Goal: Task Accomplishment & Management: Manage account settings

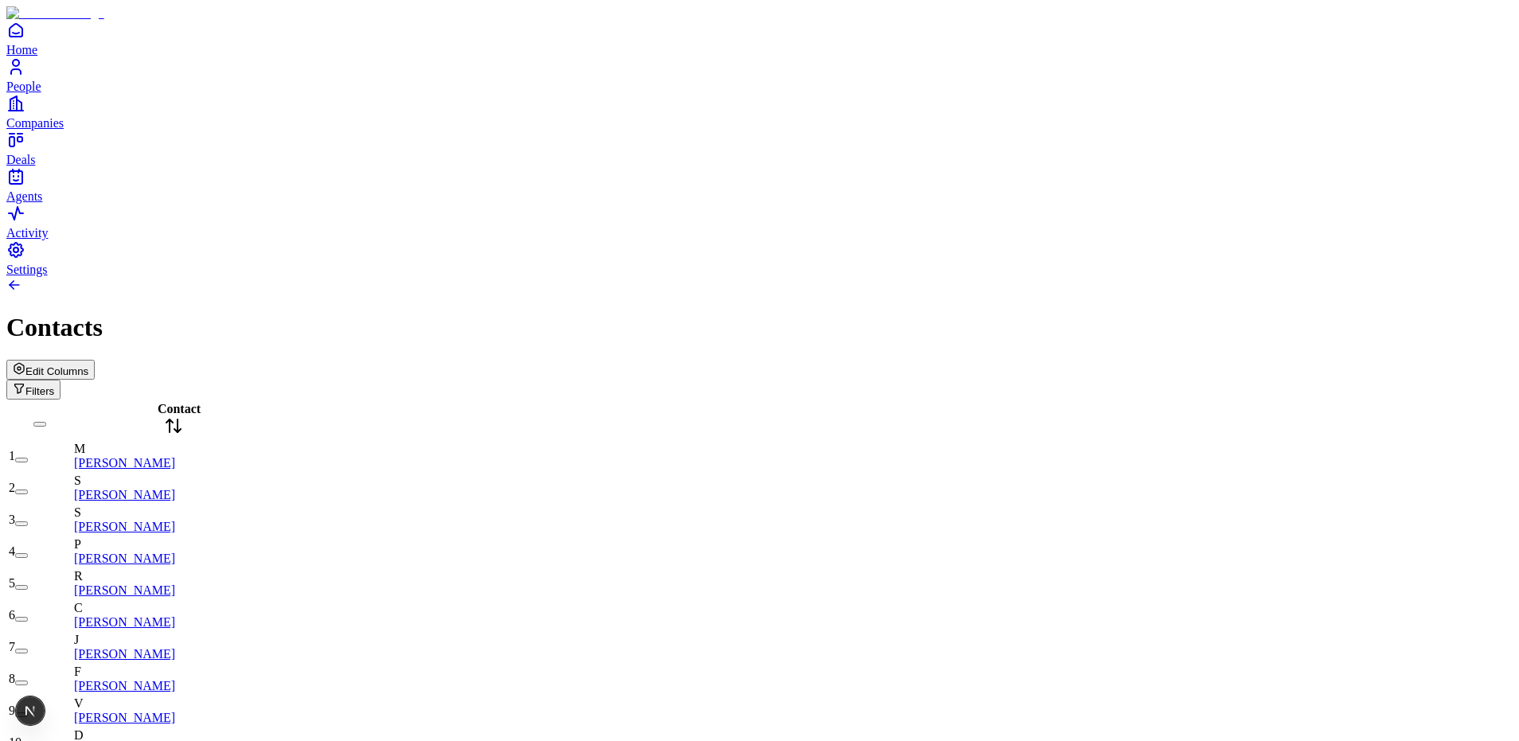
click at [1270, 313] on div "Contacts" at bounding box center [759, 327] width 1507 height 29
click at [25, 362] on icon "button" at bounding box center [19, 368] width 13 height 13
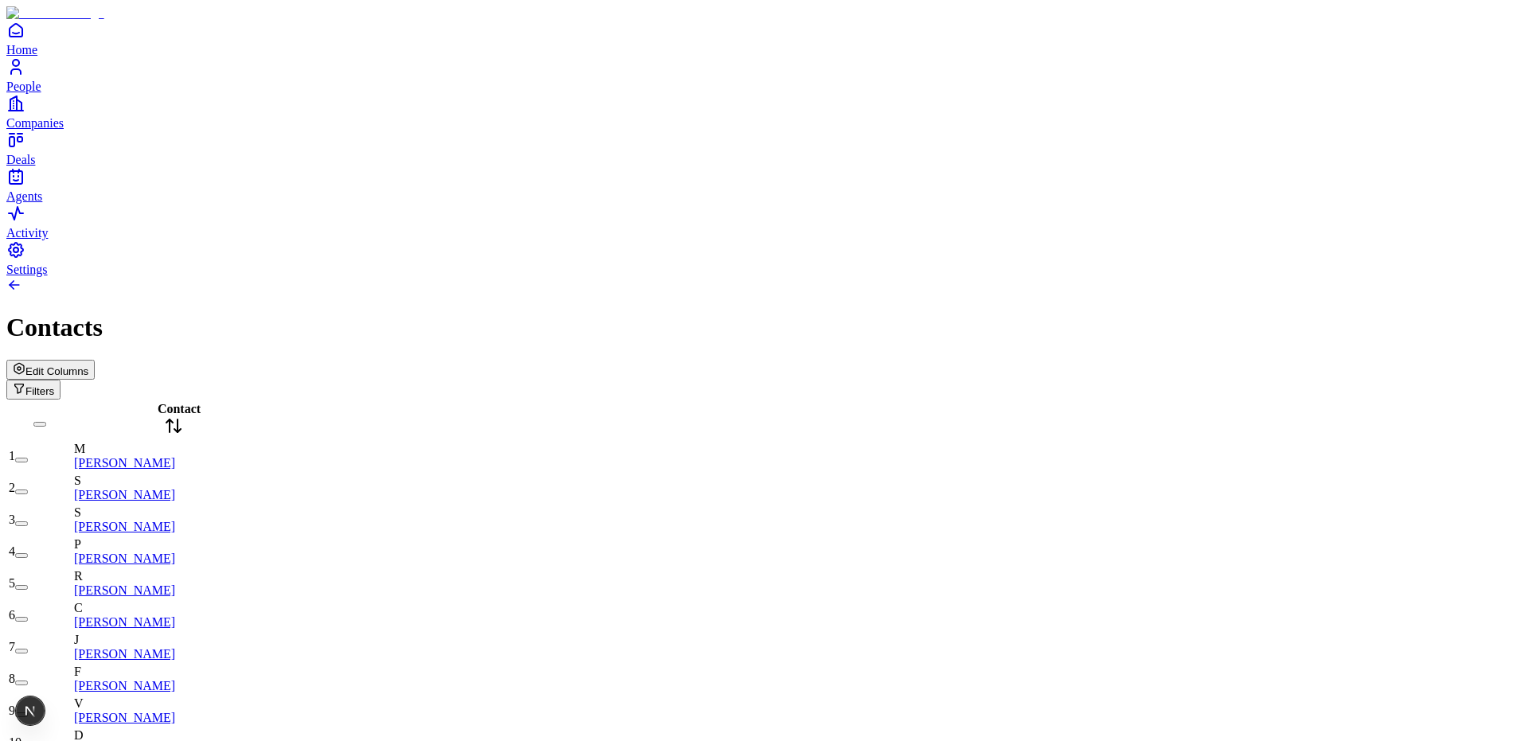
click at [1355, 313] on div "Contacts" at bounding box center [759, 327] width 1507 height 29
click at [1359, 360] on div "Edit Columns Filters" at bounding box center [759, 380] width 1507 height 40
click at [88, 365] on span "Edit Columns" at bounding box center [56, 371] width 63 height 12
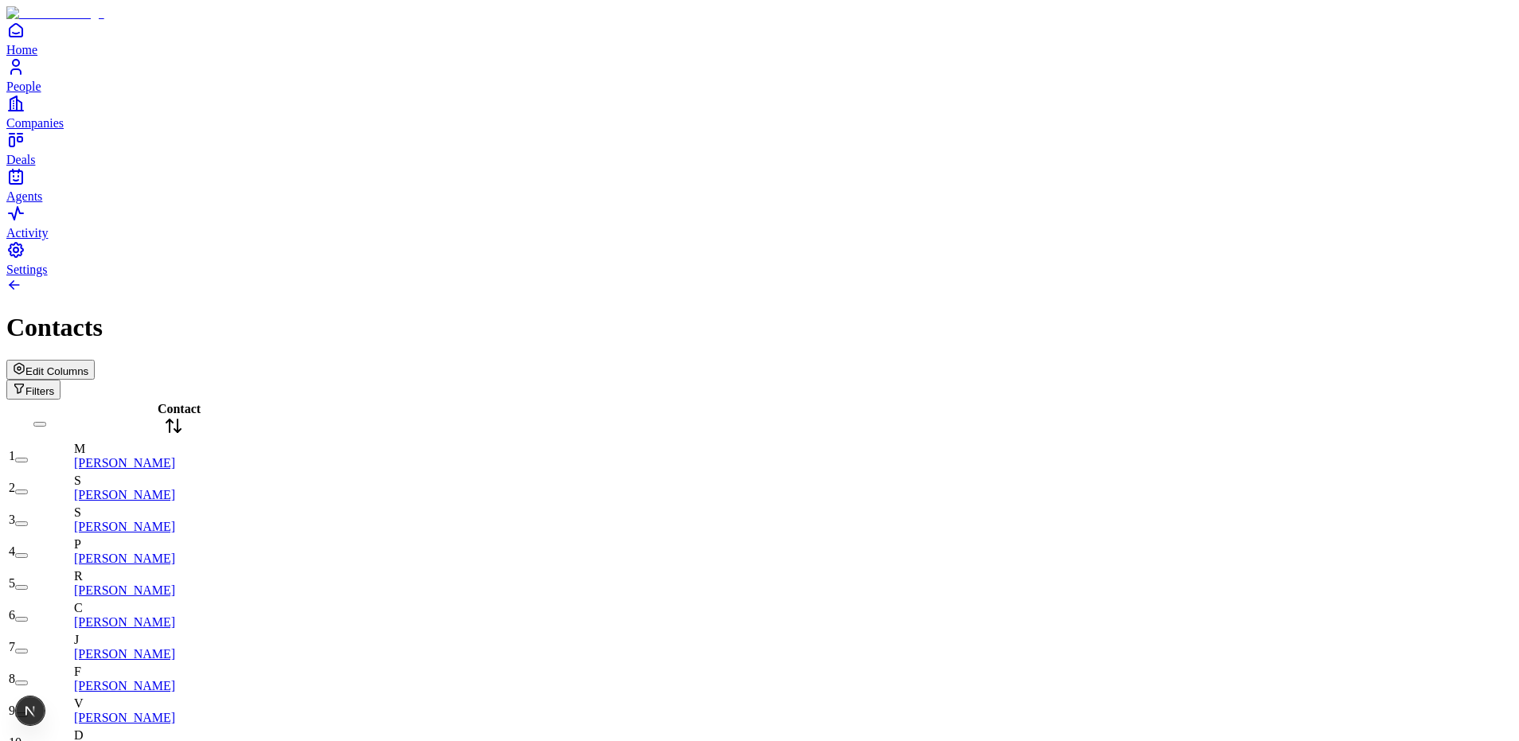
click at [88, 365] on span "Edit Columns" at bounding box center [56, 371] width 63 height 12
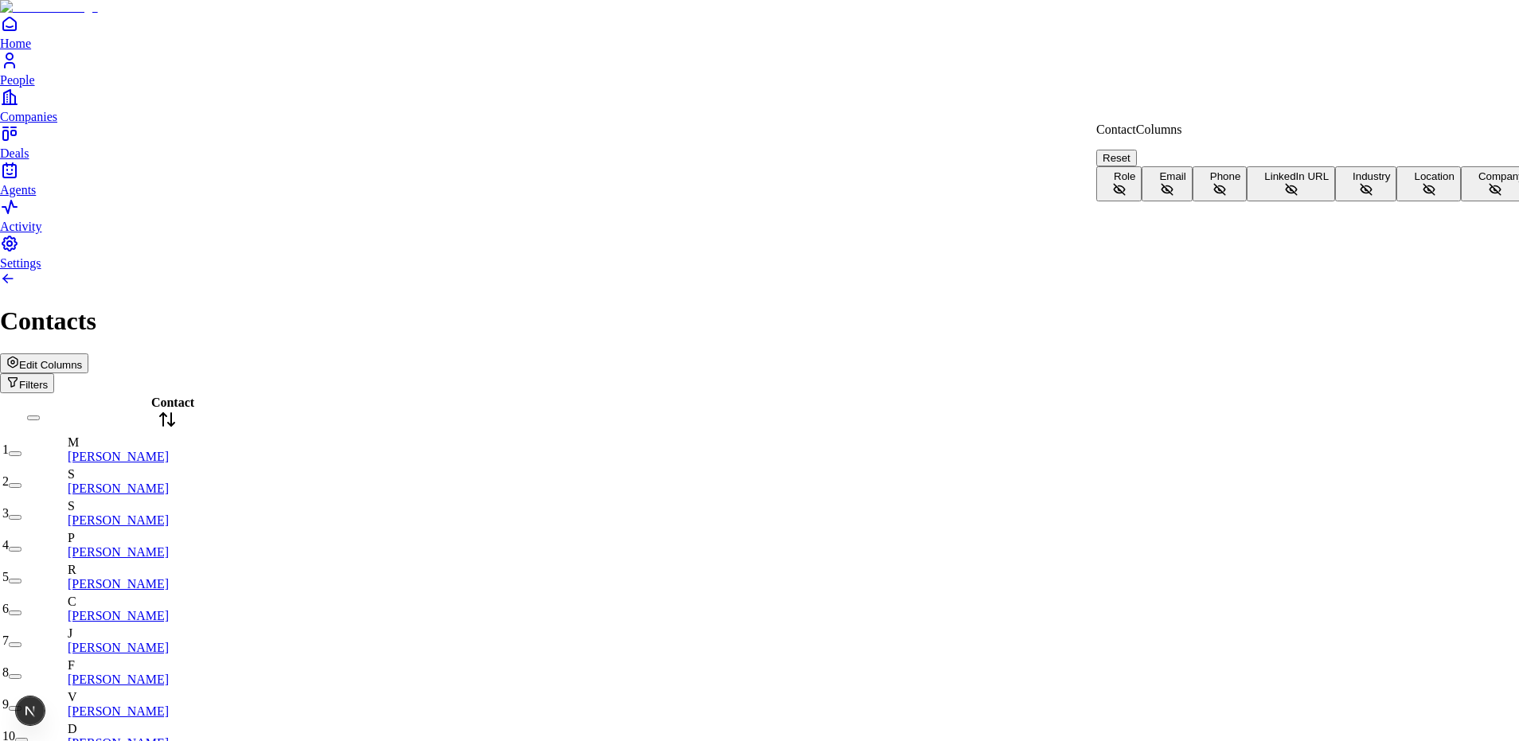
click at [1142, 170] on button "Role" at bounding box center [1118, 183] width 45 height 35
click at [1192, 201] on button "Email" at bounding box center [1167, 183] width 50 height 35
click at [1235, 201] on button "Phone" at bounding box center [1220, 183] width 55 height 35
click at [1247, 201] on button "LinkedIn URL" at bounding box center [1291, 183] width 88 height 35
click at [1335, 201] on button "Industry" at bounding box center [1365, 183] width 61 height 35
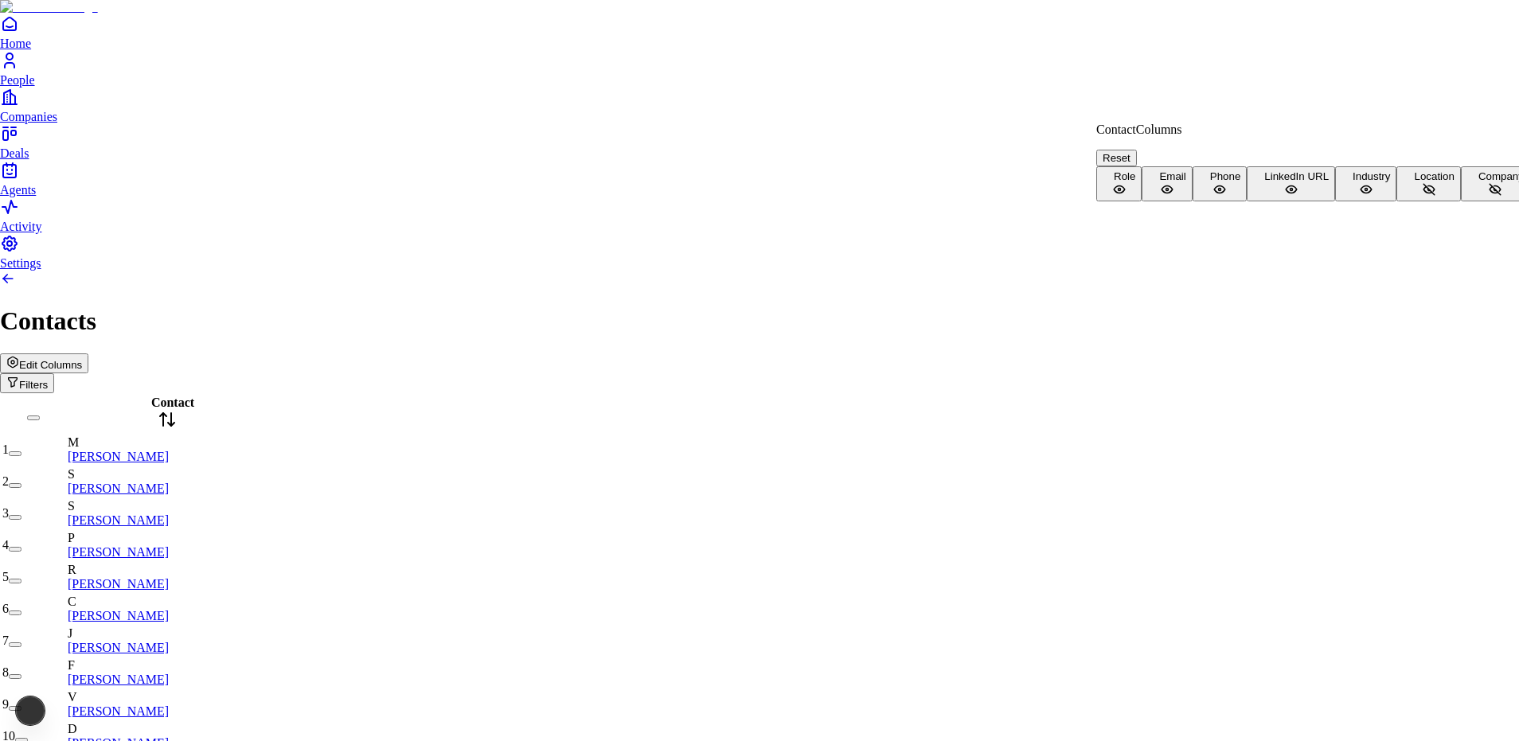
click at [1397, 201] on button "Location" at bounding box center [1429, 183] width 64 height 35
click at [1461, 201] on button "Company" at bounding box center [1495, 183] width 69 height 35
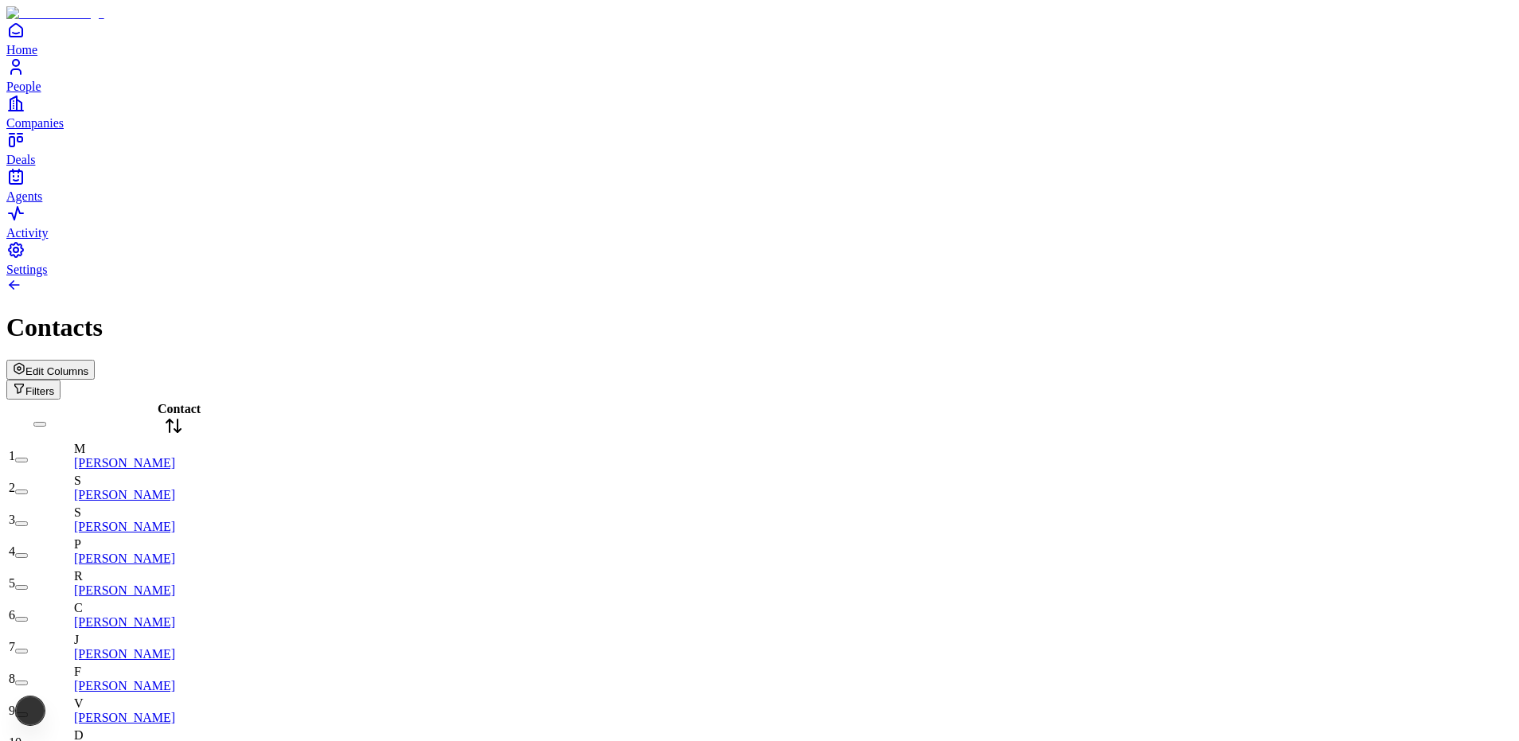
scroll to position [0, 0]
click at [88, 365] on span "Edit Columns" at bounding box center [56, 371] width 63 height 12
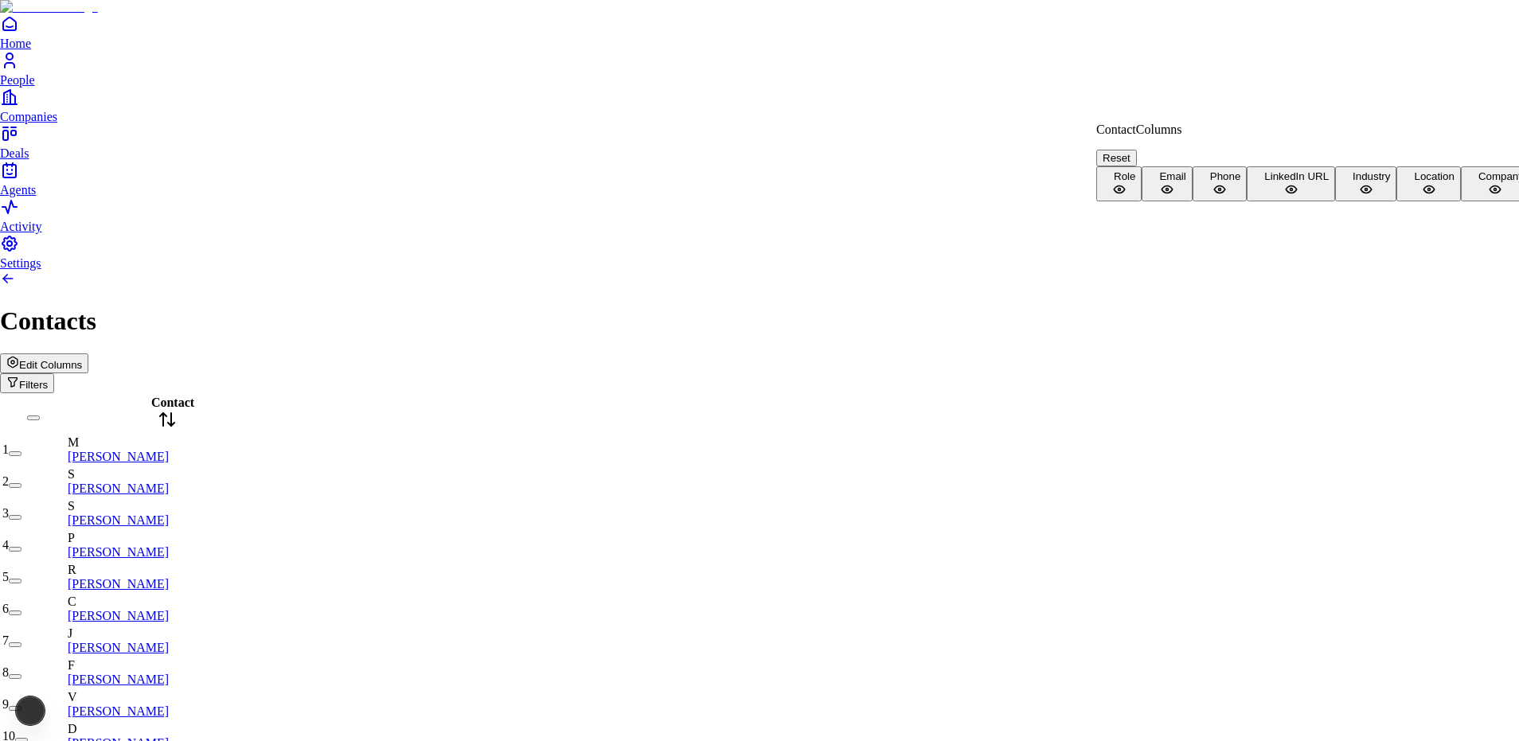
scroll to position [35, 0]
click at [1461, 201] on button "Company" at bounding box center [1495, 183] width 69 height 35
click at [1397, 201] on button "Location" at bounding box center [1429, 183] width 64 height 35
click at [1461, 201] on button "Company" at bounding box center [1495, 183] width 69 height 35
click at [1397, 201] on button "Location" at bounding box center [1429, 183] width 64 height 35
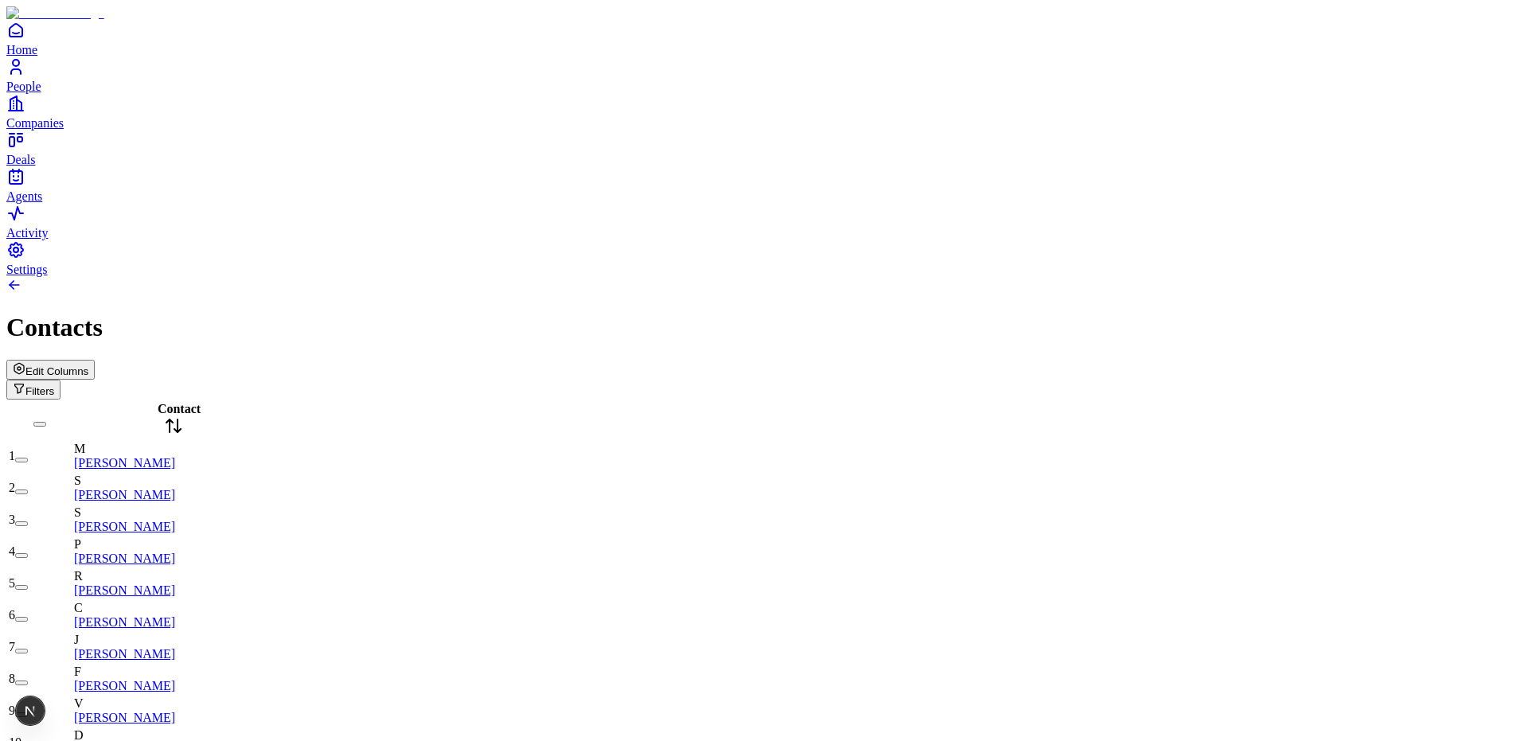
click at [1371, 313] on div "Contacts" at bounding box center [759, 327] width 1507 height 29
click at [88, 365] on span "Edit Columns" at bounding box center [56, 371] width 63 height 12
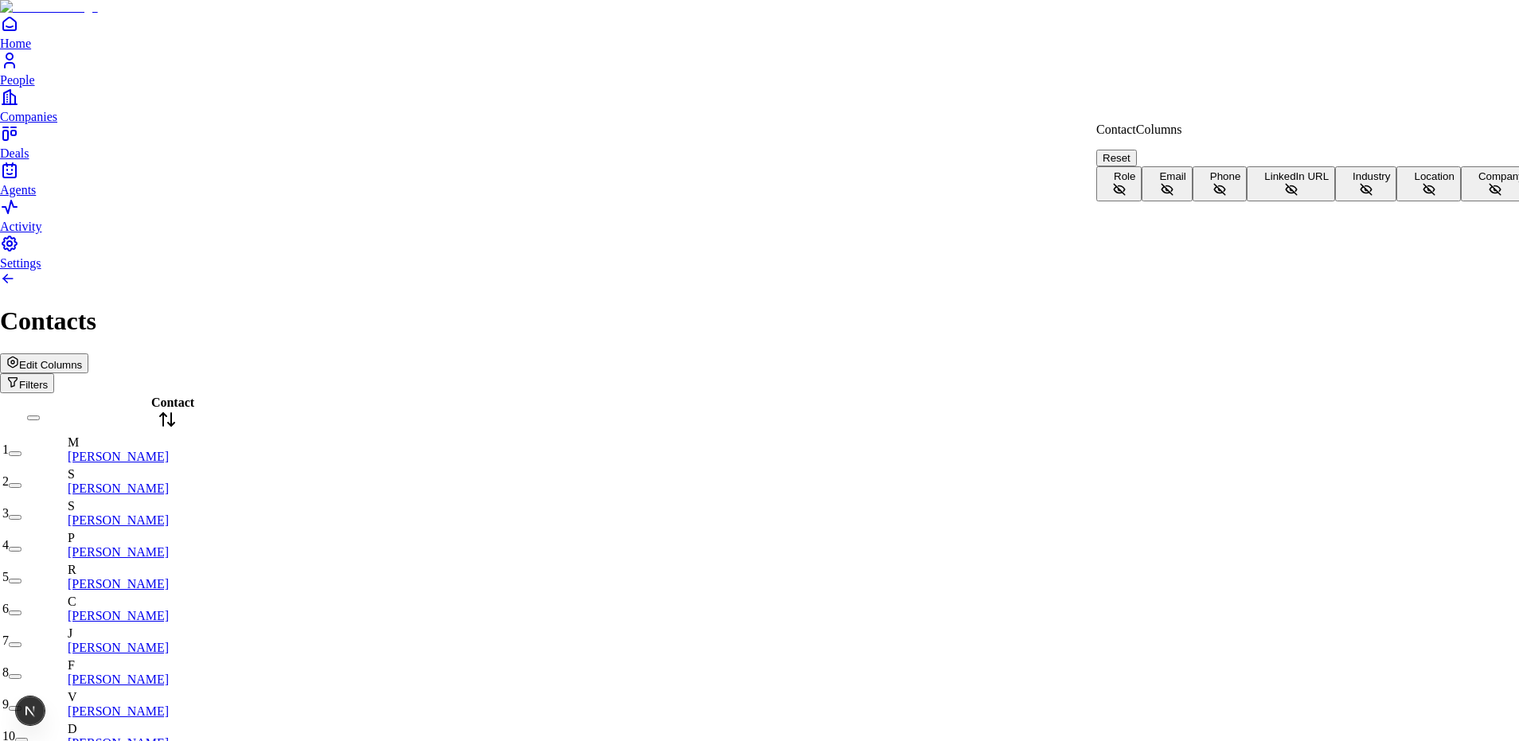
click at [1142, 173] on button "Role" at bounding box center [1118, 183] width 45 height 35
click at [1159, 182] on span "Email" at bounding box center [1172, 176] width 26 height 12
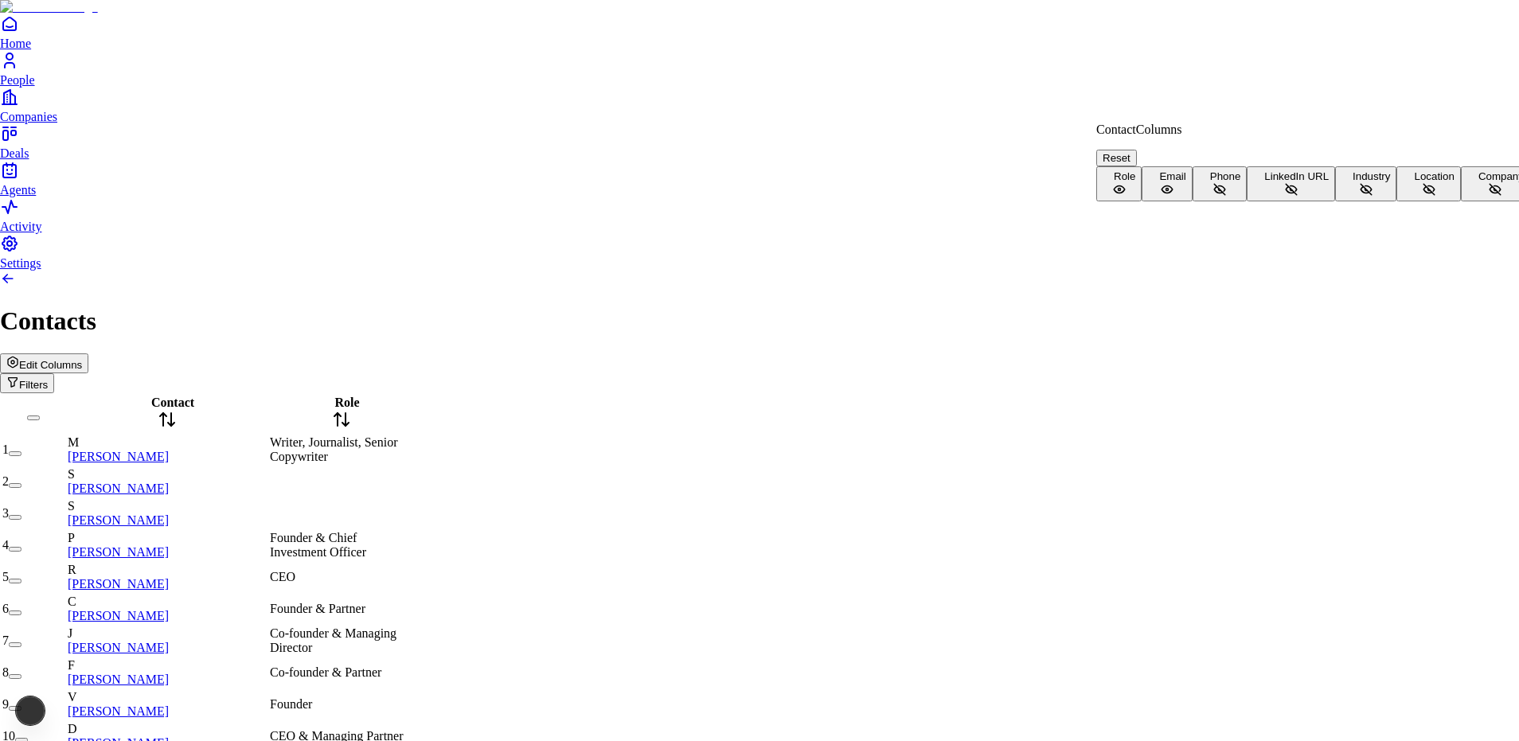
click at [1210, 182] on span "Phone" at bounding box center [1225, 176] width 31 height 12
click at [1264, 182] on span "LinkedIn URL" at bounding box center [1296, 176] width 64 height 12
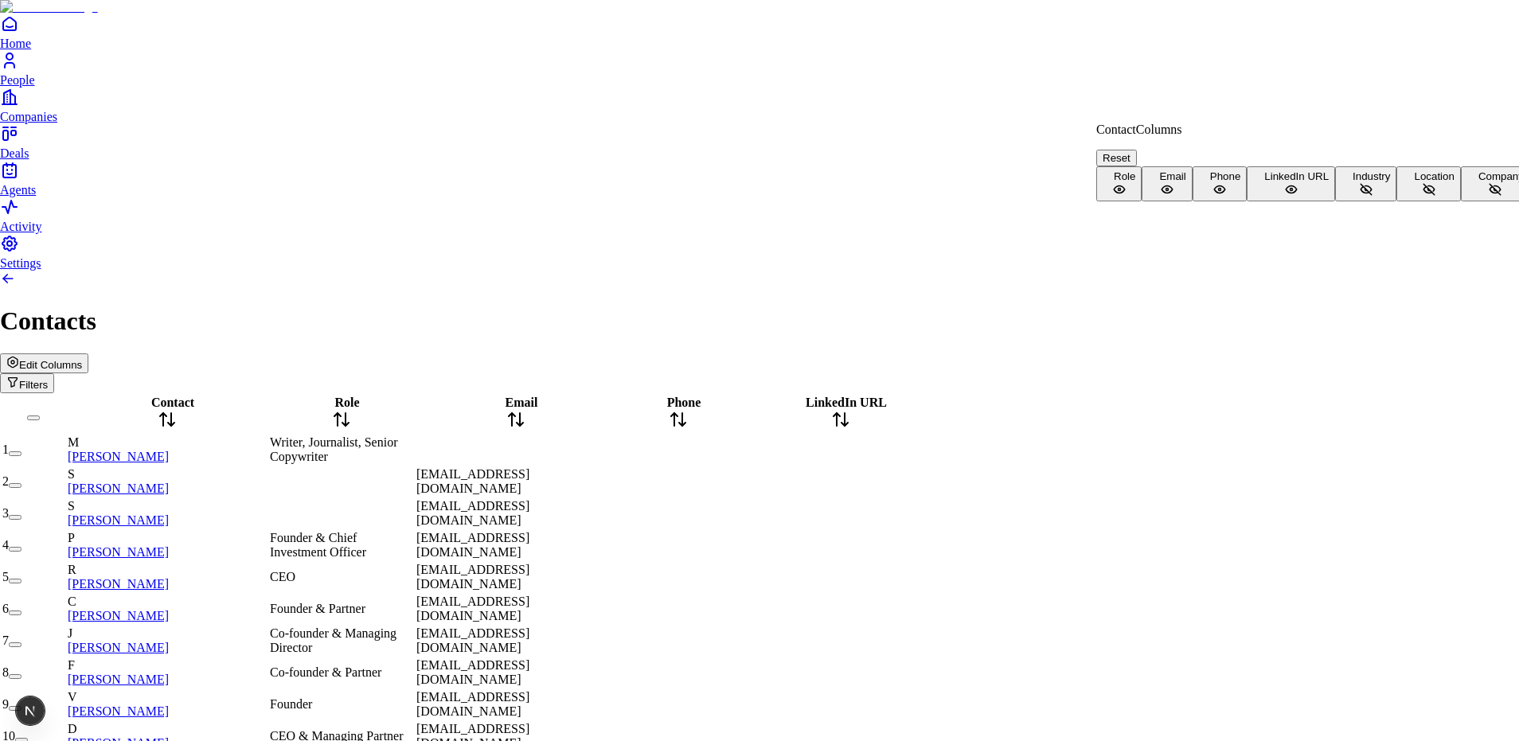
click at [1335, 201] on button "Industry" at bounding box center [1365, 183] width 61 height 35
click at [1397, 201] on button "Location" at bounding box center [1429, 183] width 64 height 35
click at [1461, 201] on button "Company" at bounding box center [1495, 183] width 69 height 35
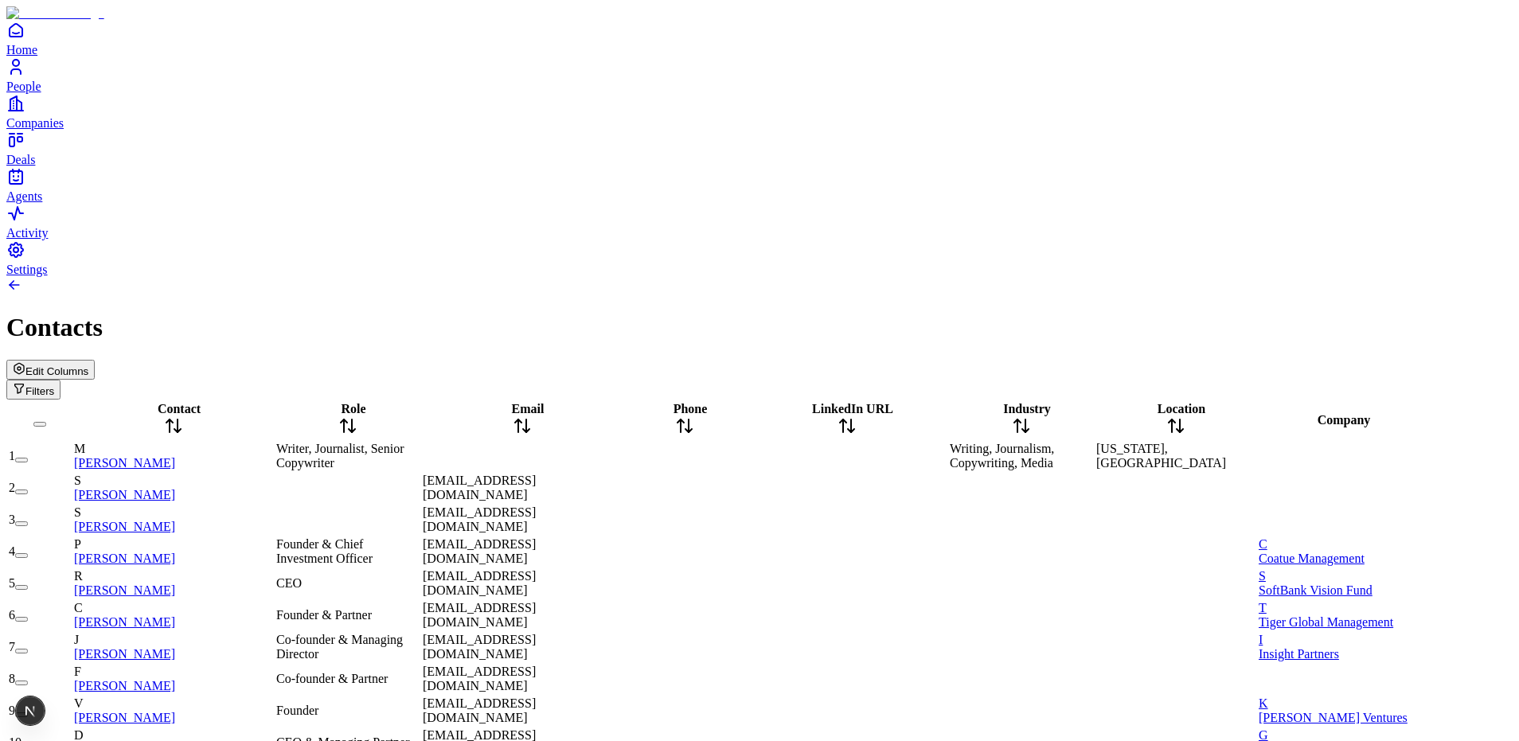
click at [792, 360] on div "Edit Columns Filters" at bounding box center [759, 380] width 1507 height 40
click at [88, 365] on span "Edit Columns" at bounding box center [56, 371] width 63 height 12
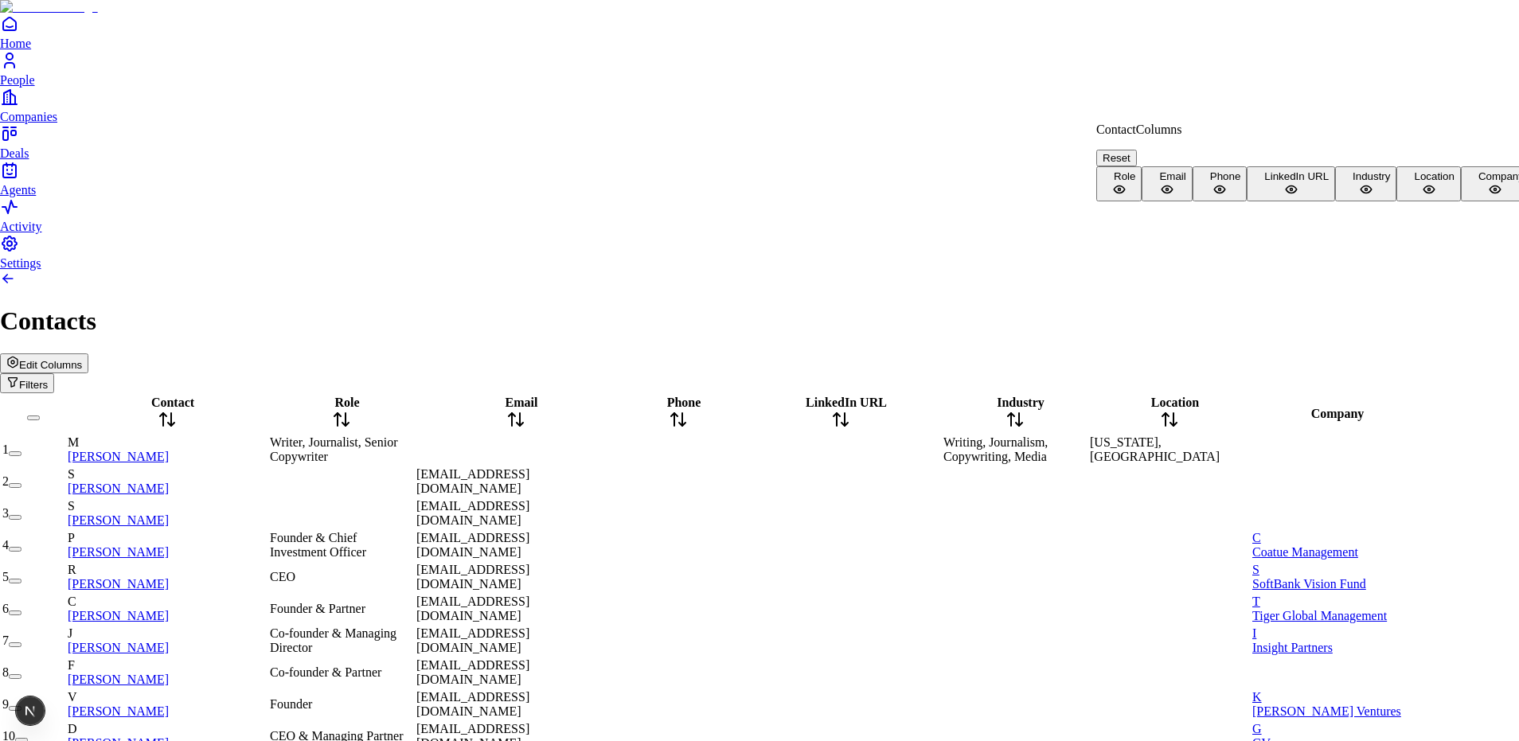
scroll to position [35, 0]
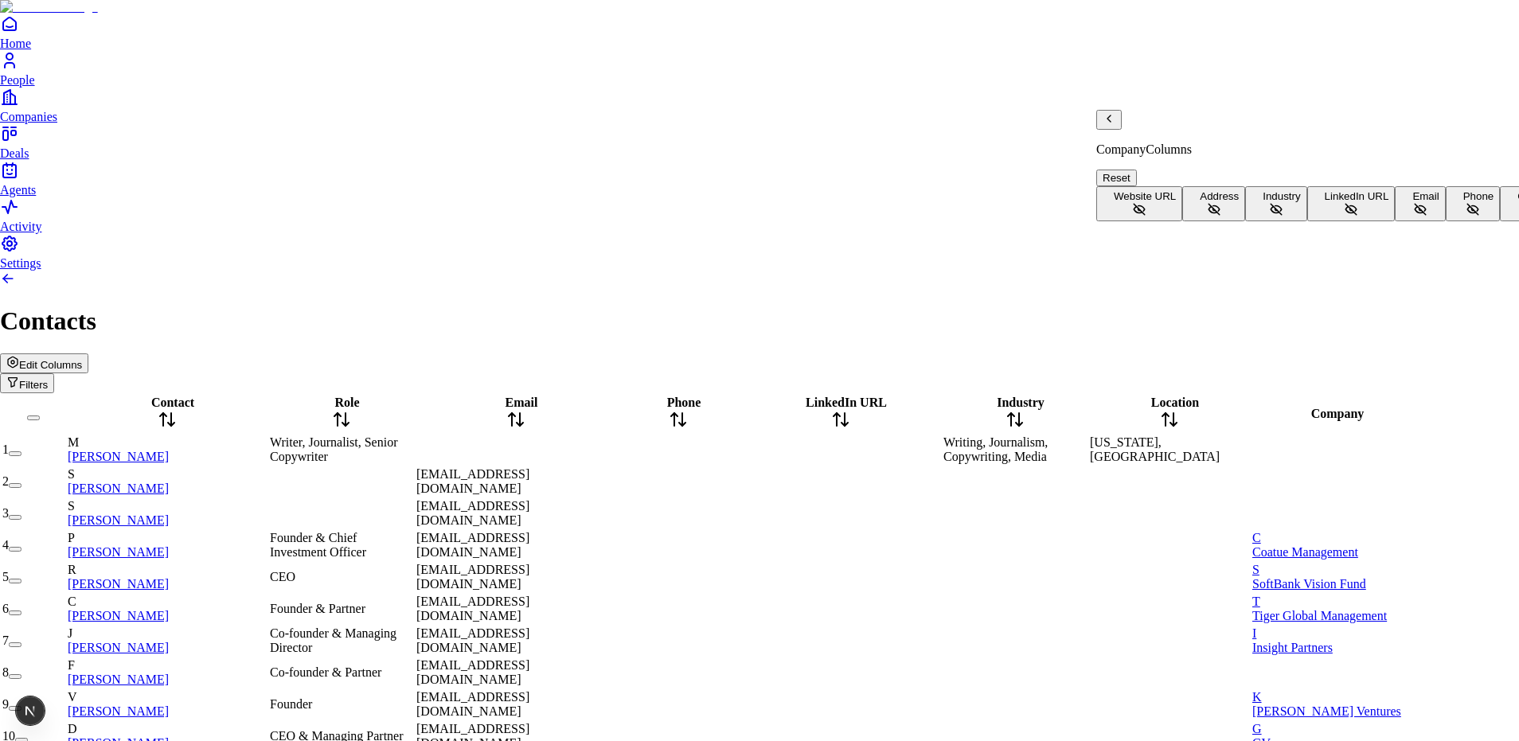
scroll to position [104, 0]
click at [1116, 125] on icon "Back" at bounding box center [1109, 118] width 13 height 13
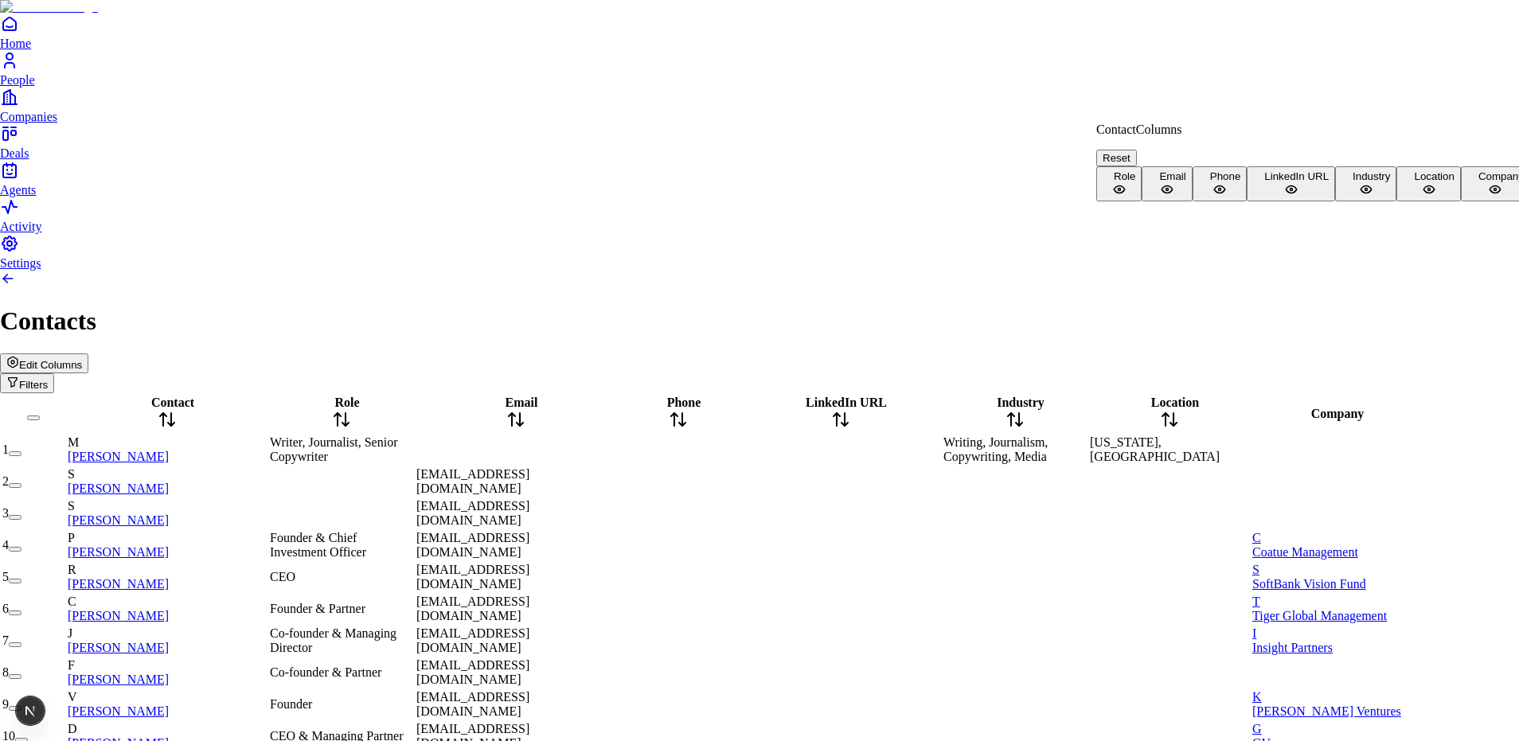
scroll to position [35, 0]
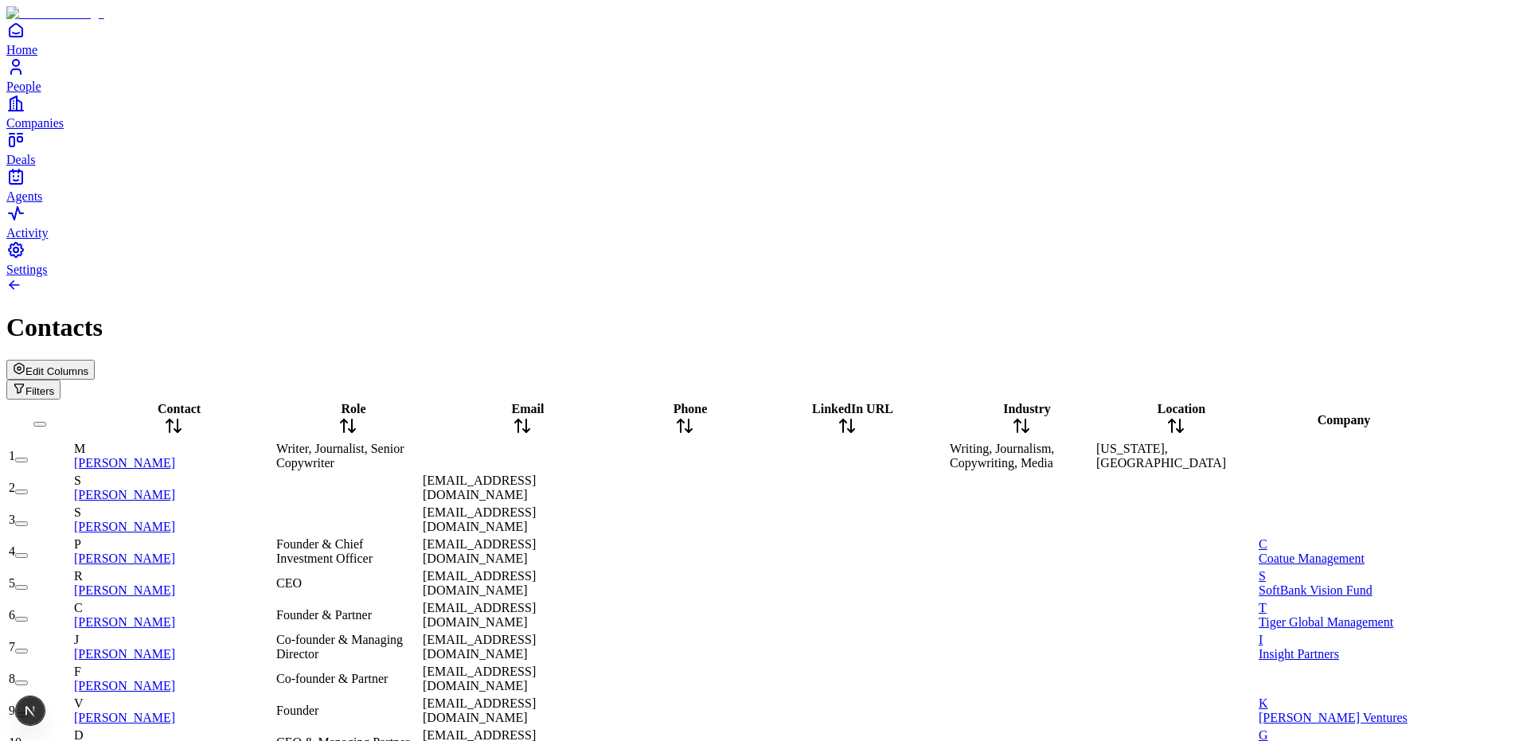
click at [88, 365] on span "Edit Columns" at bounding box center [56, 371] width 63 height 12
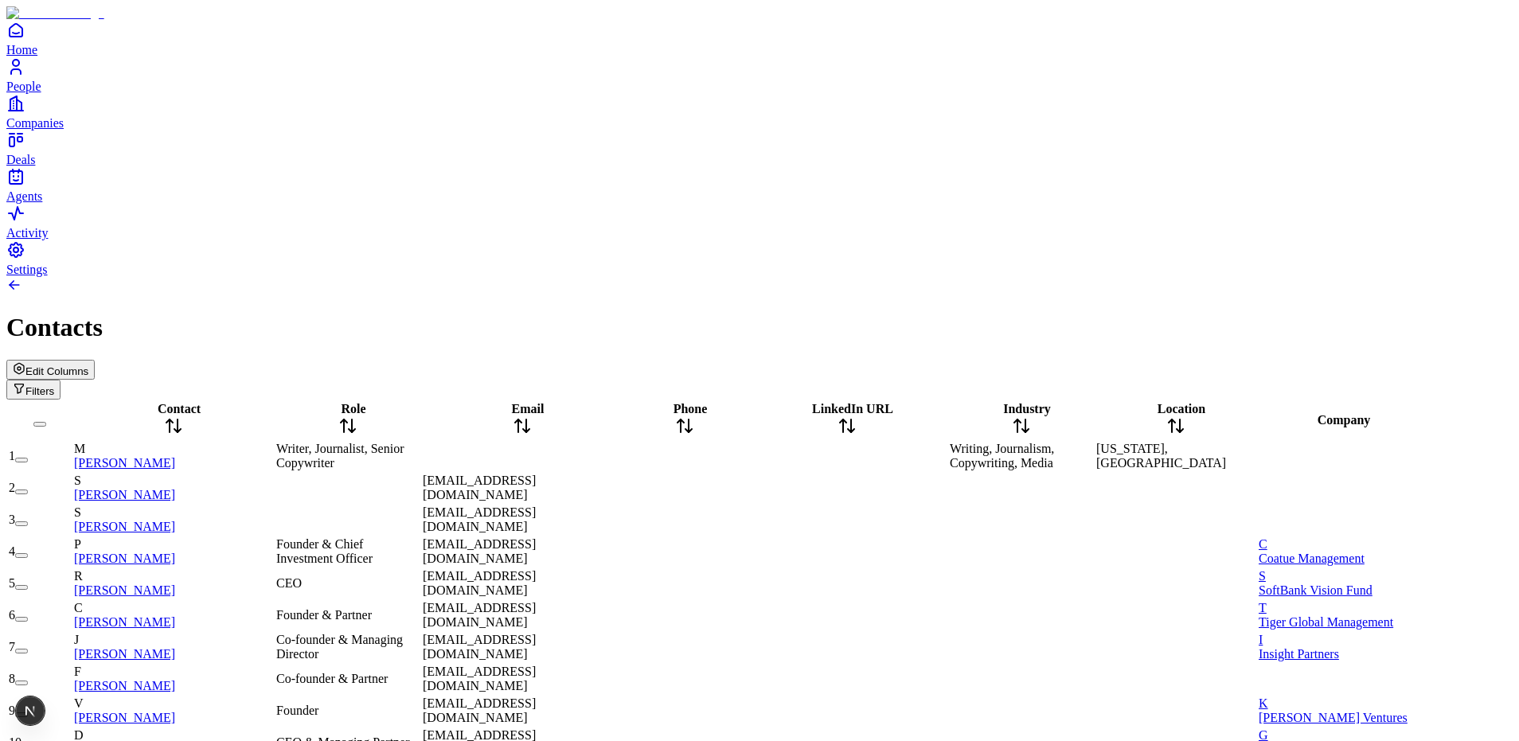
click at [24, 385] on icon "Open natural language filter" at bounding box center [19, 389] width 9 height 9
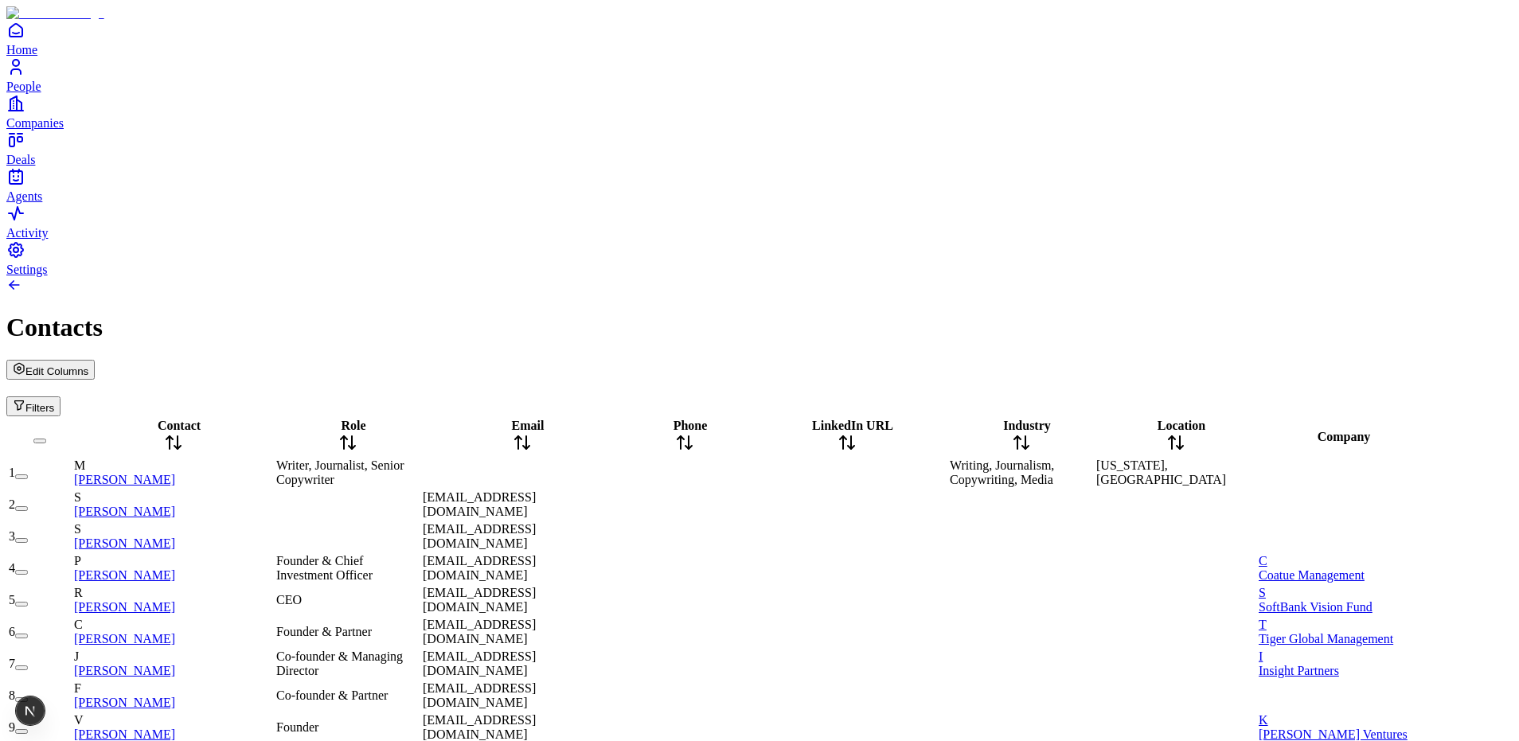
click at [119, 381] on input at bounding box center [62, 389] width 113 height 16
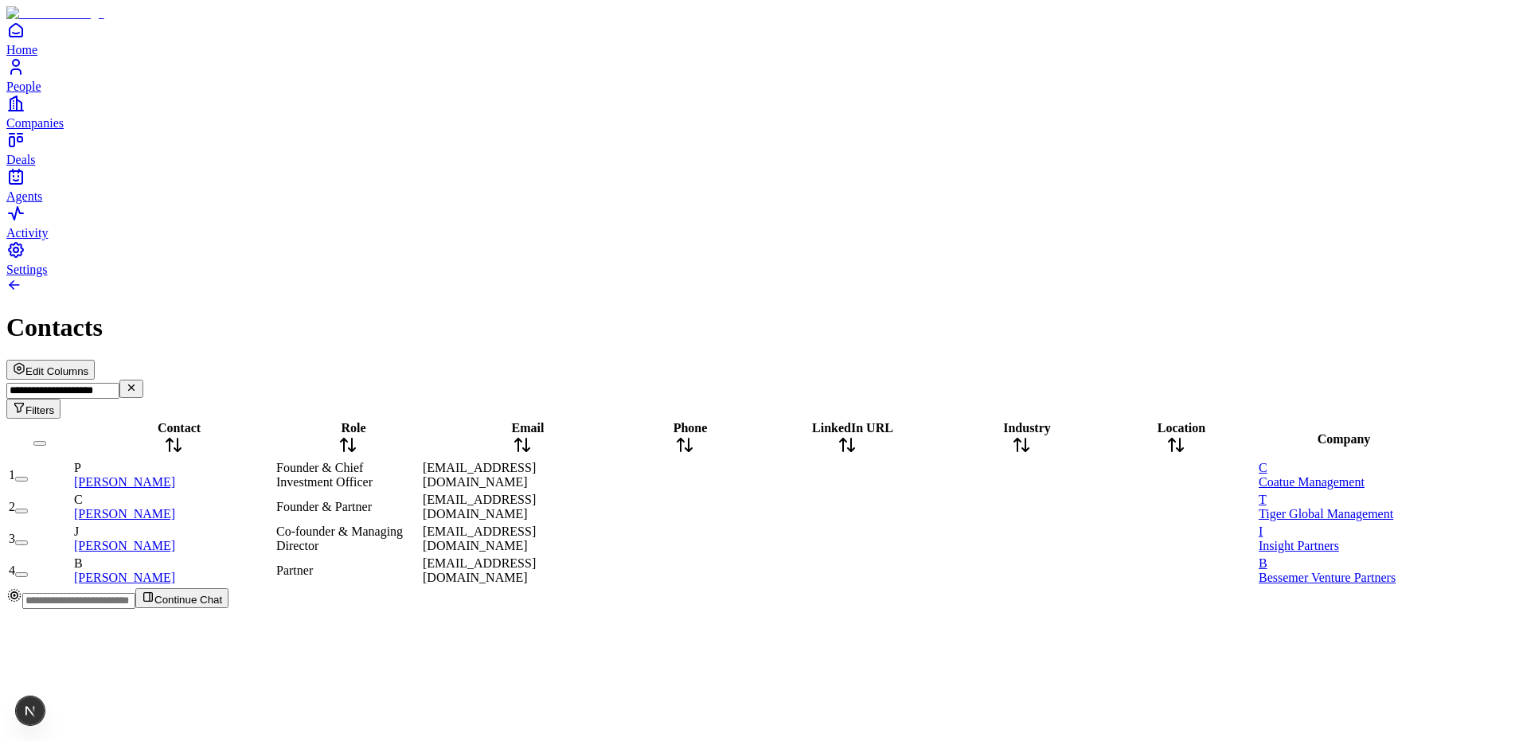
type input "**********"
click at [750, 313] on div "Contacts" at bounding box center [759, 327] width 1507 height 29
click at [119, 383] on input "**********" at bounding box center [62, 391] width 113 height 16
drag, startPoint x: 933, startPoint y: 75, endPoint x: 1167, endPoint y: 67, distance: 233.4
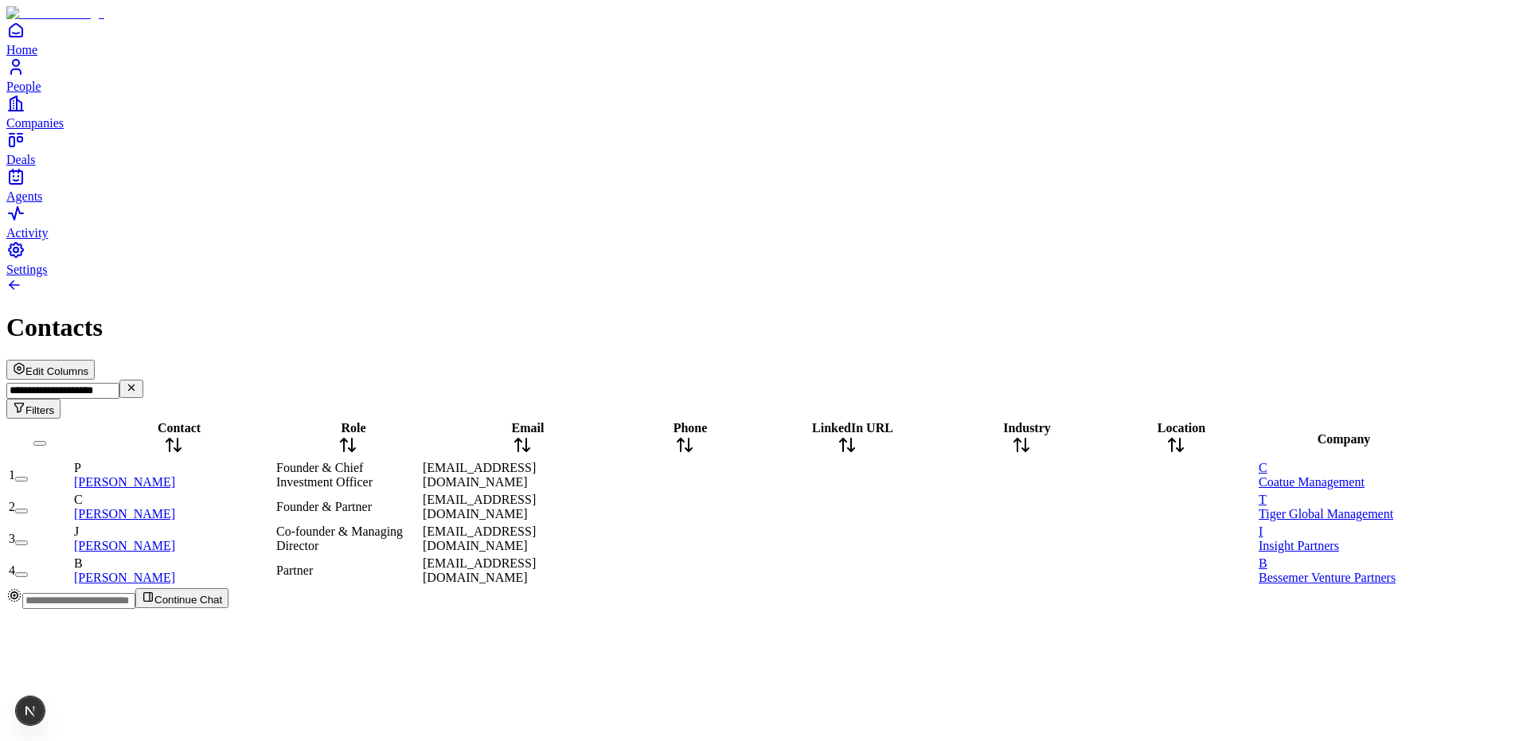
click at [934, 313] on div "Contacts" at bounding box center [759, 327] width 1507 height 29
click at [119, 383] on input "**********" at bounding box center [62, 391] width 113 height 16
click at [745, 313] on div "Contacts" at bounding box center [759, 327] width 1507 height 29
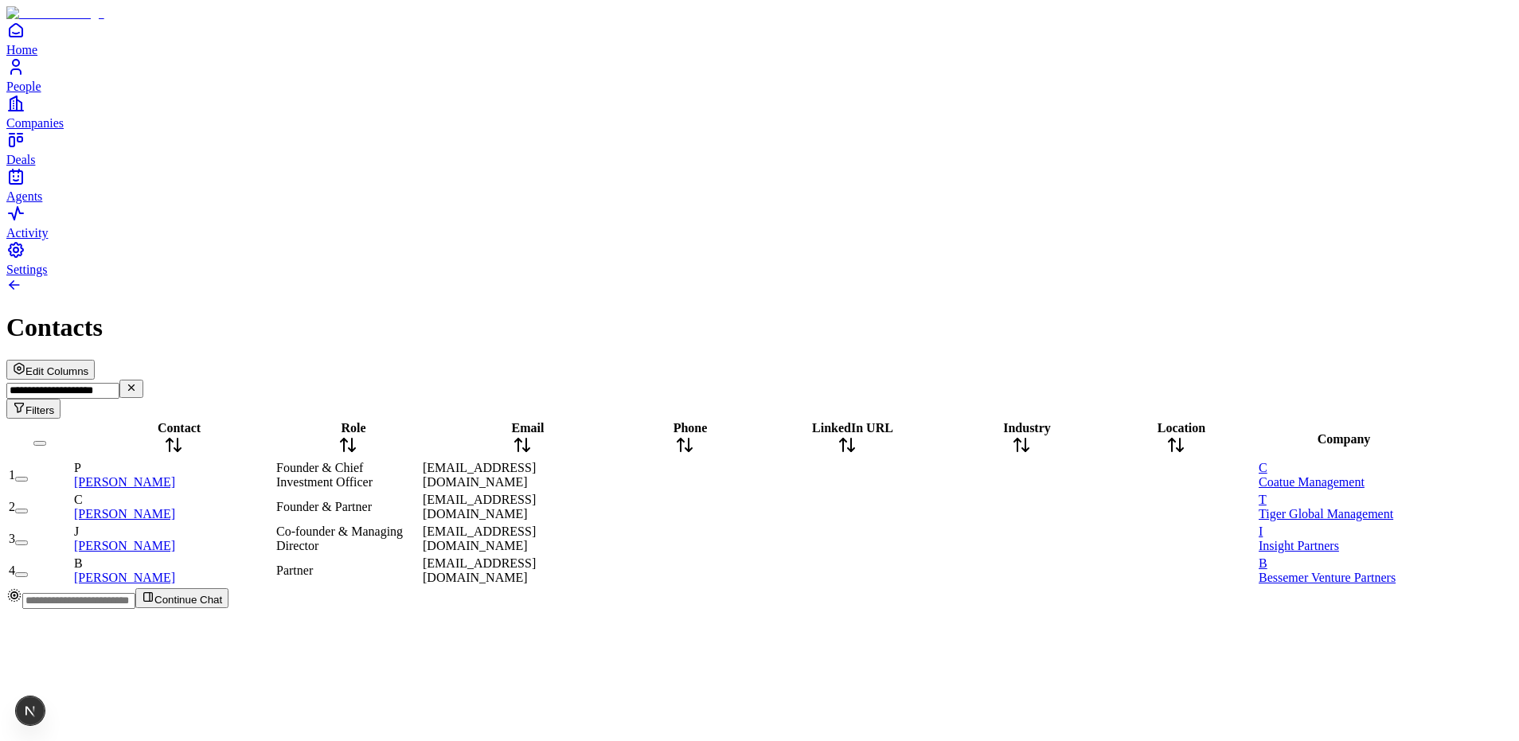
click at [1264, 313] on div "Contacts" at bounding box center [759, 327] width 1507 height 29
click at [1277, 380] on div "**********" at bounding box center [759, 399] width 1507 height 39
click at [119, 383] on input "**********" at bounding box center [62, 391] width 113 height 16
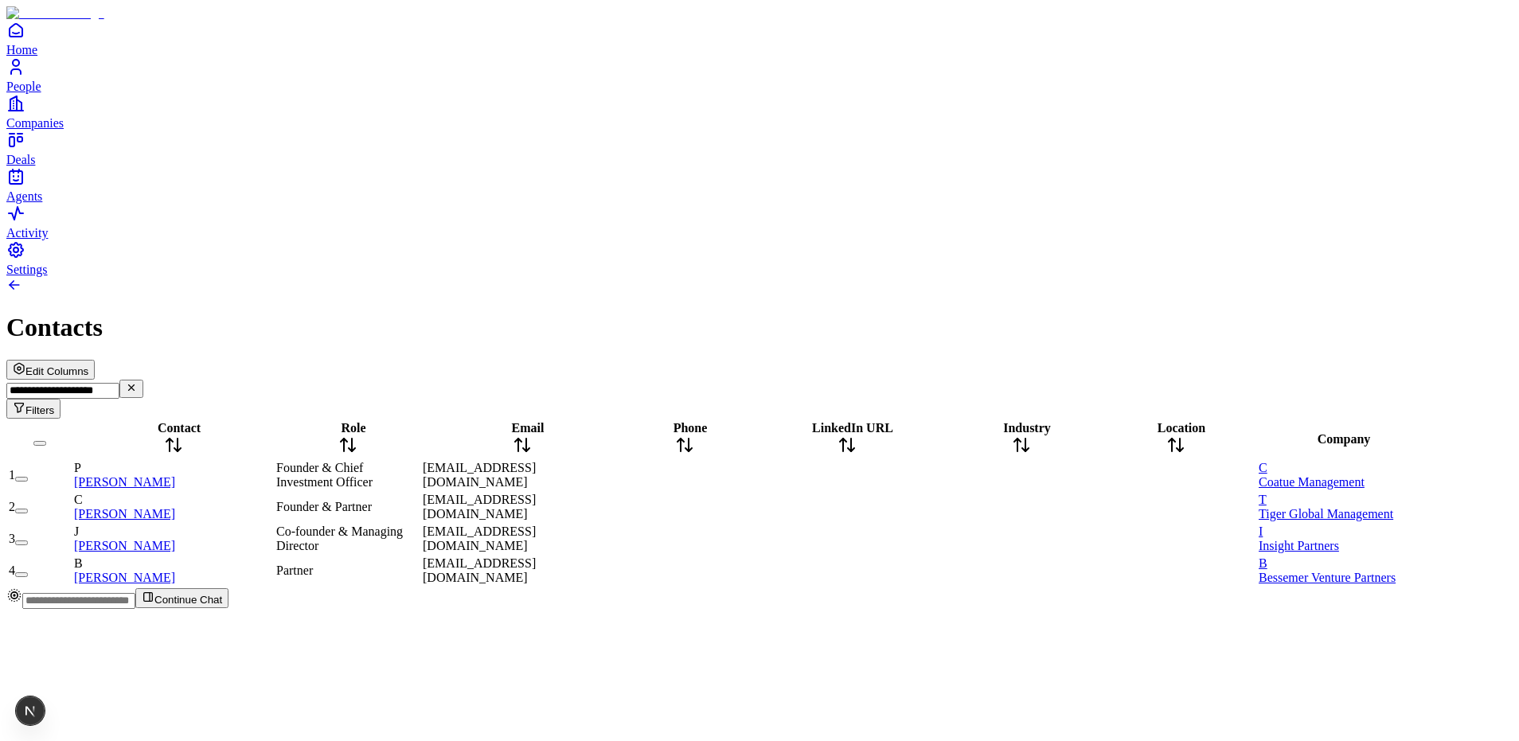
drag, startPoint x: 1266, startPoint y: 71, endPoint x: 1241, endPoint y: 76, distance: 25.9
click at [1266, 313] on div "Contacts" at bounding box center [759, 327] width 1507 height 29
click at [88, 365] on span "Edit Columns" at bounding box center [56, 371] width 63 height 12
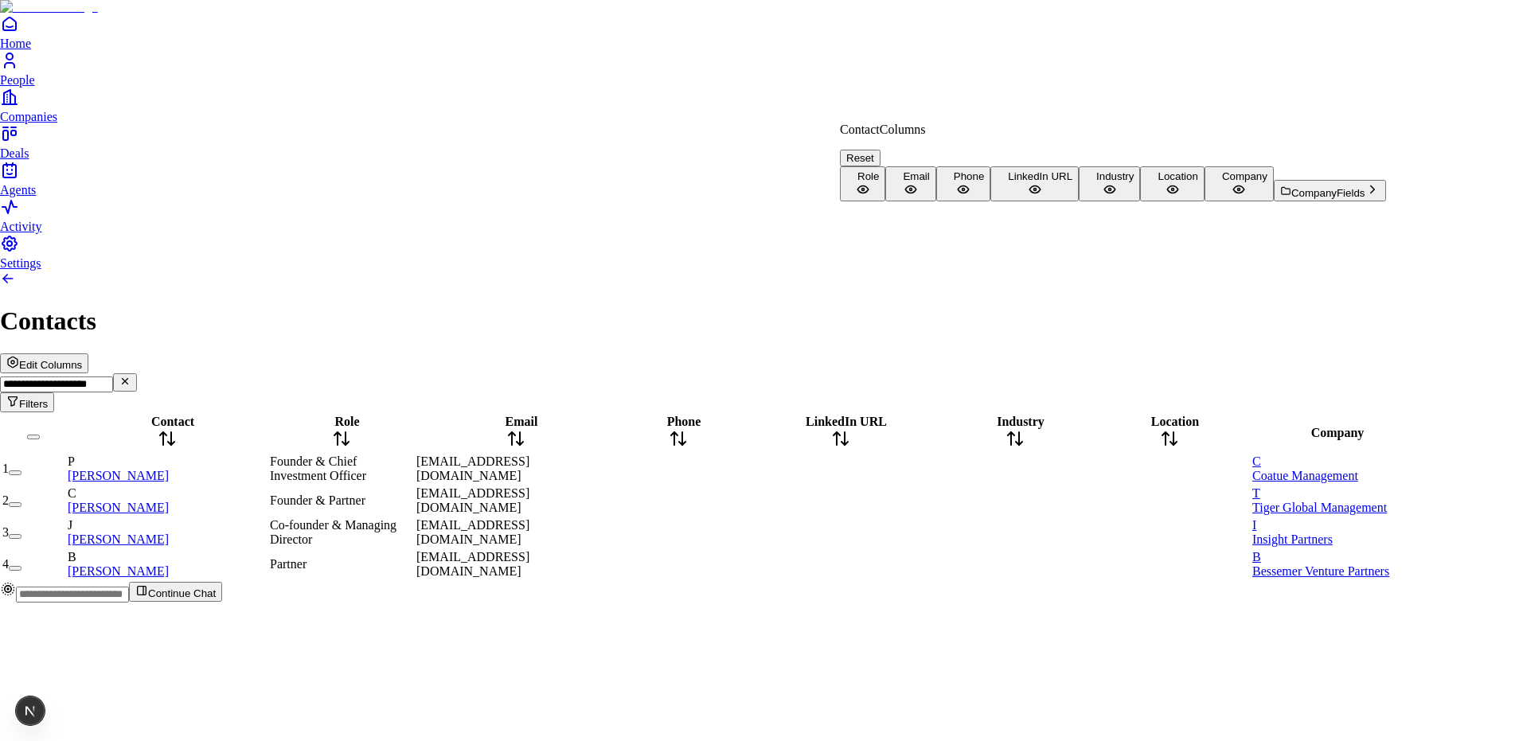
scroll to position [0, 0]
click at [987, 66] on html "**********" at bounding box center [759, 308] width 1519 height 616
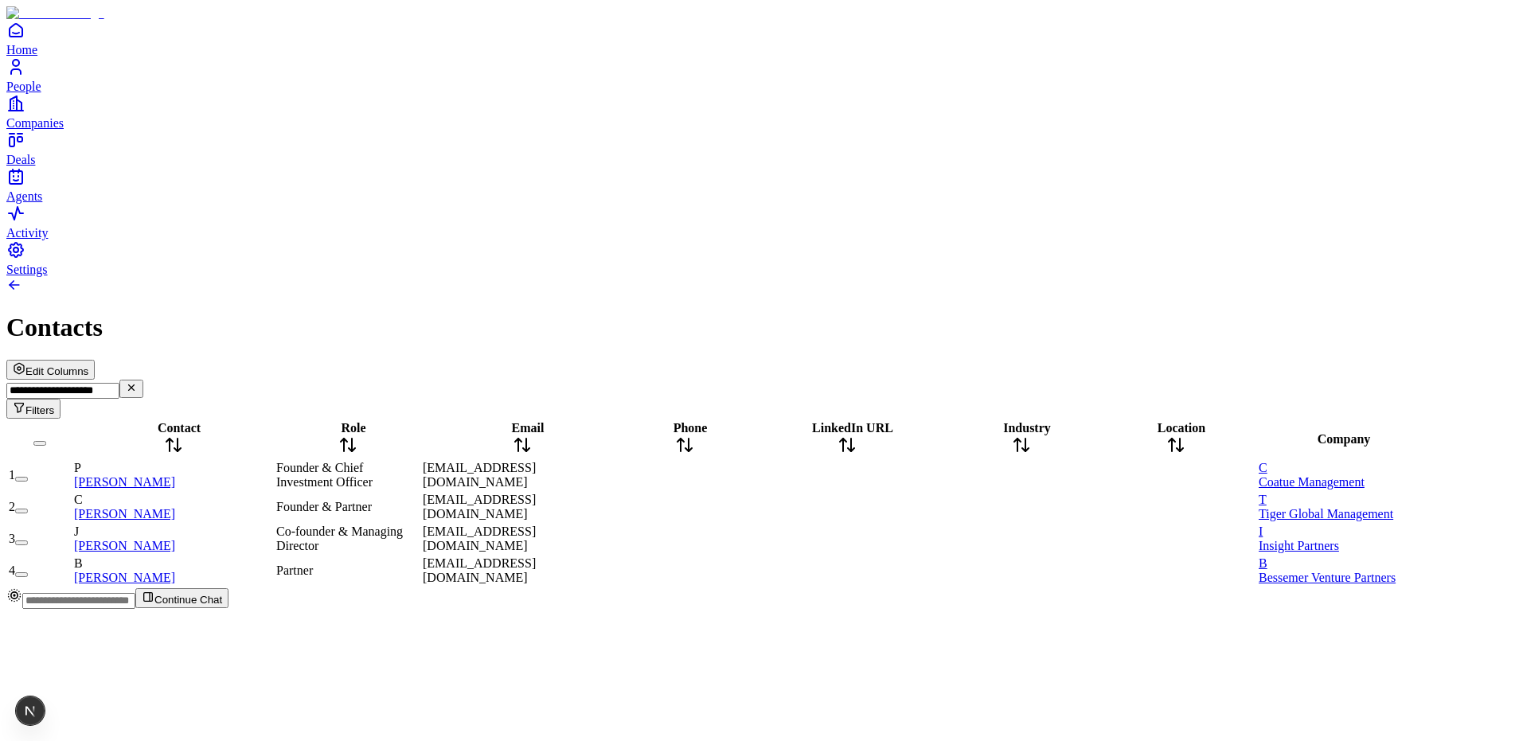
click at [119, 383] on input "**********" at bounding box center [62, 391] width 113 height 16
click at [22, 282] on link at bounding box center [14, 289] width 16 height 14
click at [119, 383] on input "**********" at bounding box center [62, 391] width 113 height 16
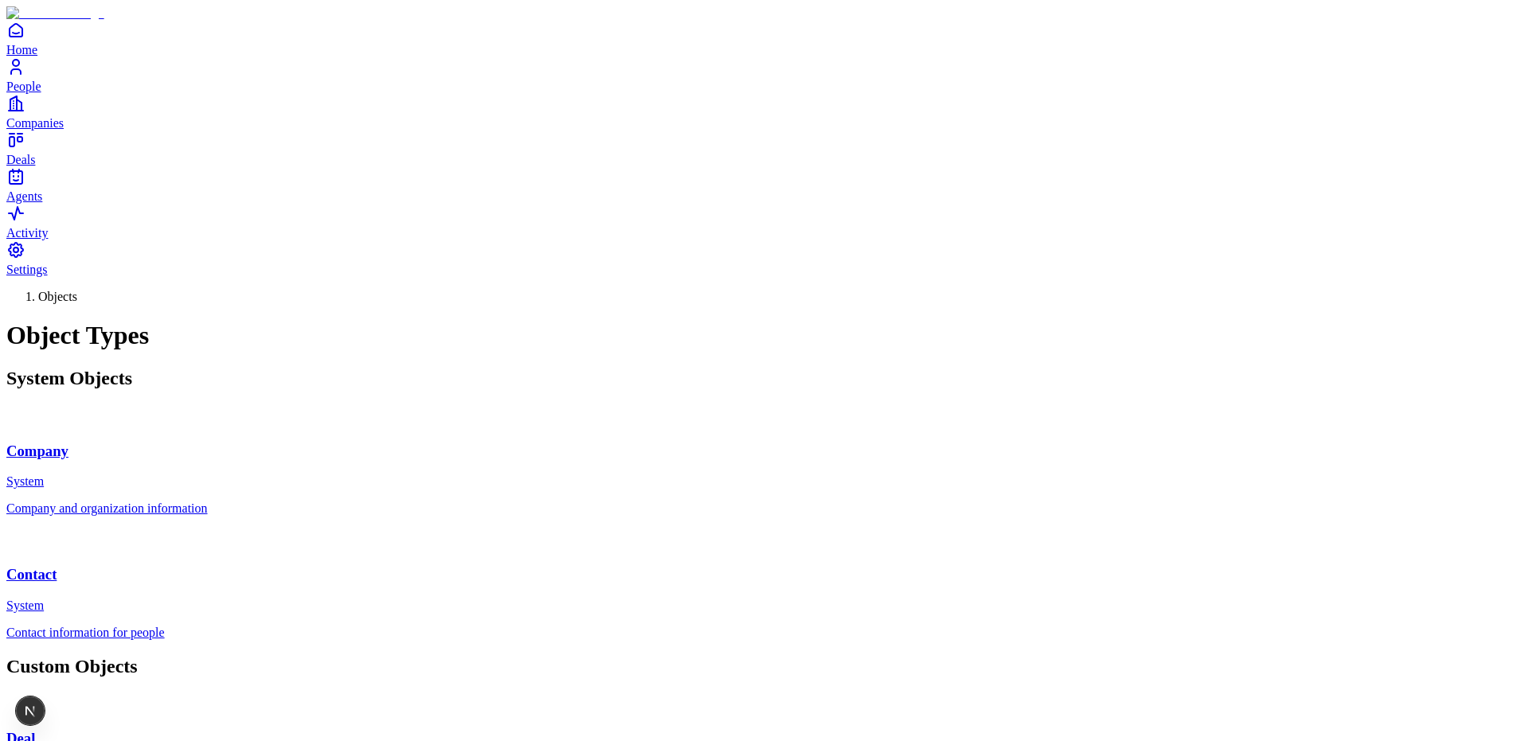
click at [41, 93] on span "People" at bounding box center [23, 87] width 35 height 14
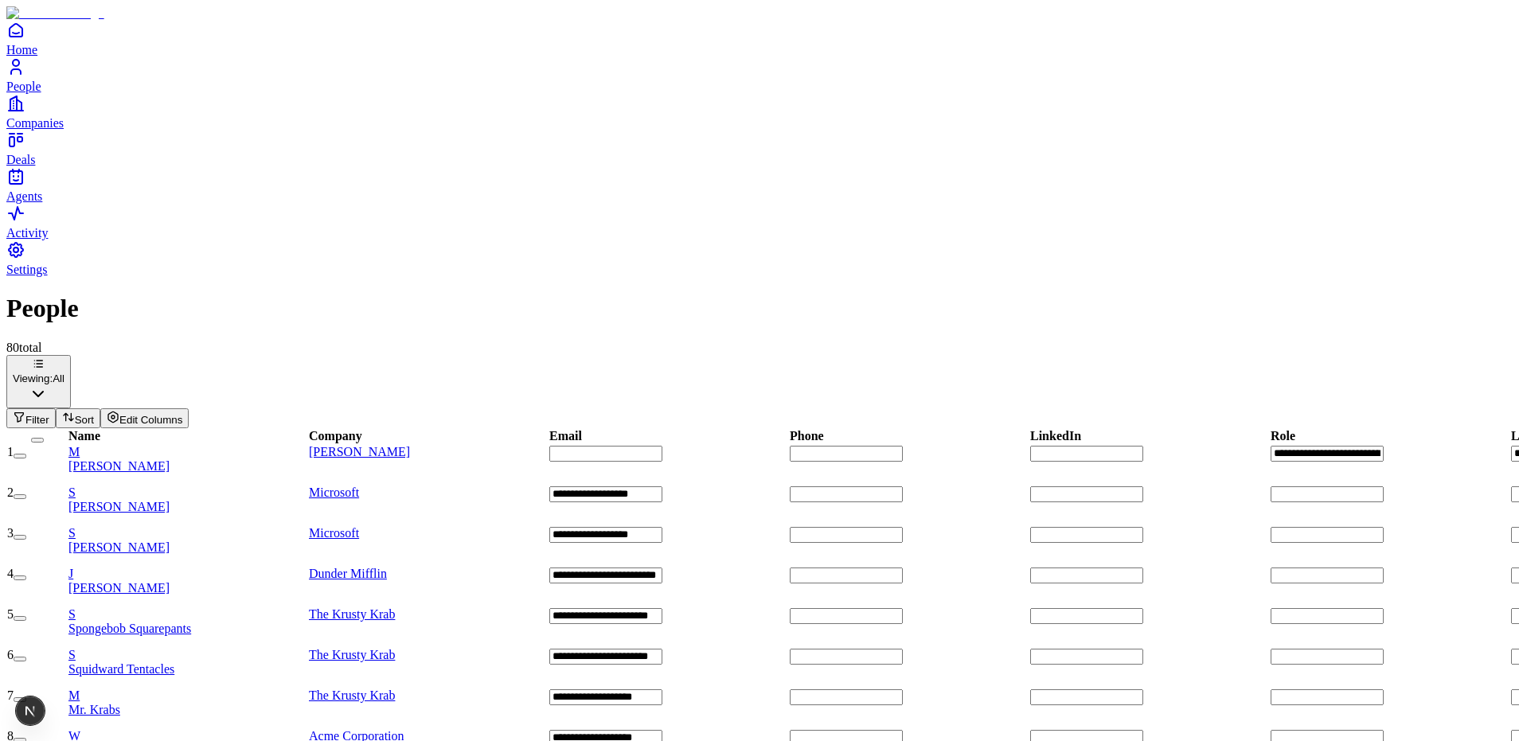
click at [49, 414] on span "Filter" at bounding box center [37, 420] width 24 height 12
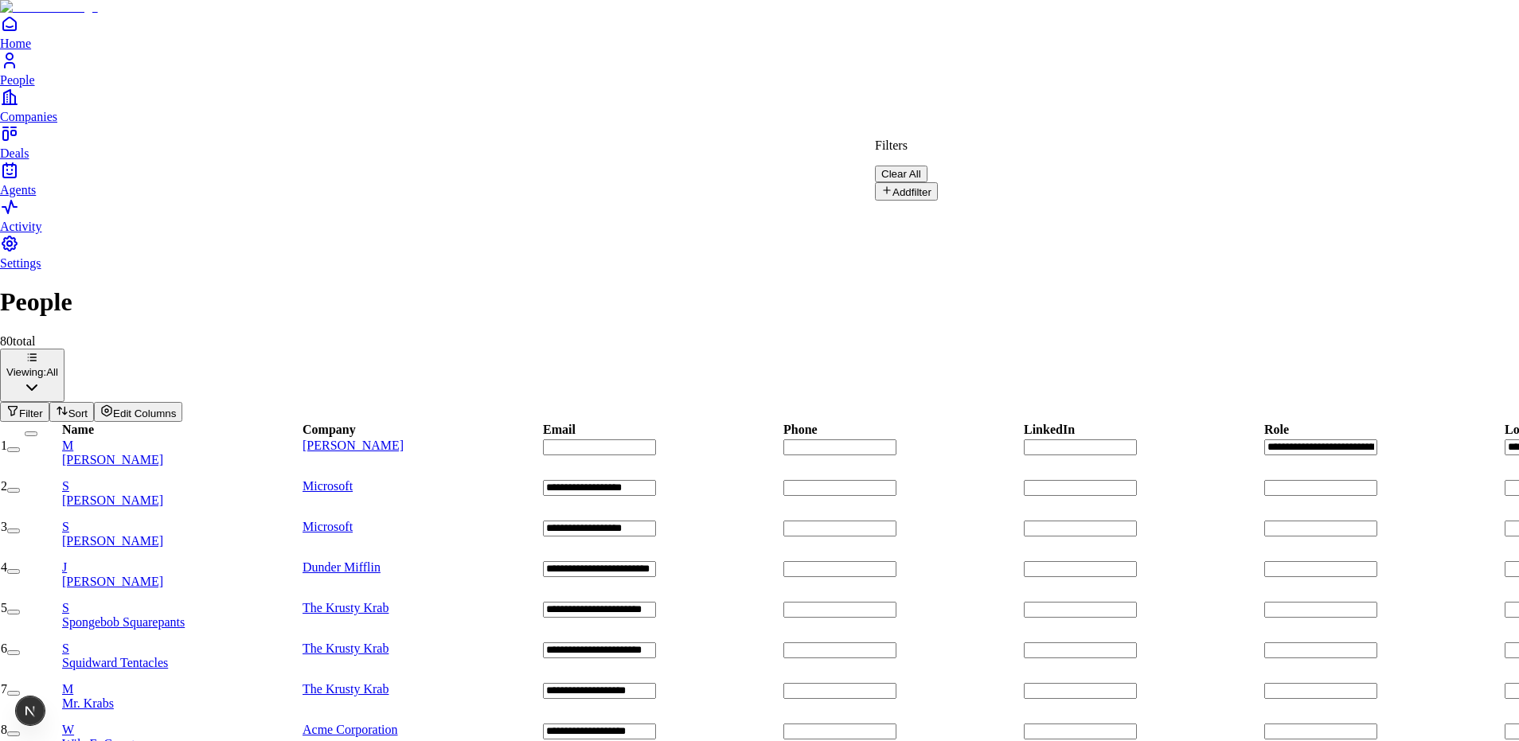
click at [930, 183] on button "Add filter" at bounding box center [906, 191] width 63 height 18
click at [928, 166] on button "Clear All" at bounding box center [901, 174] width 53 height 17
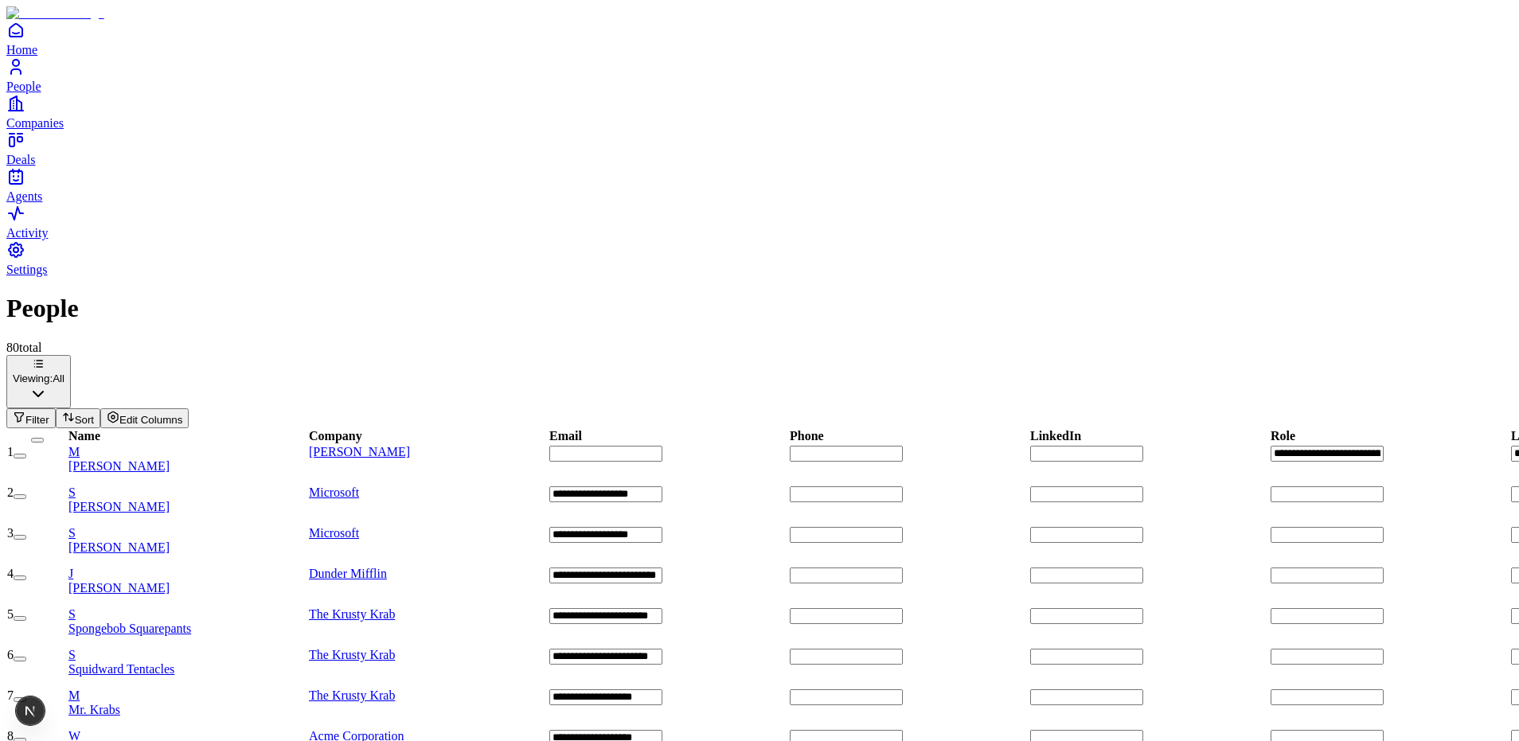
click at [56, 408] on button "Filter" at bounding box center [30, 418] width 49 height 20
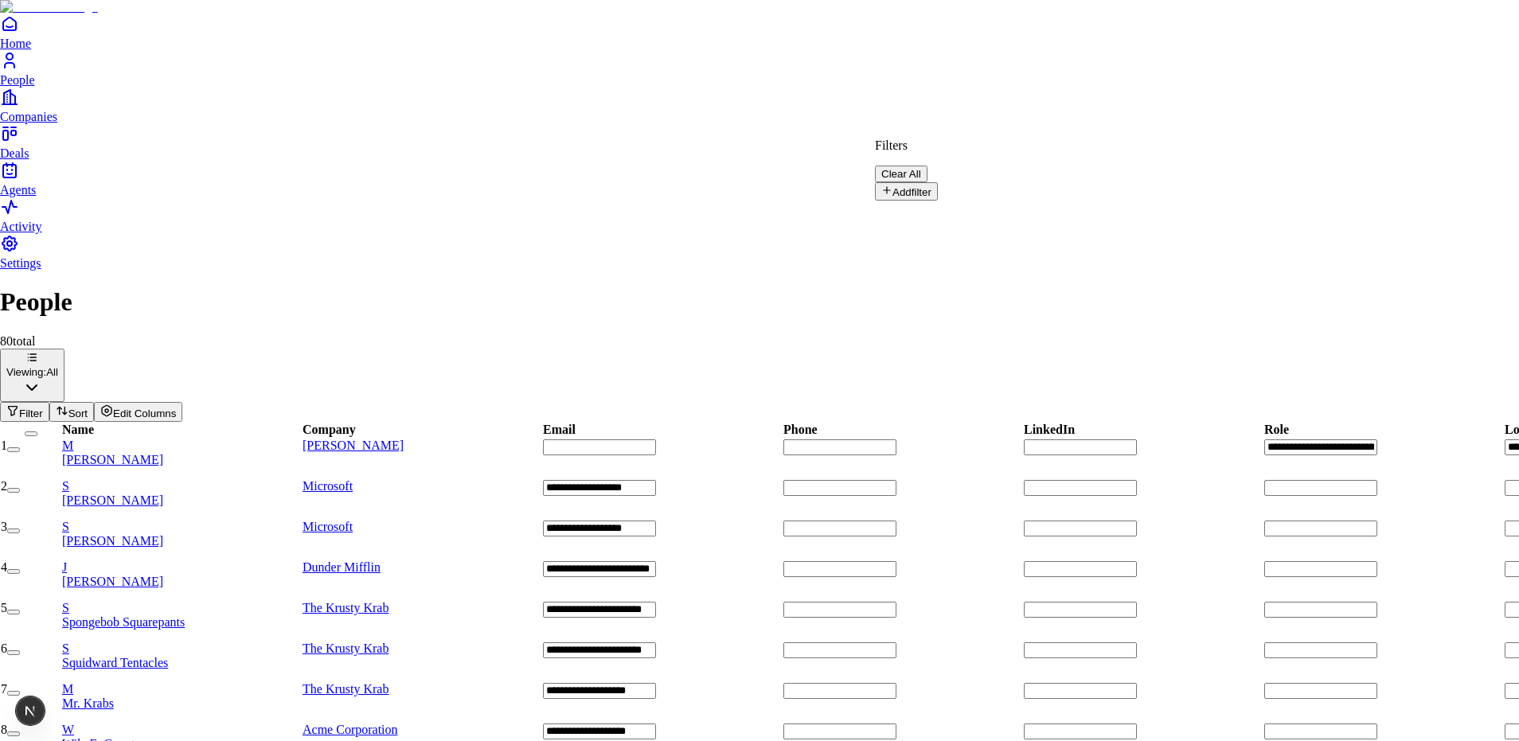
click at [906, 187] on button "Add filter" at bounding box center [906, 191] width 63 height 18
click at [916, 183] on button "Name" at bounding box center [905, 196] width 61 height 26
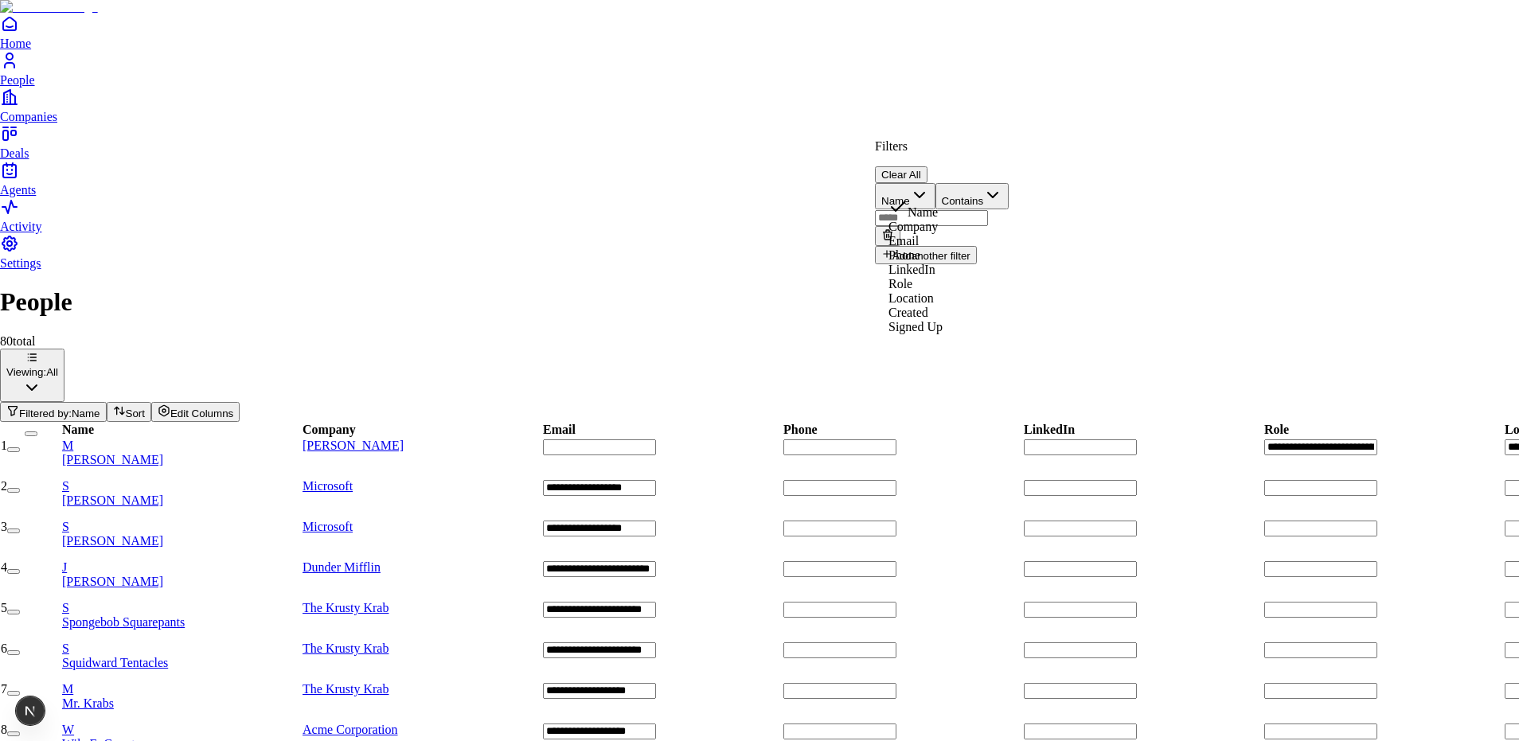
click at [1009, 151] on div "Filters Clear All" at bounding box center [942, 161] width 134 height 44
click at [928, 166] on button "Clear All" at bounding box center [901, 174] width 53 height 17
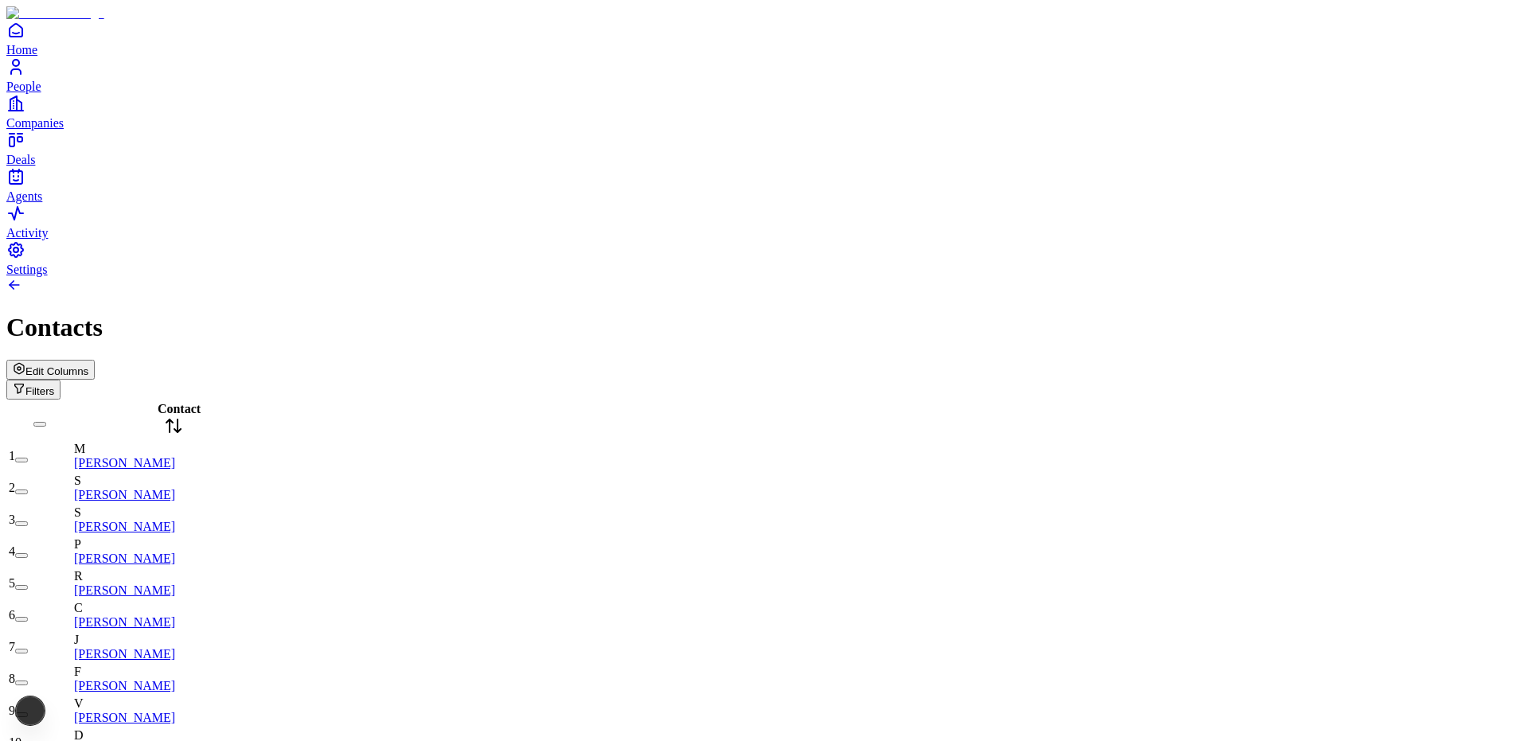
click at [61, 380] on button "Filters" at bounding box center [33, 390] width 54 height 20
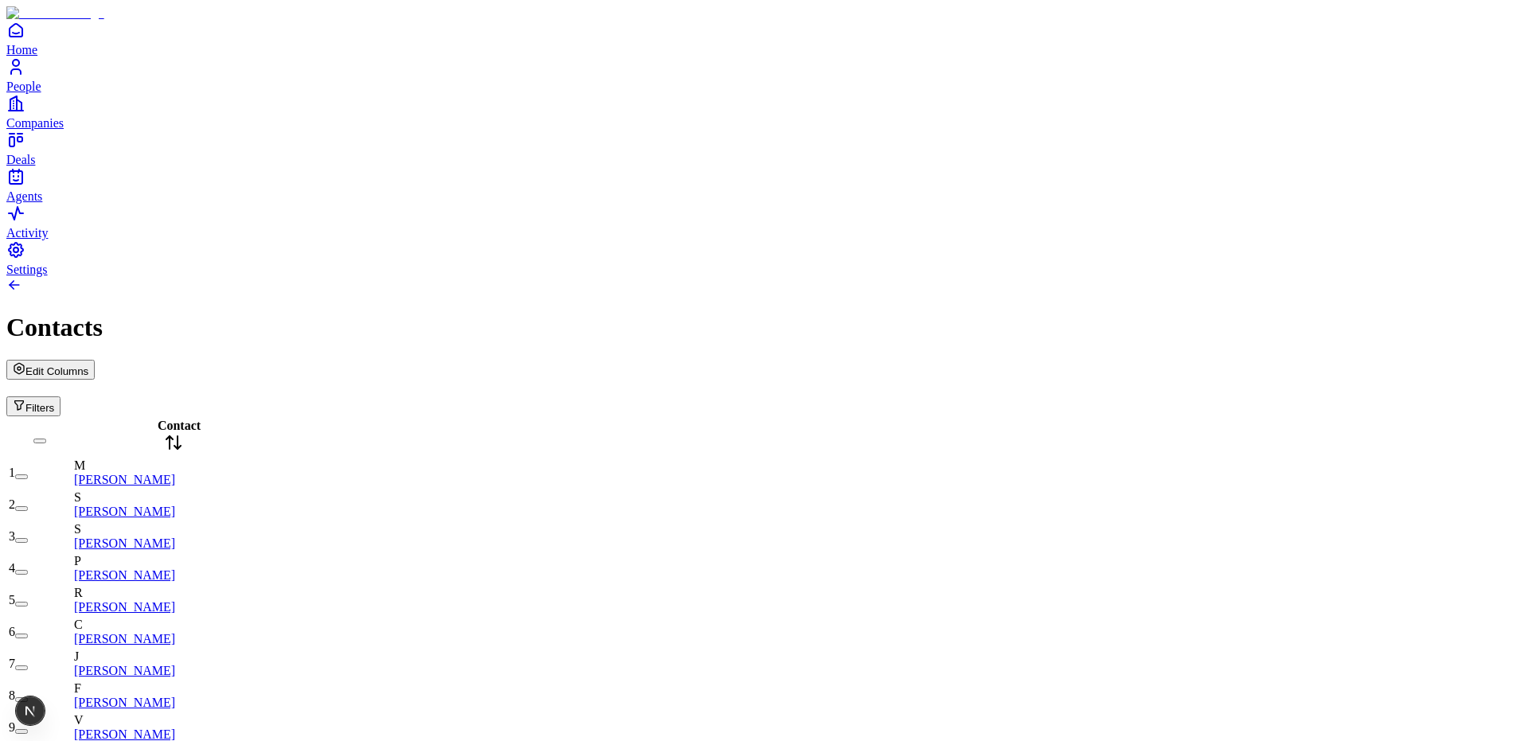
click at [1246, 380] on div "Filters" at bounding box center [759, 398] width 1507 height 37
click at [119, 381] on input at bounding box center [62, 389] width 113 height 16
click at [1108, 313] on div "Contacts" at bounding box center [759, 327] width 1507 height 29
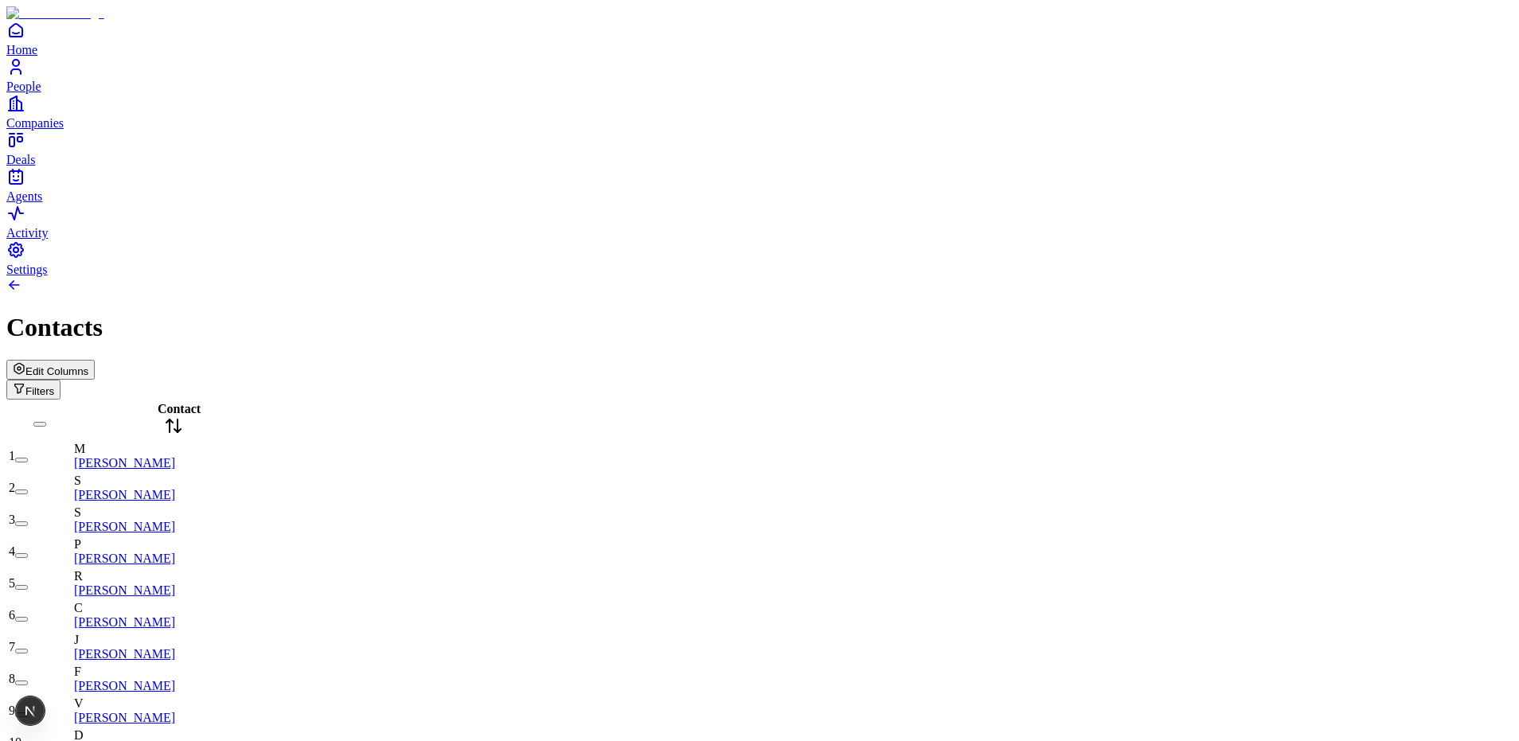
click at [61, 380] on button "Filters" at bounding box center [33, 390] width 54 height 20
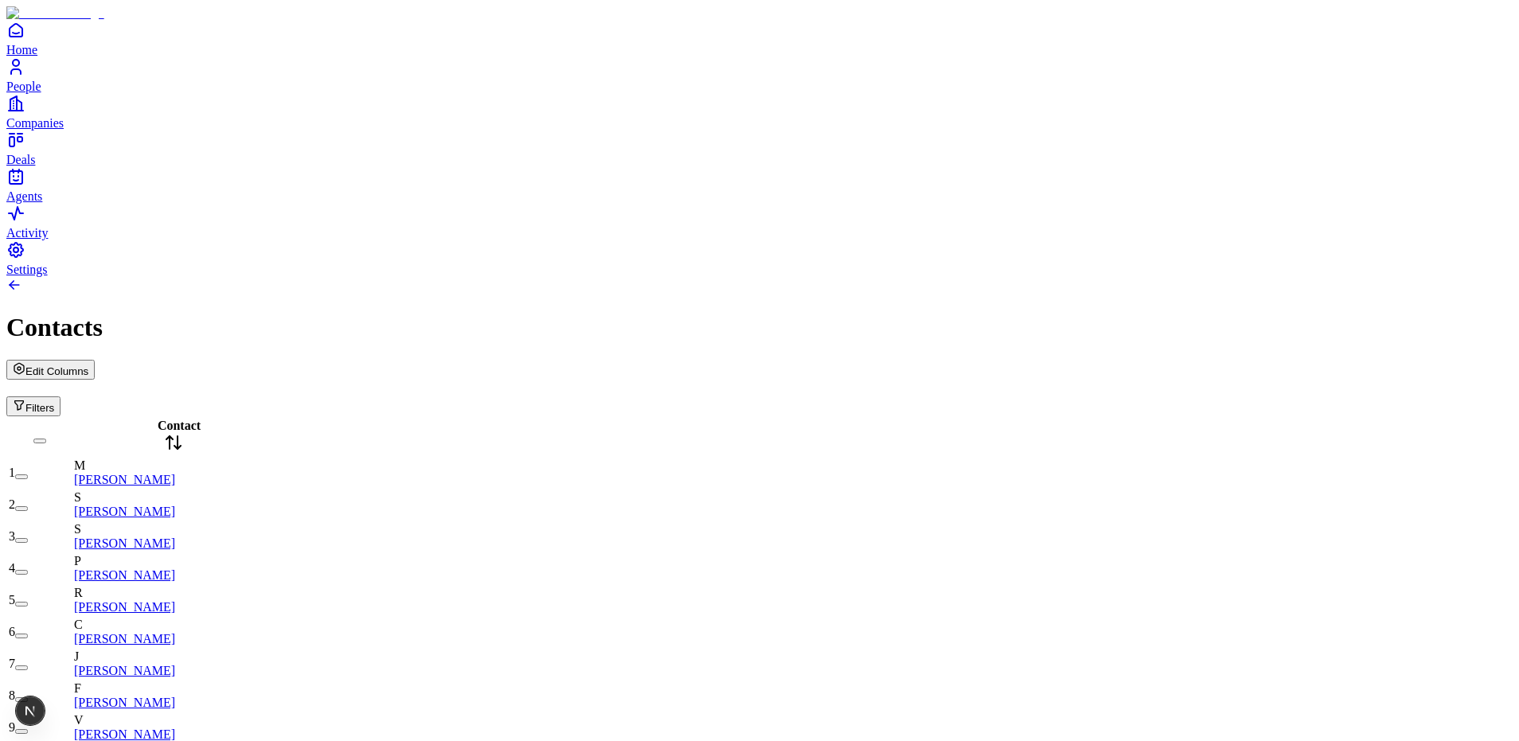
click at [1064, 313] on div "Contacts" at bounding box center [759, 327] width 1507 height 29
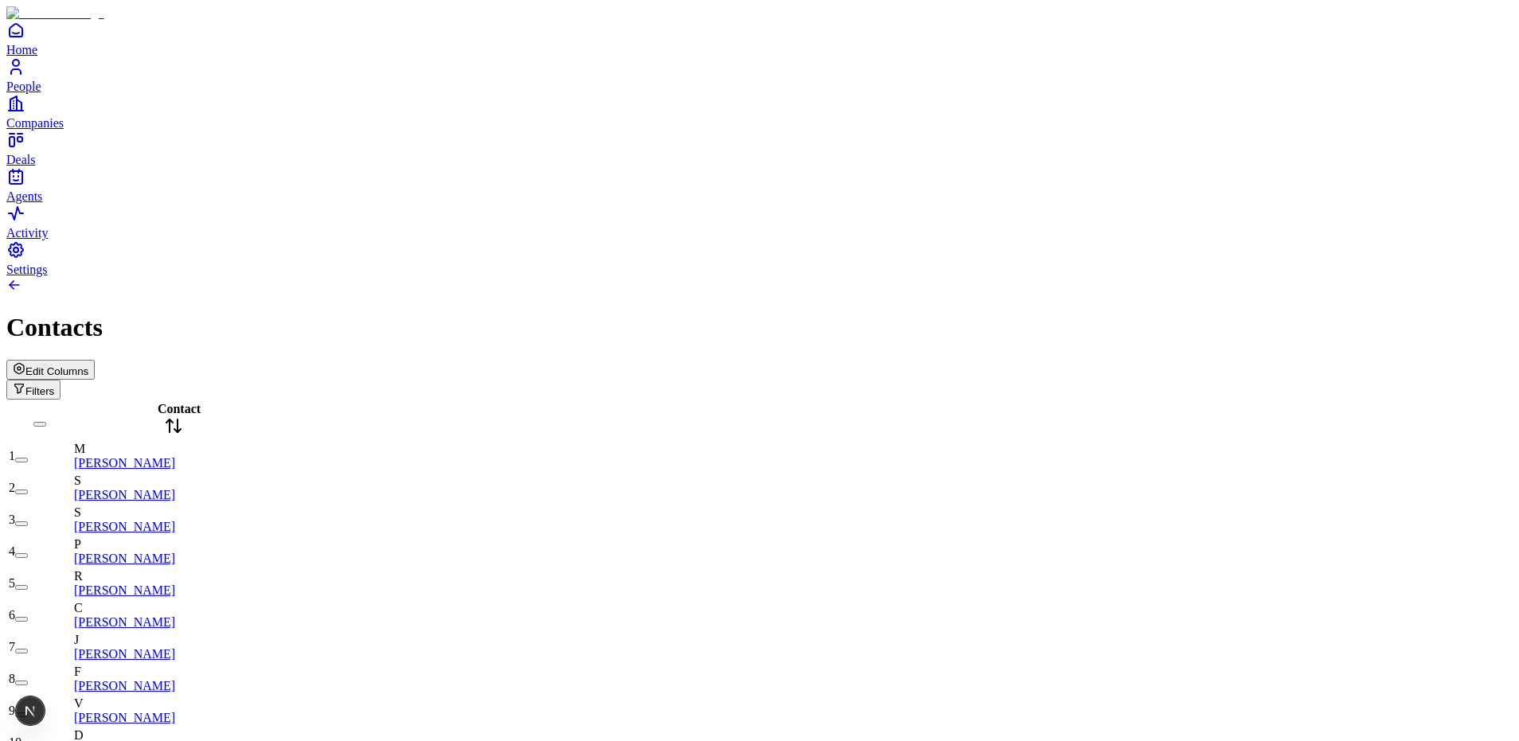
click at [88, 365] on span "Edit Columns" at bounding box center [56, 371] width 63 height 12
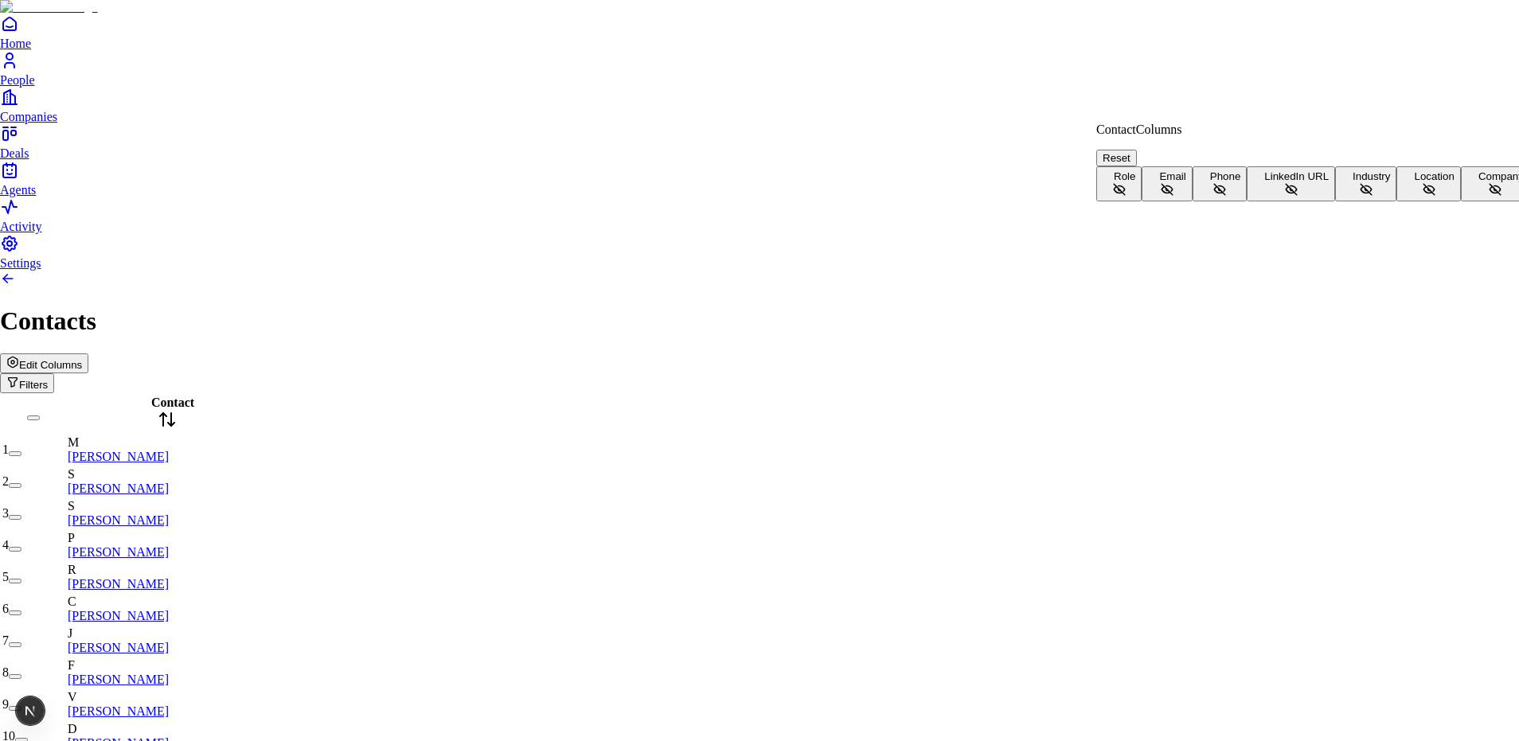
click at [1142, 175] on button "Role" at bounding box center [1118, 183] width 45 height 35
click at [1166, 201] on button "Email" at bounding box center [1167, 183] width 50 height 35
click at [1210, 182] on span "Phone" at bounding box center [1225, 176] width 31 height 12
click at [1264, 182] on span "LinkedIn URL" at bounding box center [1296, 176] width 64 height 12
click at [1335, 201] on button "Industry" at bounding box center [1365, 183] width 61 height 35
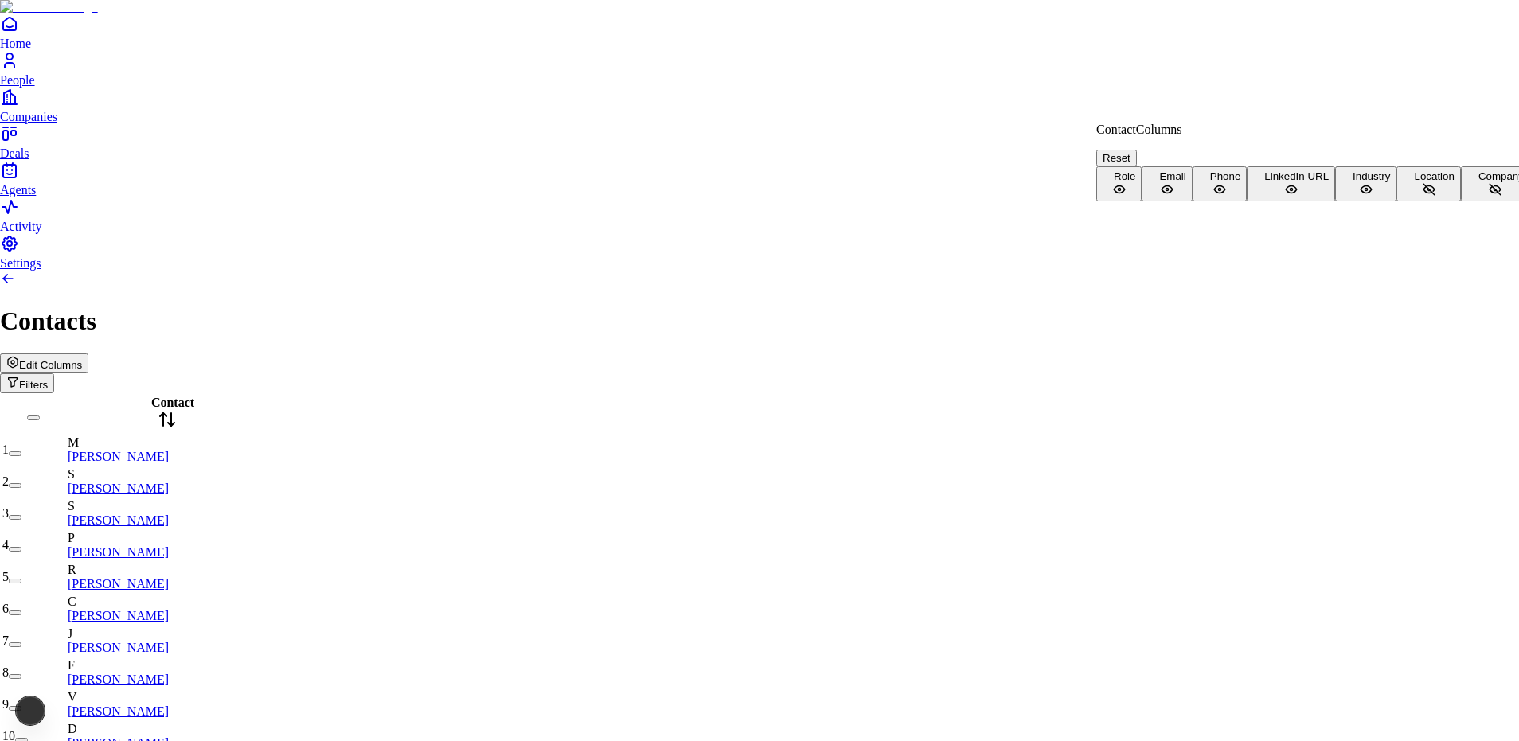
scroll to position [35, 0]
click at [1414, 182] on span "Location" at bounding box center [1434, 176] width 40 height 12
click at [1479, 182] on span "Company" at bounding box center [1501, 176] width 45 height 12
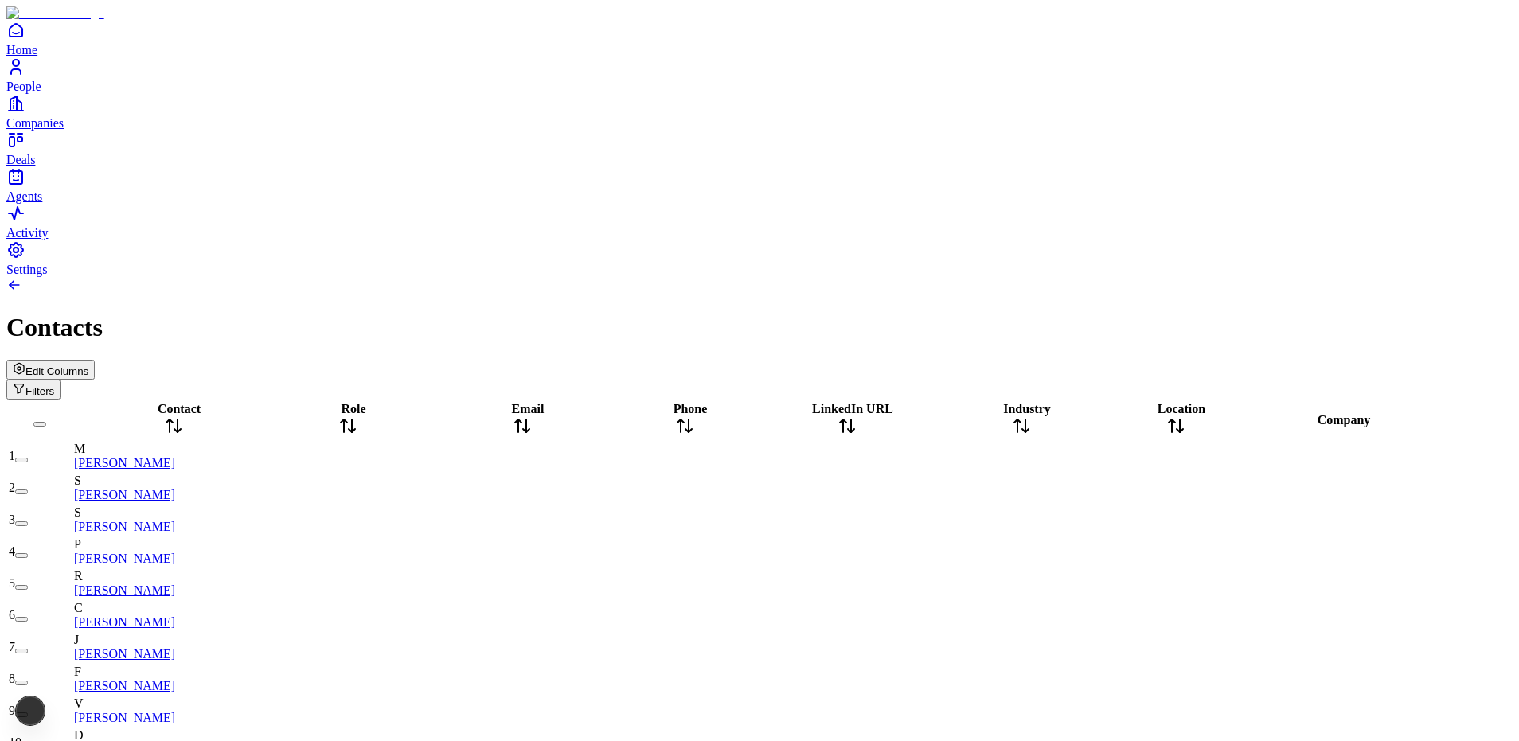
click at [88, 365] on span "Edit Columns" at bounding box center [56, 371] width 63 height 12
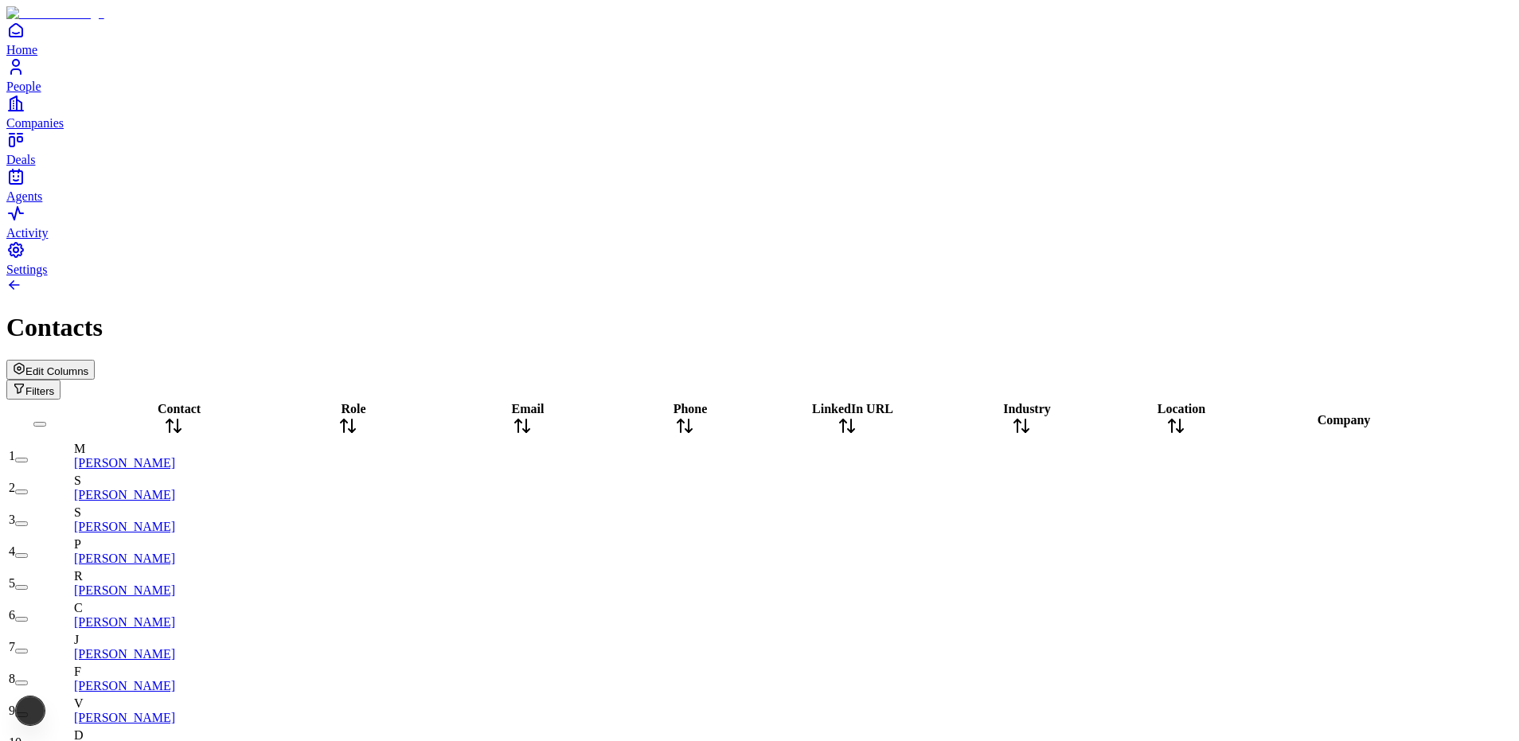
click at [61, 380] on button "Filters" at bounding box center [33, 390] width 54 height 20
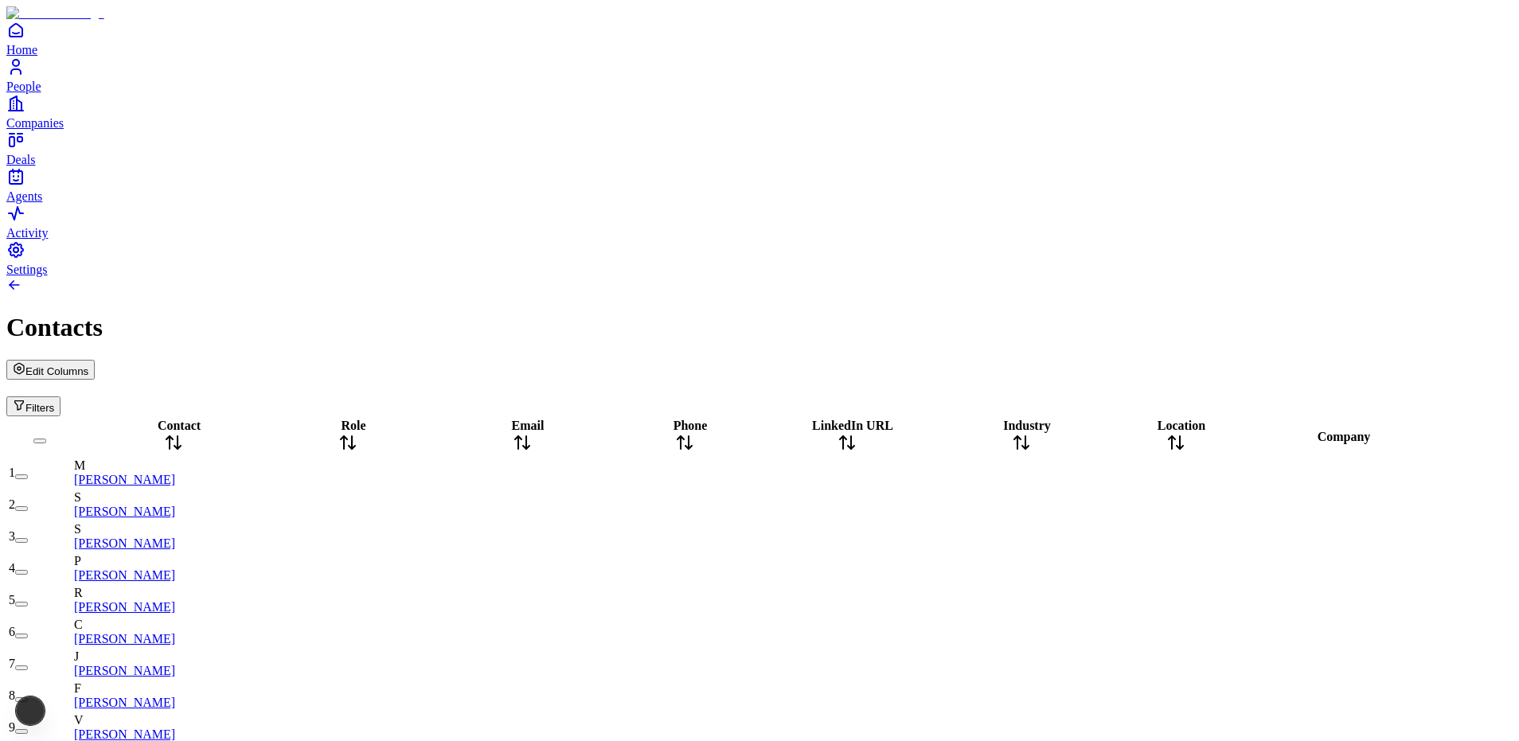
click at [1046, 313] on div "Contacts" at bounding box center [759, 327] width 1507 height 29
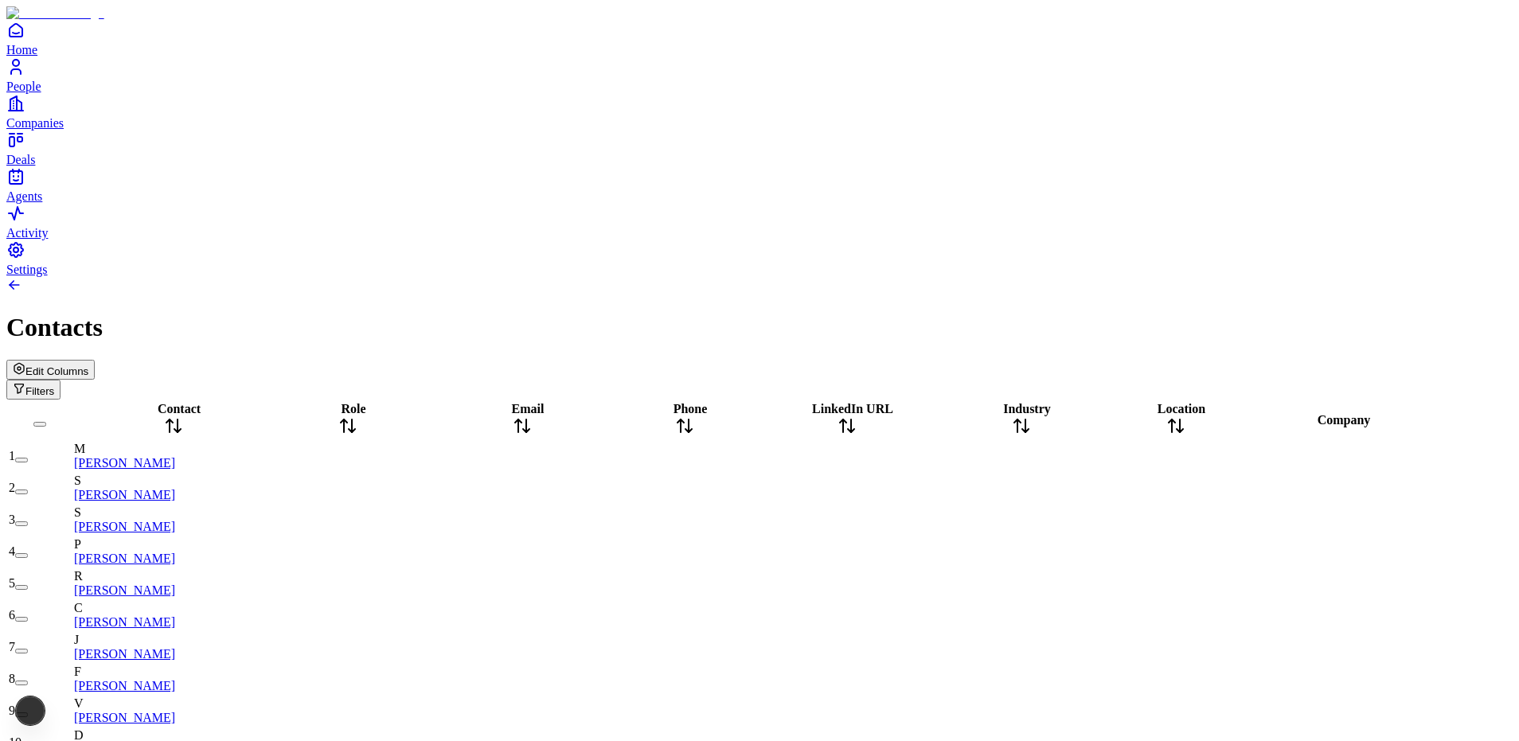
click at [88, 365] on span "Edit Columns" at bounding box center [56, 371] width 63 height 12
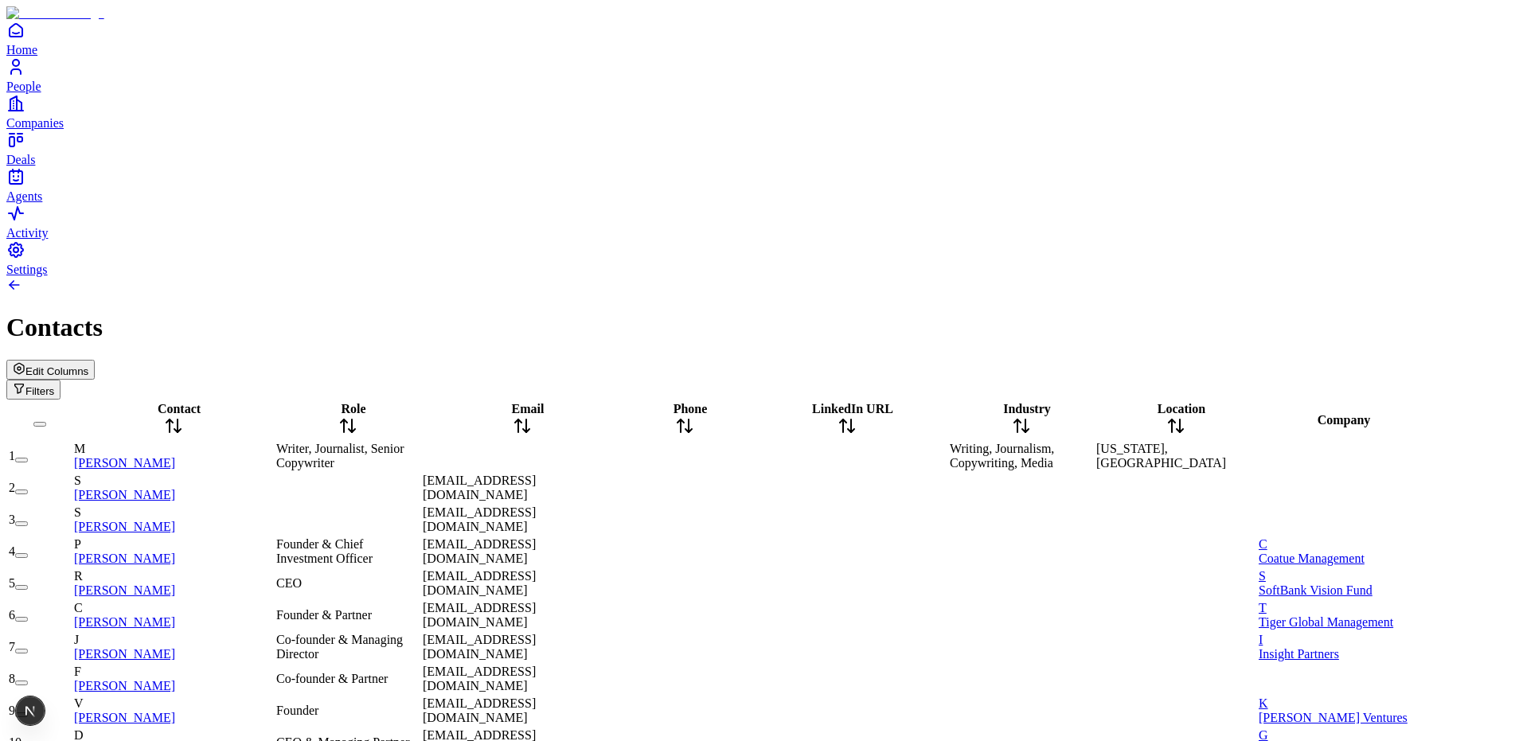
scroll to position [0, 0]
click at [541, 313] on div "Contacts" at bounding box center [759, 327] width 1507 height 29
click at [61, 380] on button "Filters" at bounding box center [33, 390] width 54 height 20
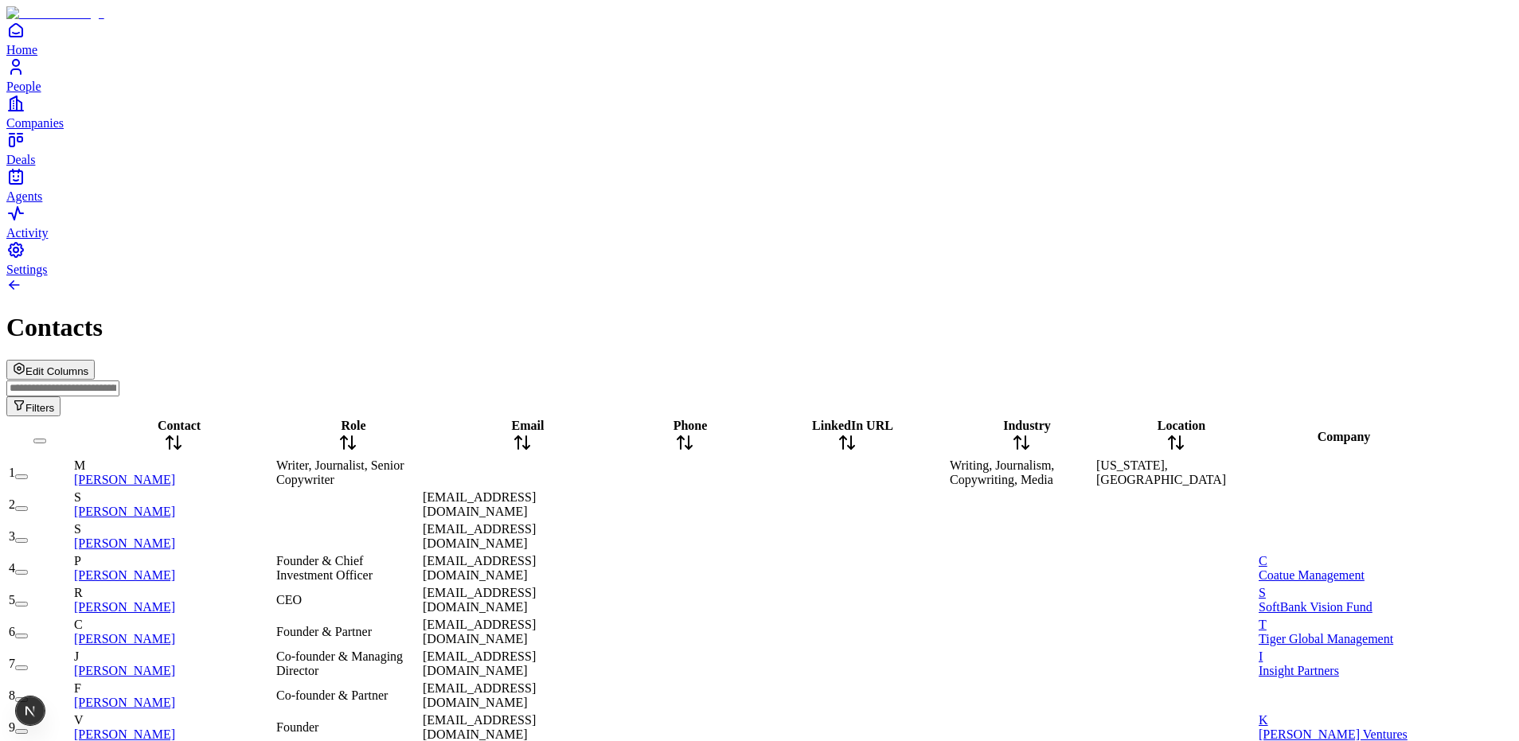
click at [119, 381] on input at bounding box center [62, 389] width 113 height 16
click at [1240, 277] on div at bounding box center [759, 286] width 1507 height 19
click at [1468, 313] on div "Contacts" at bounding box center [759, 327] width 1507 height 29
click at [61, 397] on button "Filters" at bounding box center [33, 407] width 54 height 20
click at [1223, 313] on div "Contacts" at bounding box center [759, 327] width 1507 height 29
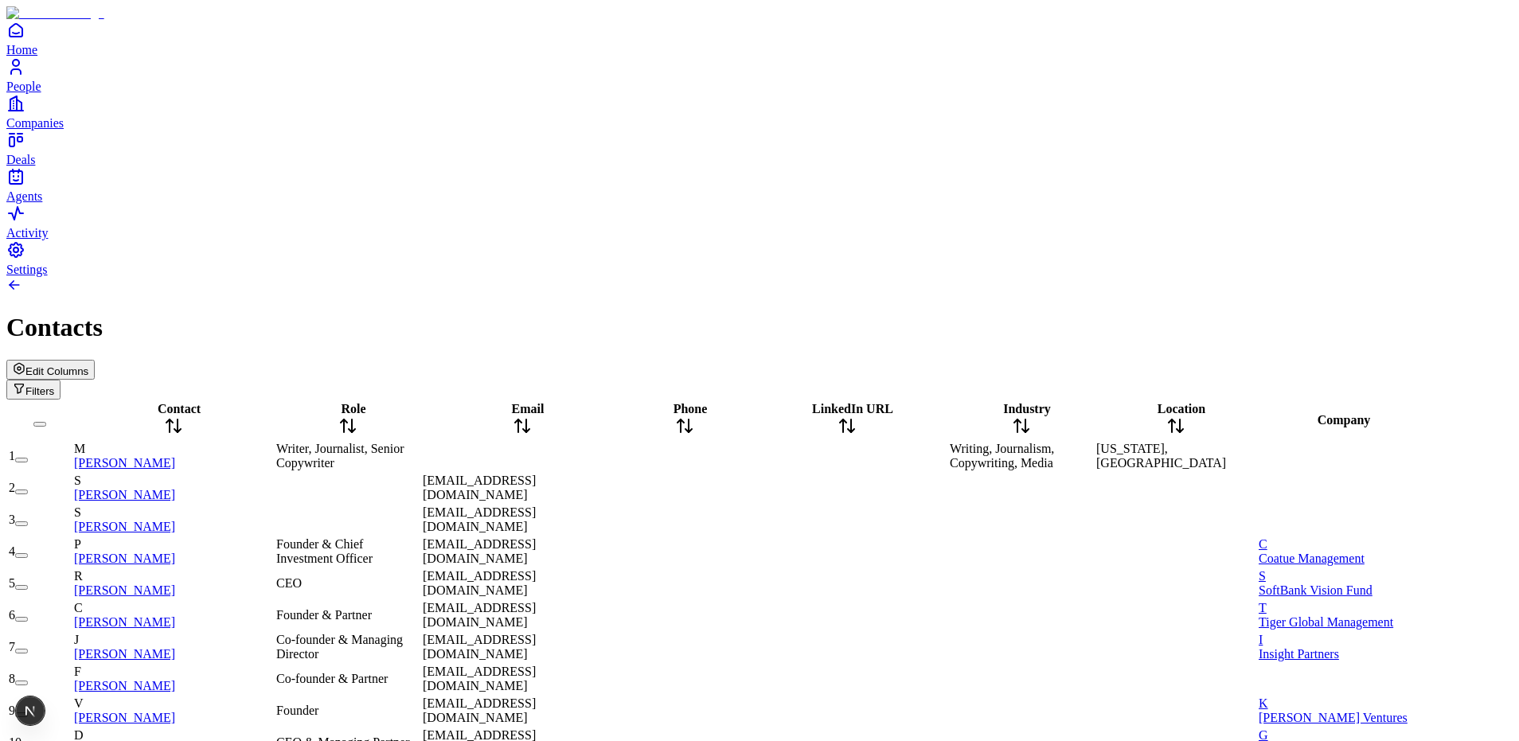
drag, startPoint x: 1453, startPoint y: 94, endPoint x: 1417, endPoint y: 76, distance: 39.9
click at [61, 380] on button "Filters" at bounding box center [33, 390] width 54 height 20
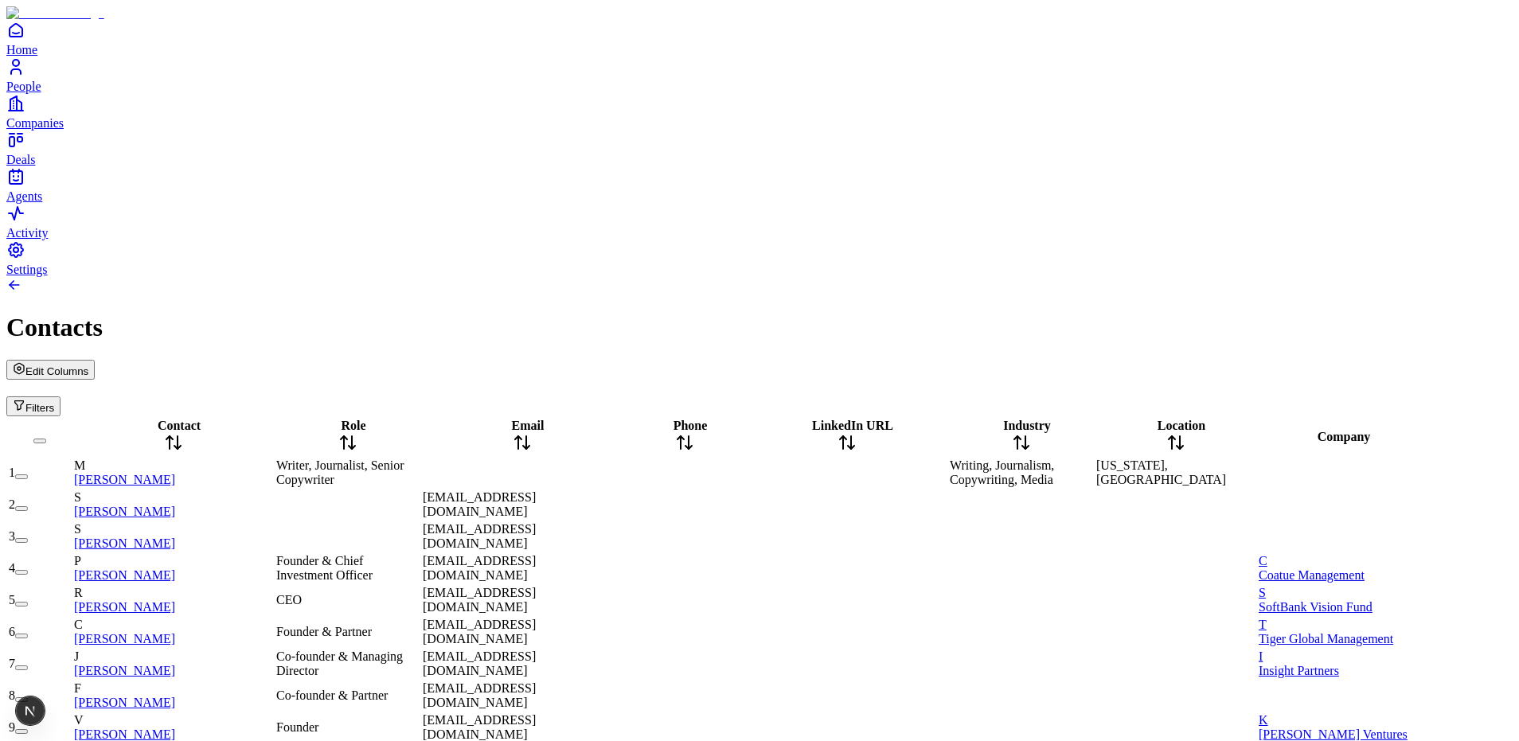
click at [1397, 313] on div "Contacts" at bounding box center [759, 327] width 1507 height 29
click at [61, 397] on button "Filters" at bounding box center [33, 407] width 54 height 20
click at [1380, 277] on div at bounding box center [759, 286] width 1507 height 19
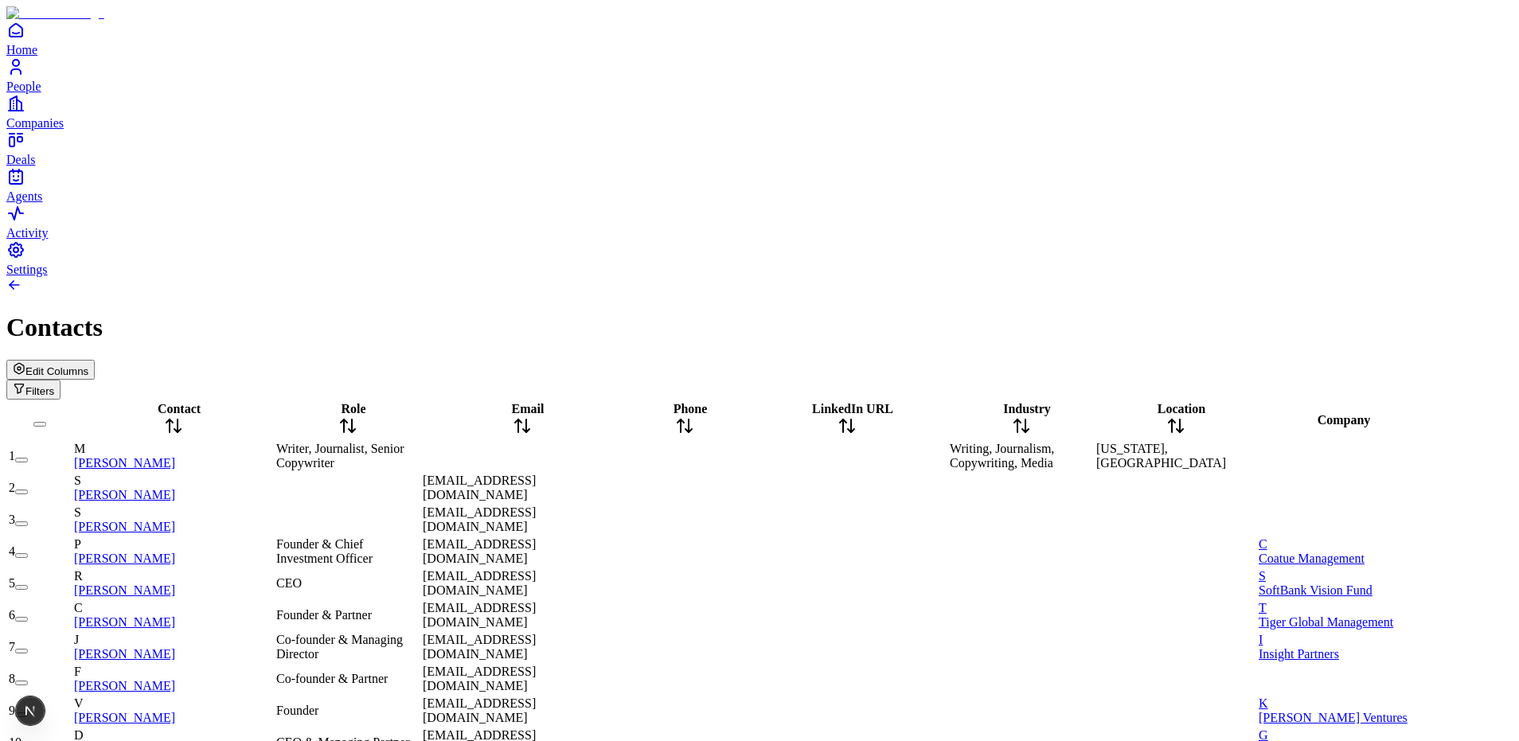
click at [61, 380] on button "Filters" at bounding box center [33, 390] width 54 height 20
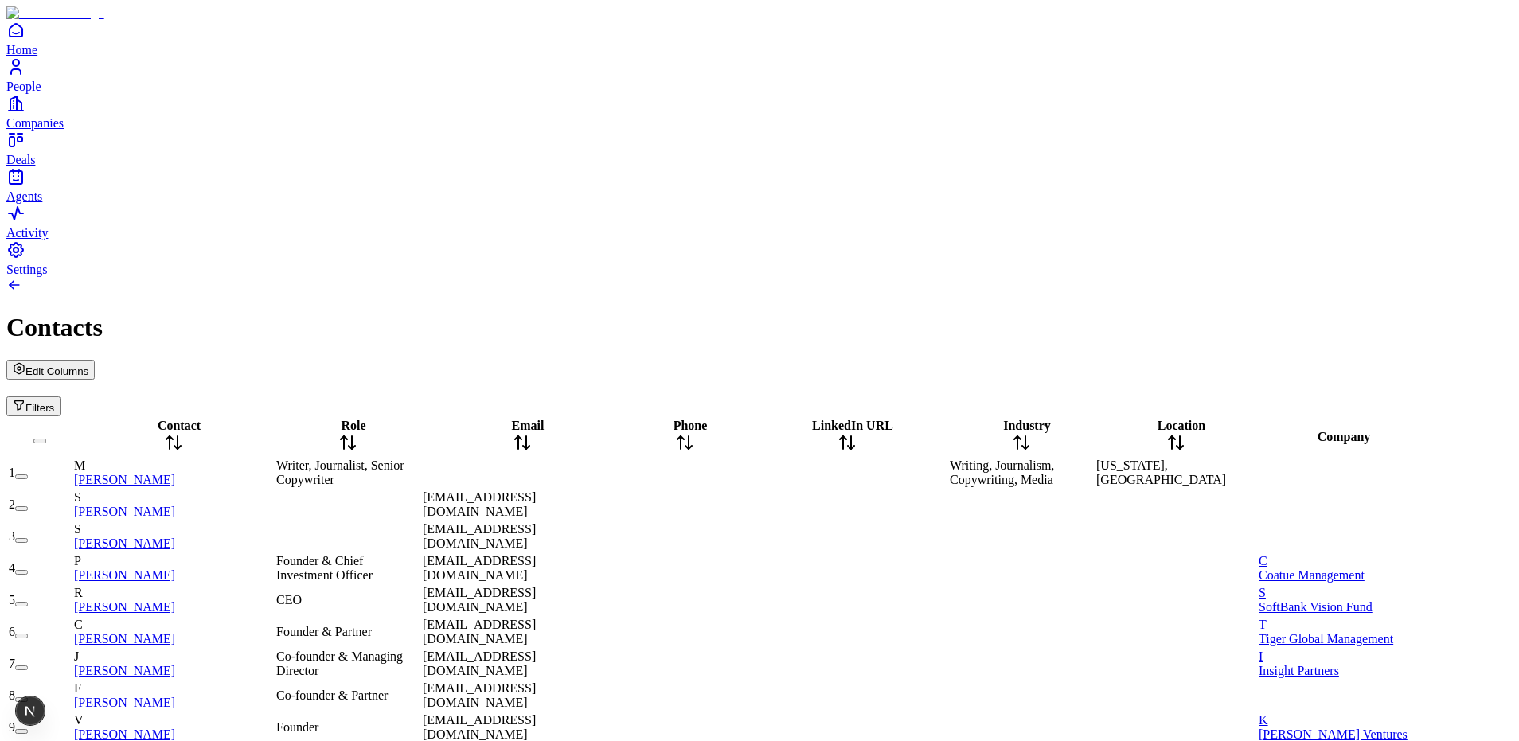
click at [1360, 313] on div "Contacts" at bounding box center [759, 327] width 1507 height 29
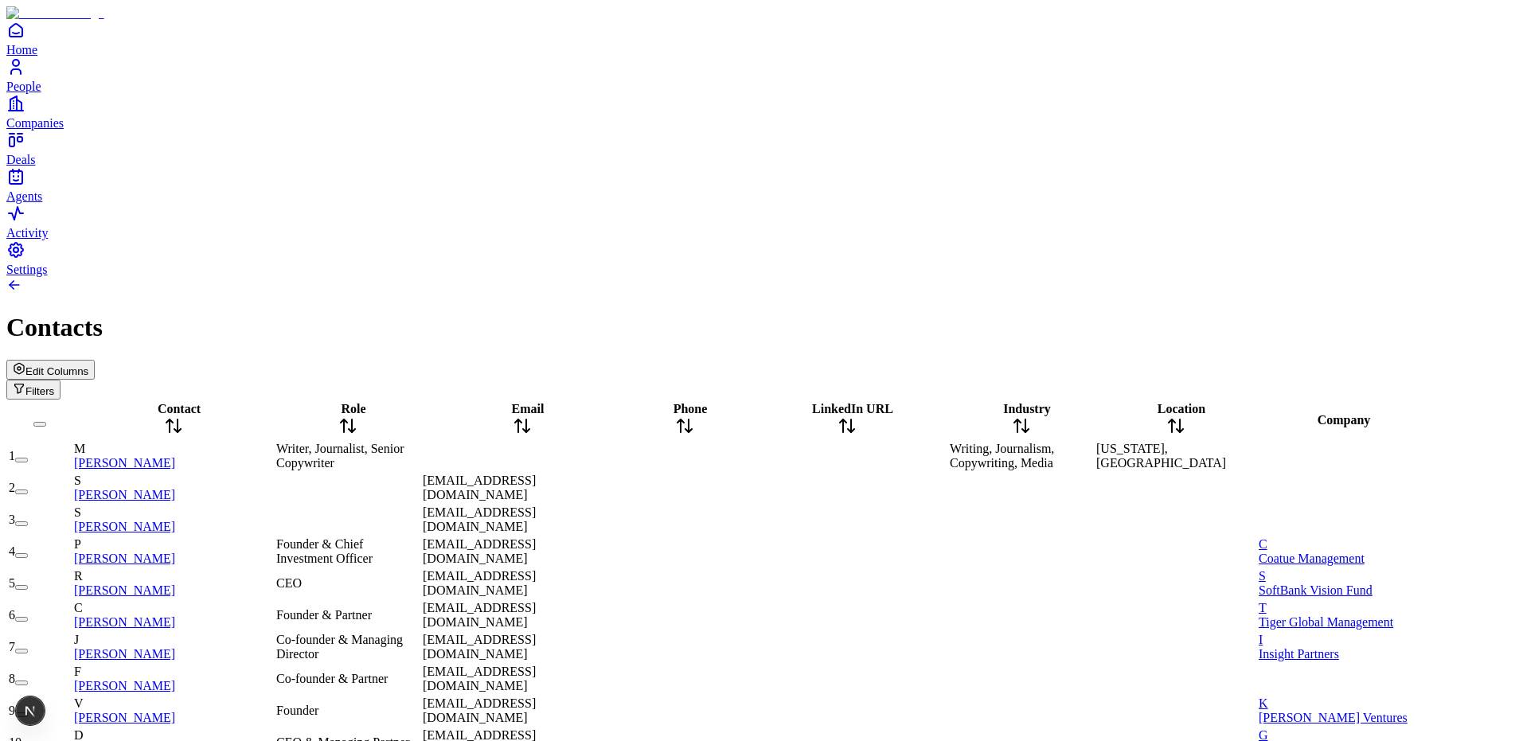
click at [1306, 313] on div "Contacts" at bounding box center [759, 327] width 1507 height 29
click at [61, 380] on button "Filters" at bounding box center [33, 390] width 54 height 20
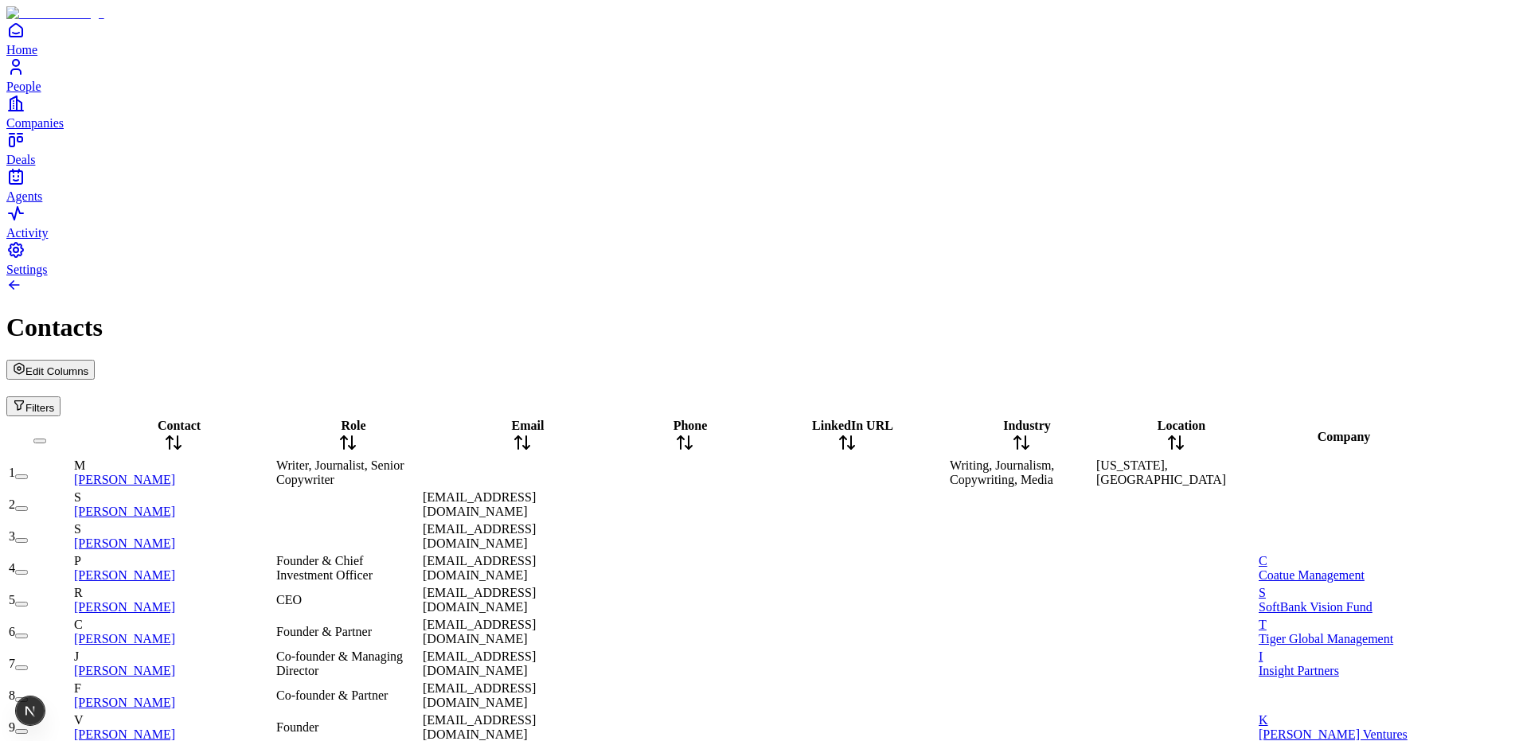
click at [1282, 313] on div "Contacts" at bounding box center [759, 327] width 1507 height 29
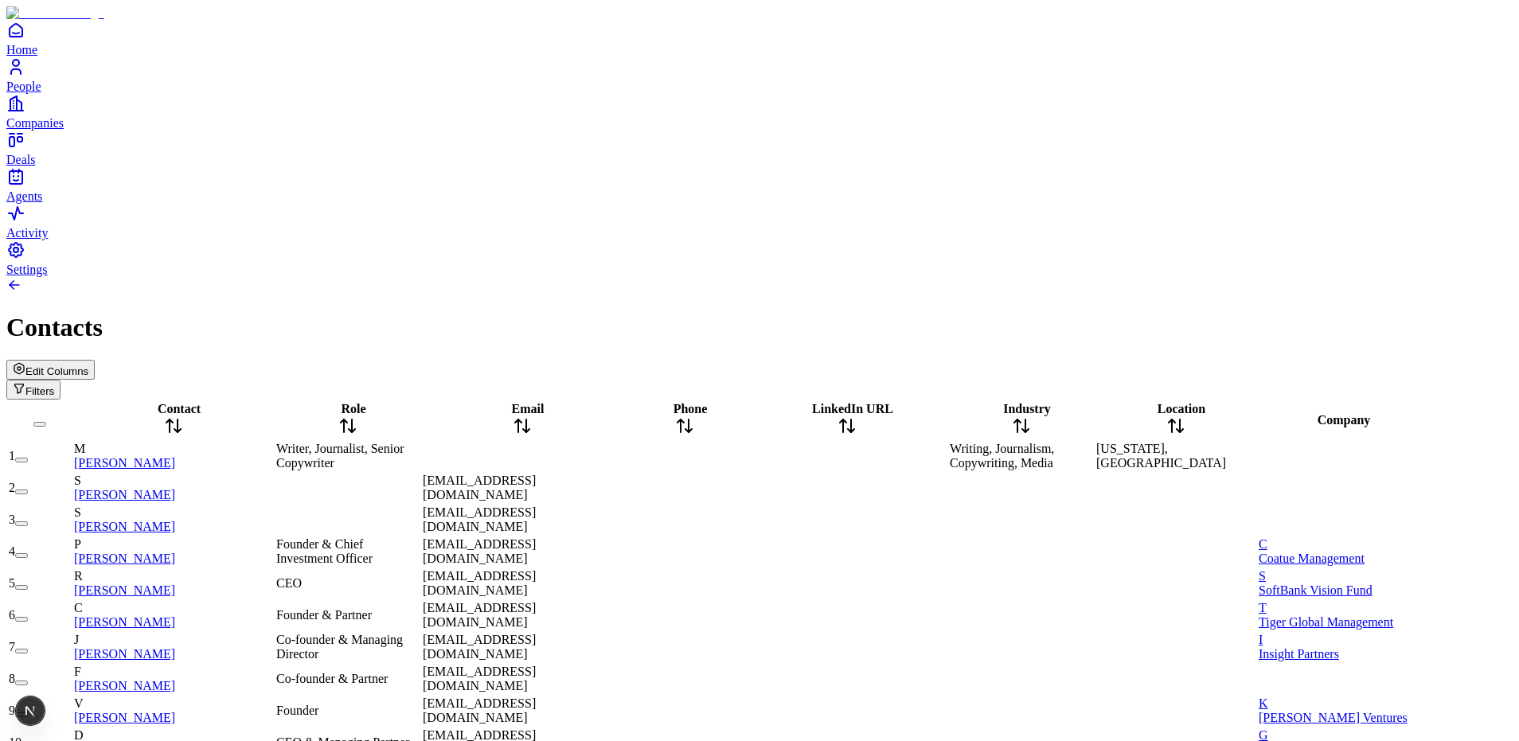
click at [1397, 313] on div "Contacts" at bounding box center [759, 327] width 1507 height 29
click at [88, 365] on span "Edit Columns" at bounding box center [56, 371] width 63 height 12
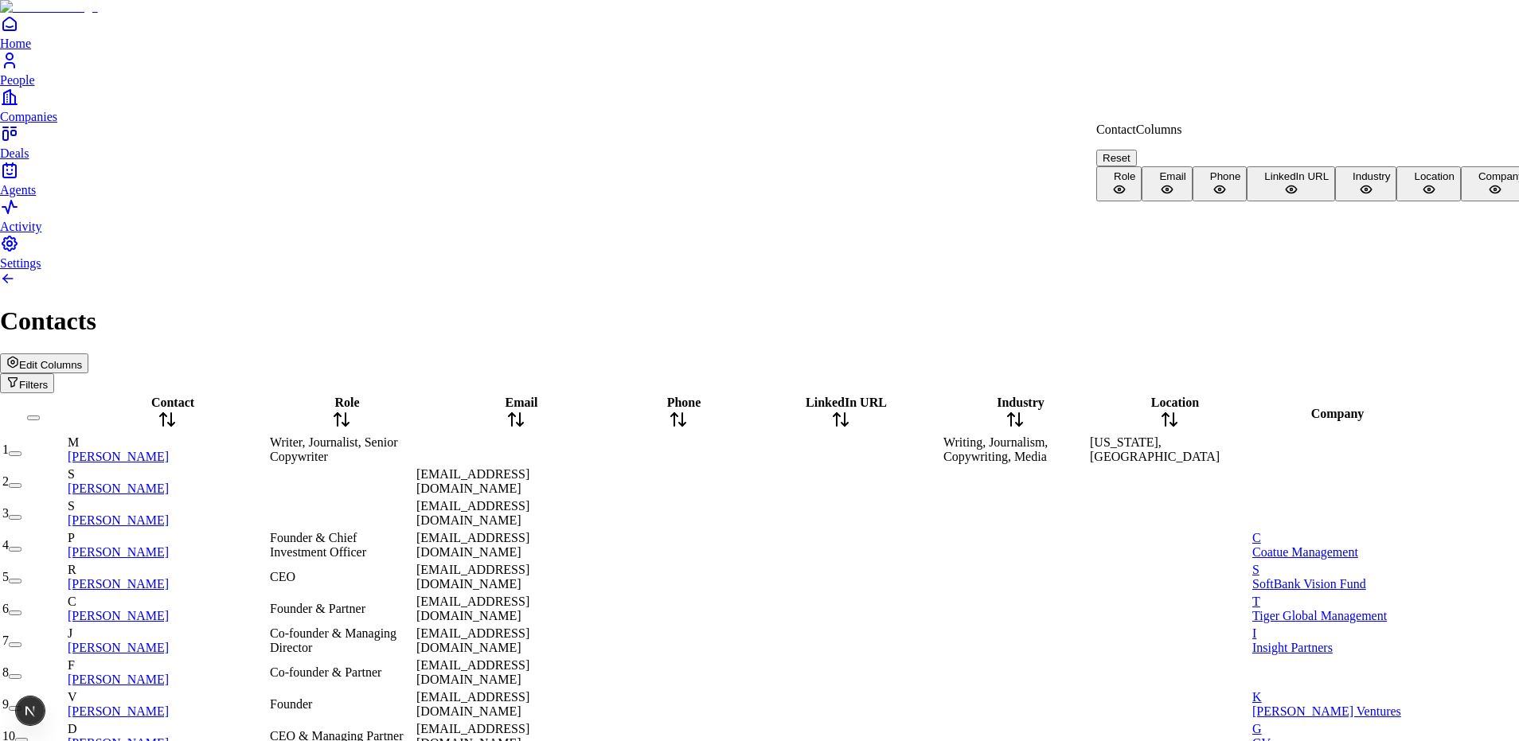
drag, startPoint x: 914, startPoint y: 78, endPoint x: 1197, endPoint y: 166, distance: 295.9
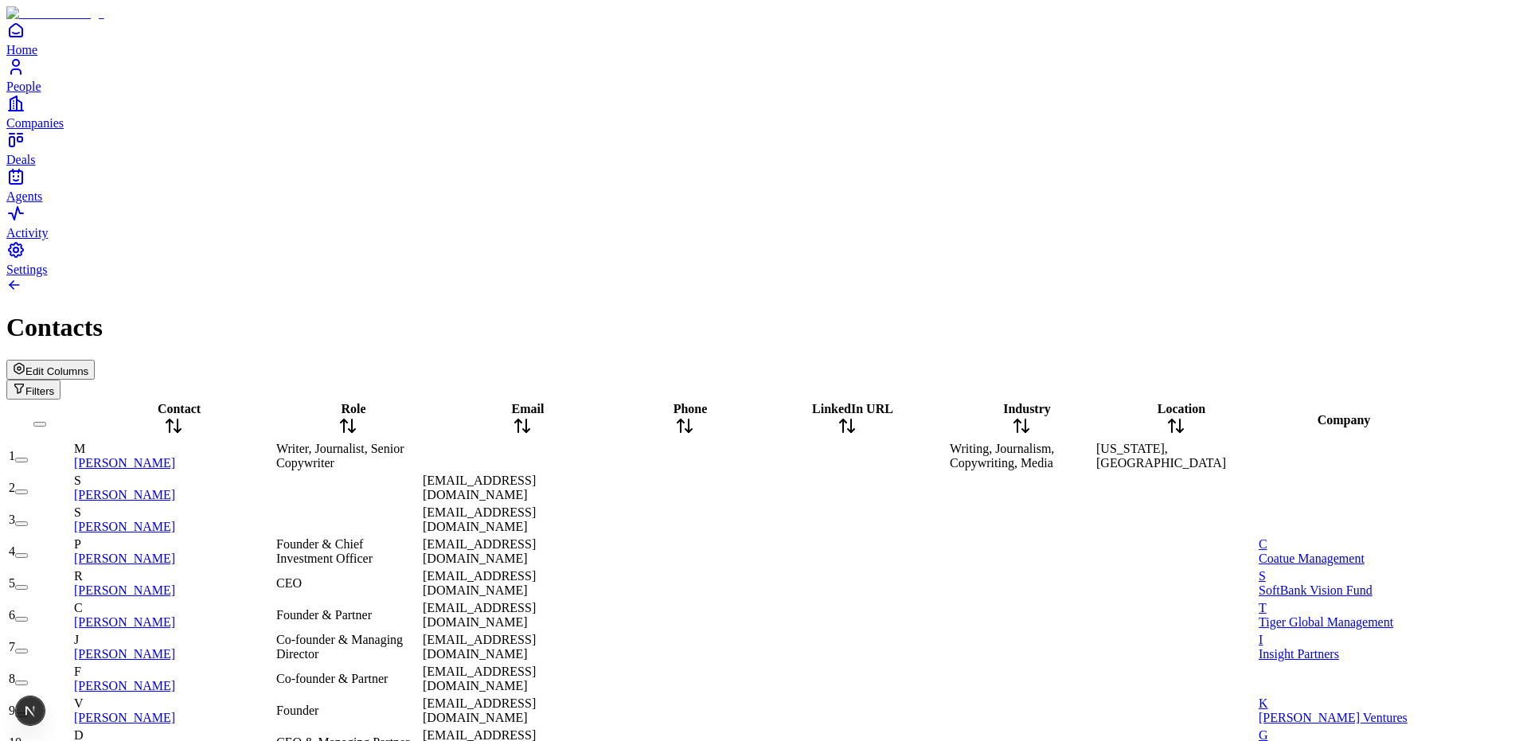
click at [25, 362] on icon "button" at bounding box center [19, 368] width 13 height 13
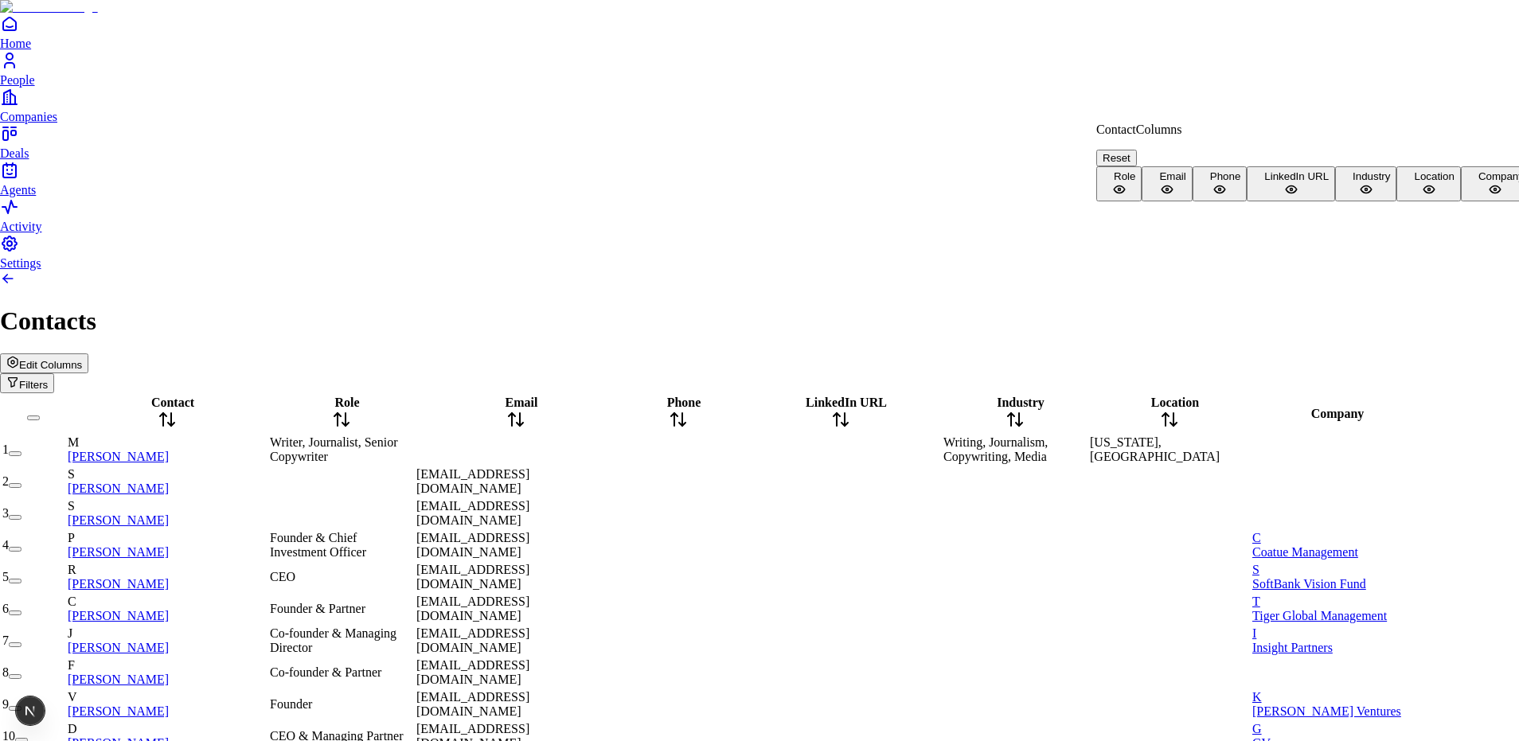
scroll to position [35, 0]
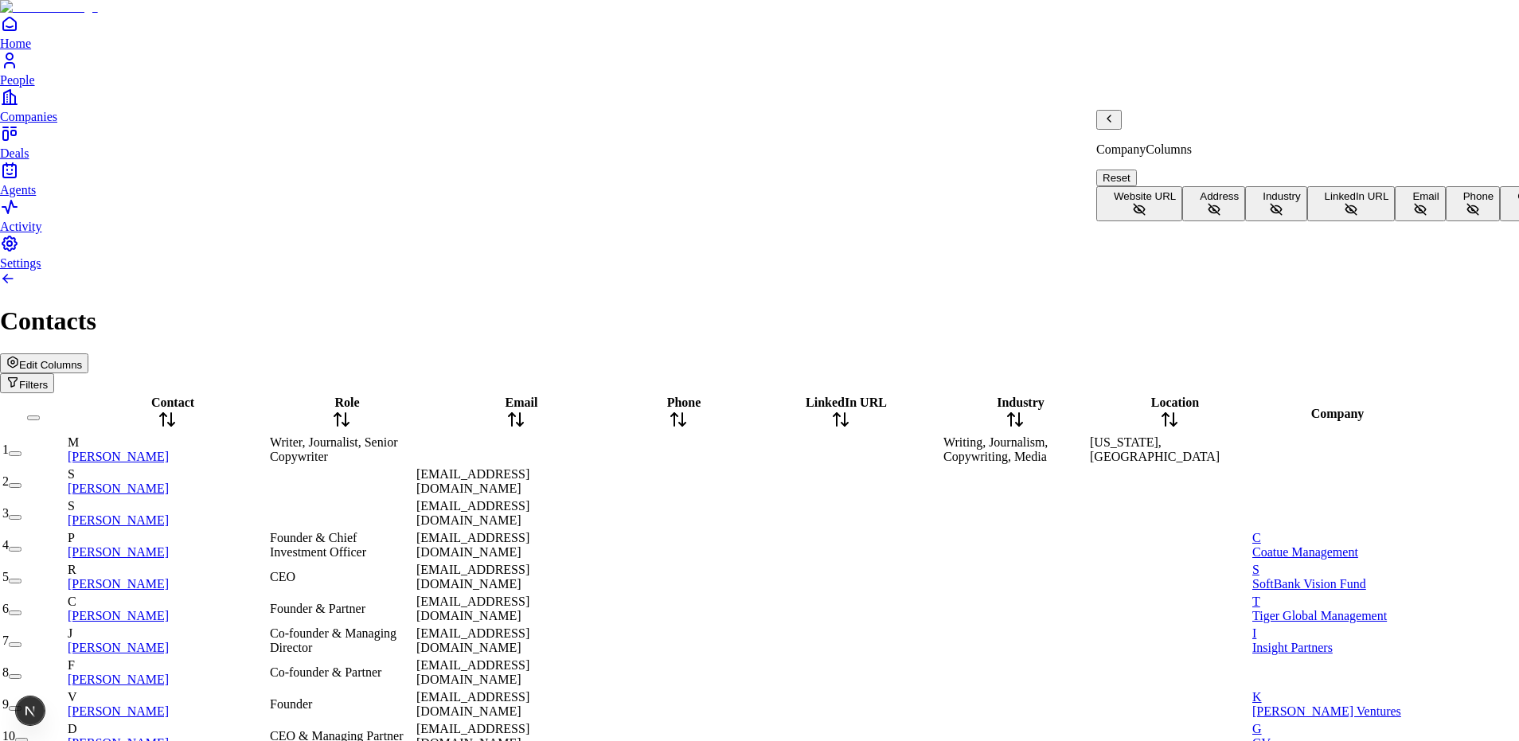
scroll to position [104, 0]
click at [1339, 221] on button "Amount" at bounding box center [1369, 203] width 61 height 35
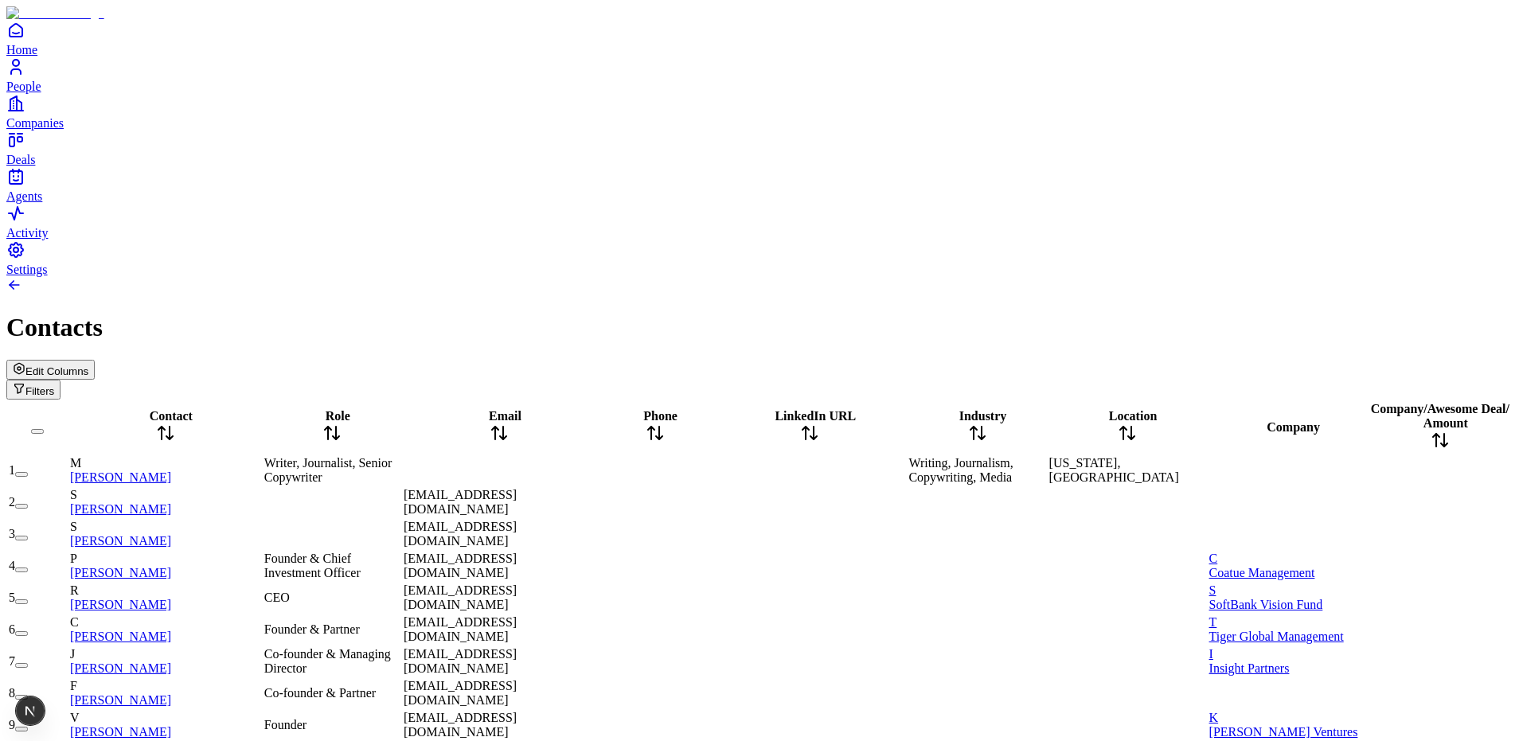
scroll to position [1033, 2]
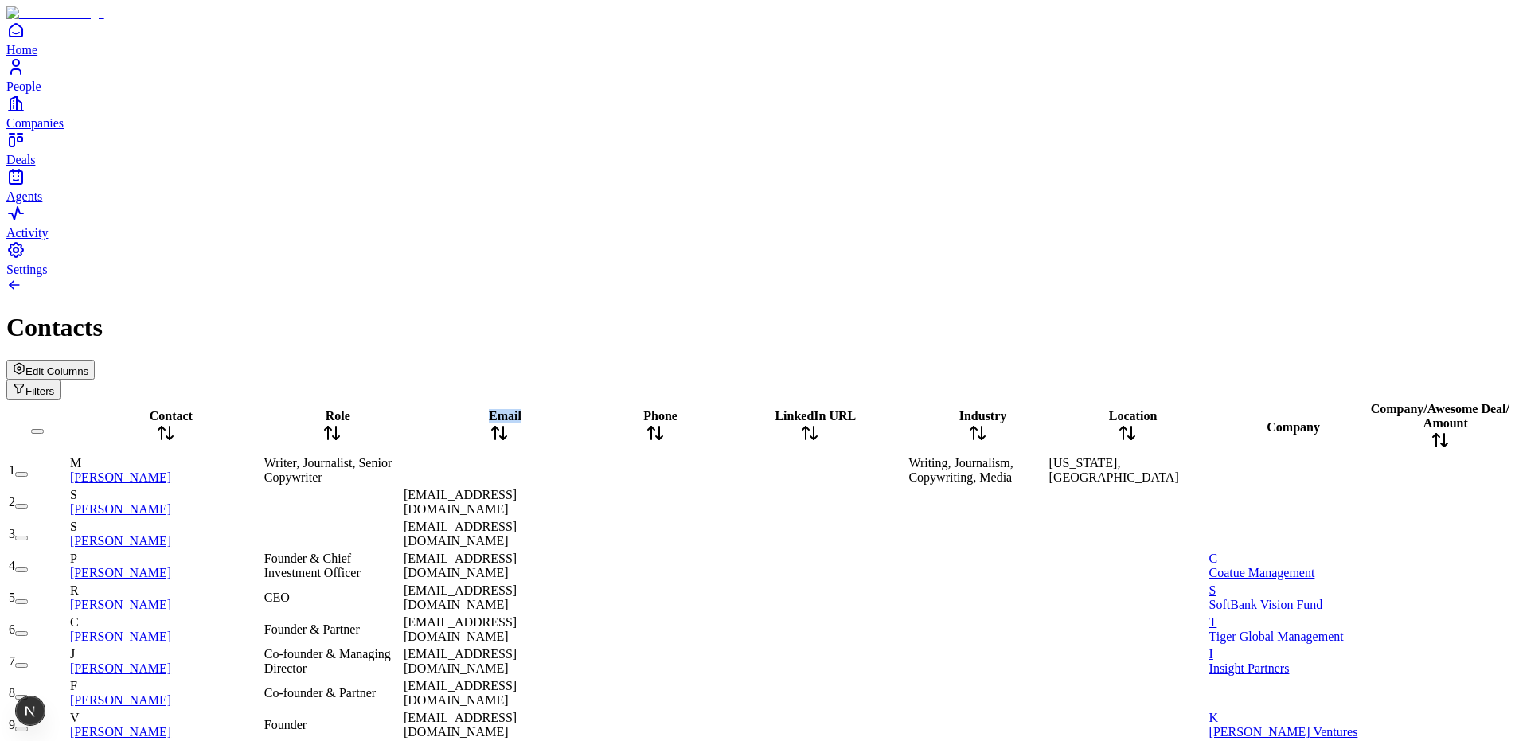
drag, startPoint x: 417, startPoint y: 131, endPoint x: 561, endPoint y: 134, distance: 144.2
click at [562, 401] on tr "Contact Role Email Phone LinkedIn URL Industry Location Company Company / Aweso…" at bounding box center [759, 427] width 1503 height 53
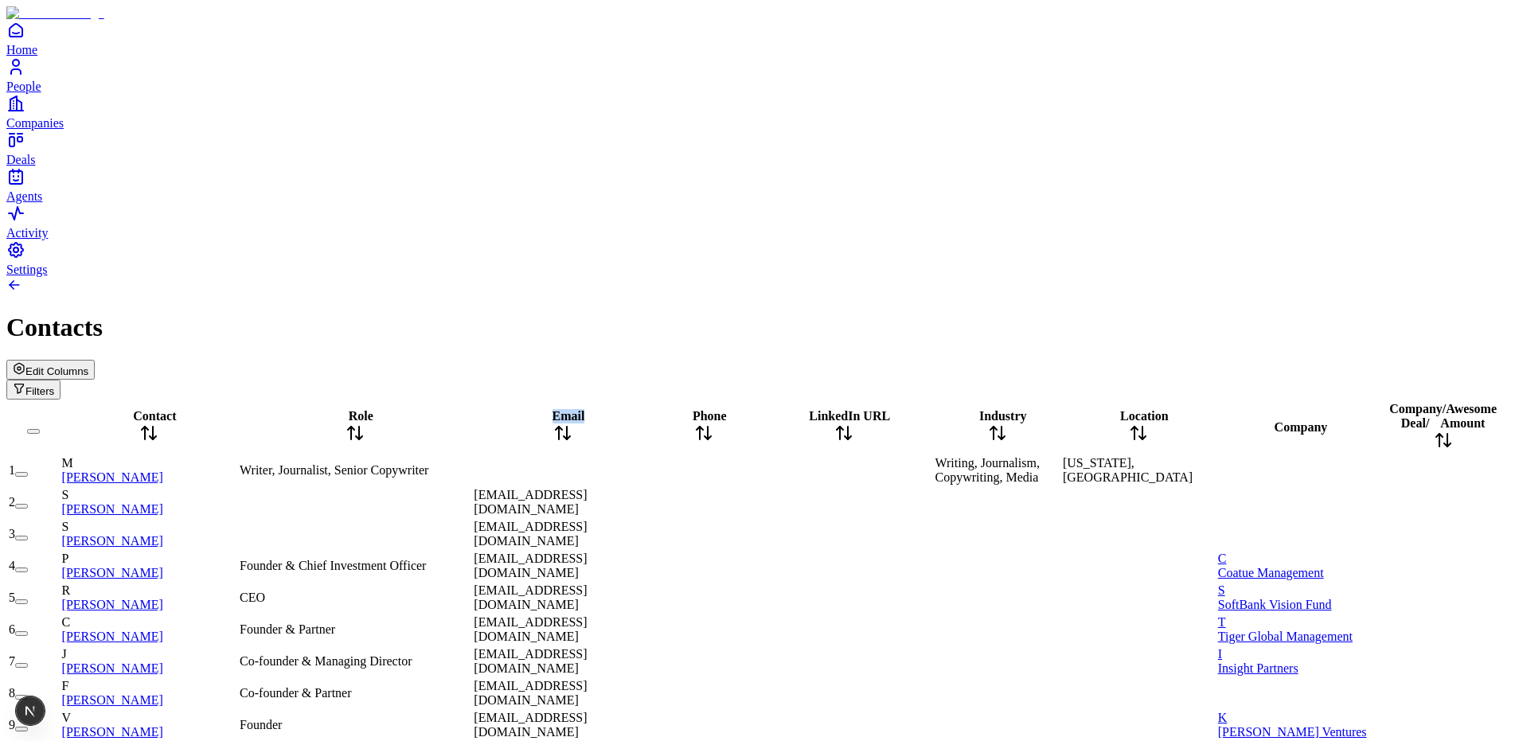
drag, startPoint x: 445, startPoint y: 138, endPoint x: 556, endPoint y: 131, distance: 110.9
click at [556, 401] on tr "Contact Role Email Phone LinkedIn URL Industry Location Company Company / Aweso…" at bounding box center [759, 427] width 1503 height 53
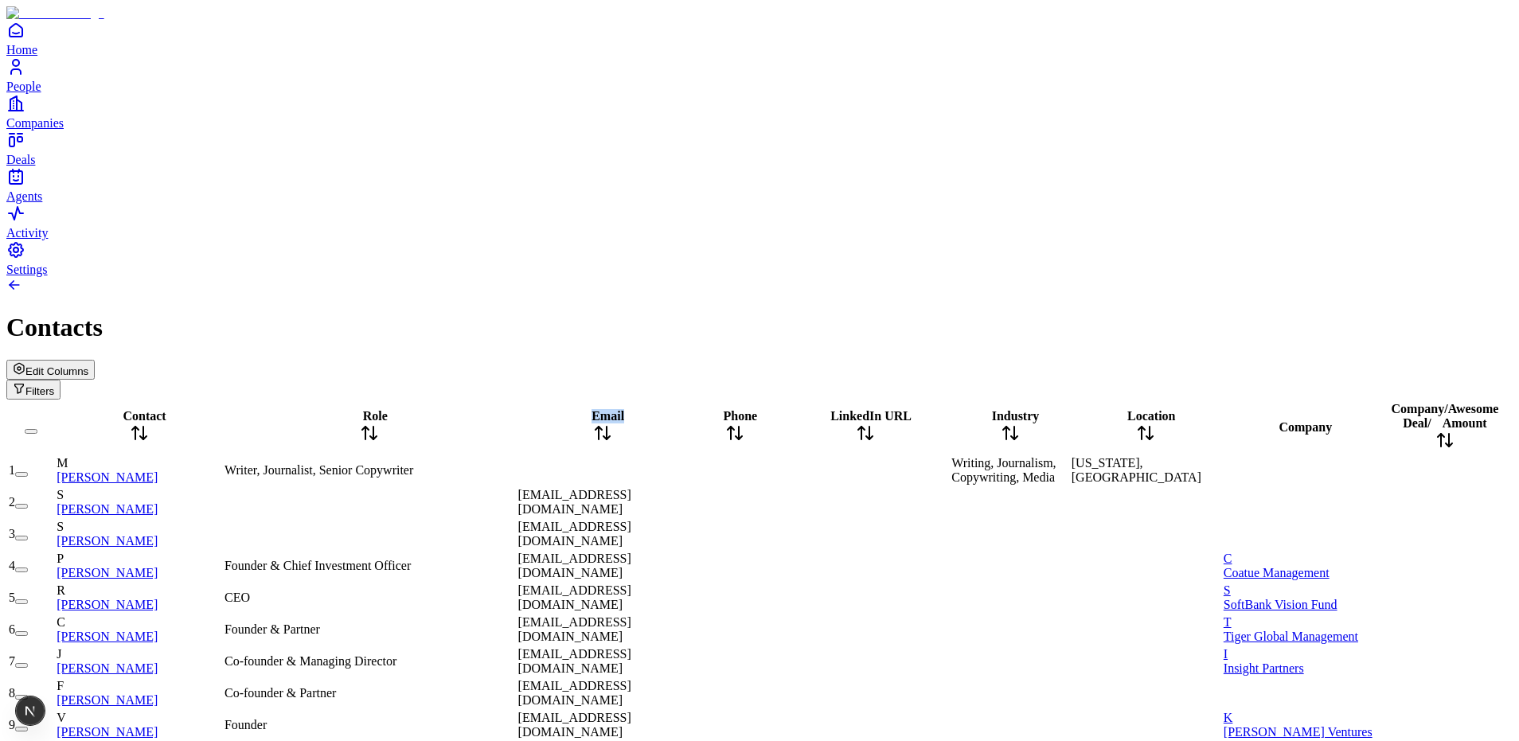
drag, startPoint x: 436, startPoint y: 127, endPoint x: 600, endPoint y: 131, distance: 164.1
click at [604, 401] on tr "Contact Role Email Phone LinkedIn URL Industry Location Company Company / Aweso…" at bounding box center [759, 427] width 1503 height 53
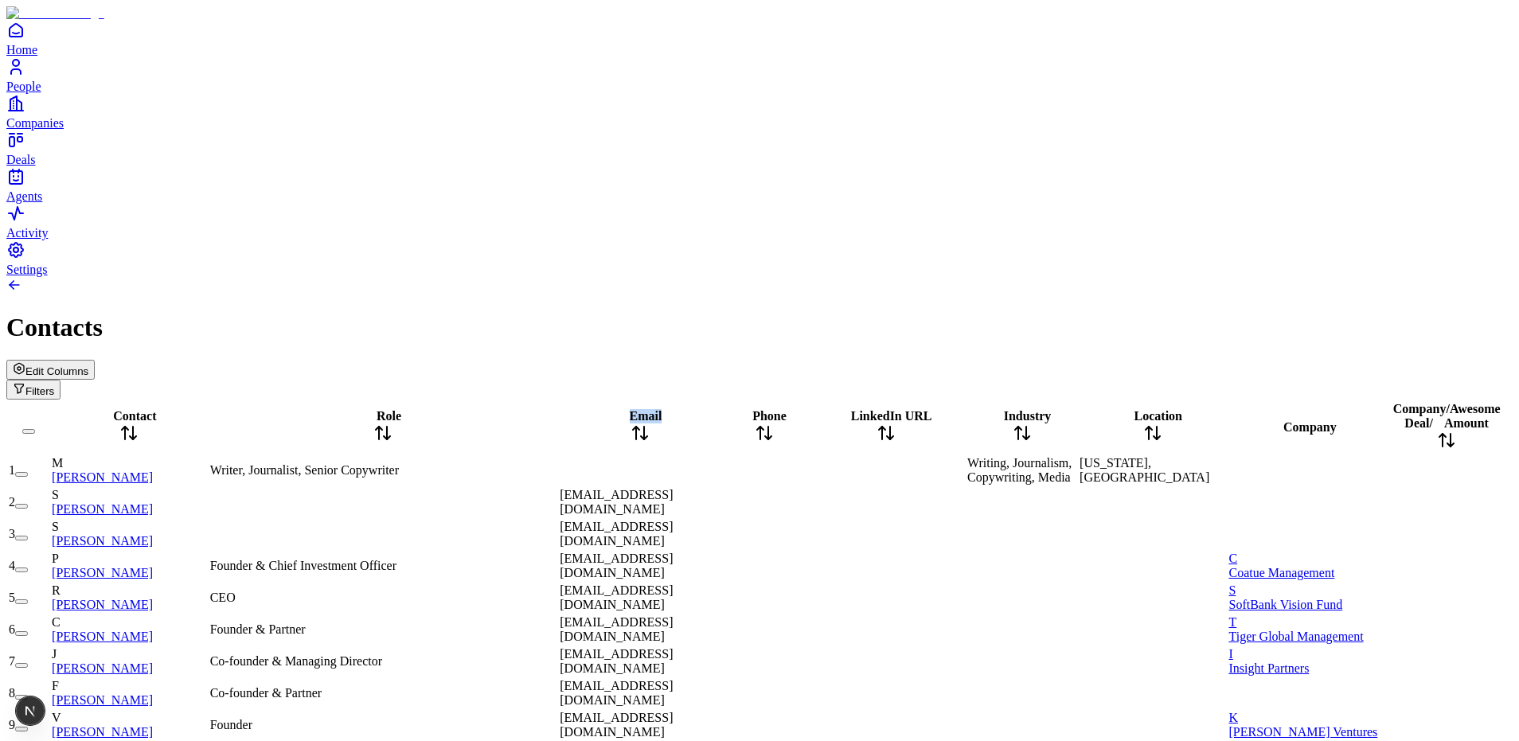
click at [88, 365] on span "Edit Columns" at bounding box center [56, 371] width 63 height 12
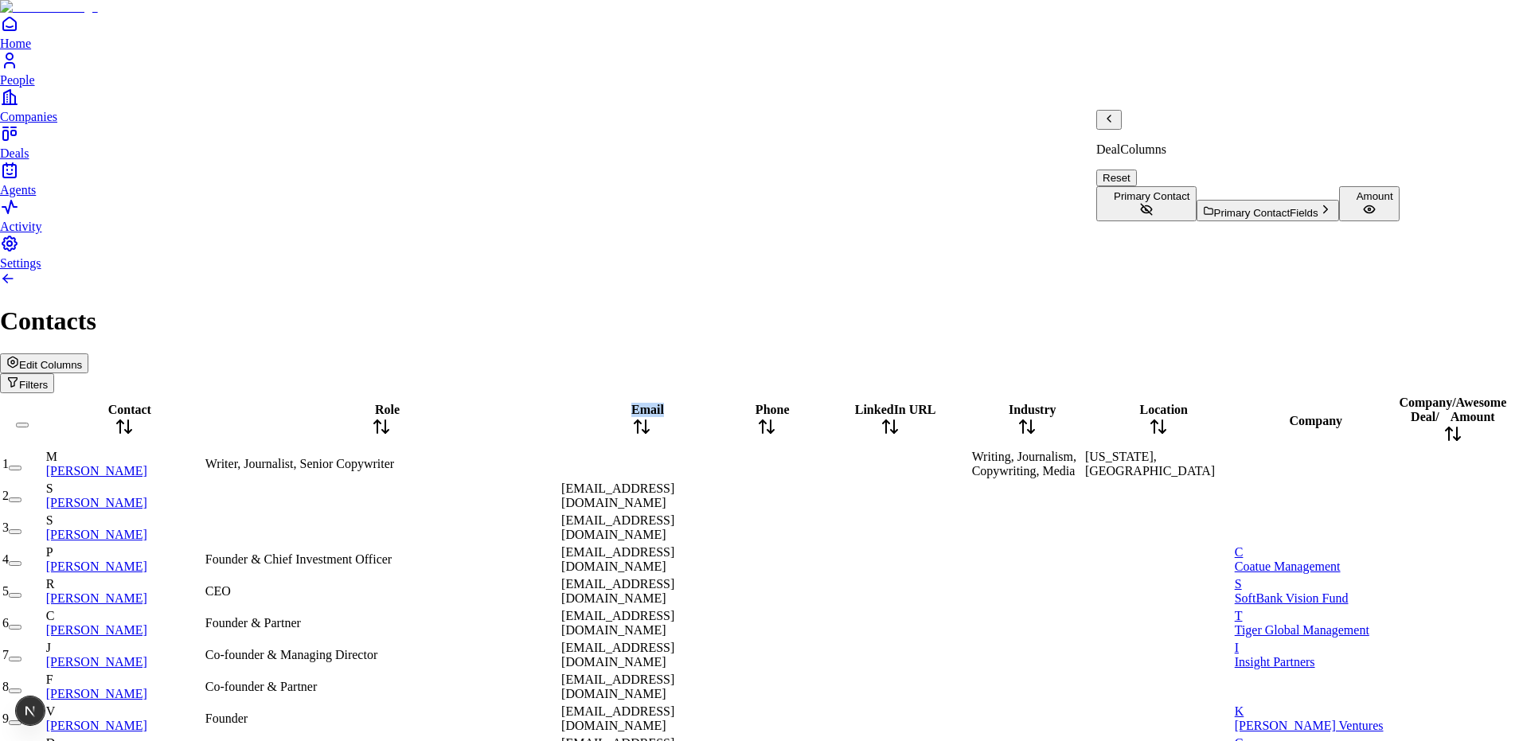
click at [1116, 125] on icon "Back" at bounding box center [1109, 118] width 13 height 13
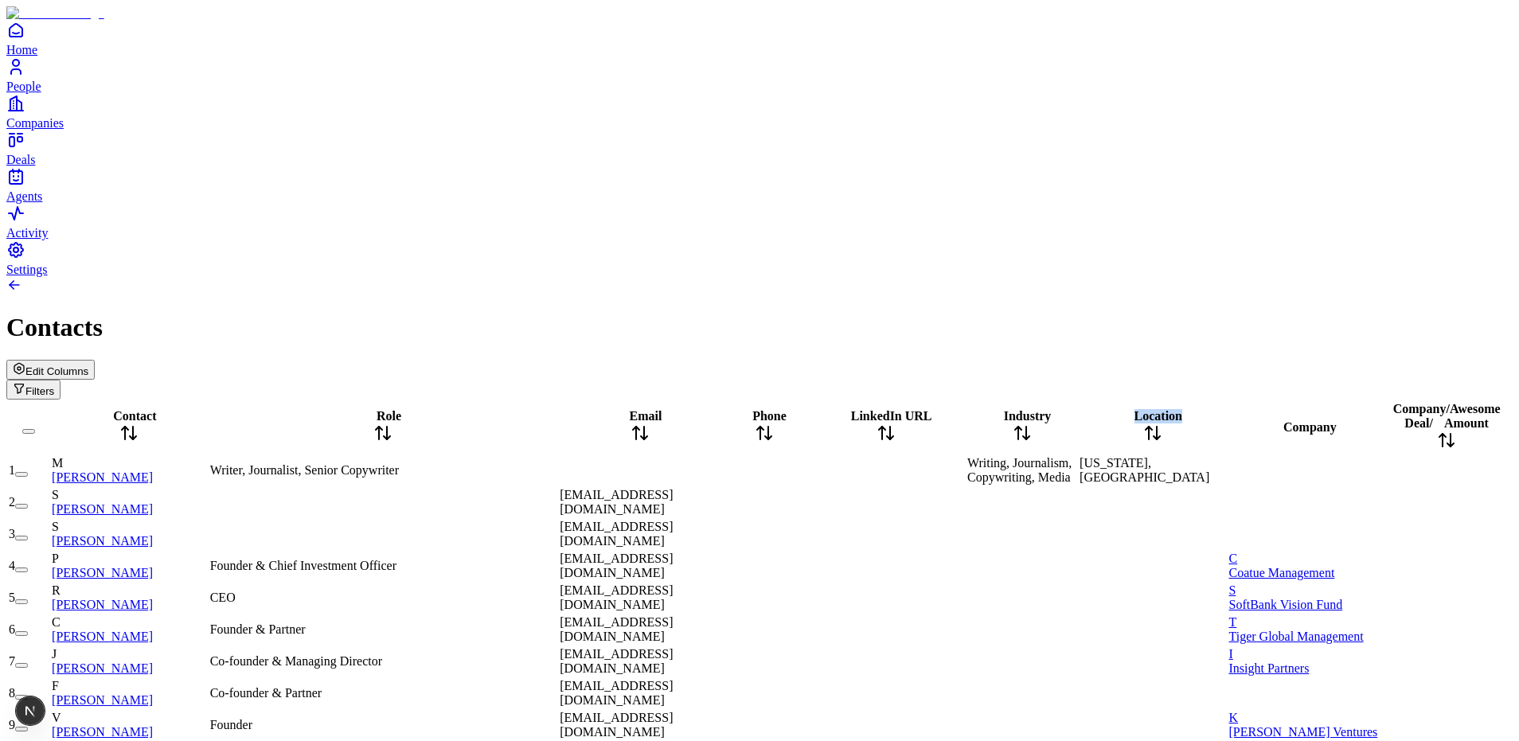
drag, startPoint x: 1028, startPoint y: 139, endPoint x: 1070, endPoint y: 138, distance: 42.2
click at [1070, 401] on tr "Contact Role Email Phone LinkedIn URL Industry Location Company Company / Aweso…" at bounding box center [759, 427] width 1503 height 53
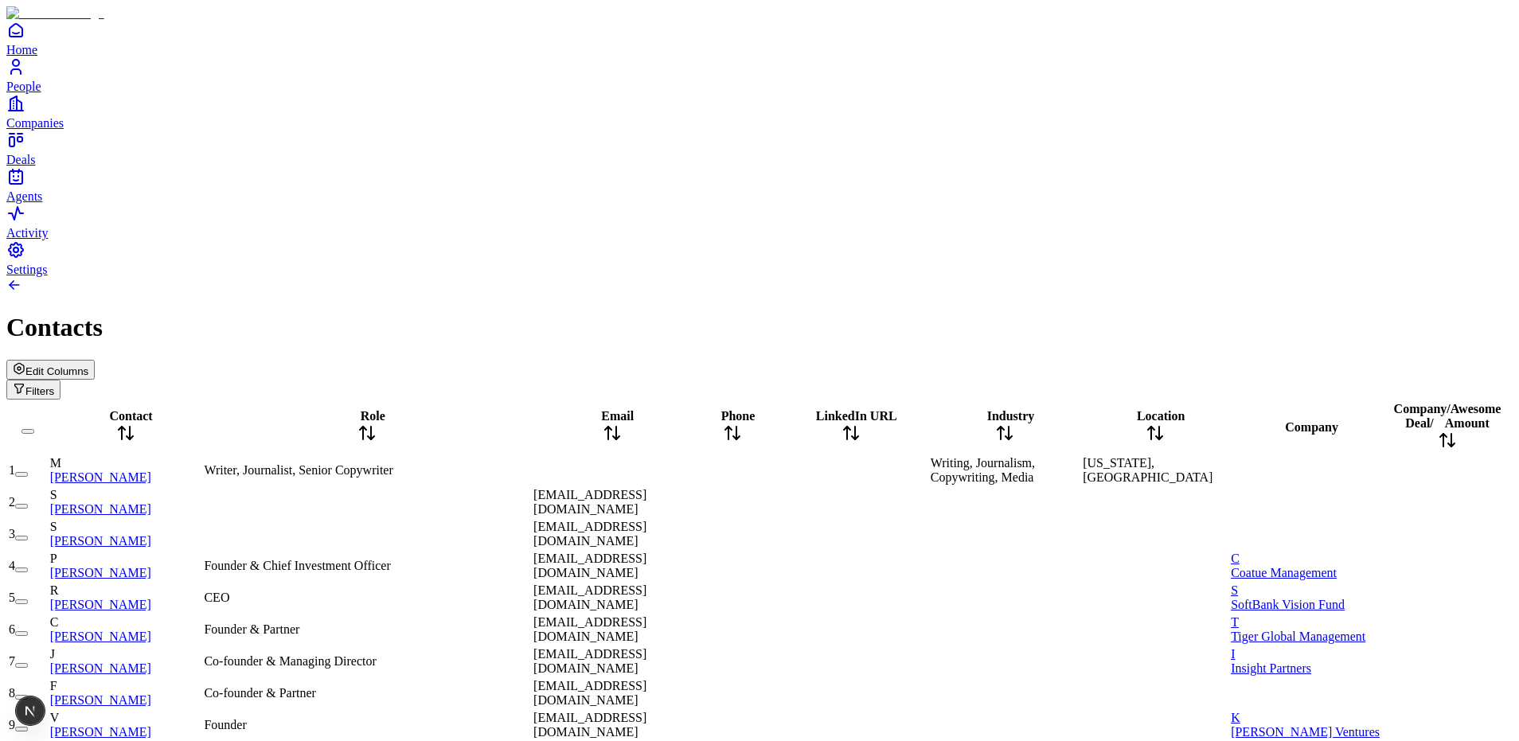
click at [939, 456] on span "Writing, Journalism, Copywriting, Media" at bounding box center [983, 470] width 104 height 28
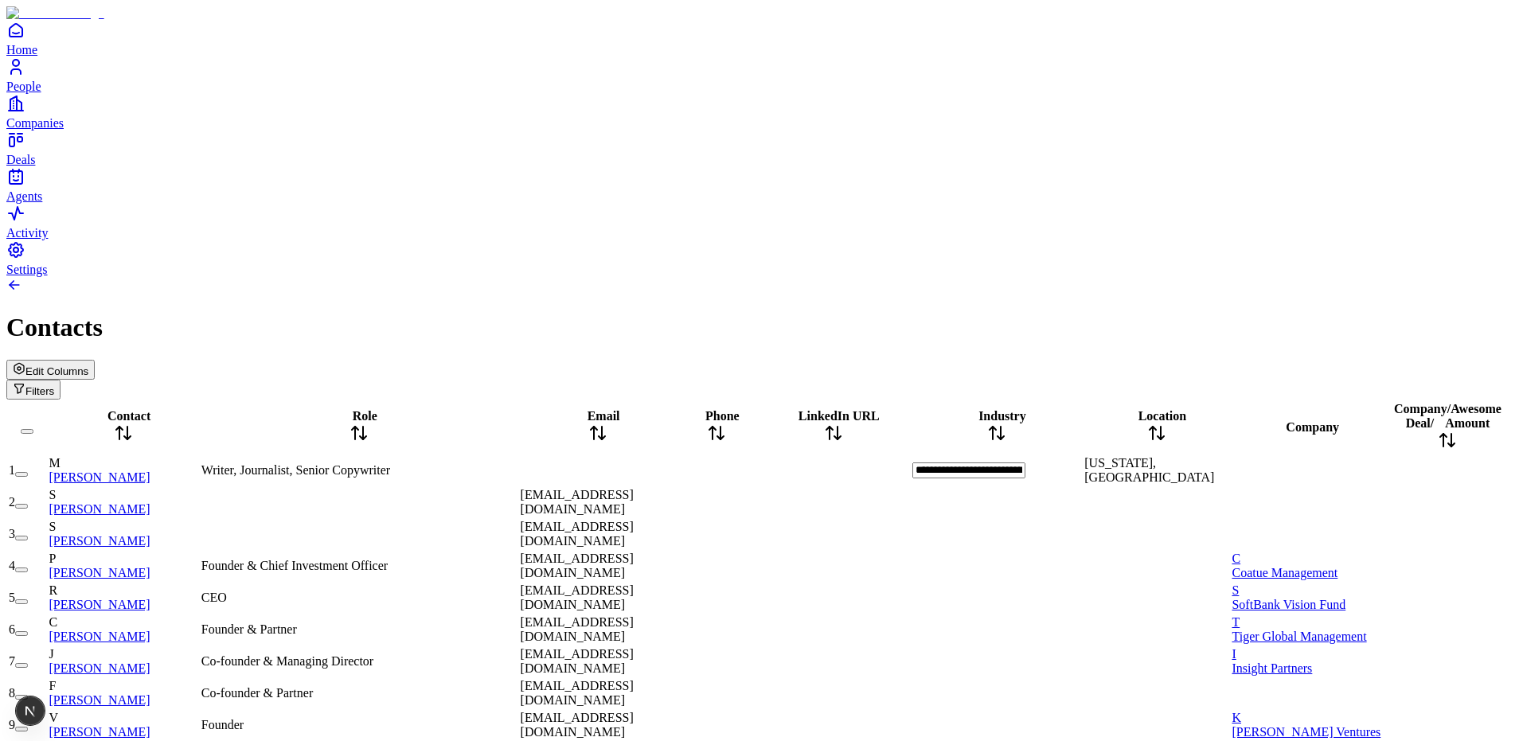
scroll to position [0, 115]
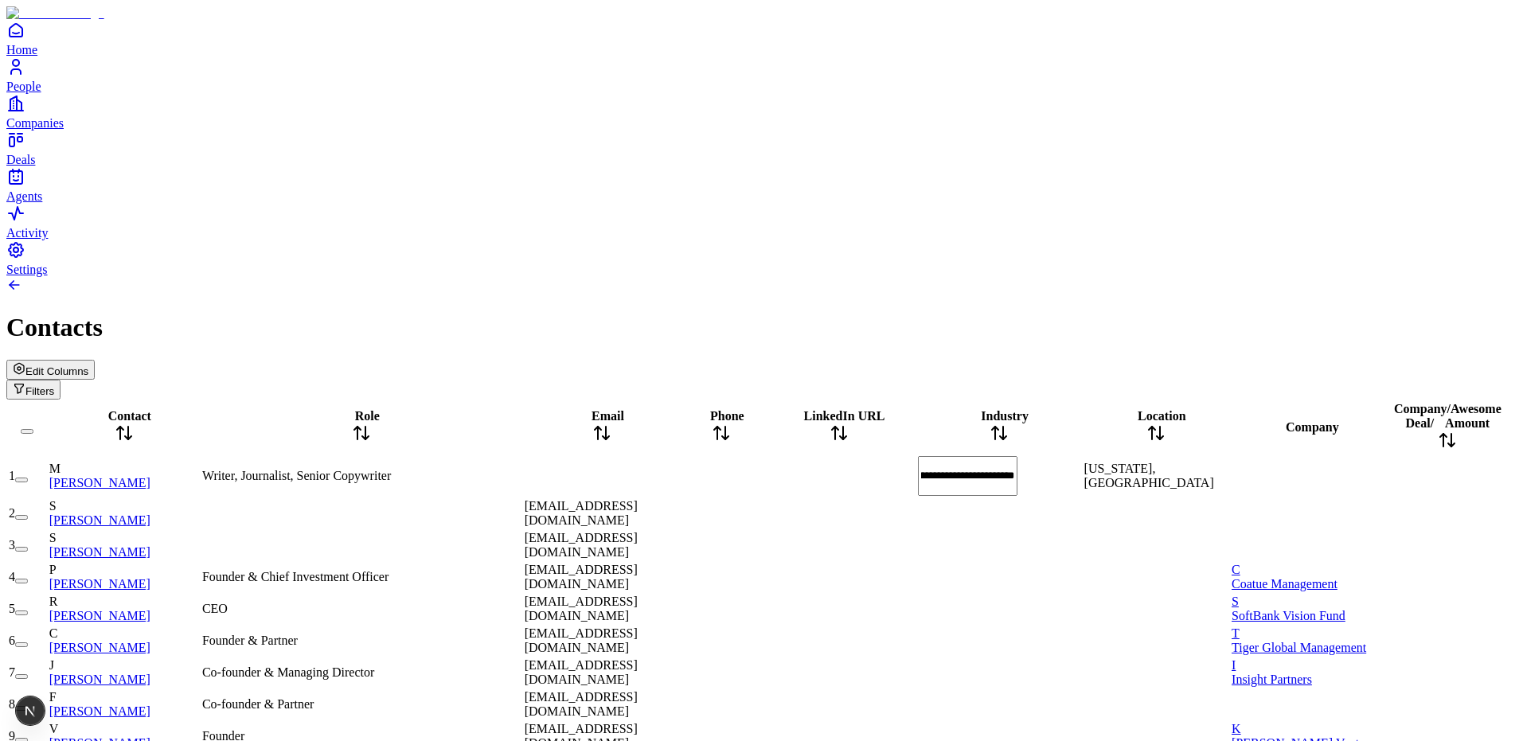
click at [1085, 462] on span "Maine, United States" at bounding box center [1150, 476] width 130 height 28
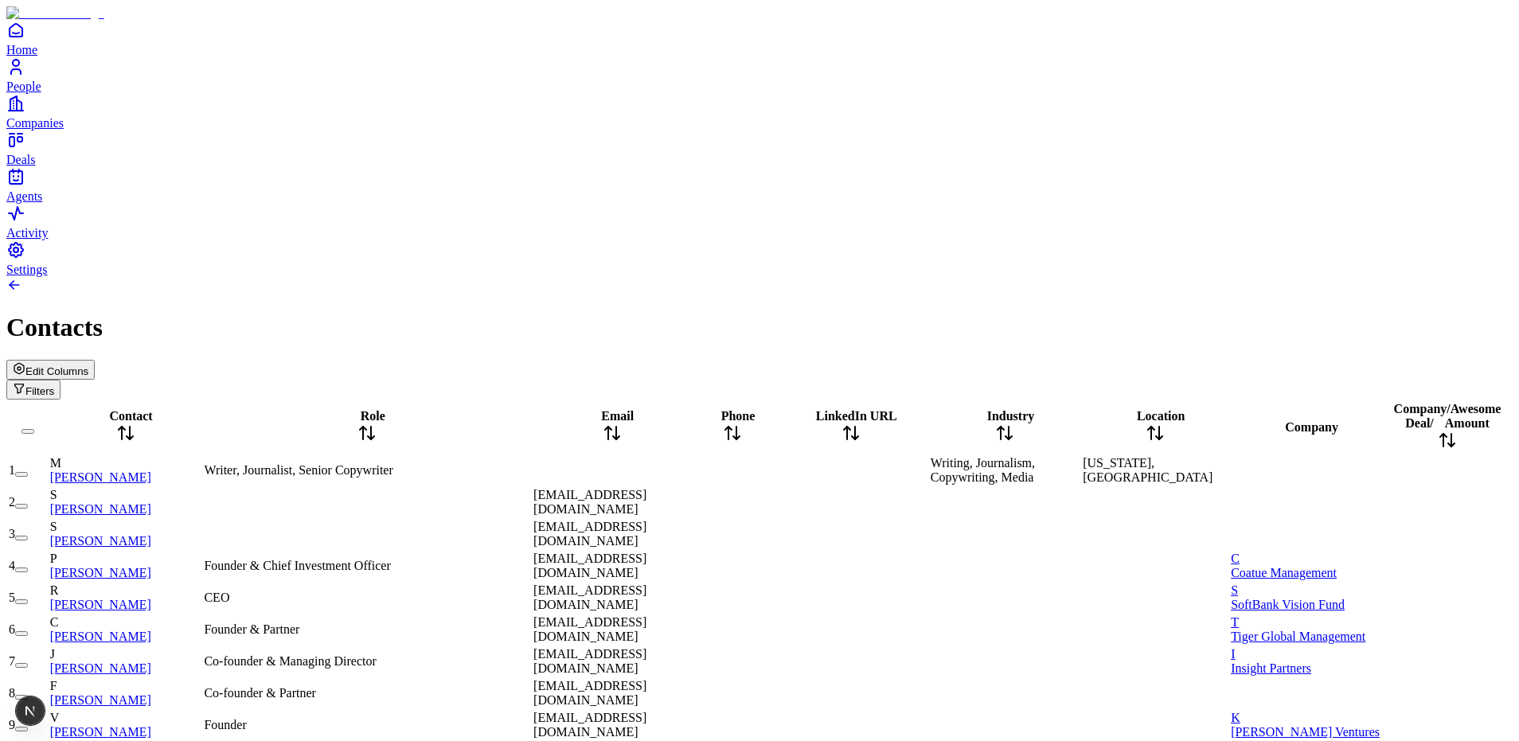
scroll to position [20, 2]
click at [1385, 534] on div at bounding box center [1448, 534] width 126 height 0
click at [1382, 566] on div at bounding box center [1446, 566] width 128 height 0
click at [875, 598] on div at bounding box center [851, 598] width 153 height 0
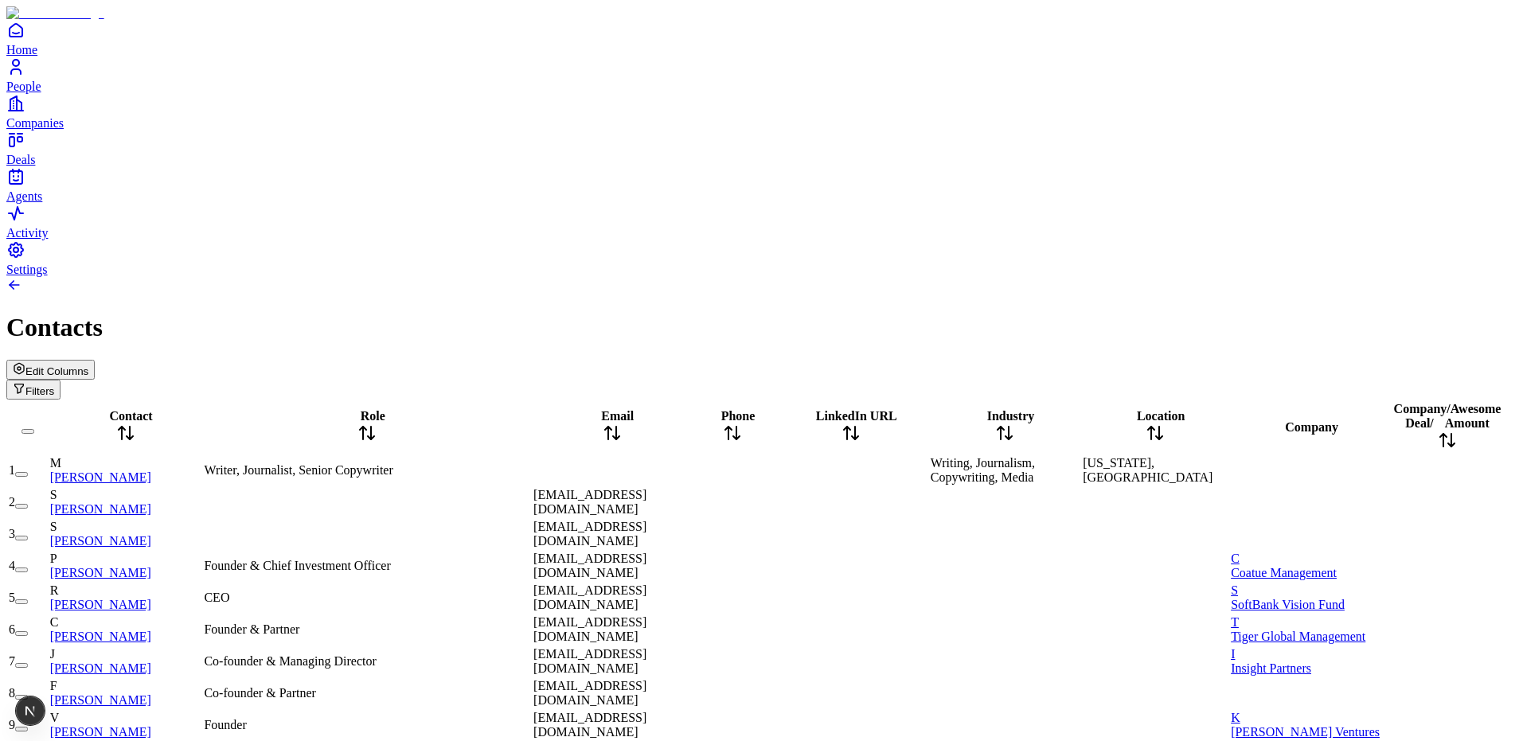
click at [534, 552] on div "pl@coatue.com" at bounding box center [612, 566] width 157 height 29
click at [1453, 313] on div "Contacts" at bounding box center [759, 327] width 1507 height 29
click at [377, 424] on icon at bounding box center [367, 433] width 19 height 19
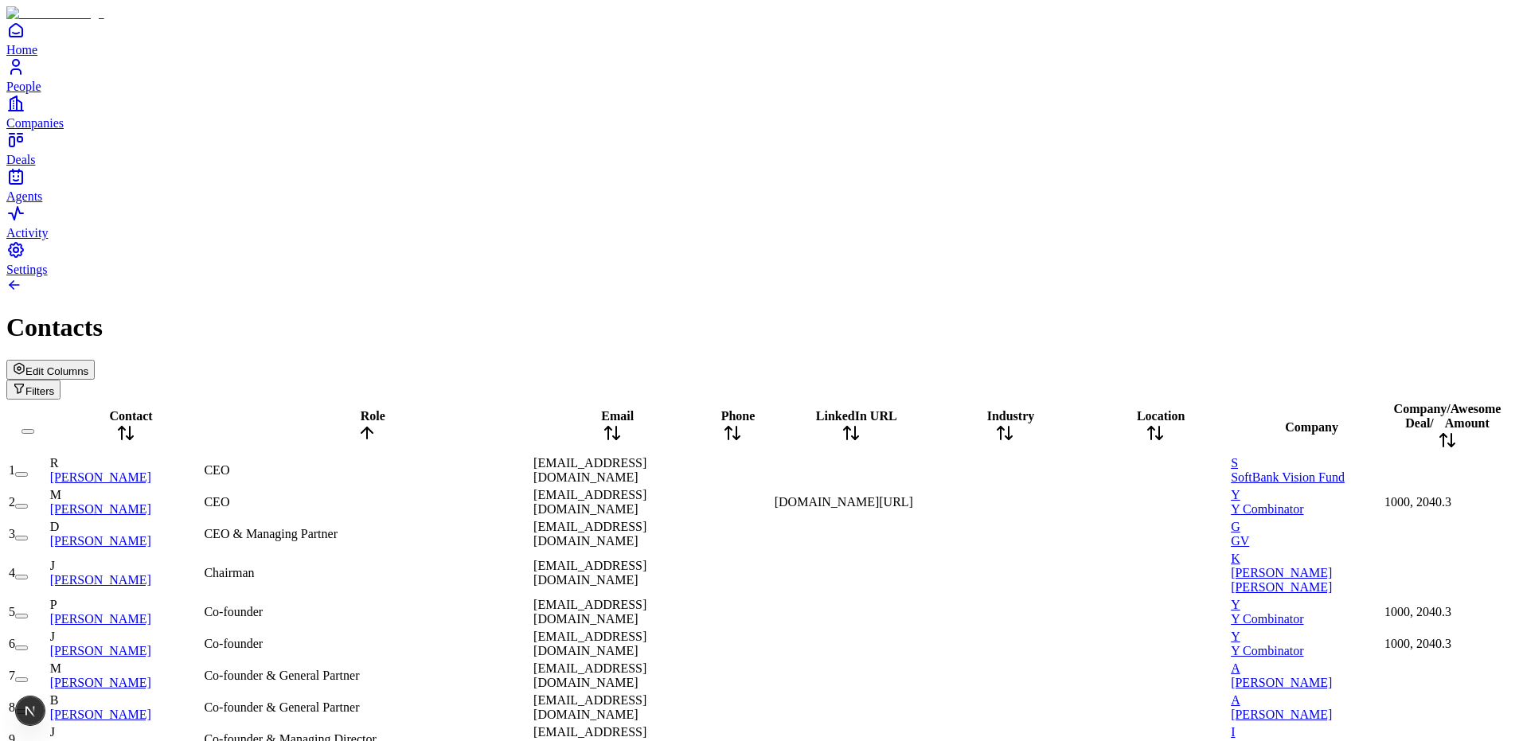
click at [1449, 416] on span "Amount" at bounding box center [1467, 423] width 45 height 14
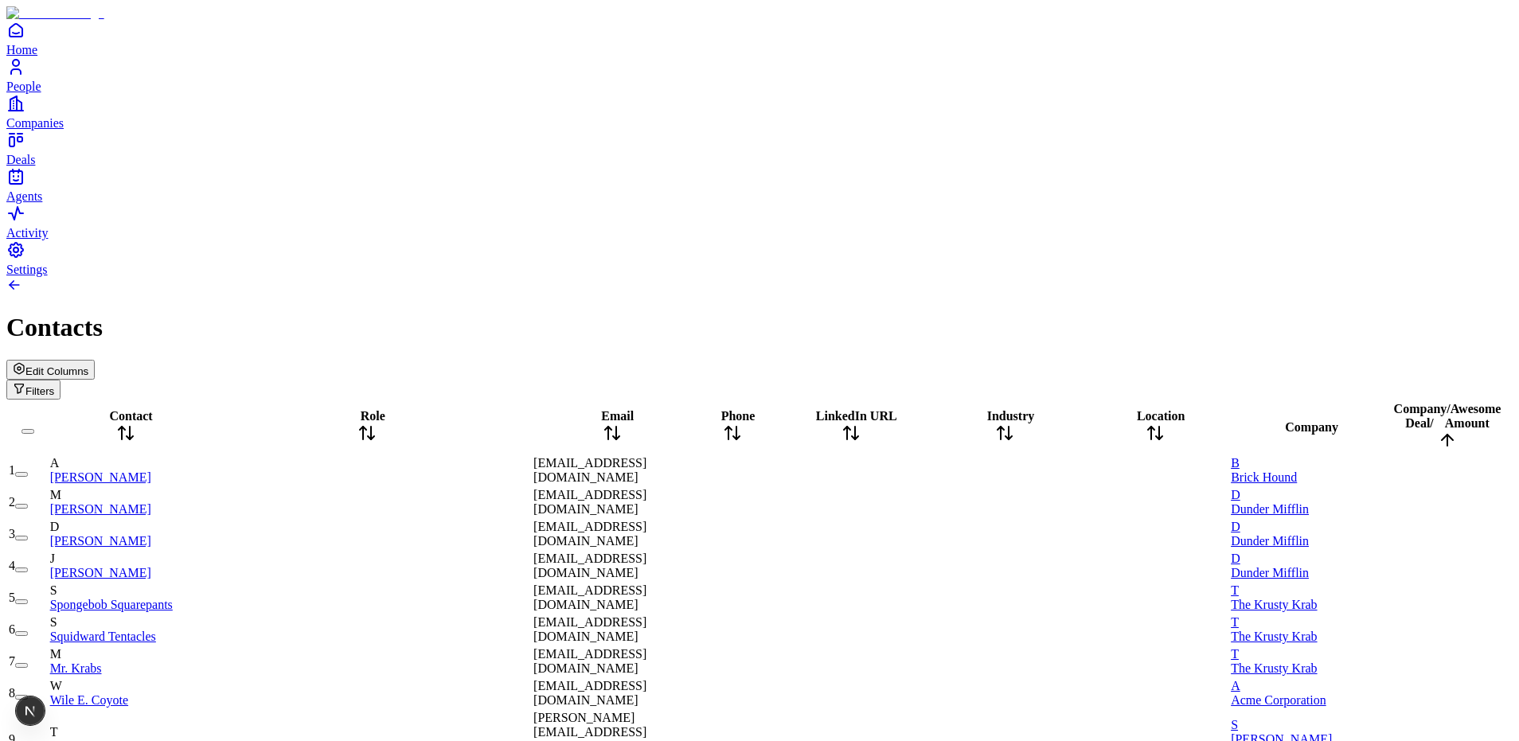
drag, startPoint x: 1385, startPoint y: 106, endPoint x: 1373, endPoint y: 92, distance: 18.1
click at [95, 360] on button "Edit Columns" at bounding box center [50, 370] width 88 height 20
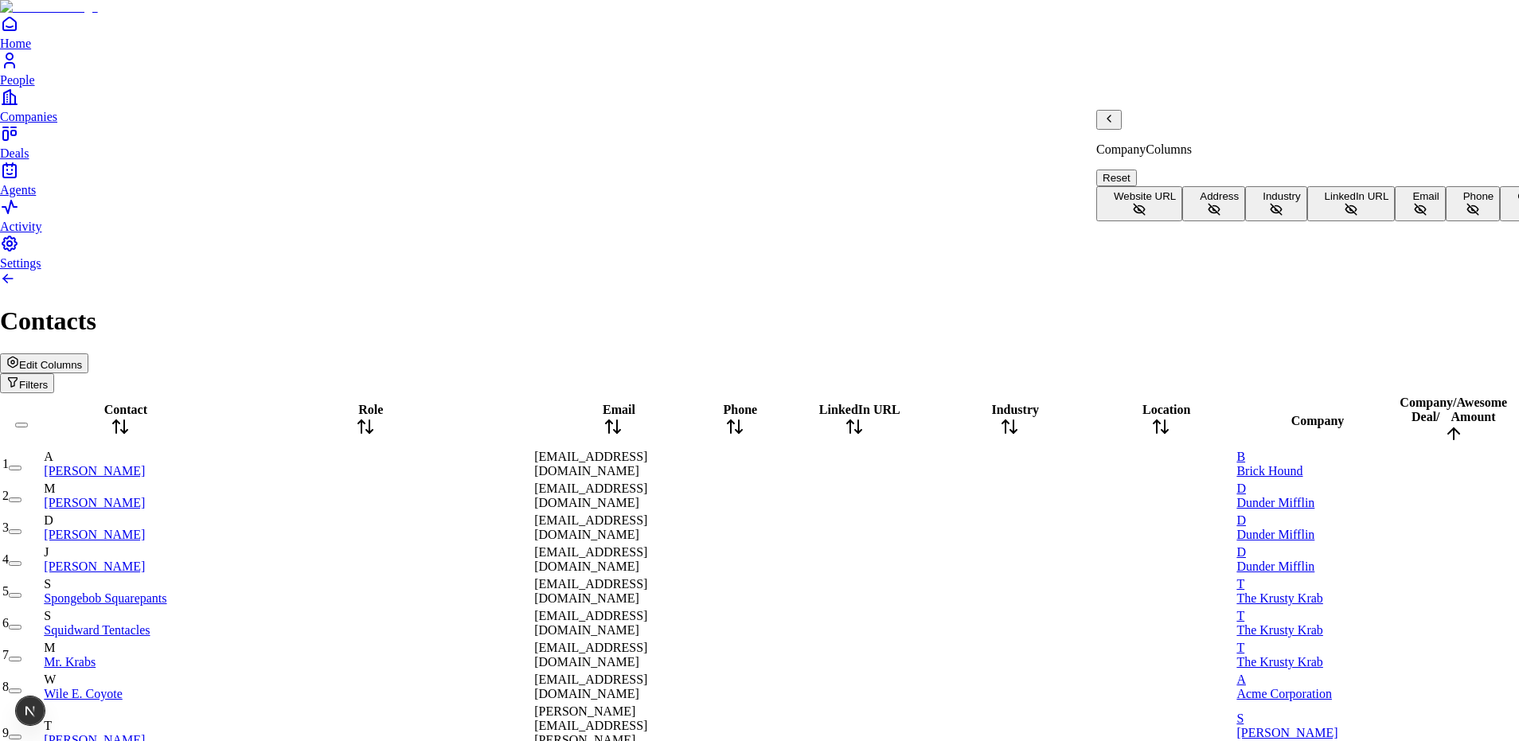
scroll to position [0, 0]
click at [1500, 221] on button "Company Size" at bounding box center [1546, 203] width 93 height 35
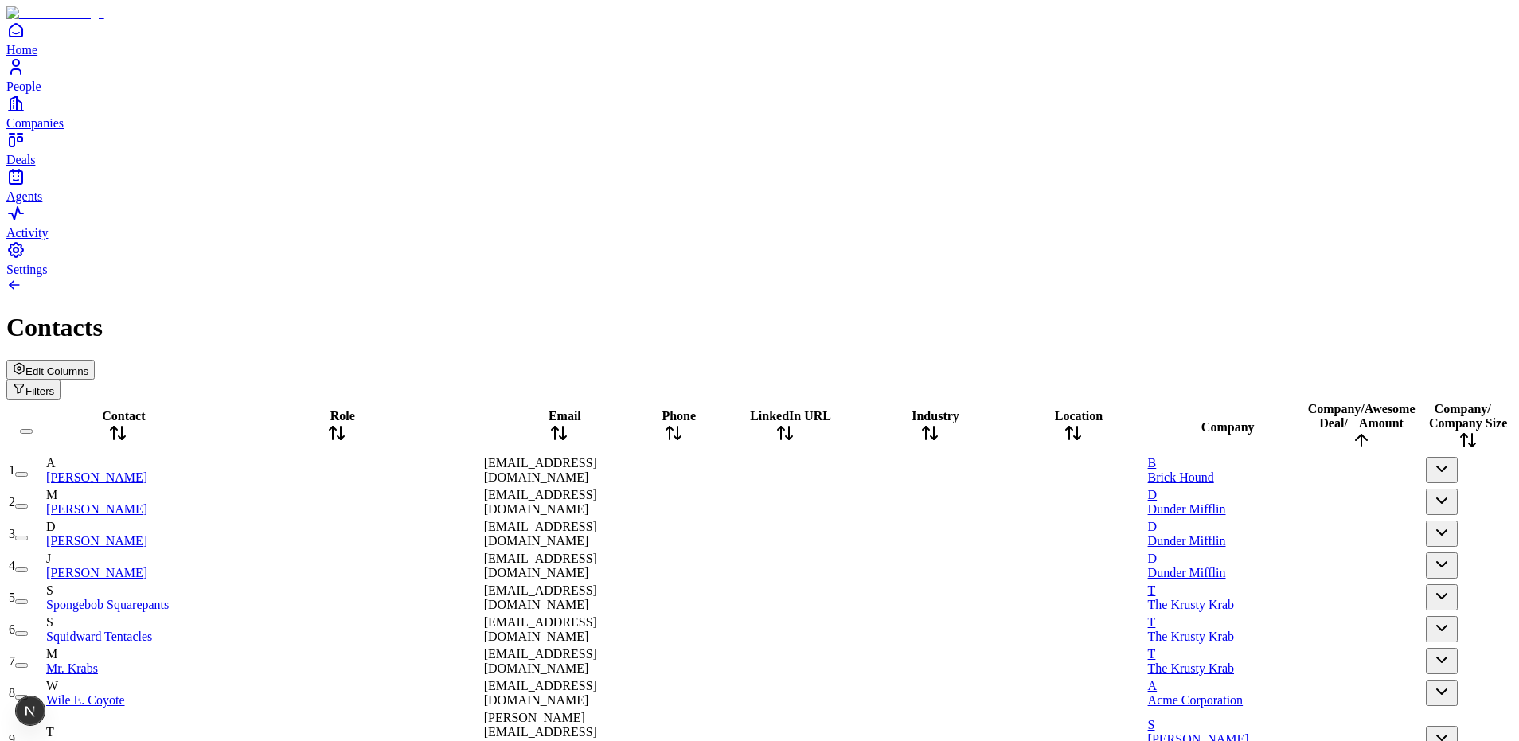
scroll to position [0, 127]
click at [1460, 416] on span "Company Size" at bounding box center [1468, 423] width 78 height 14
click at [896, 277] on div at bounding box center [759, 286] width 1507 height 19
click at [25, 150] on icon "Deals" at bounding box center [15, 140] width 19 height 19
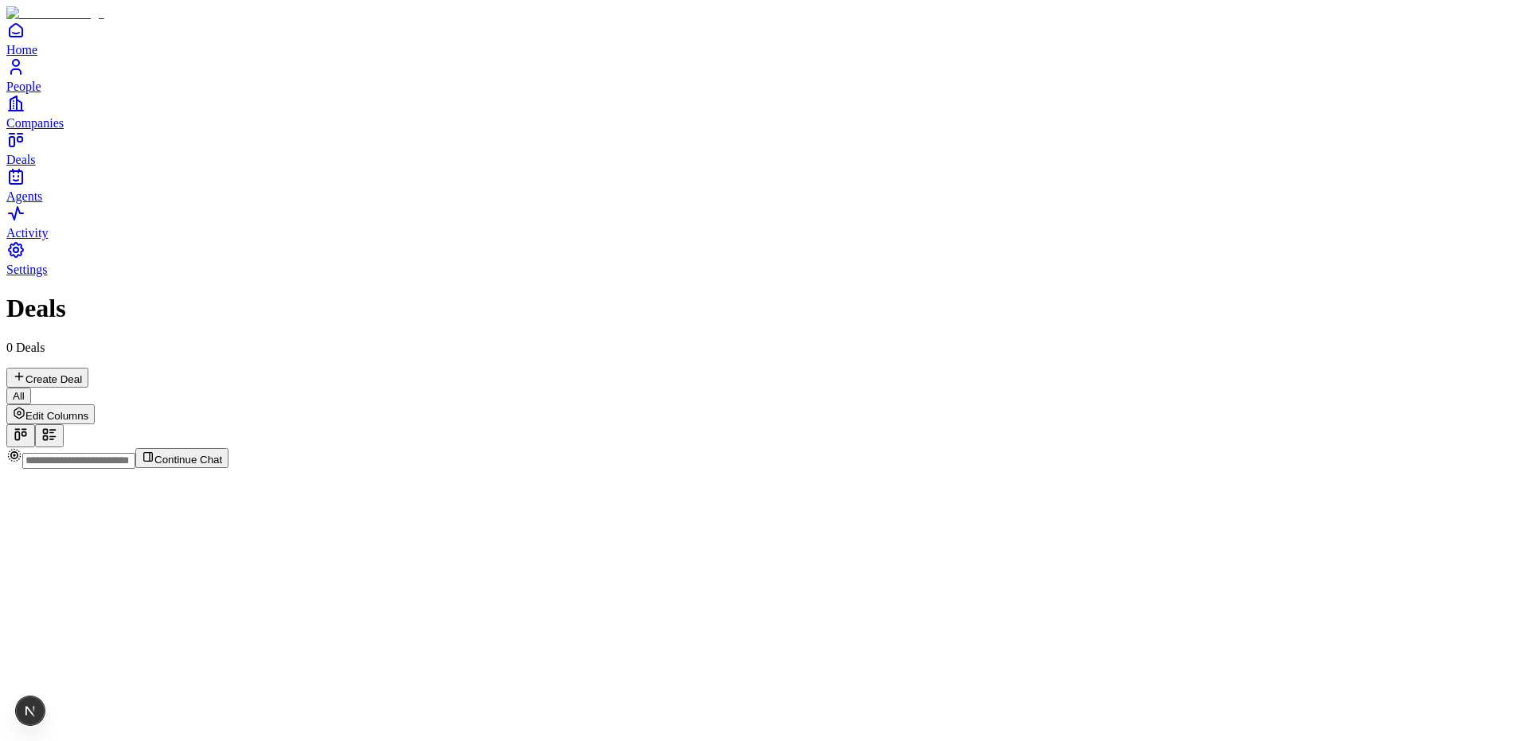
drag, startPoint x: 338, startPoint y: 240, endPoint x: 632, endPoint y: 512, distance: 400.1
click at [534, 448] on div at bounding box center [759, 448] width 1507 height 0
drag, startPoint x: 759, startPoint y: 458, endPoint x: 430, endPoint y: 233, distance: 398.2
click at [757, 448] on div at bounding box center [759, 448] width 1507 height 0
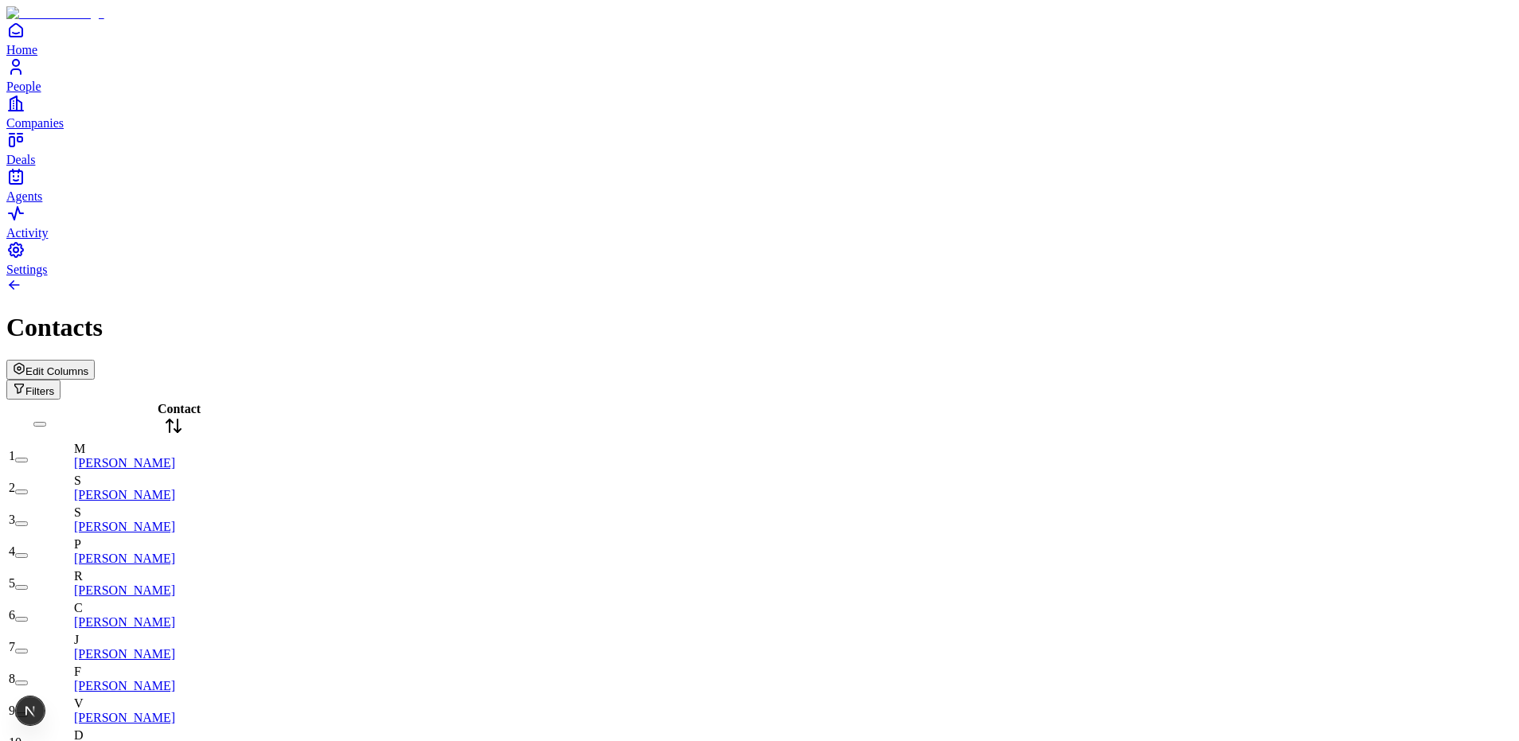
click at [88, 365] on span "Edit Columns" at bounding box center [56, 371] width 63 height 12
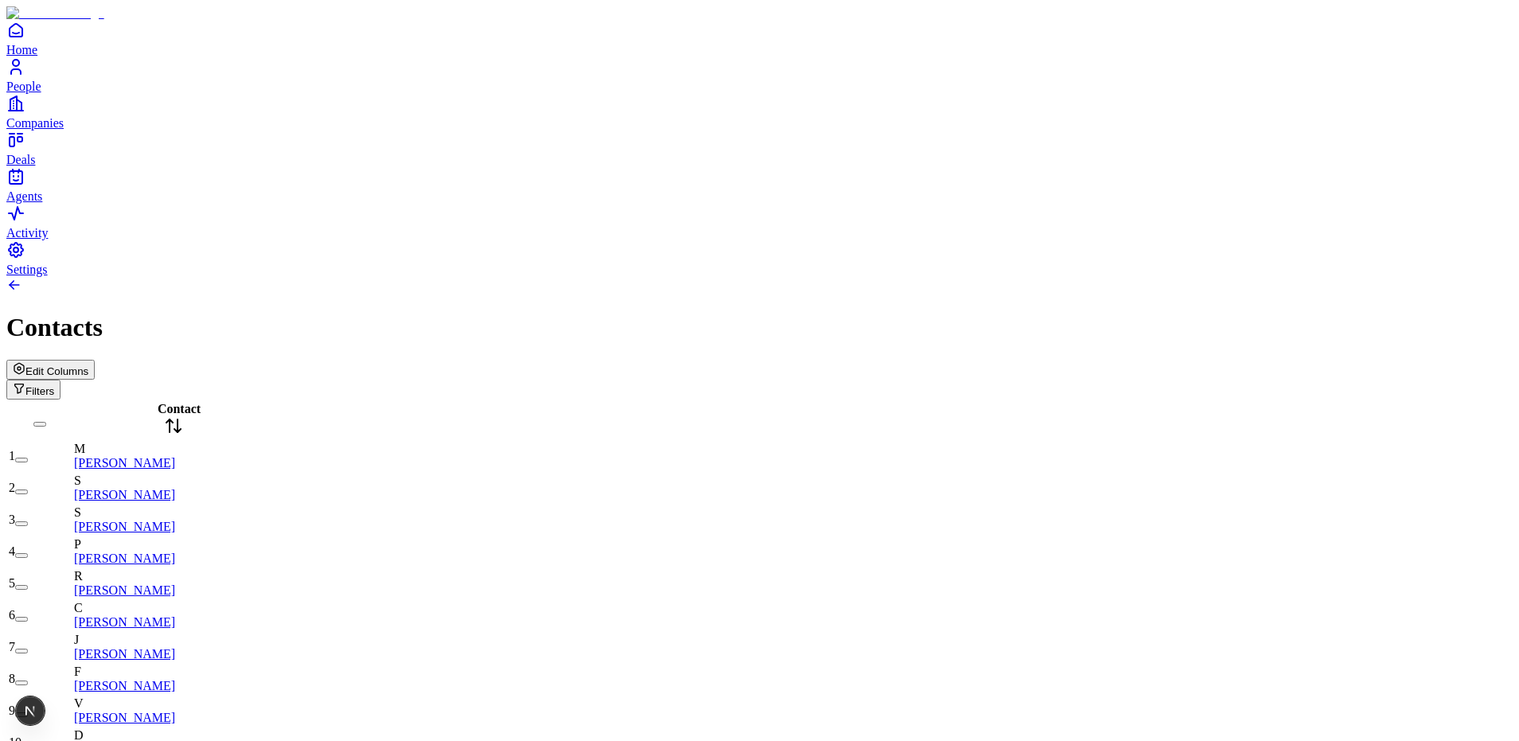
click at [61, 380] on button "Filters" at bounding box center [33, 390] width 54 height 20
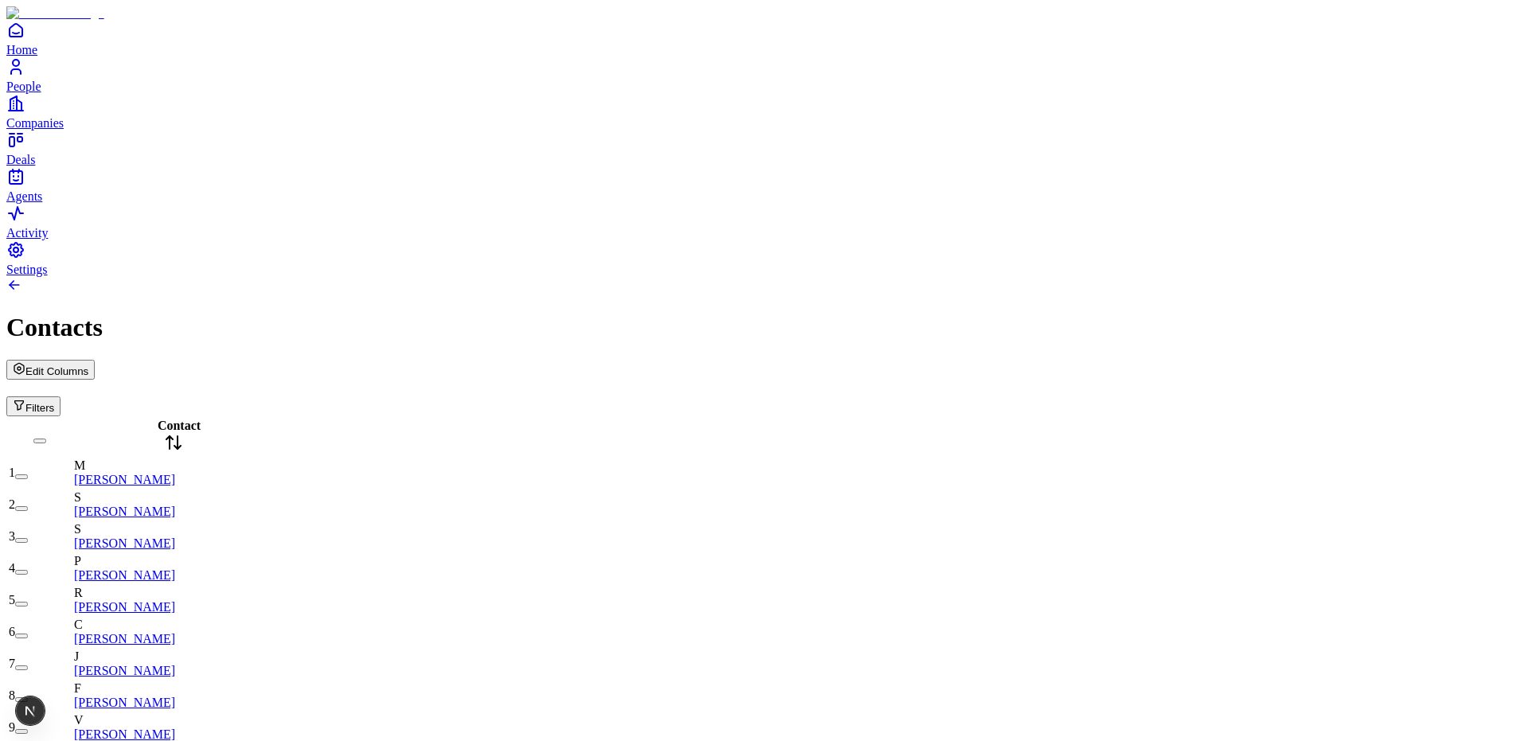
click at [1255, 277] on div at bounding box center [759, 286] width 1507 height 19
click at [1358, 360] on div "Edit Columns Filters" at bounding box center [759, 388] width 1507 height 57
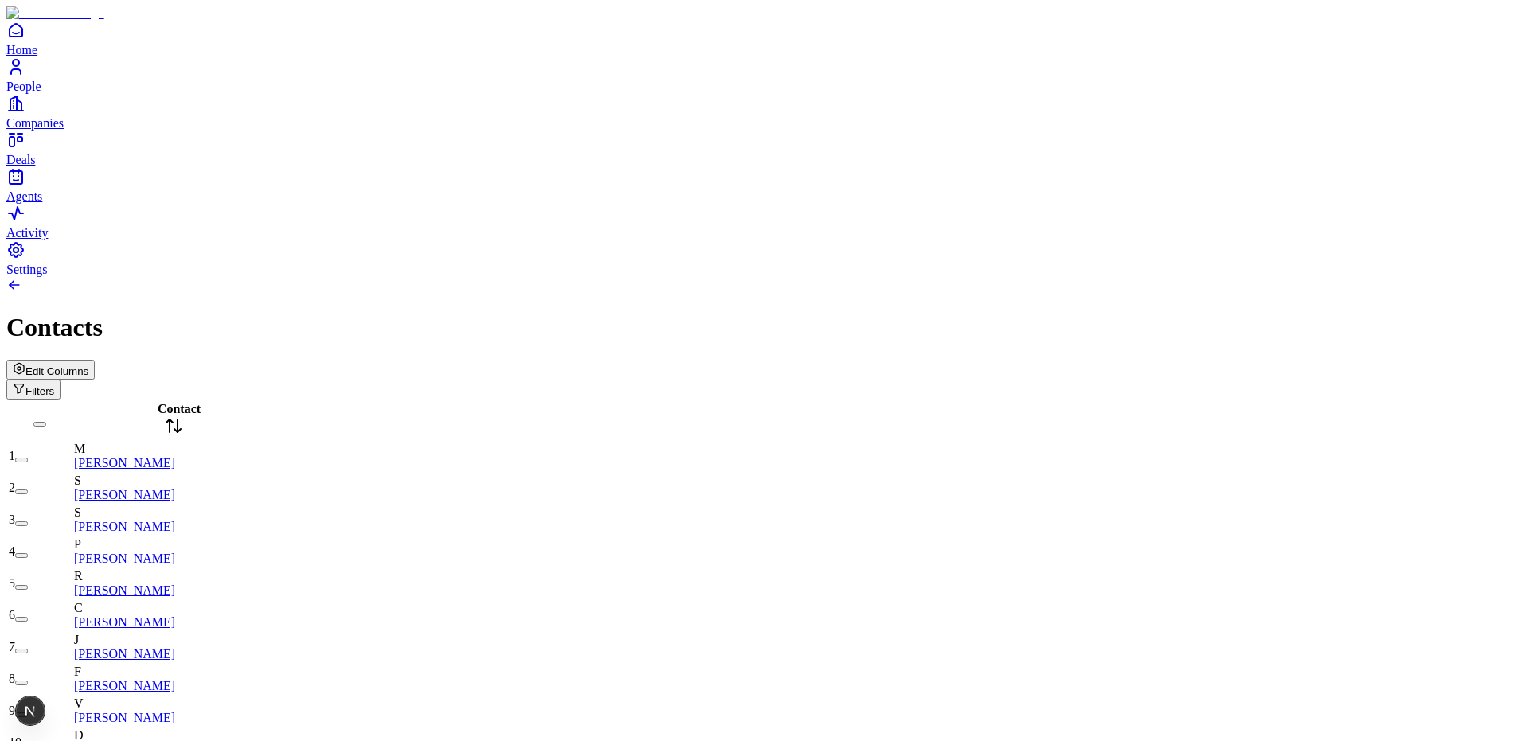
click at [88, 365] on span "Edit Columns" at bounding box center [56, 371] width 63 height 12
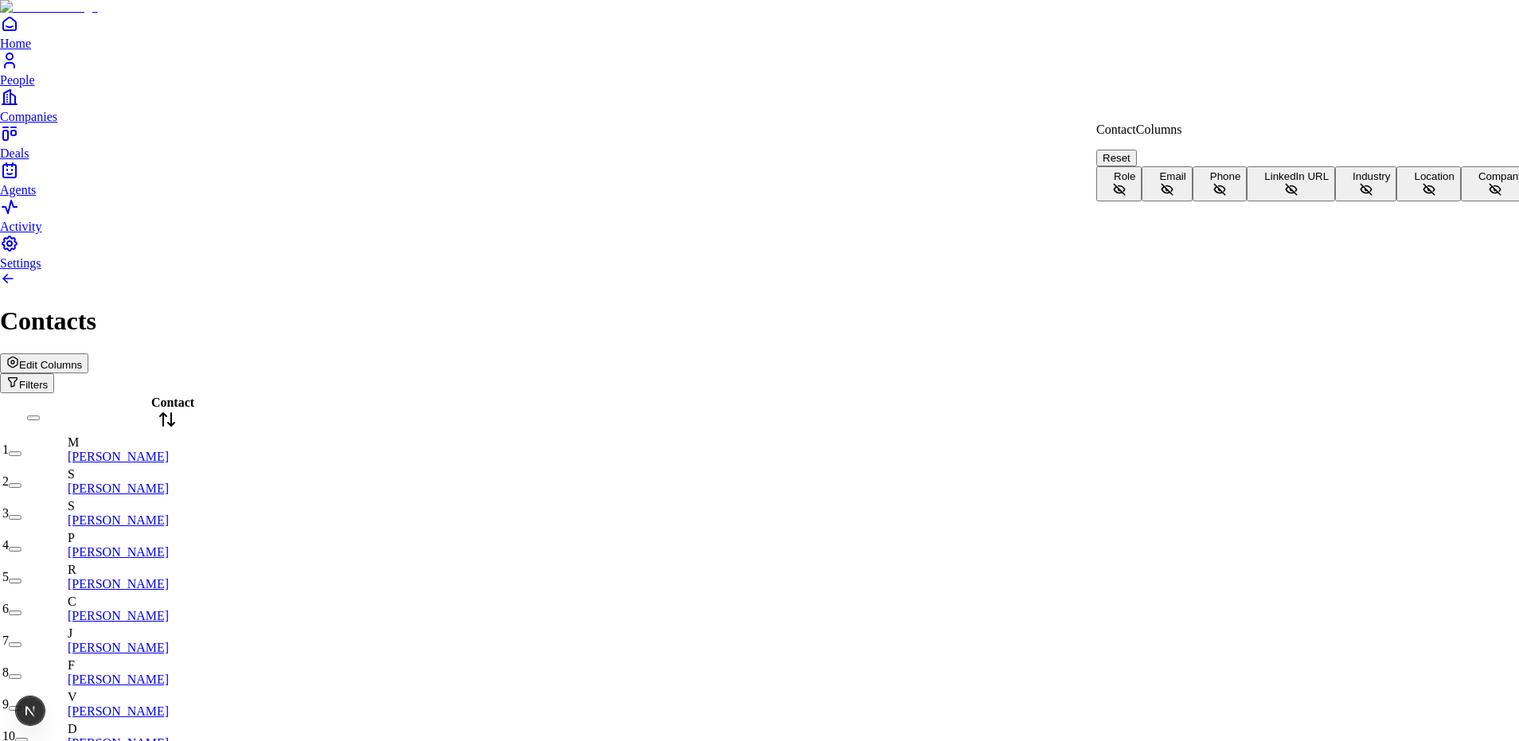
click at [1142, 166] on button "Role" at bounding box center [1118, 183] width 45 height 35
click at [1192, 197] on button "Email" at bounding box center [1167, 183] width 50 height 35
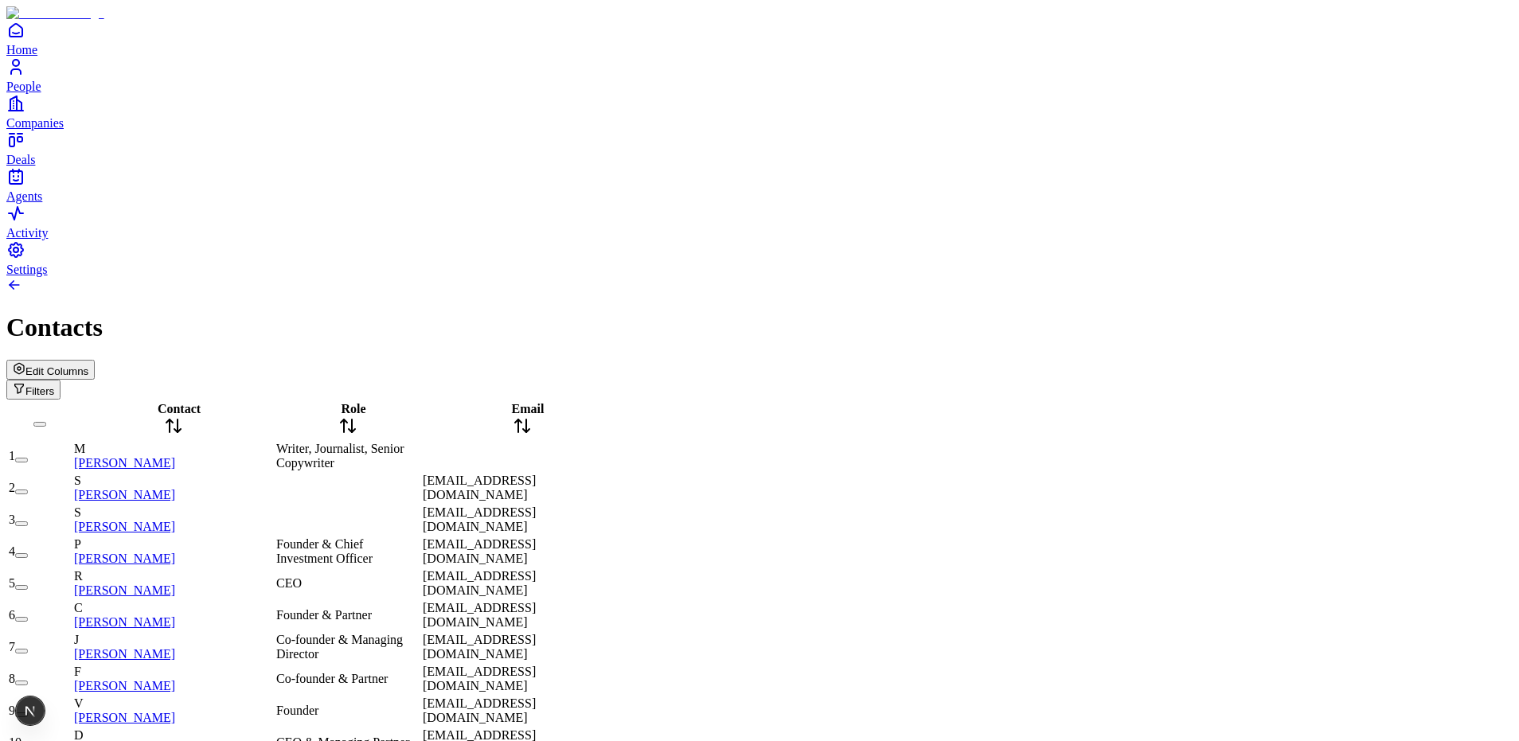
click at [22, 282] on link at bounding box center [14, 289] width 16 height 14
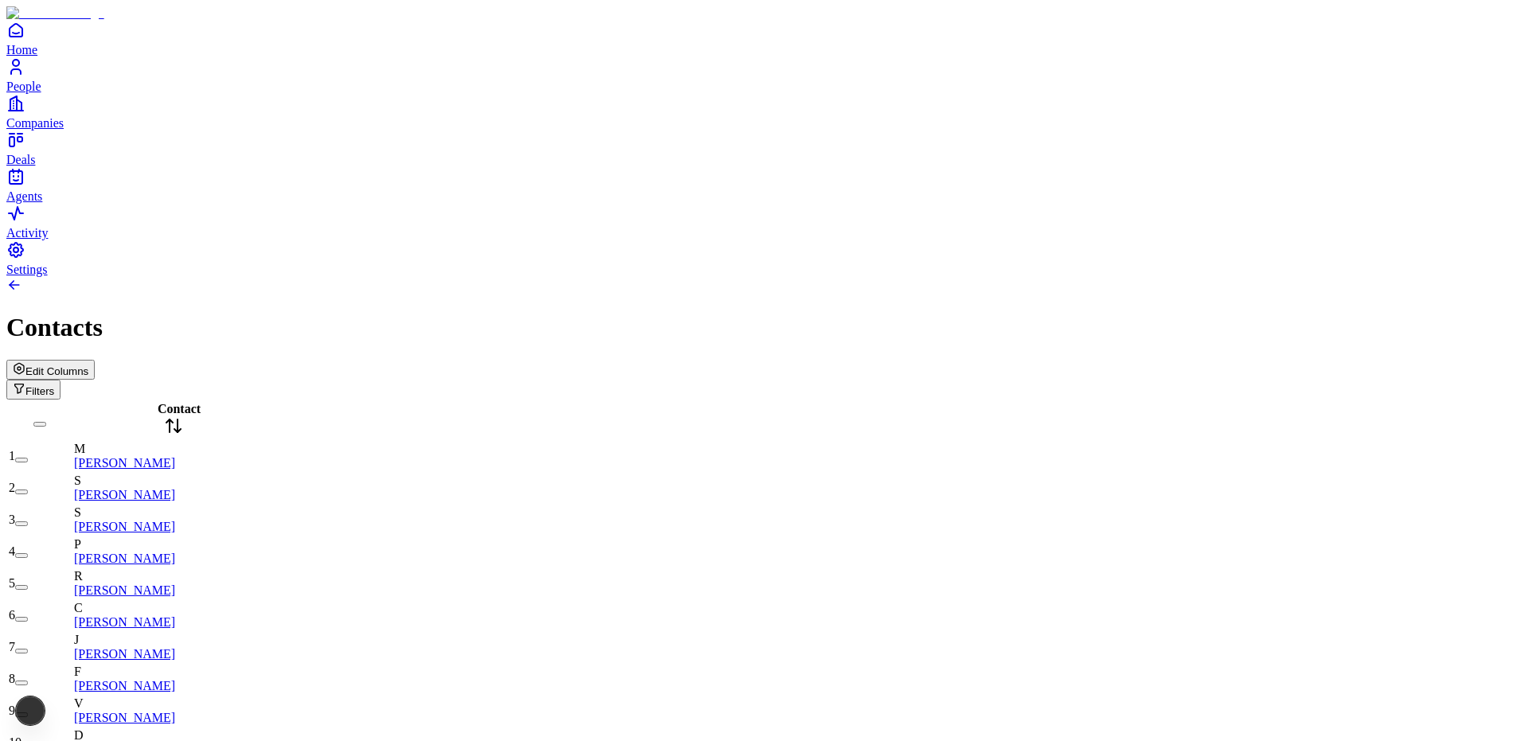
click at [88, 365] on span "Edit Columns" at bounding box center [56, 371] width 63 height 12
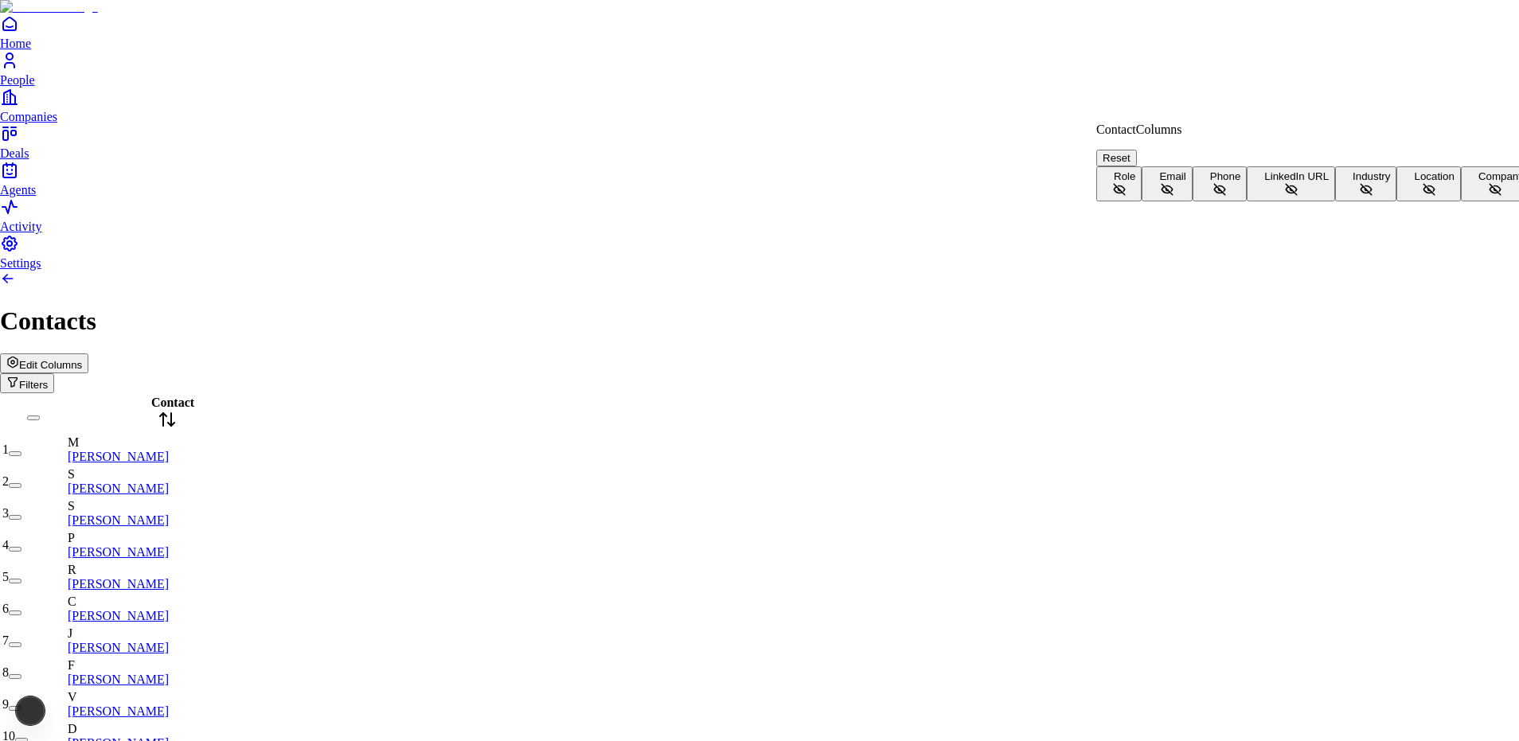
click at [1142, 173] on button "Role" at bounding box center [1118, 183] width 45 height 35
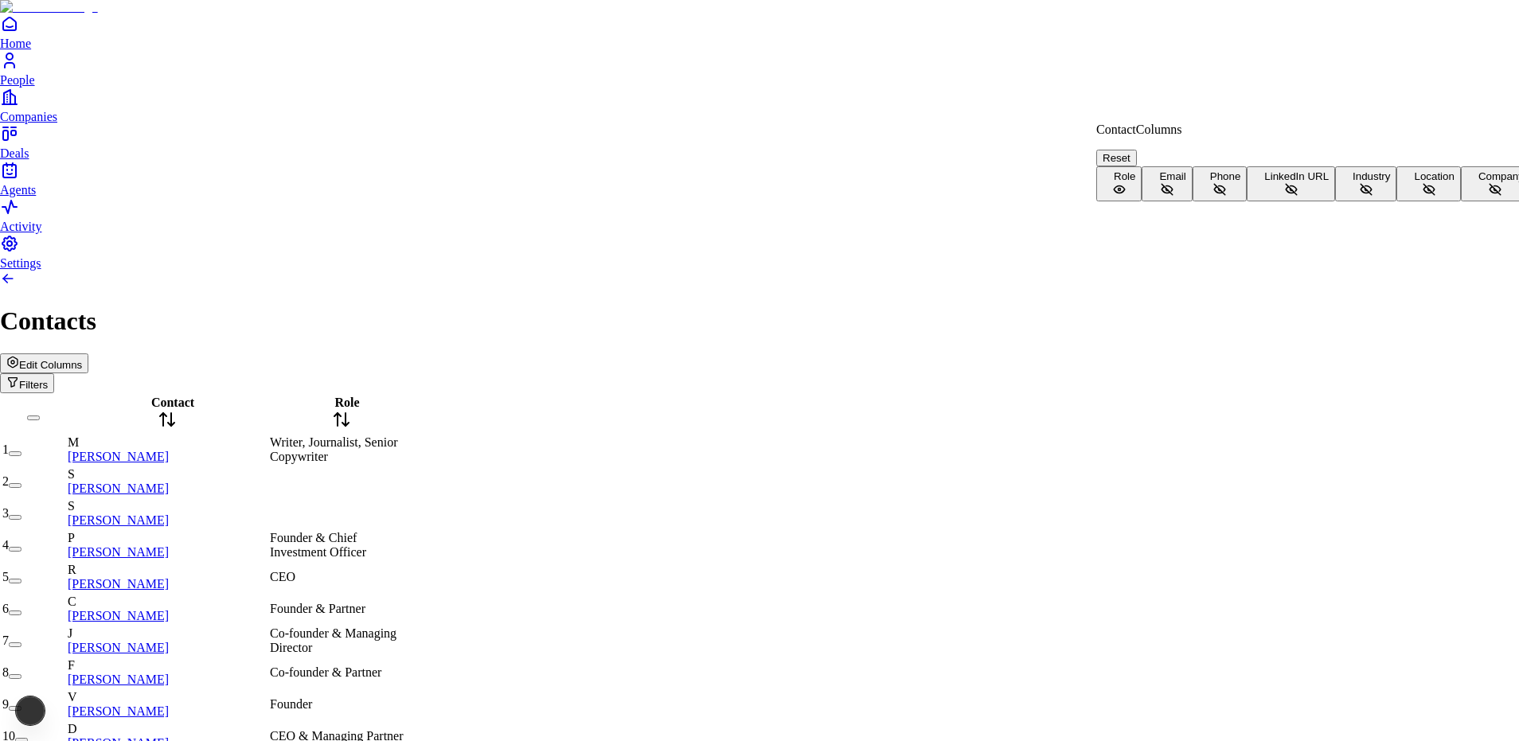
click at [1192, 201] on button "Email" at bounding box center [1167, 183] width 50 height 35
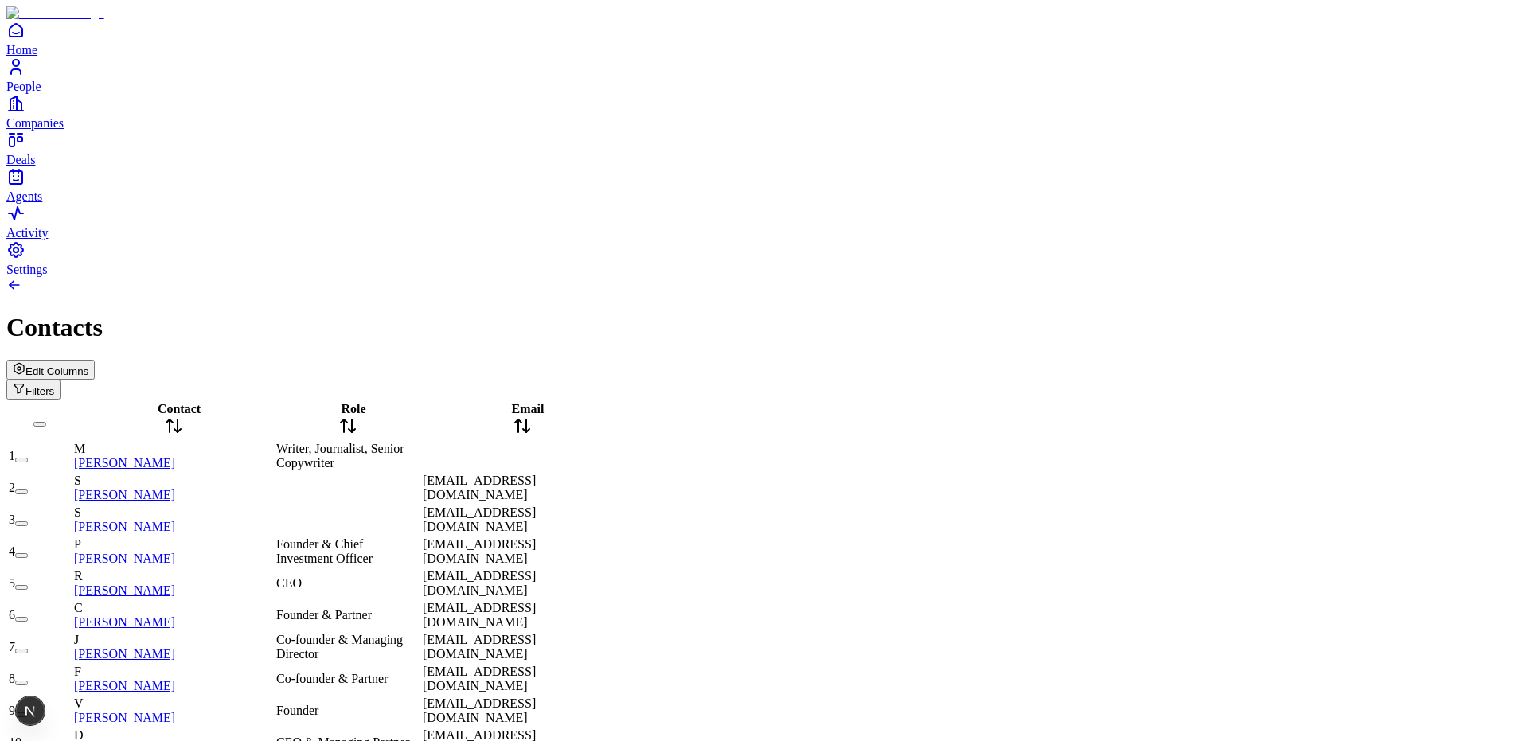
click at [88, 365] on span "Edit Columns" at bounding box center [56, 371] width 63 height 12
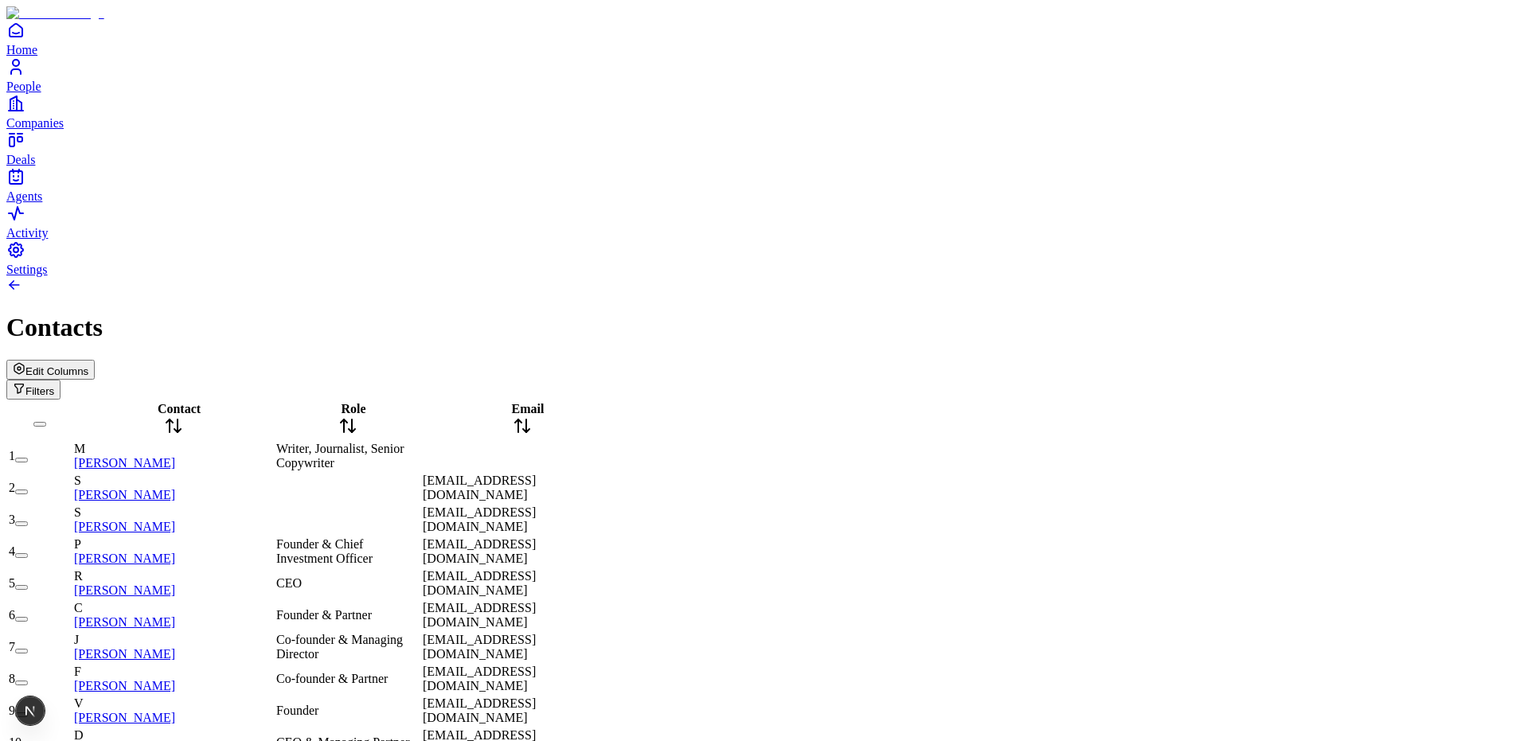
click at [88, 365] on span "Edit Columns" at bounding box center [56, 371] width 63 height 12
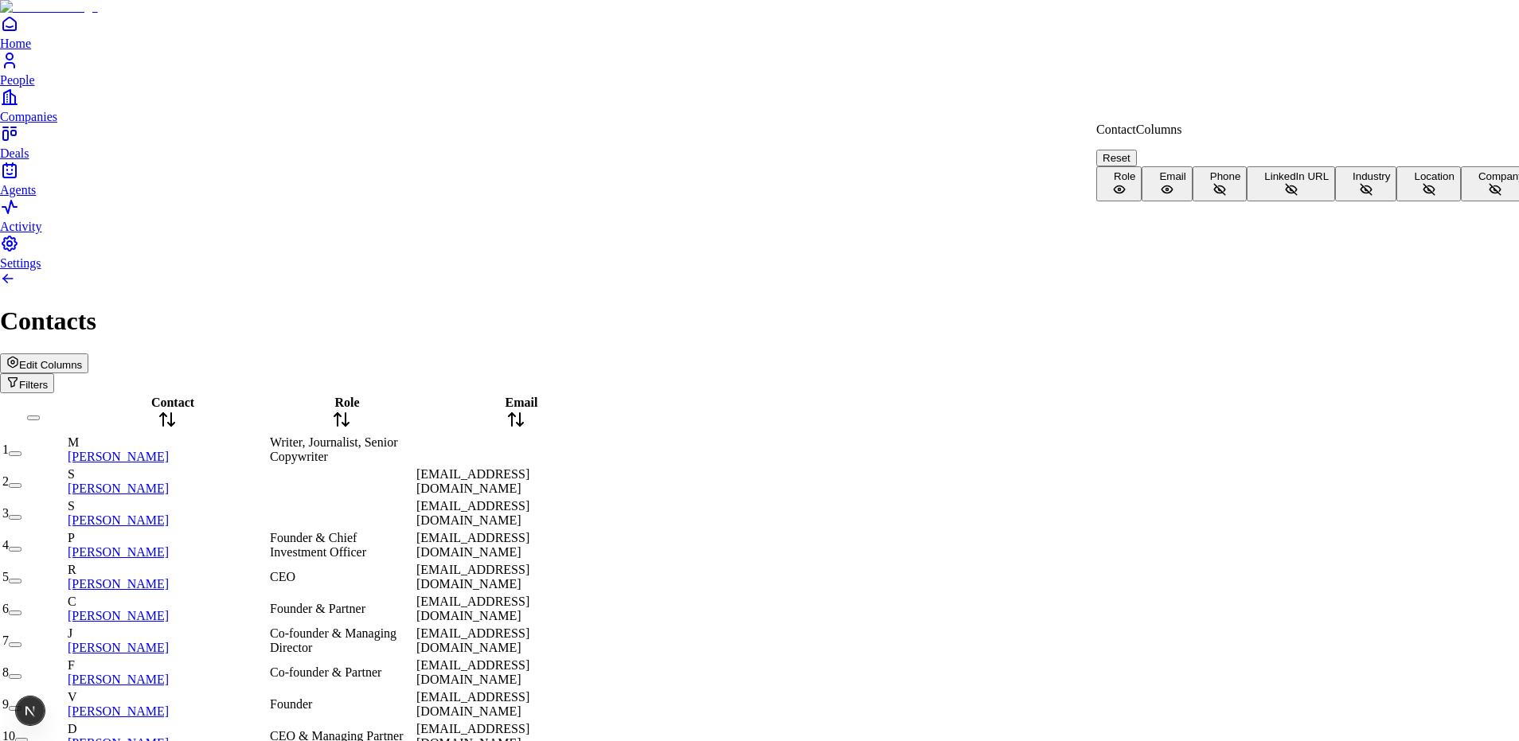
scroll to position [35, 0]
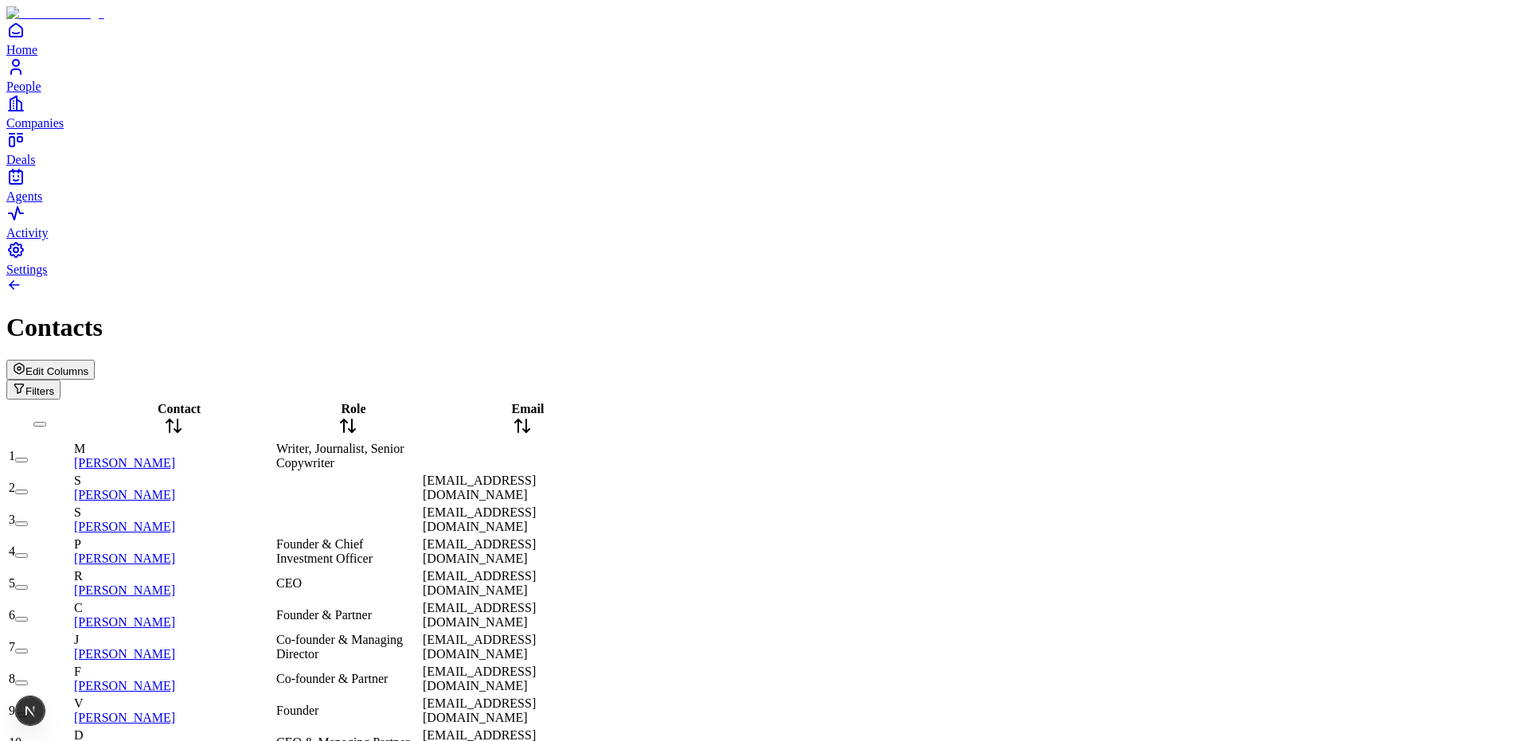
click at [88, 365] on span "Edit Columns" at bounding box center [56, 371] width 63 height 12
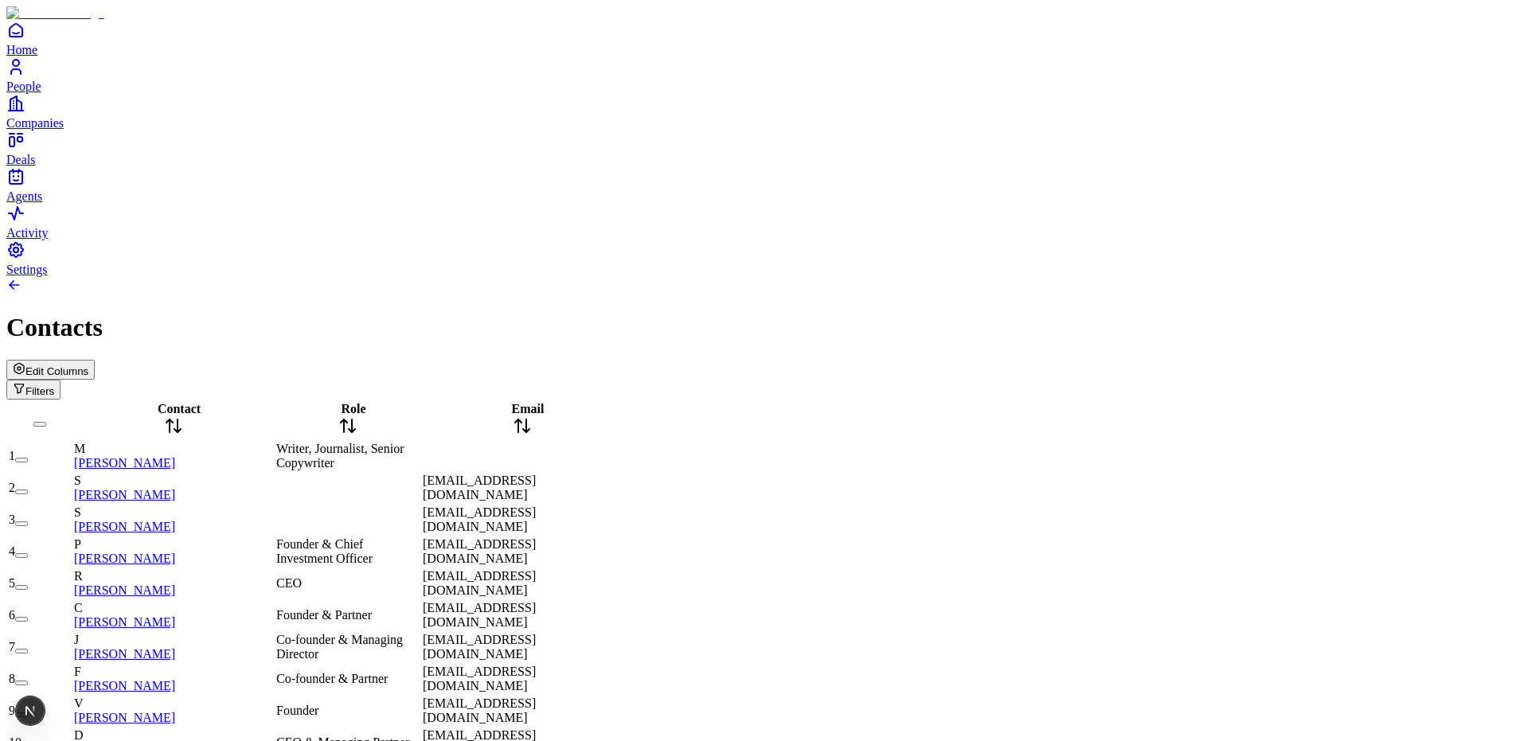
drag, startPoint x: 335, startPoint y: 136, endPoint x: 289, endPoint y: 125, distance: 47.5
click at [273, 402] on div "Contact" at bounding box center [173, 420] width 199 height 37
click at [357, 313] on div "Contacts" at bounding box center [759, 327] width 1507 height 29
drag, startPoint x: 477, startPoint y: 134, endPoint x: 636, endPoint y: 130, distance: 159.3
click at [623, 401] on tr "Contact Role Email" at bounding box center [315, 420] width 615 height 38
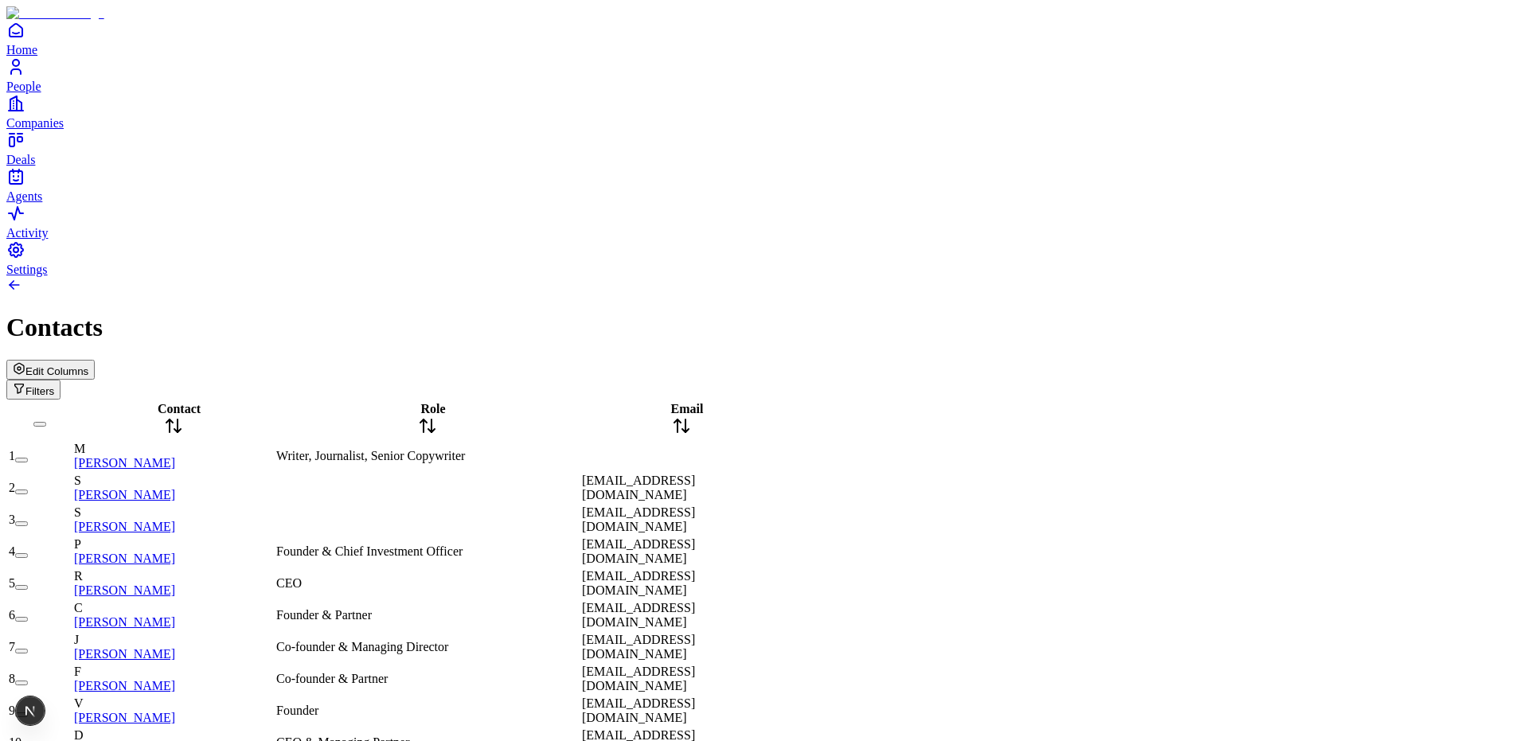
click at [547, 360] on div "Edit Columns Filters" at bounding box center [759, 380] width 1507 height 40
drag, startPoint x: 637, startPoint y: 126, endPoint x: 517, endPoint y: 135, distance: 120.6
click at [517, 402] on div "Role" at bounding box center [427, 420] width 303 height 37
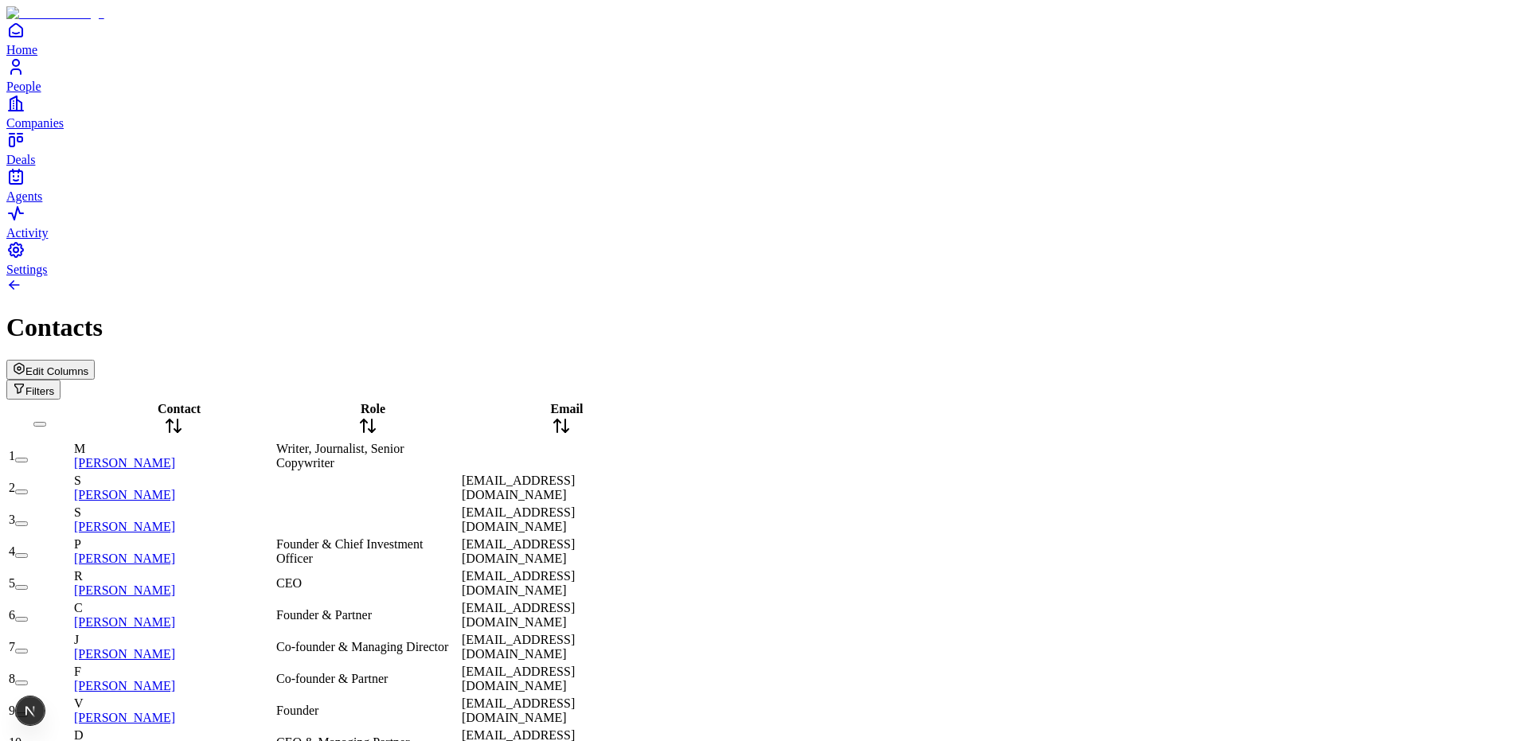
click at [526, 360] on div "Edit Columns Filters" at bounding box center [759, 380] width 1507 height 40
click at [41, 93] on span "People" at bounding box center [23, 87] width 35 height 14
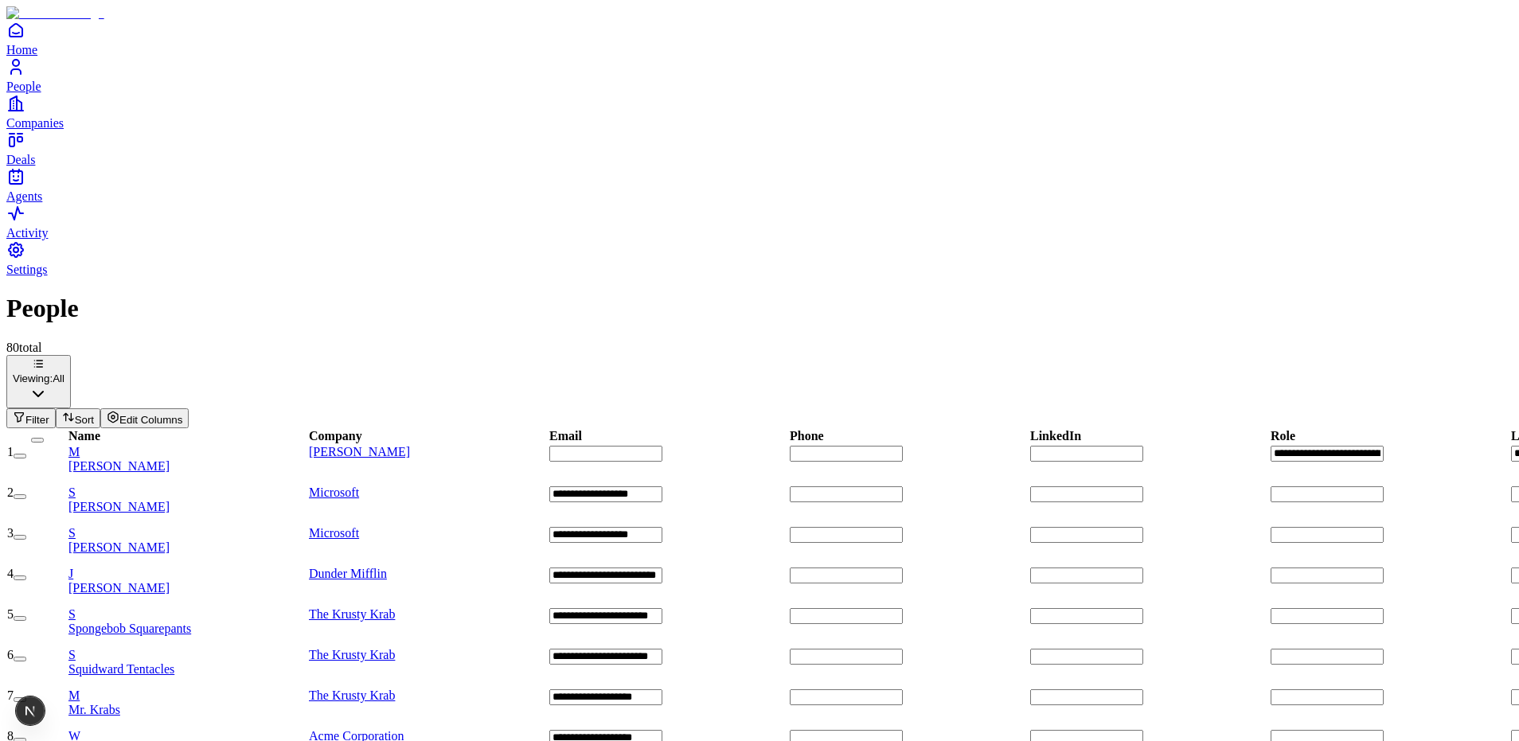
click at [35, 166] on span "Deals" at bounding box center [20, 160] width 29 height 14
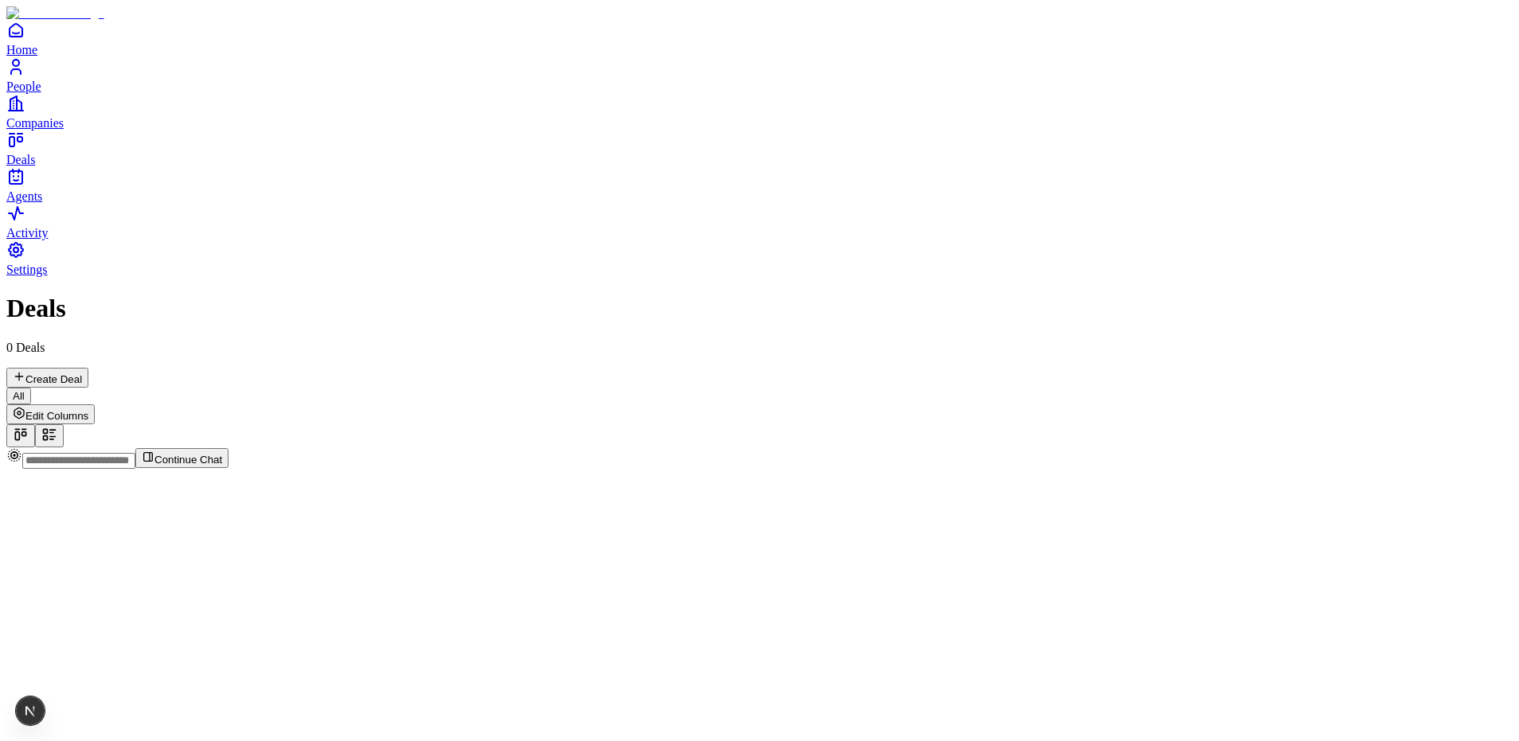
click at [434, 448] on div at bounding box center [759, 448] width 1507 height 0
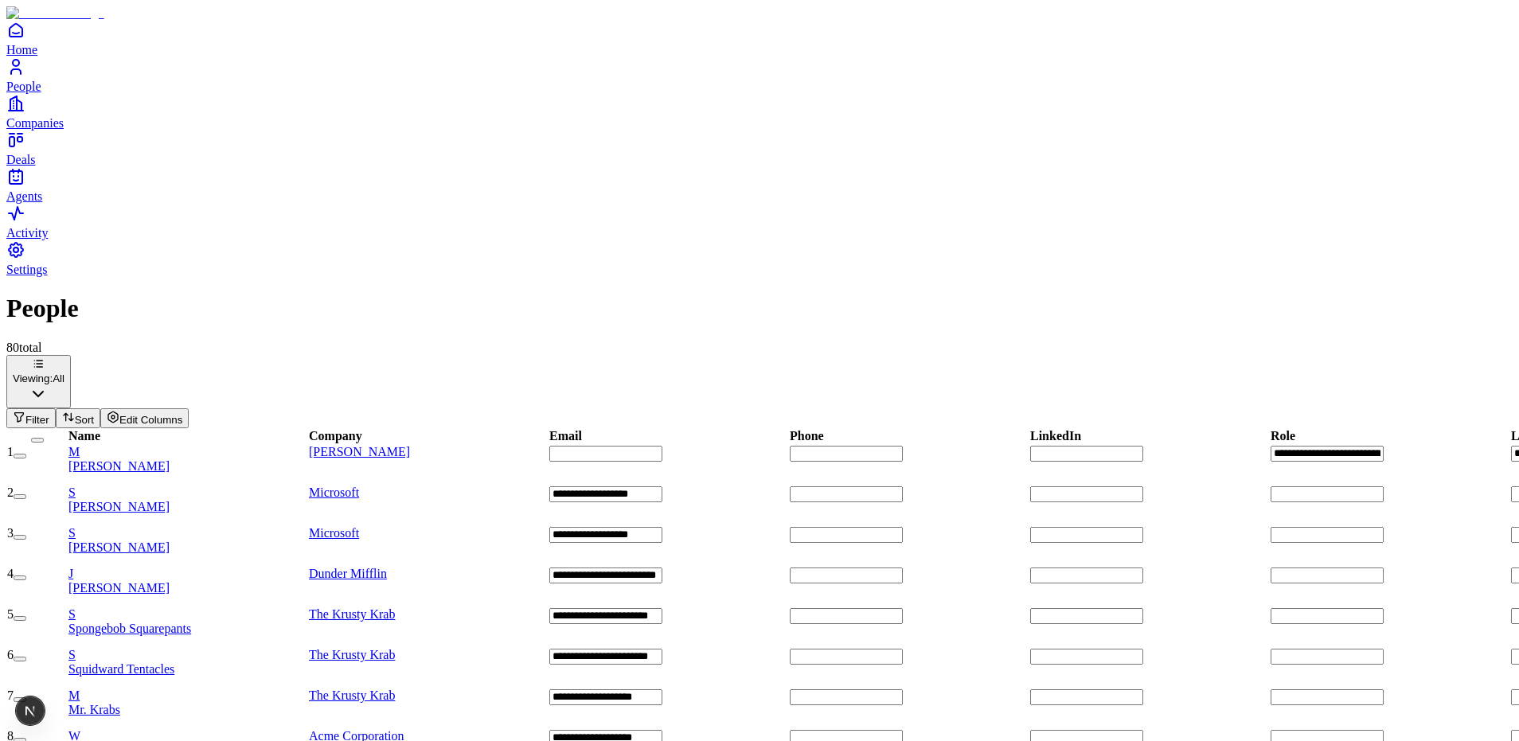
click at [35, 166] on span "Deals" at bounding box center [20, 160] width 29 height 14
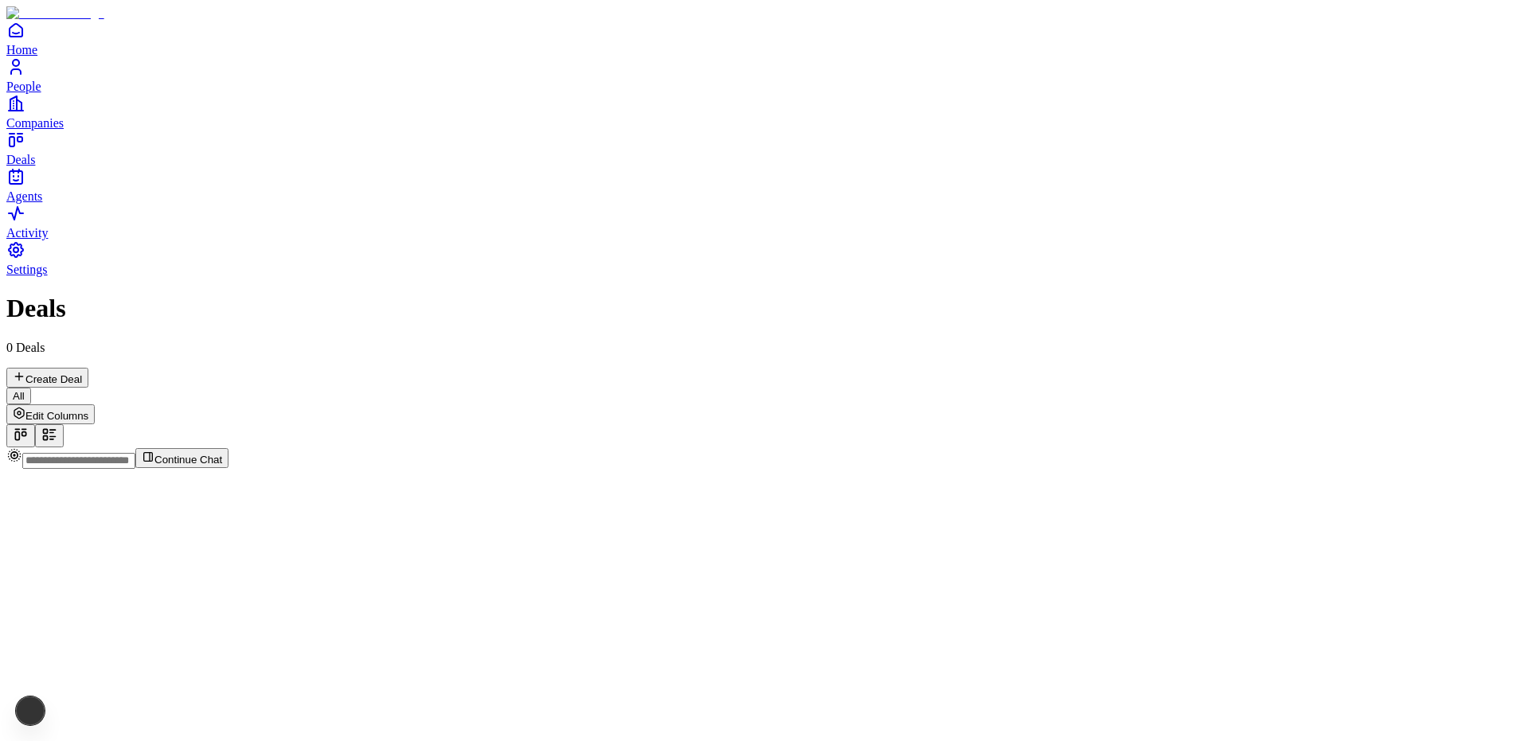
click at [172, 294] on div "Deals 0 Deals Create Deal" at bounding box center [759, 340] width 1507 height 93
click at [134, 294] on div "Deals 0 Deals Create Deal" at bounding box center [759, 340] width 1507 height 93
click at [143, 294] on div "Deals 0 Deals Create Deal" at bounding box center [759, 340] width 1507 height 93
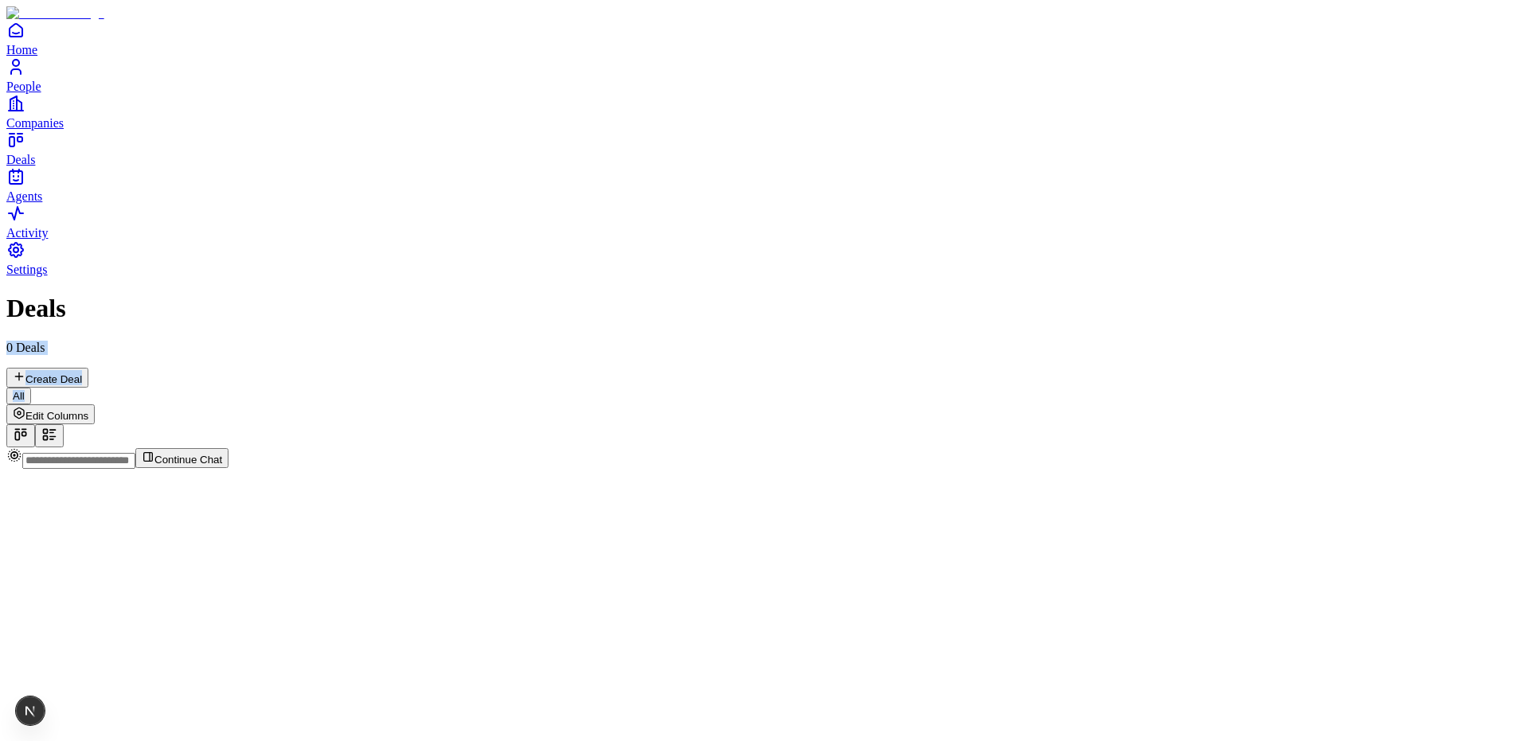
drag, startPoint x: 319, startPoint y: 60, endPoint x: 940, endPoint y: 190, distance: 634.7
click at [682, 294] on div "Deals 0 Deals Create Deal All Edit Columns" at bounding box center [759, 370] width 1507 height 153
drag, startPoint x: 1078, startPoint y: 186, endPoint x: 1124, endPoint y: 155, distance: 55.7
click at [1078, 448] on div at bounding box center [759, 448] width 1507 height 0
click at [88, 410] on span "Edit Columns" at bounding box center [56, 416] width 63 height 12
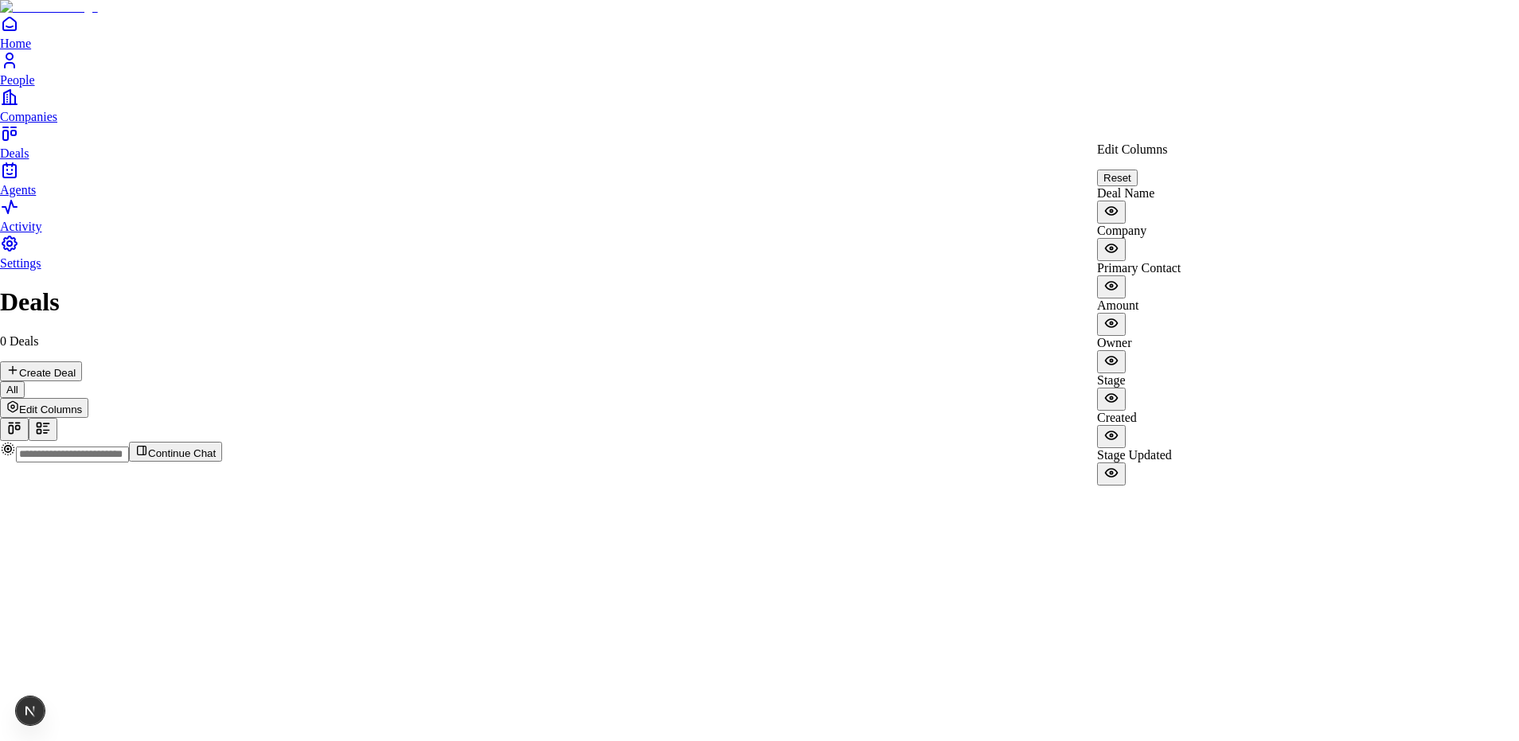
click at [1363, 111] on html "Home People Companies Deals Agents Activity Settings Deals 0 Deals Create Deal …" at bounding box center [759, 237] width 1519 height 475
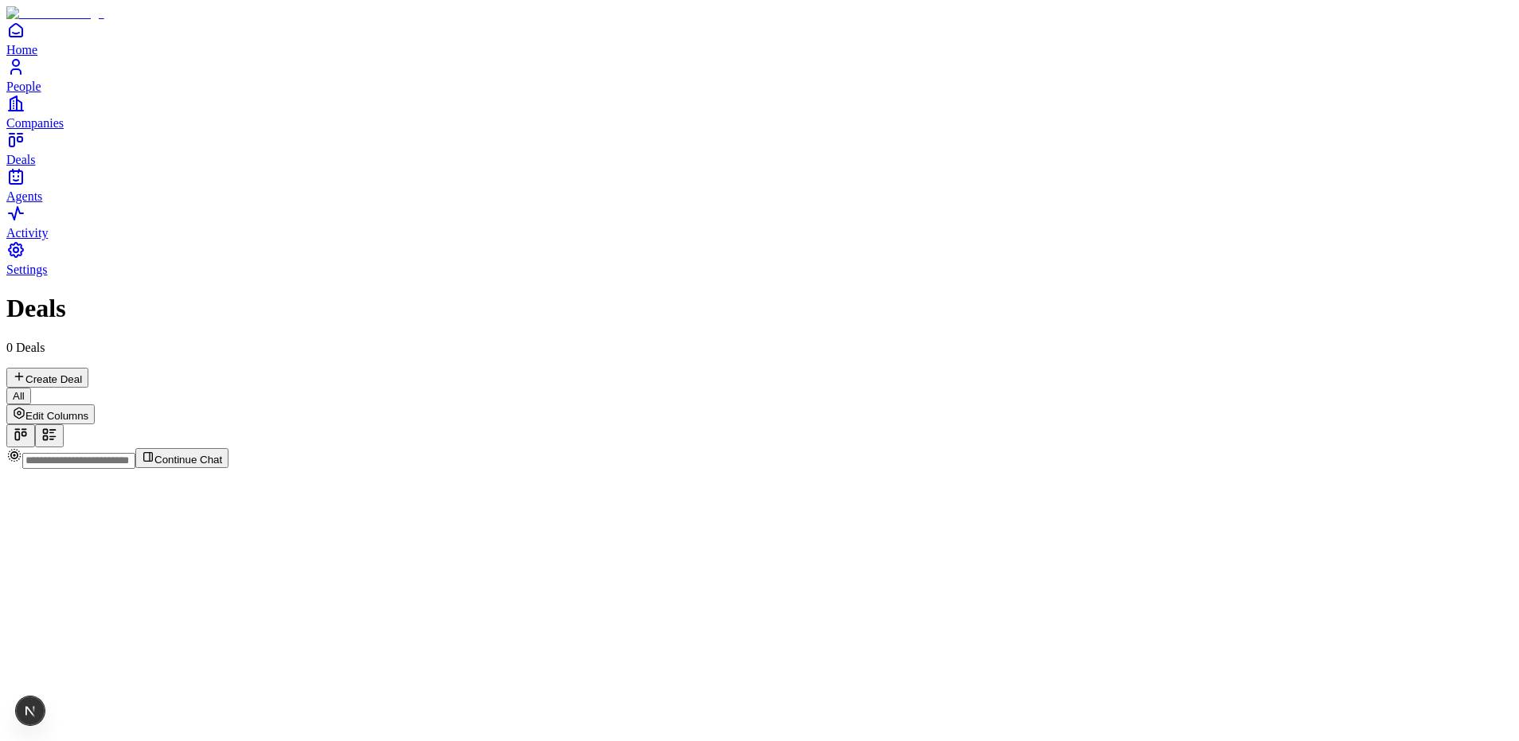
click at [88, 410] on span "Edit Columns" at bounding box center [56, 416] width 63 height 12
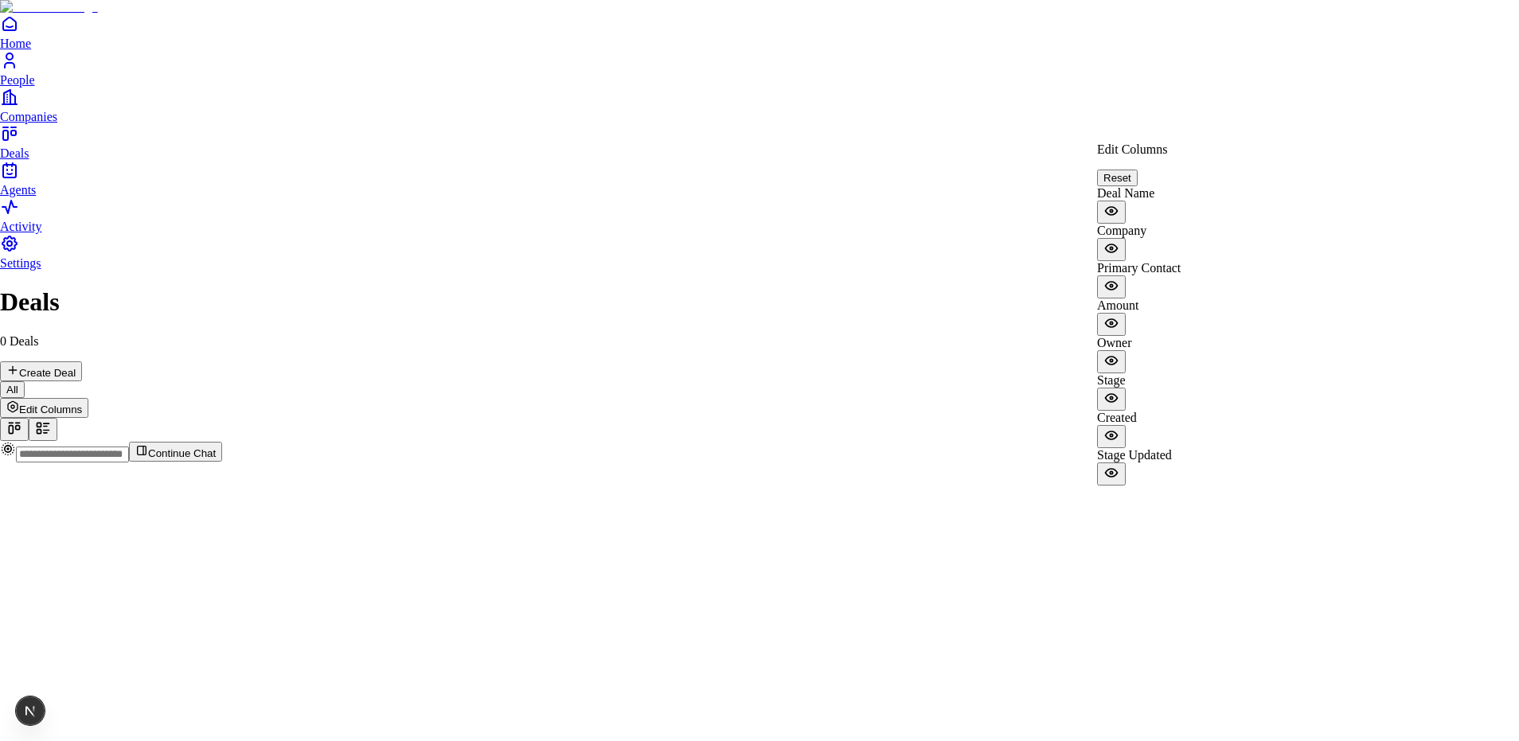
click at [981, 25] on html "Home People Companies Deals Agents Activity Settings Deals 0 Deals Create Deal …" at bounding box center [759, 237] width 1519 height 475
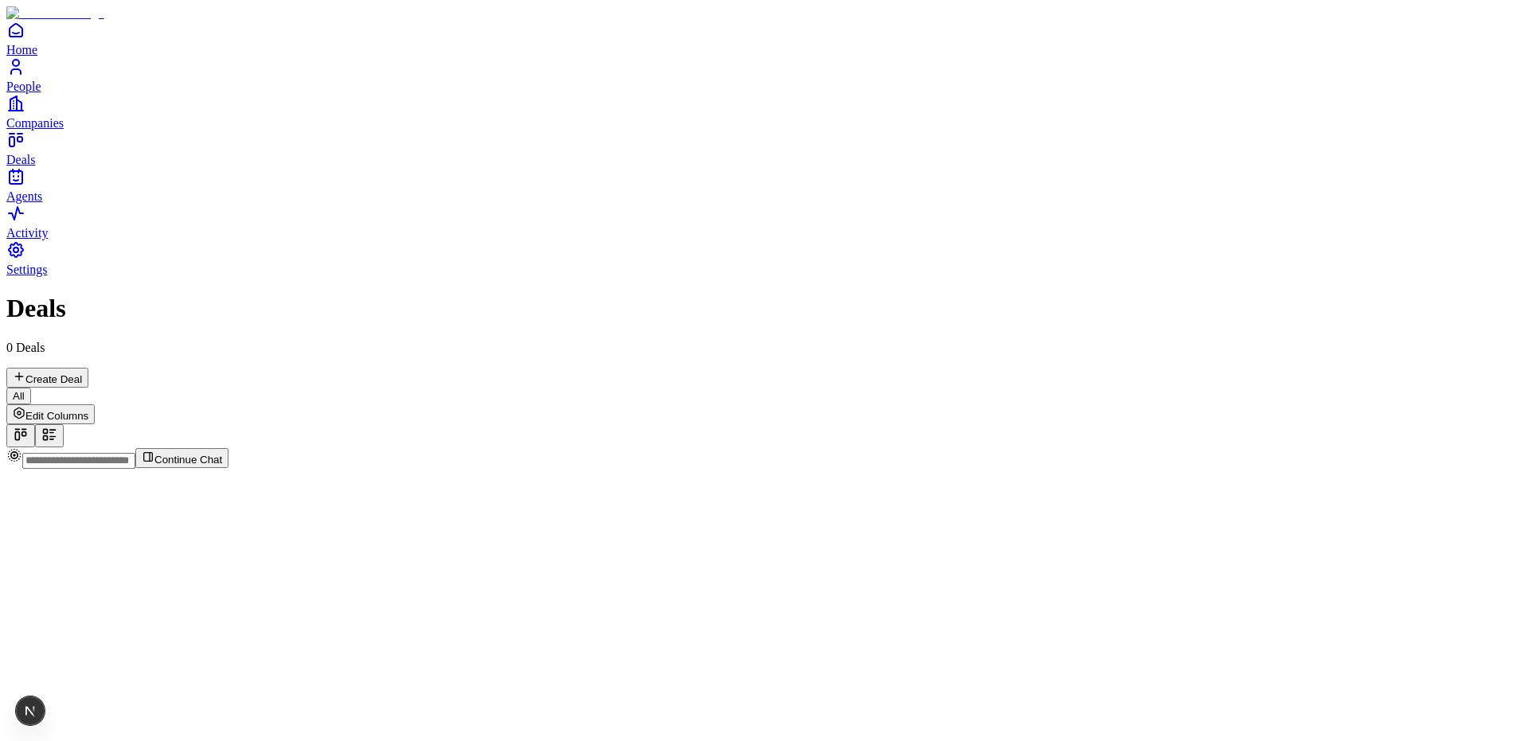
click at [1386, 405] on div "Edit Columns" at bounding box center [759, 426] width 1507 height 43
click at [88, 410] on span "Edit Columns" at bounding box center [56, 416] width 63 height 12
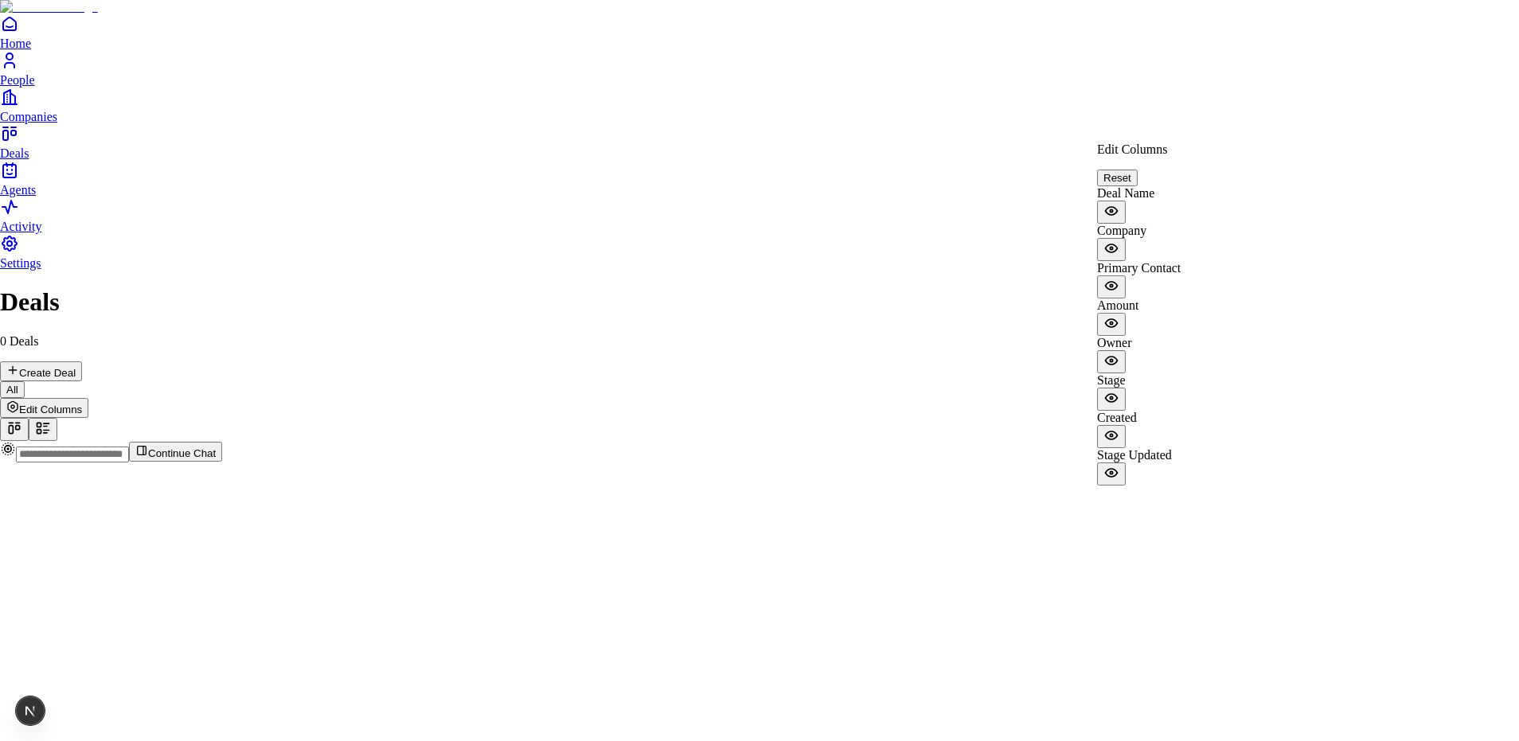
click at [933, 177] on html "Home People Companies Deals Agents Activity Settings Deals 0 Deals Create Deal …" at bounding box center [759, 237] width 1519 height 475
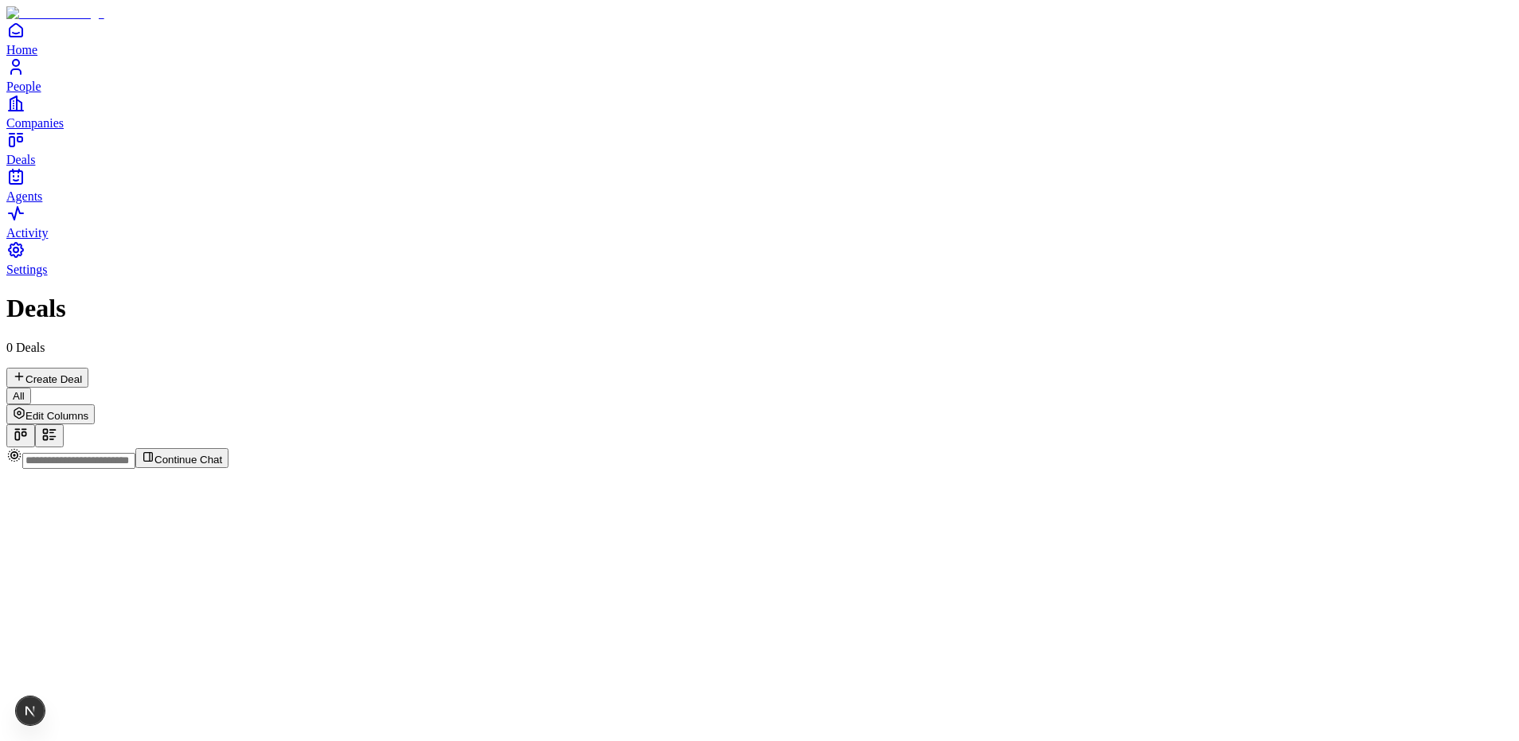
click at [53, 440] on icon at bounding box center [51, 440] width 3 height 0
click at [64, 424] on button at bounding box center [49, 435] width 29 height 23
click at [88, 410] on span "Edit Columns" at bounding box center [56, 416] width 63 height 12
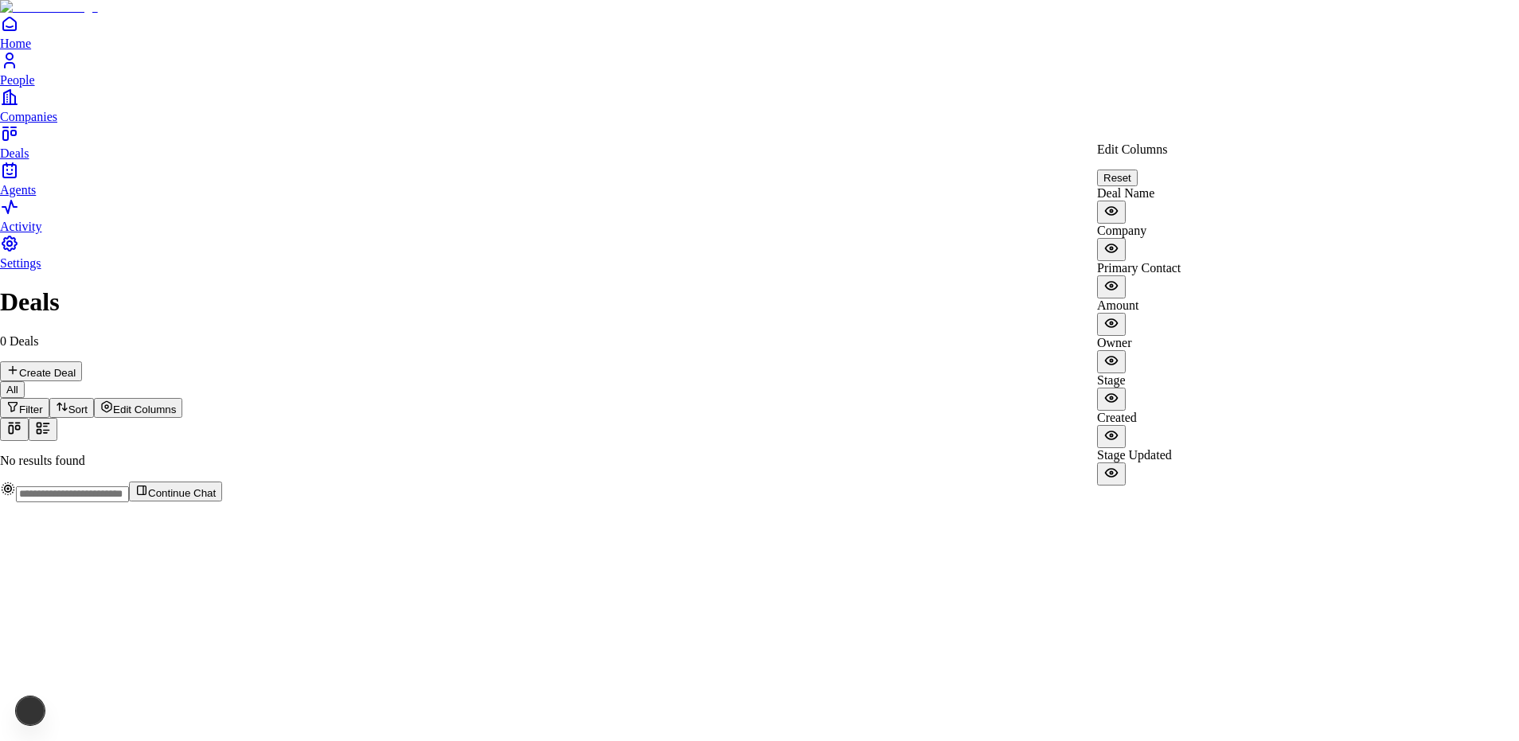
click at [1448, 115] on html "Home People Companies Deals Agents Activity Settings Deals 0 Deals Create Deal …" at bounding box center [759, 257] width 1519 height 515
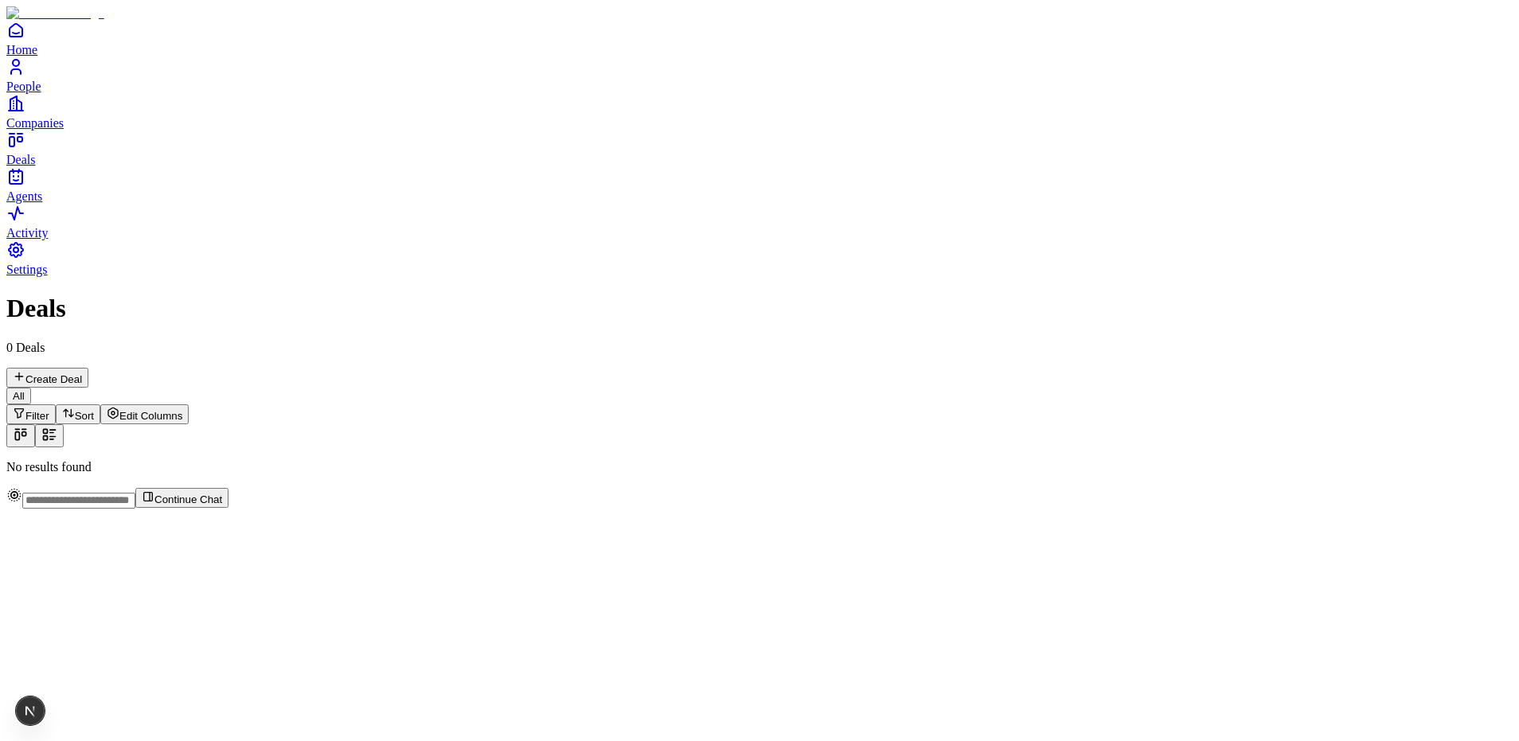
click at [29, 427] on icon at bounding box center [21, 435] width 16 height 16
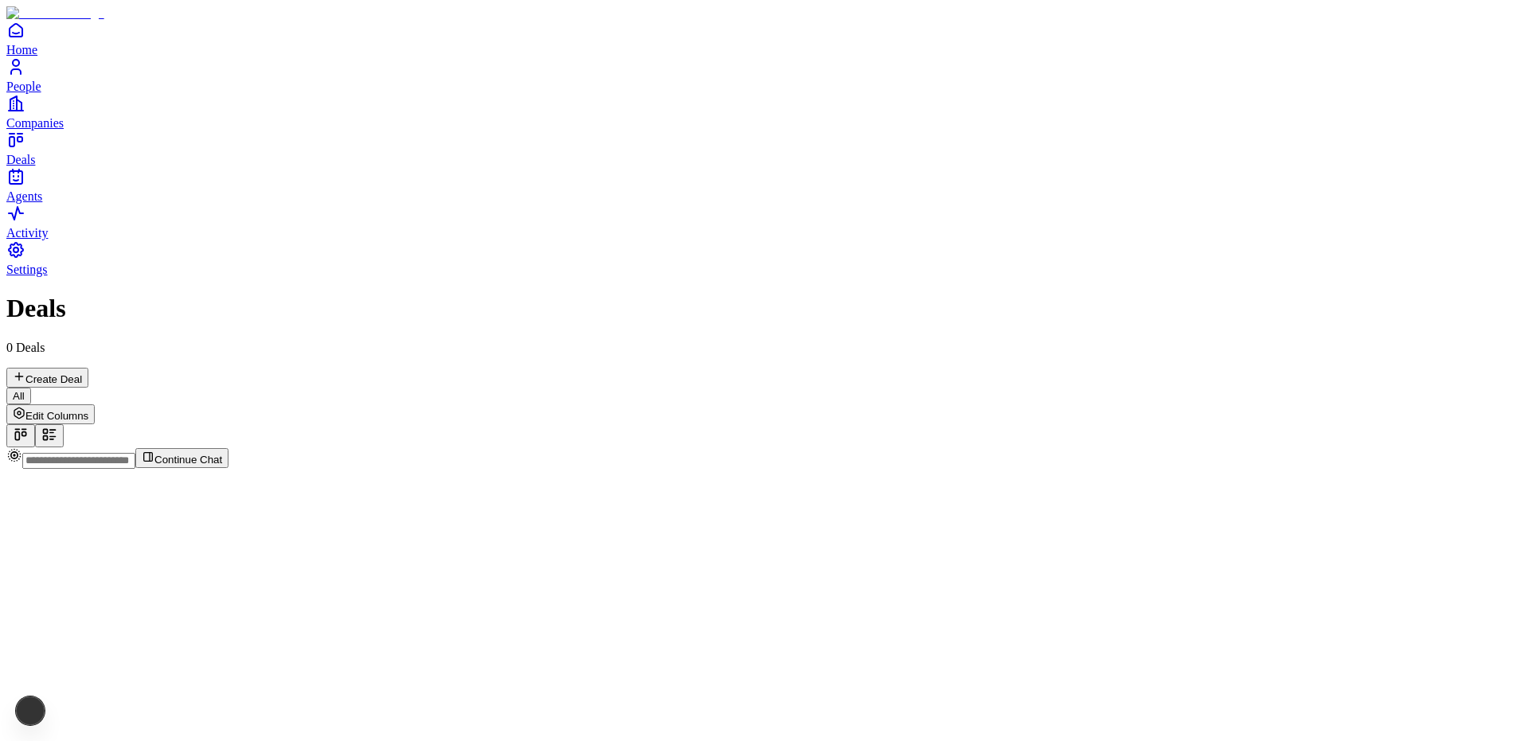
click at [57, 427] on icon at bounding box center [49, 435] width 16 height 16
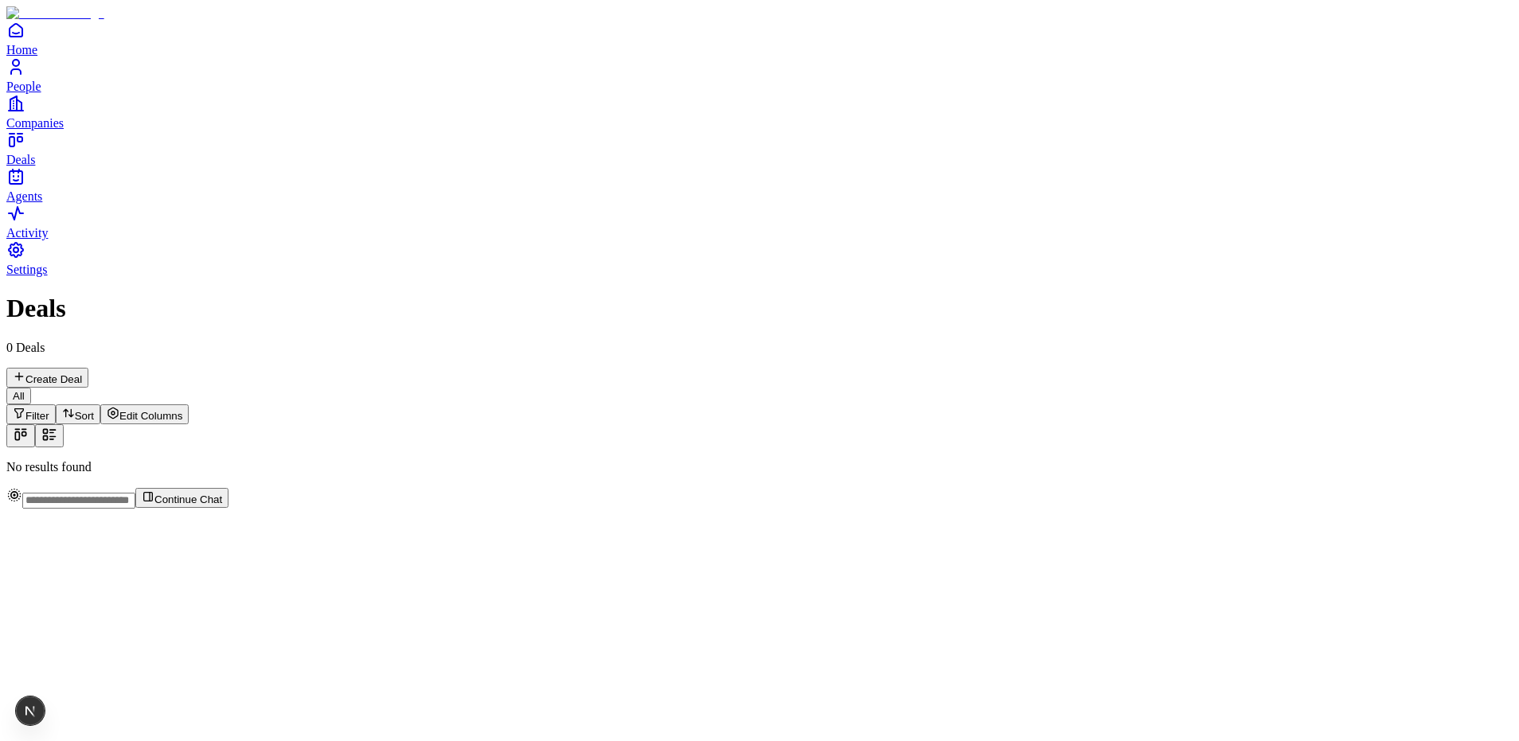
click at [67, 130] on link "Companies" at bounding box center [759, 112] width 1507 height 36
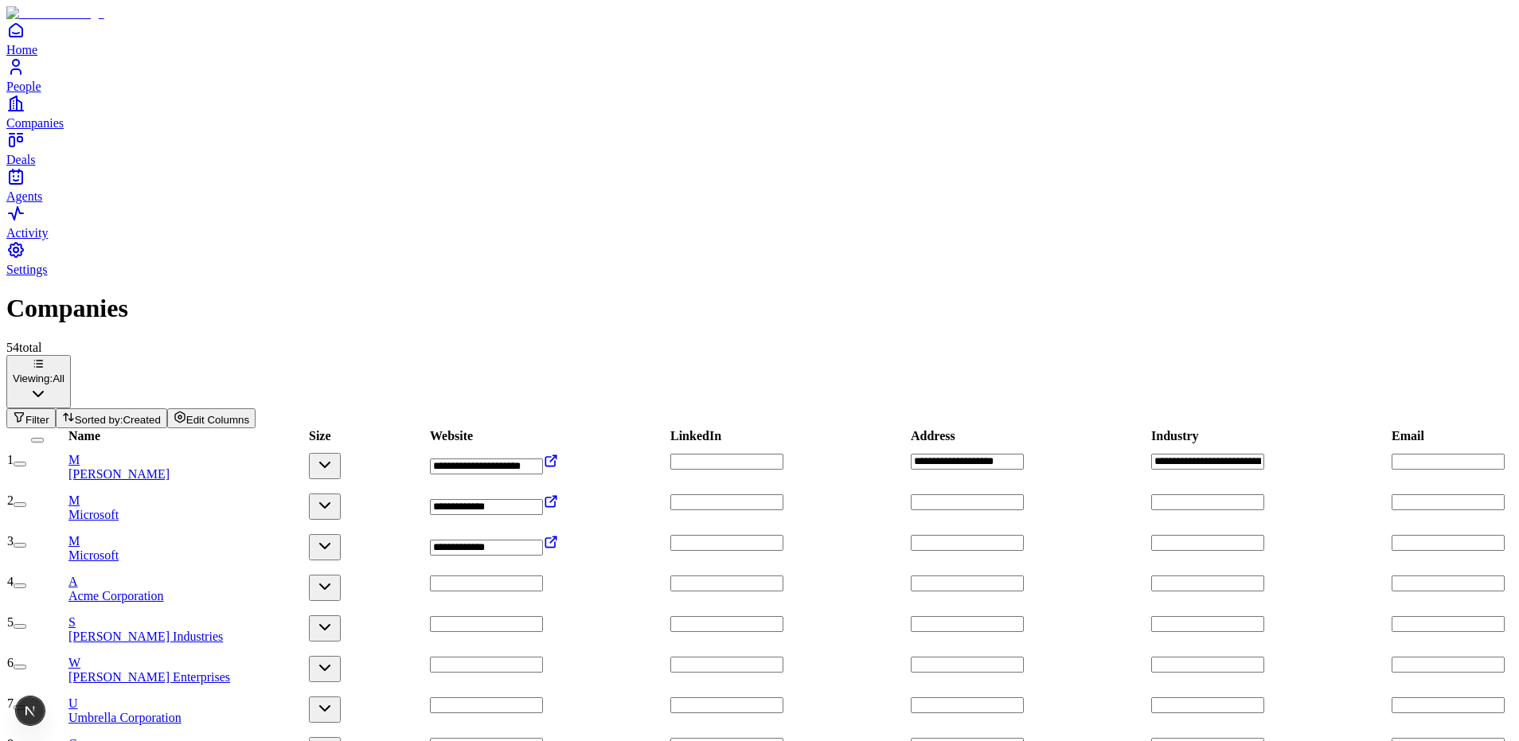
click at [41, 93] on span "People" at bounding box center [23, 87] width 35 height 14
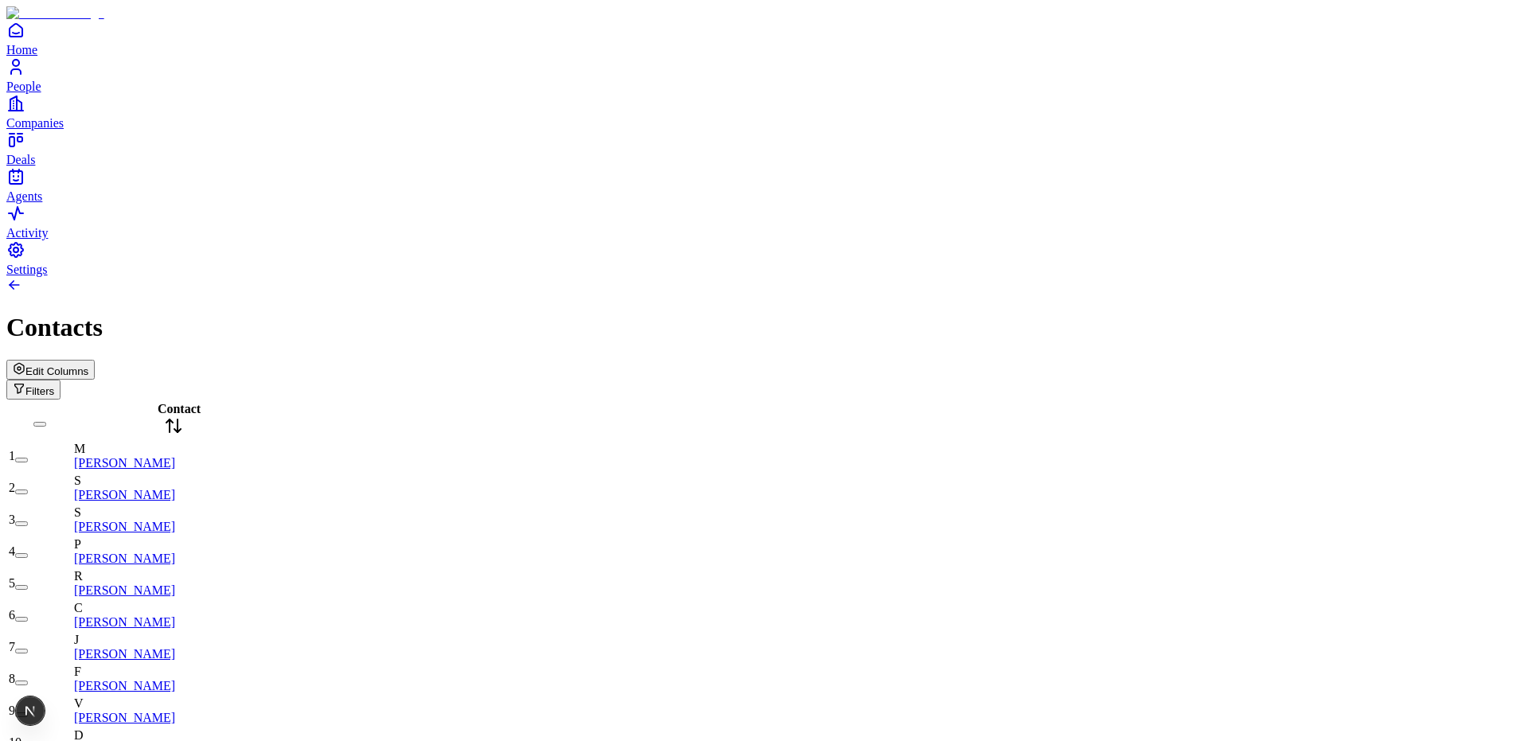
click at [88, 365] on span "Edit Columns" at bounding box center [56, 371] width 63 height 12
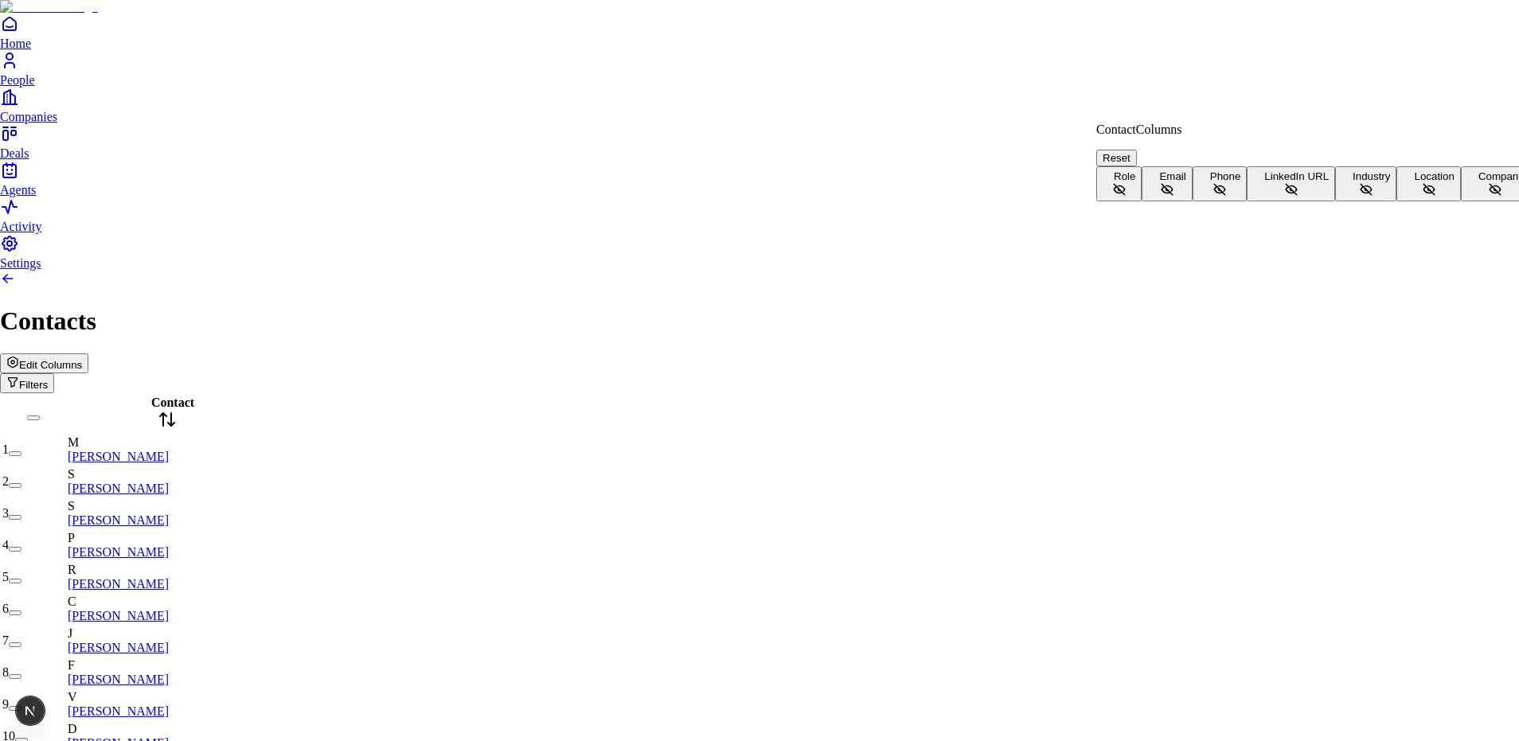
scroll to position [35, 0]
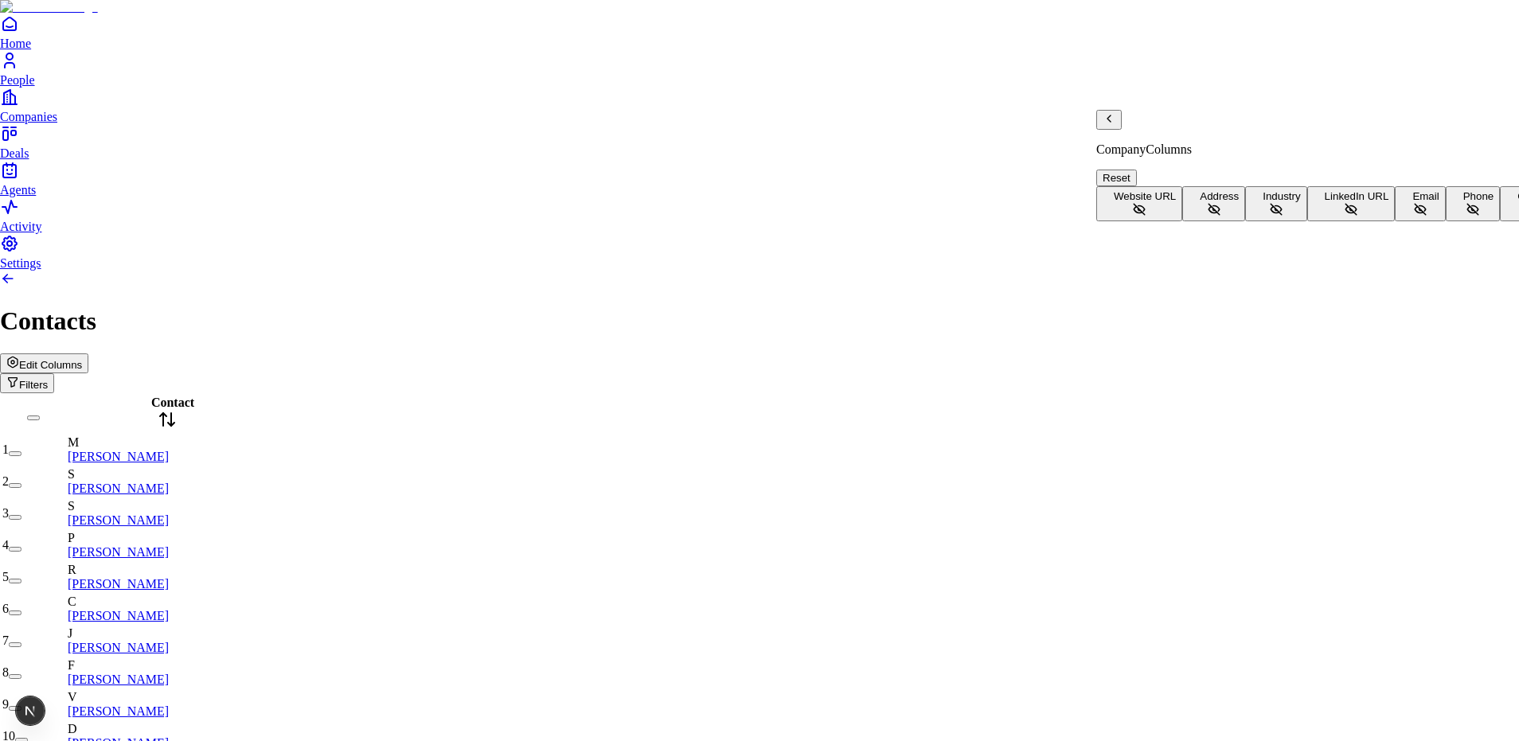
click at [1116, 125] on icon "Back" at bounding box center [1109, 118] width 13 height 13
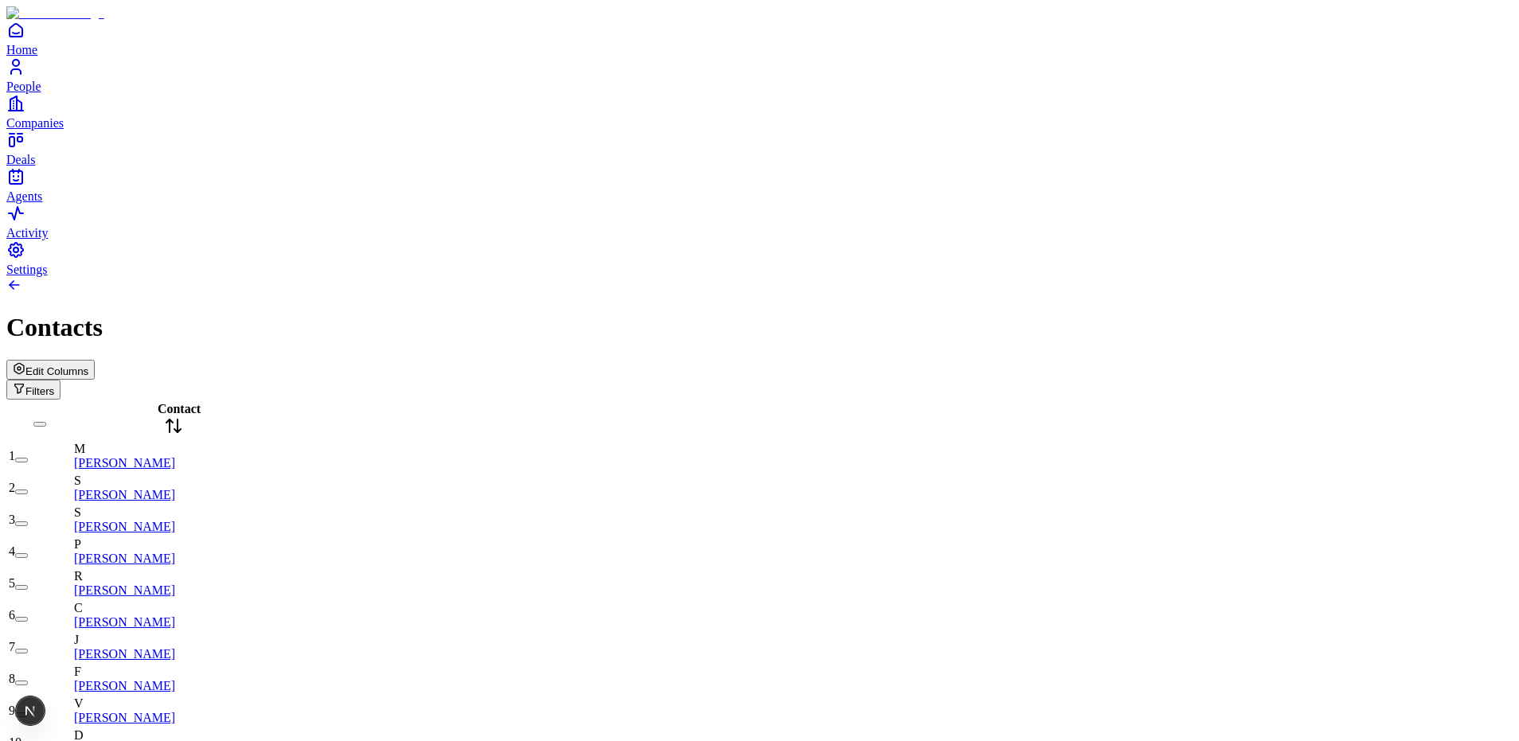
click at [61, 380] on button "Filters" at bounding box center [33, 390] width 54 height 20
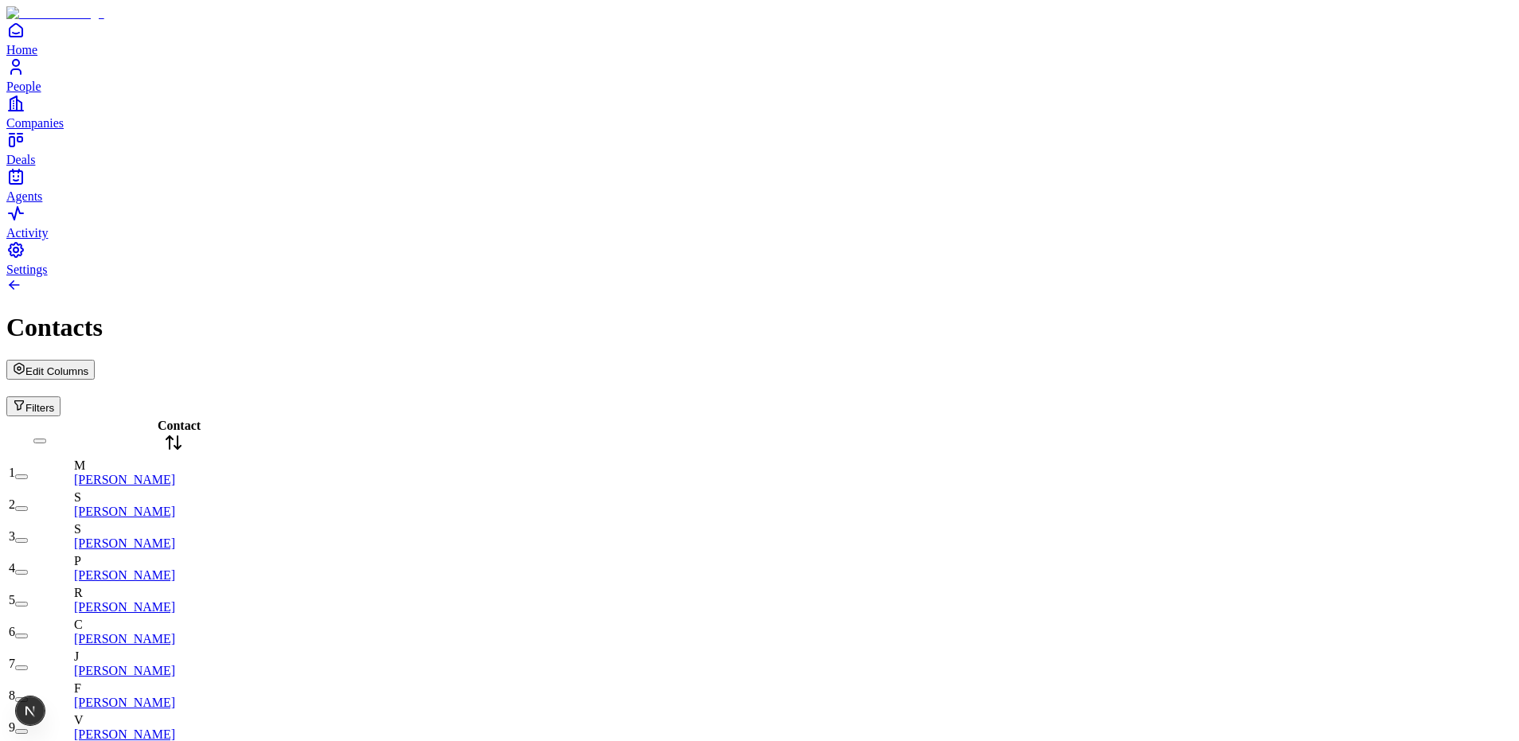
click at [1254, 313] on div "Contacts" at bounding box center [759, 327] width 1507 height 29
click at [1381, 313] on div "Contacts" at bounding box center [759, 327] width 1507 height 29
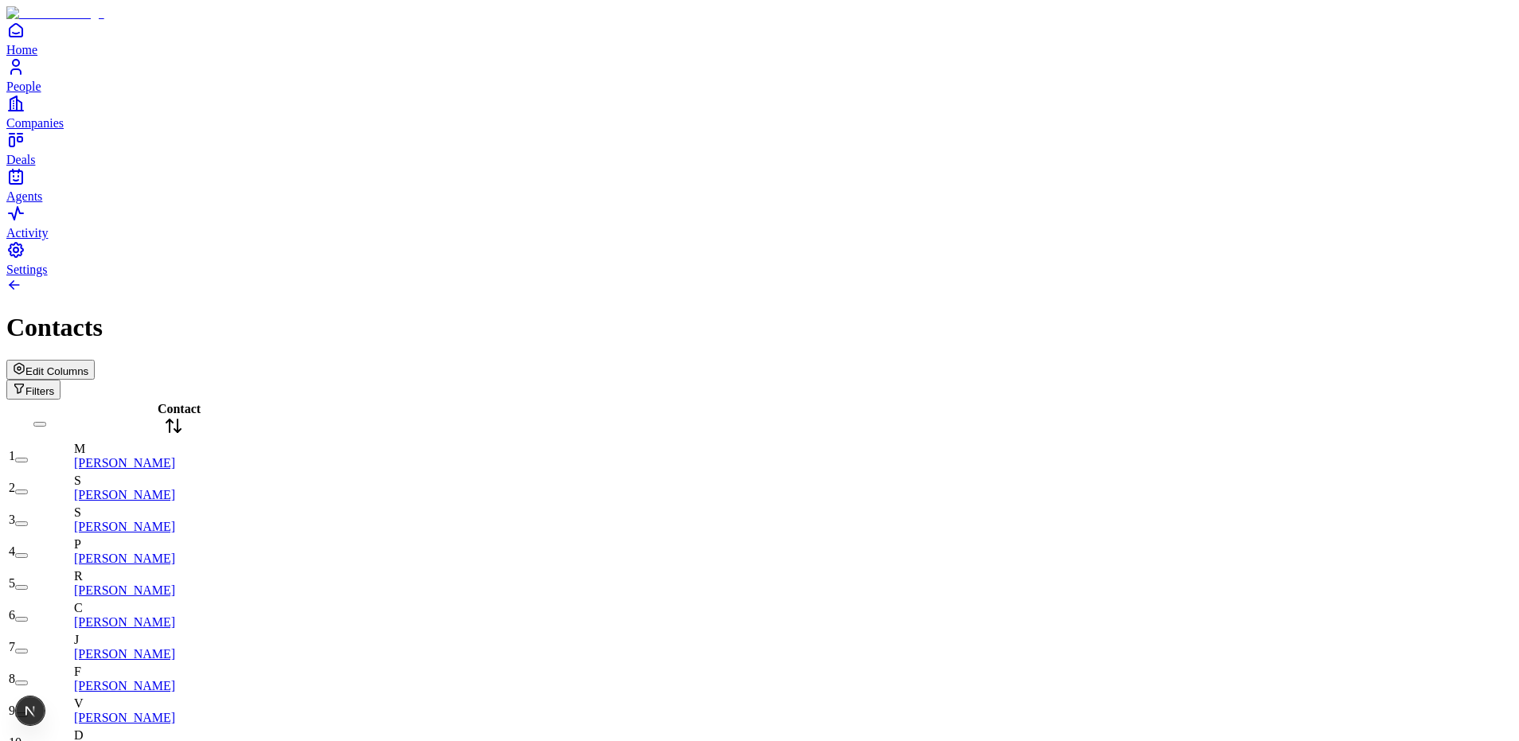
click at [88, 365] on span "Edit Columns" at bounding box center [56, 371] width 63 height 12
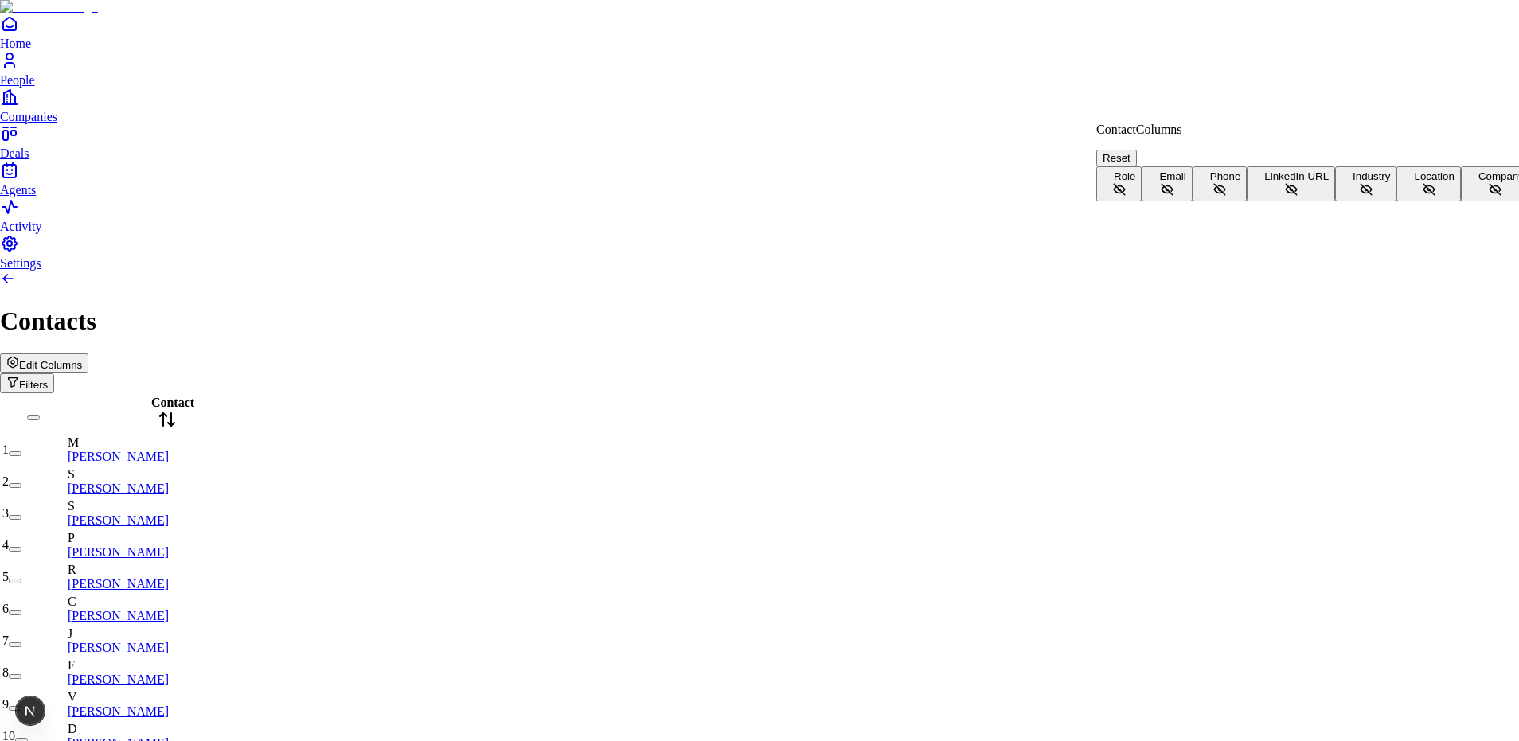
scroll to position [0, 0]
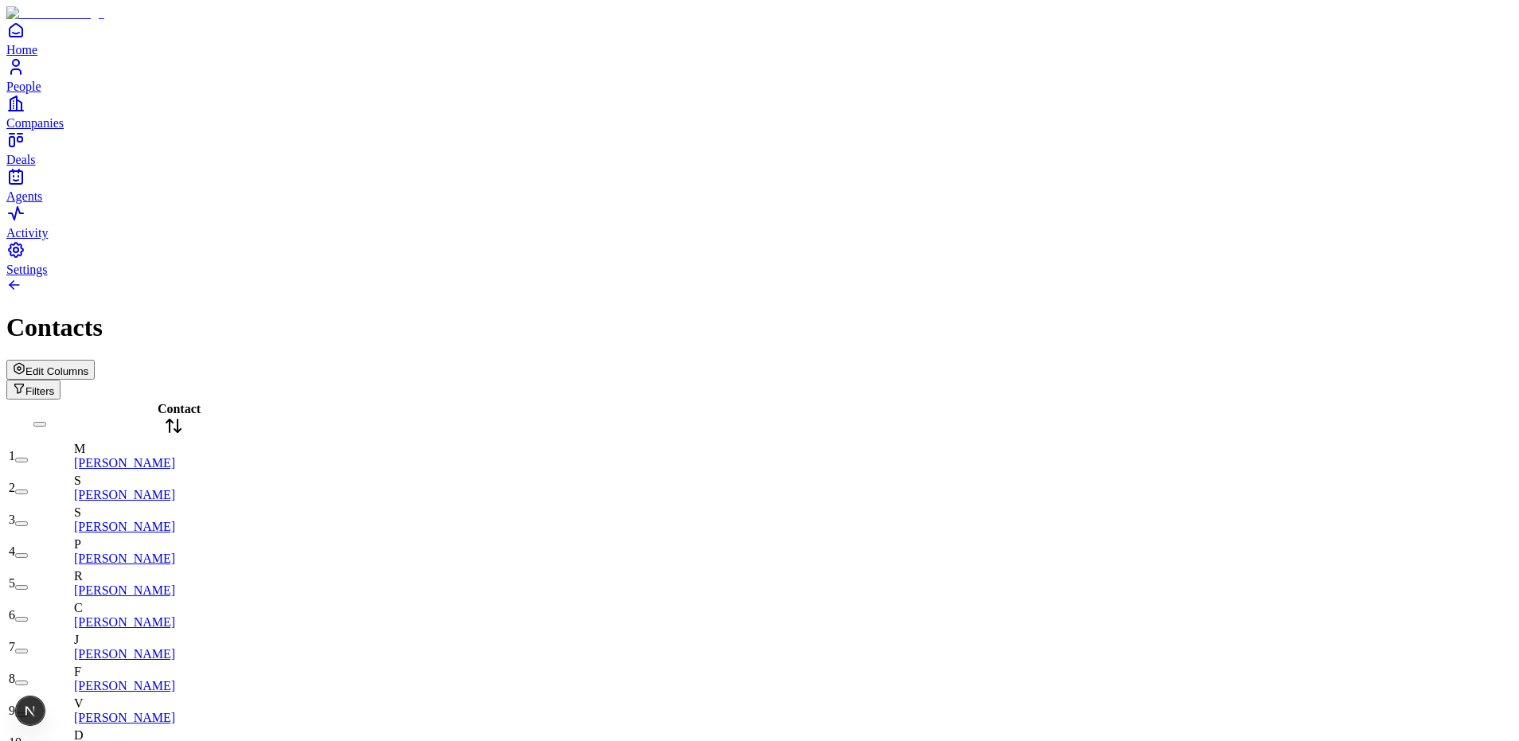
click at [61, 380] on button "Filters" at bounding box center [33, 390] width 54 height 20
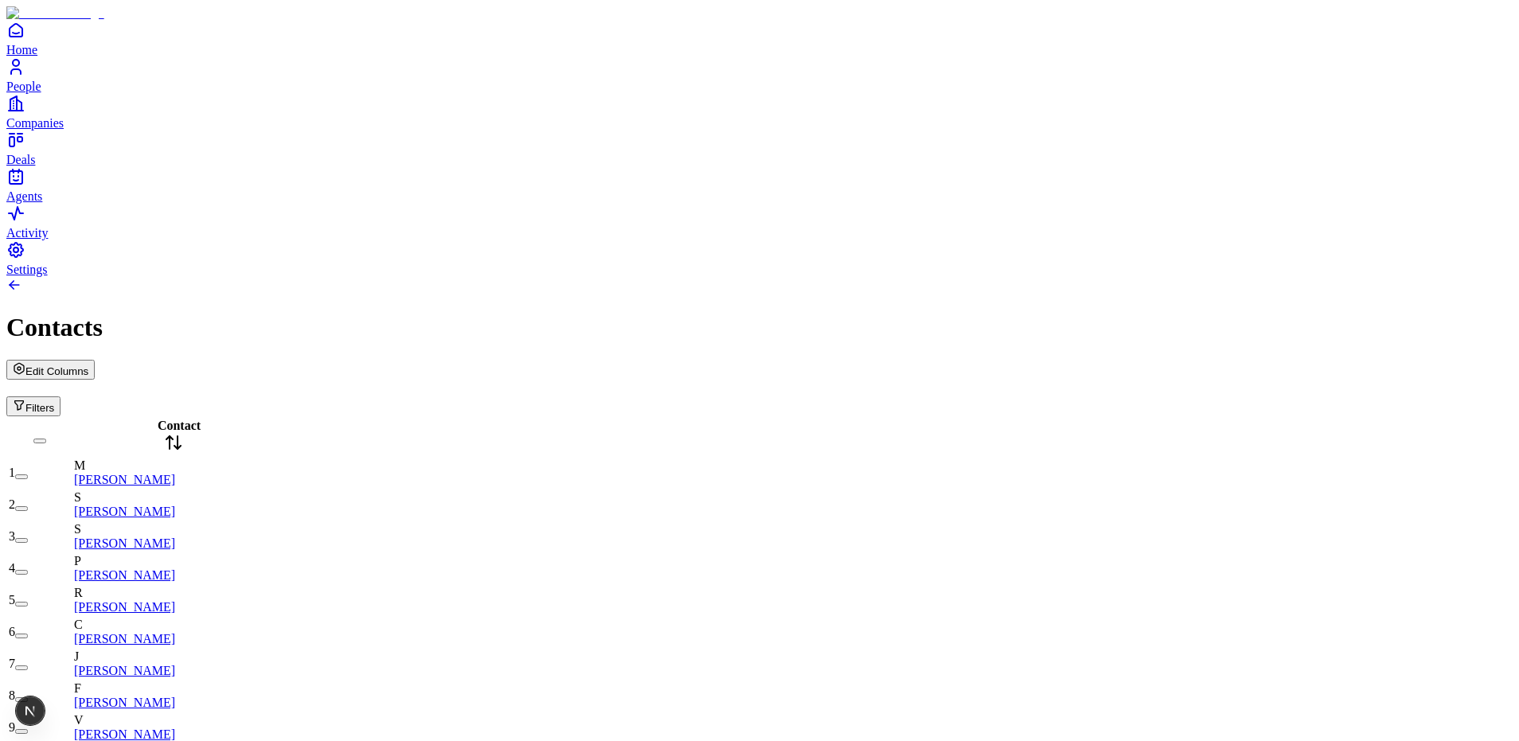
click at [22, 282] on link at bounding box center [14, 289] width 16 height 14
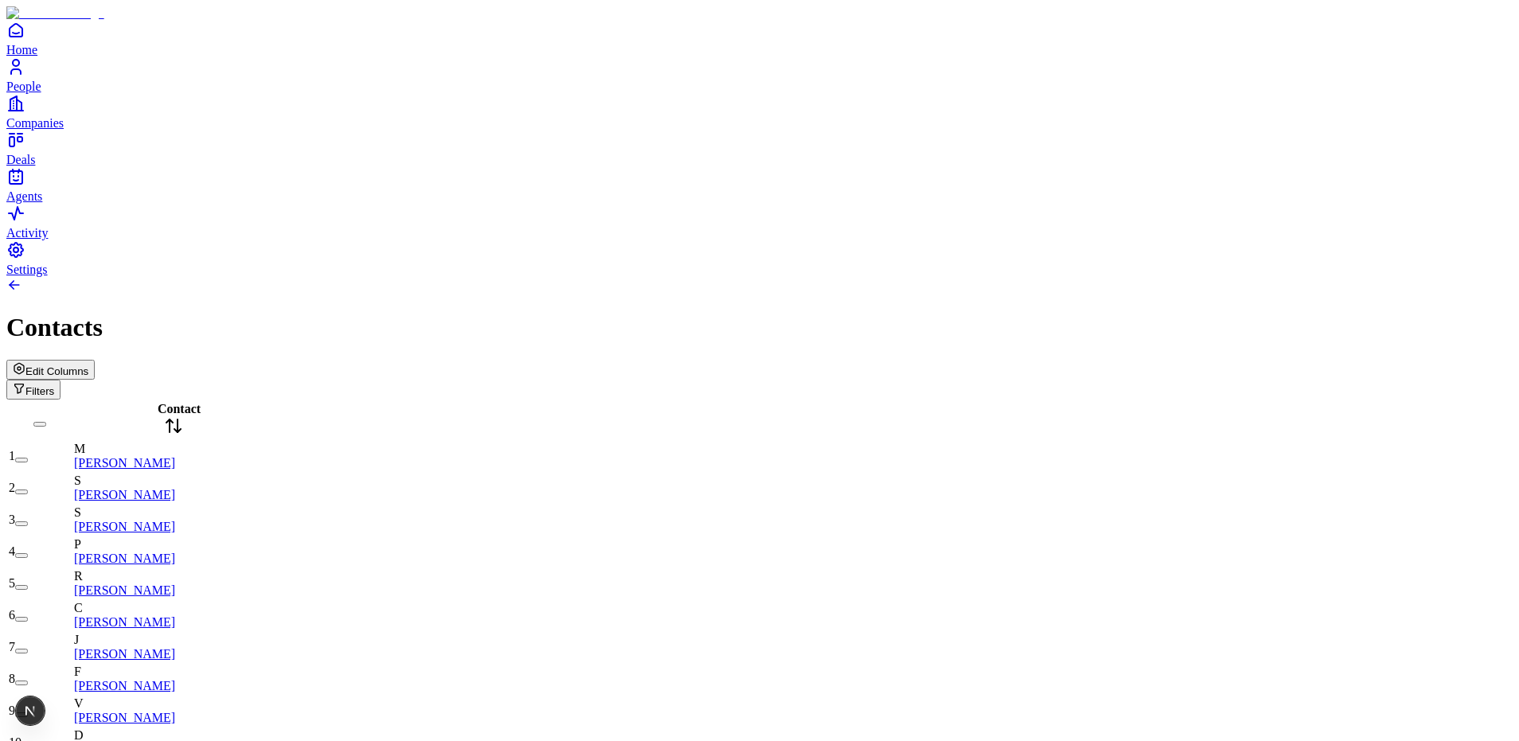
click at [88, 365] on span "Edit Columns" at bounding box center [56, 371] width 63 height 12
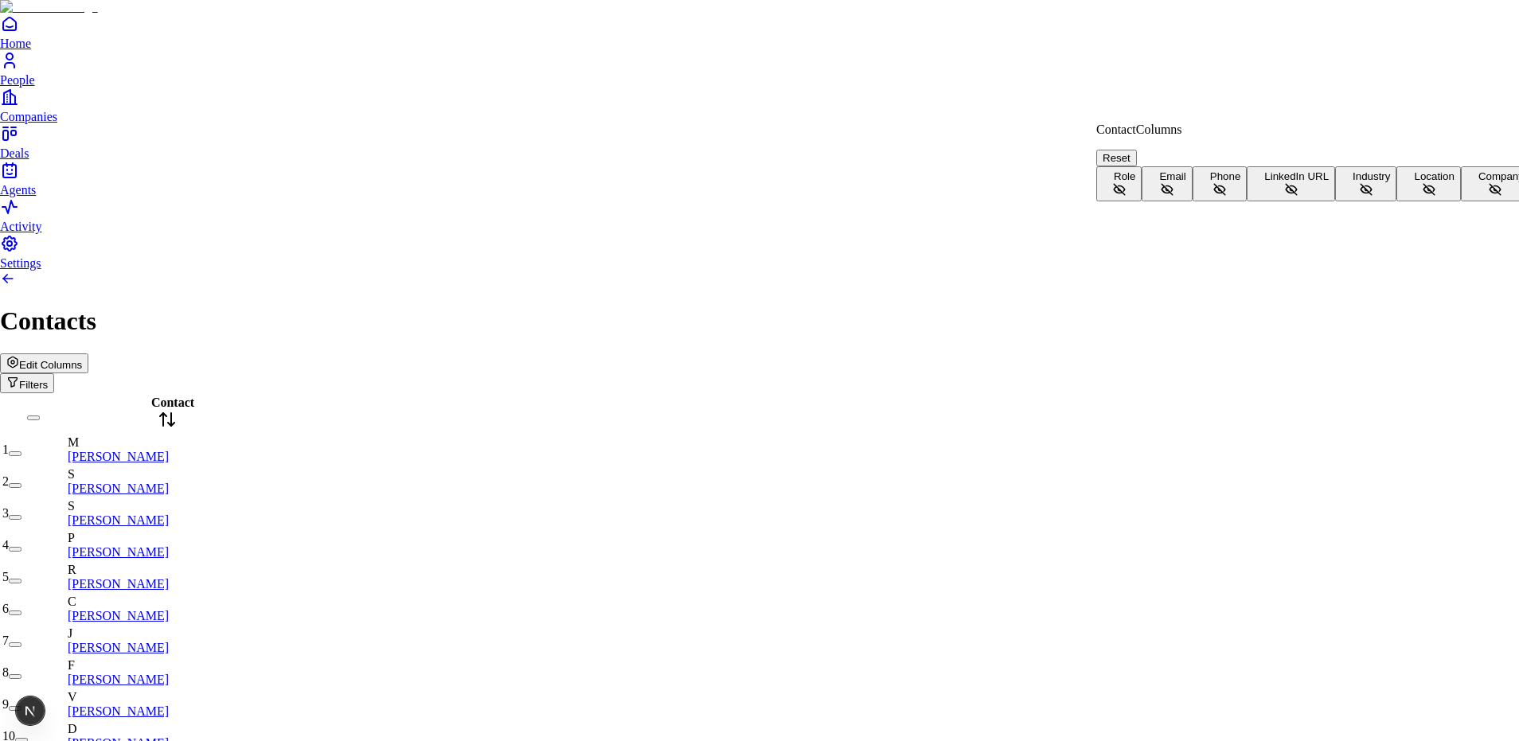
scroll to position [35, 0]
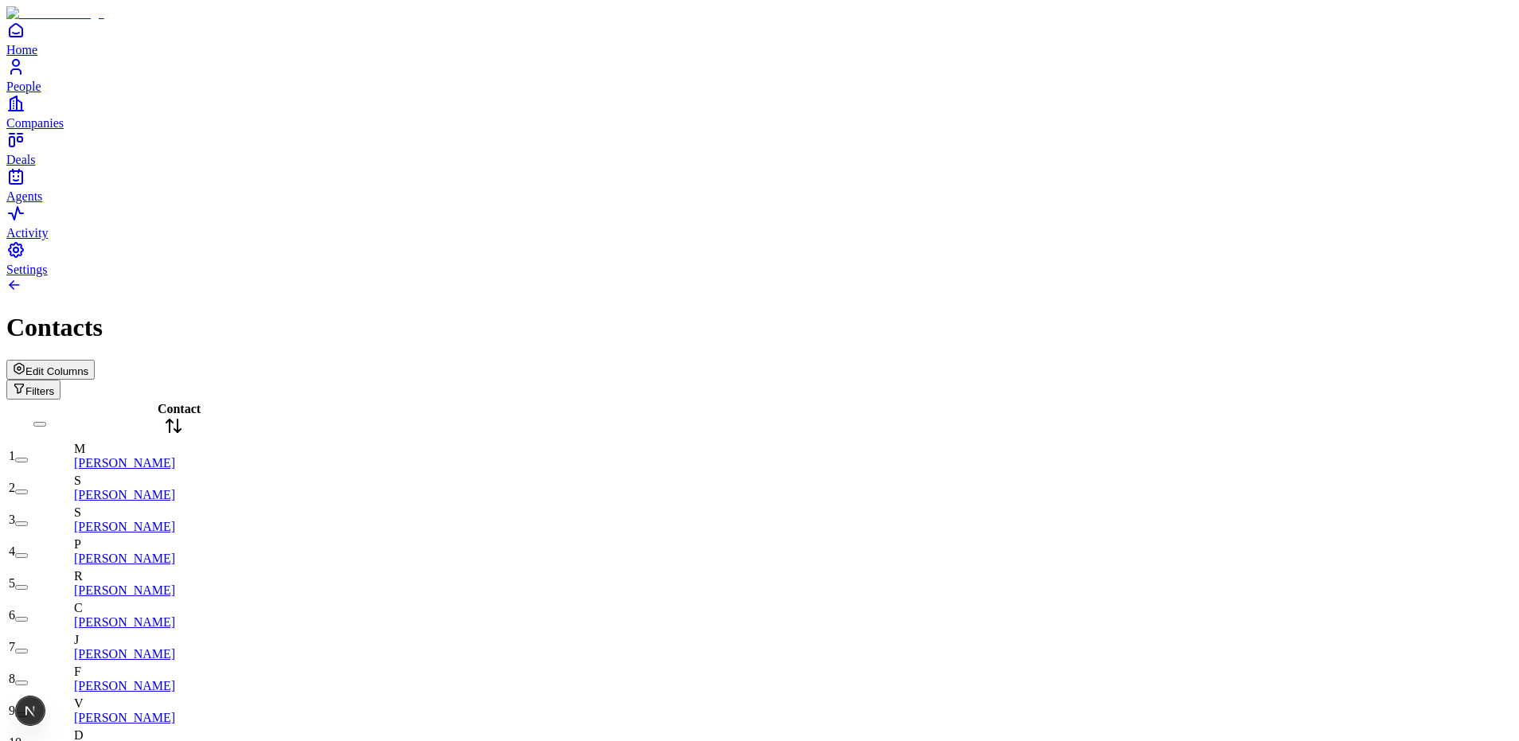
type input "*"
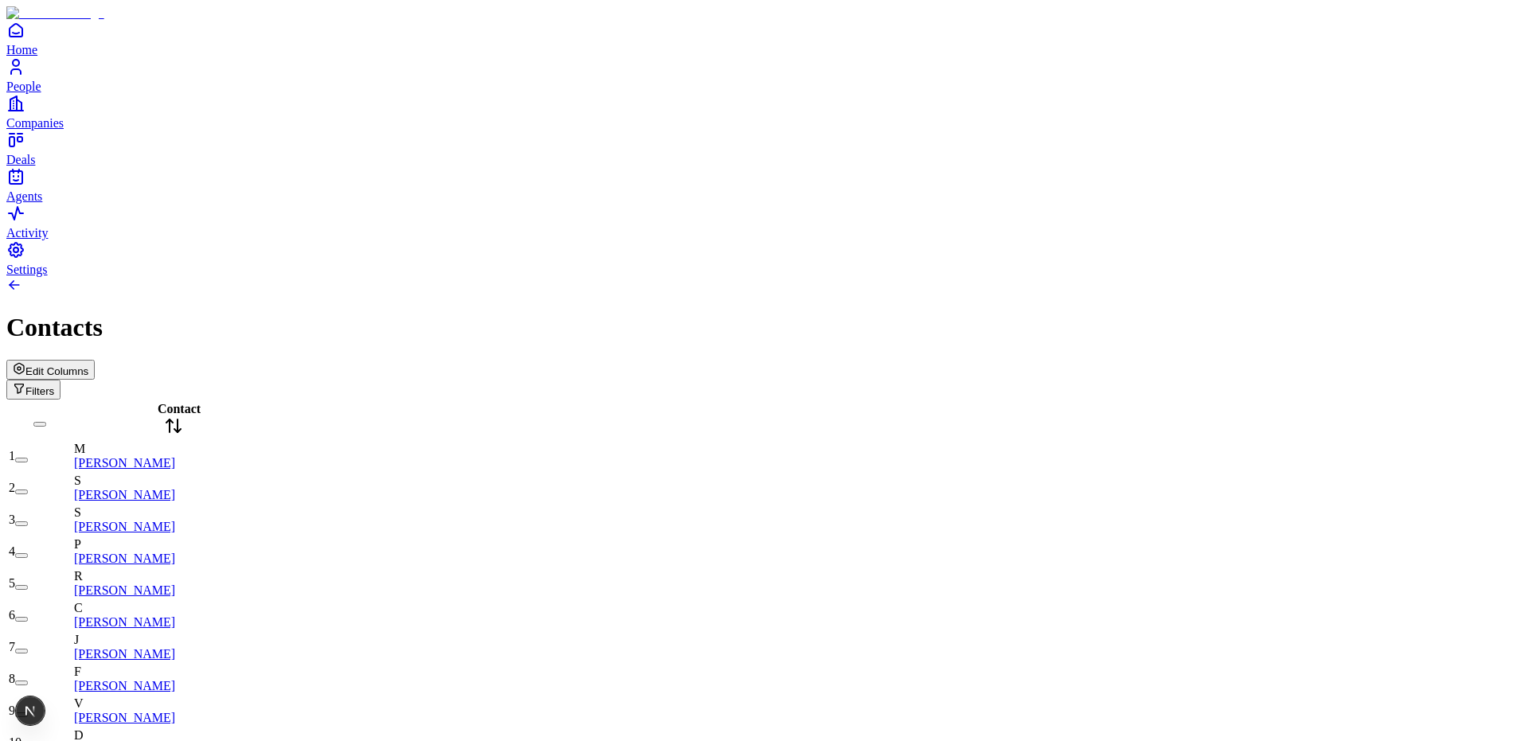
type input "******"
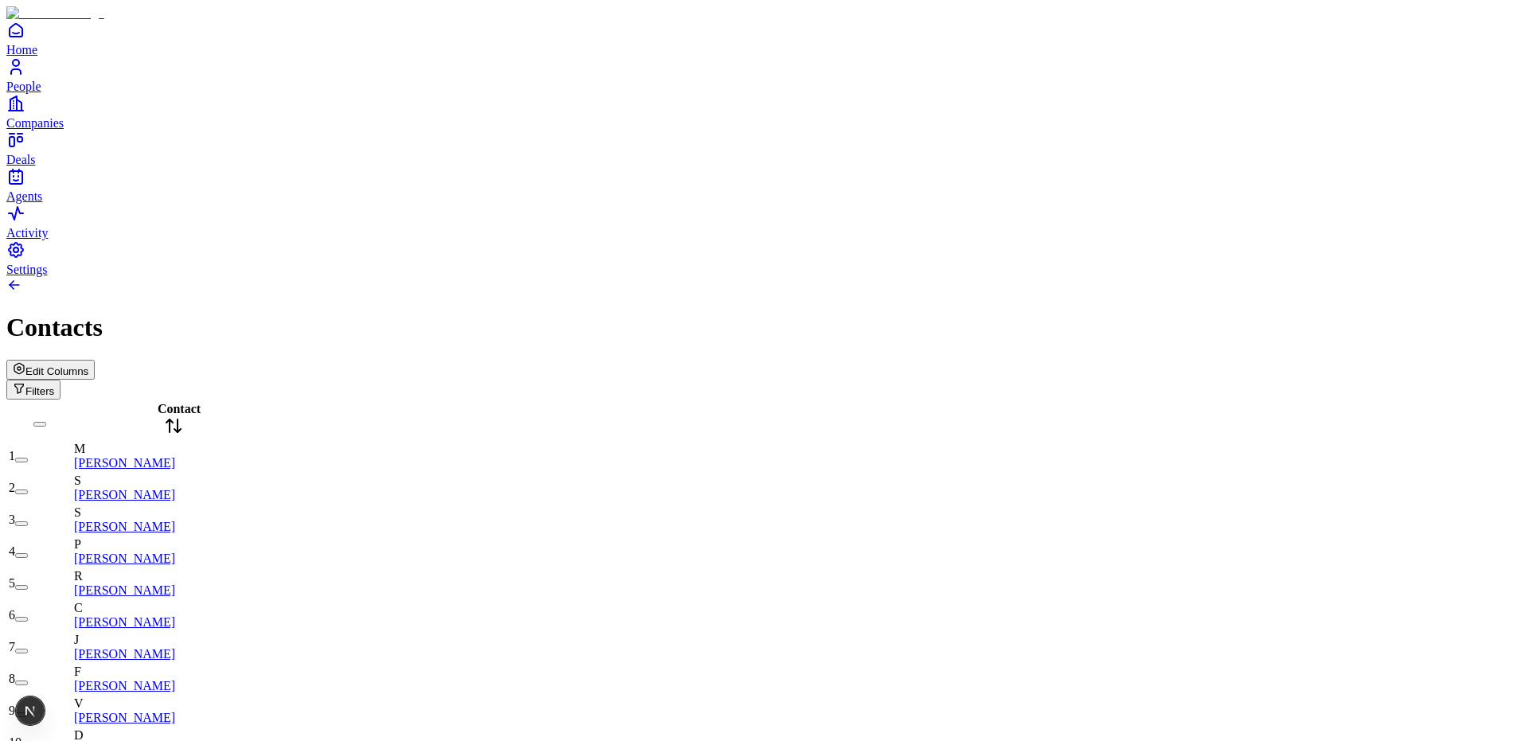
drag, startPoint x: 1130, startPoint y: 289, endPoint x: 1140, endPoint y: 224, distance: 66.1
click at [1365, 360] on div "Edit Columns Filters" at bounding box center [759, 380] width 1507 height 40
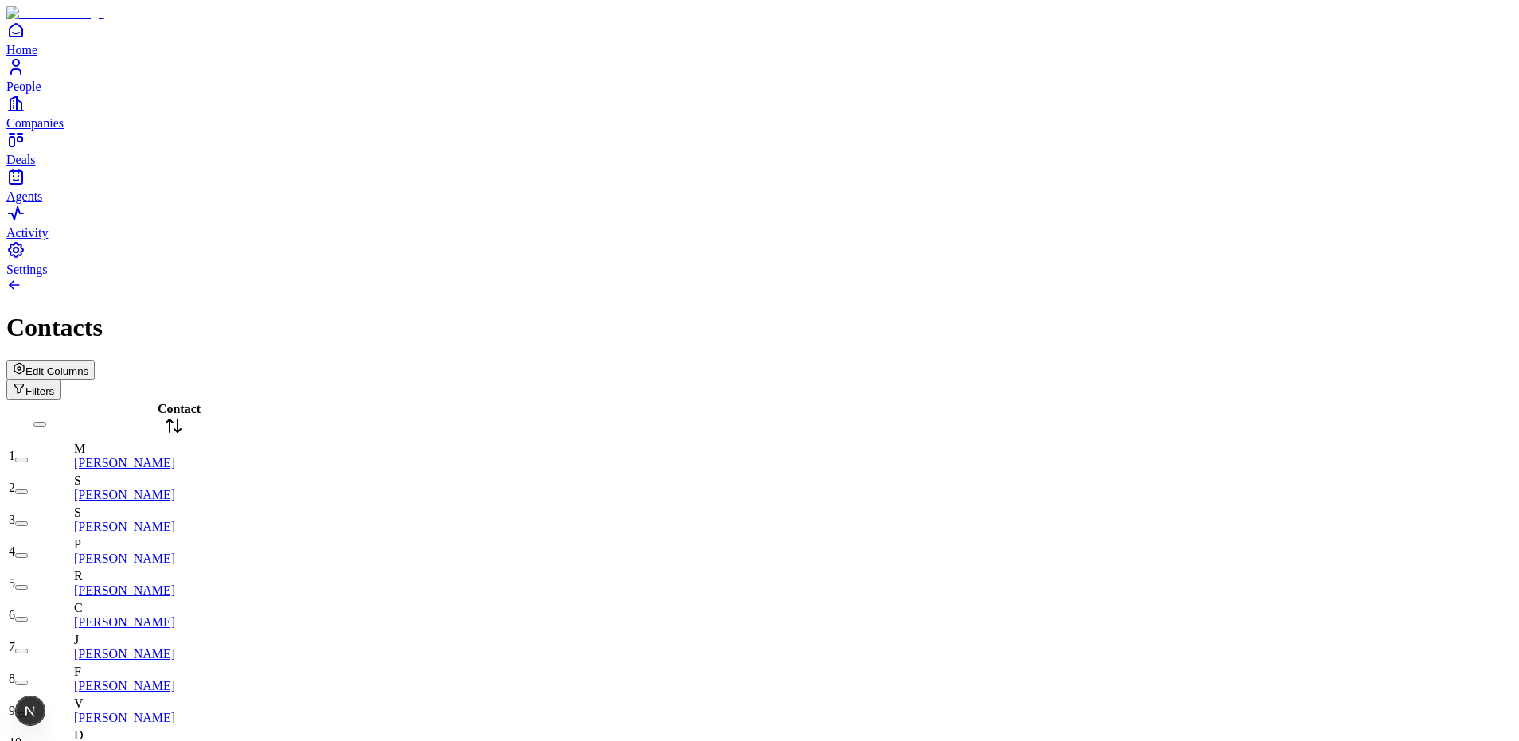
click at [88, 365] on span "Edit Columns" at bounding box center [56, 371] width 63 height 12
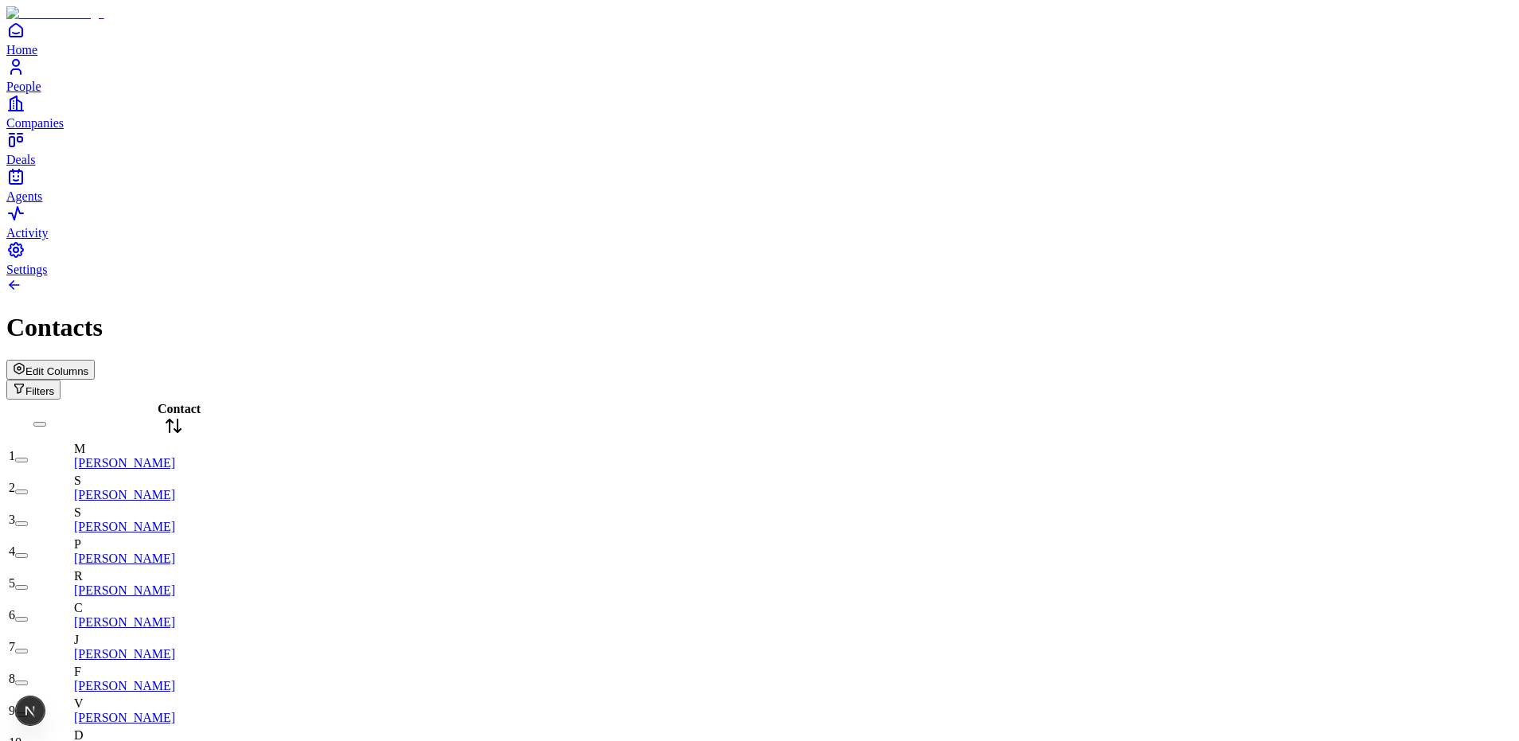
click at [64, 130] on span "Companies" at bounding box center [34, 123] width 57 height 14
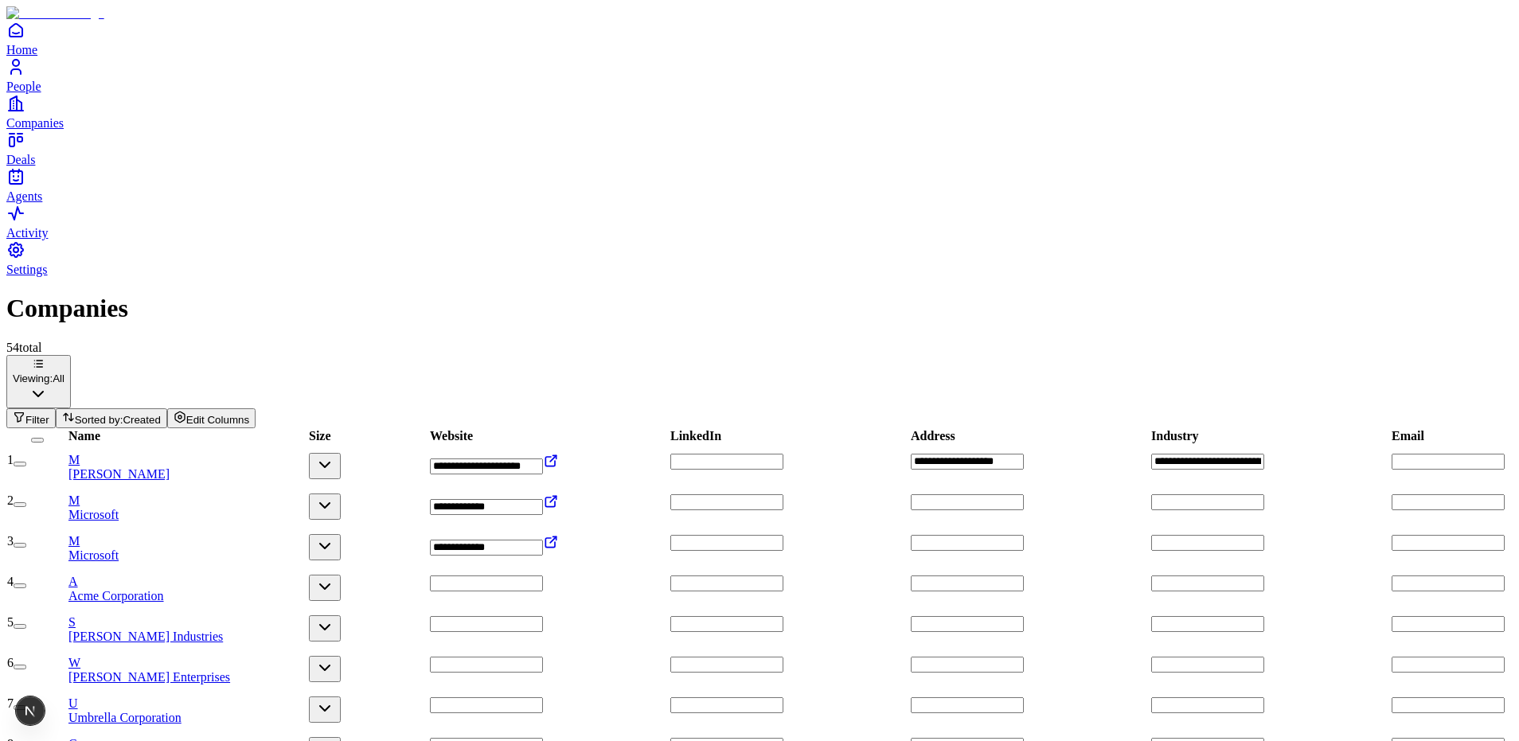
click at [772, 535] on input "url" at bounding box center [726, 543] width 113 height 16
click at [784, 576] on input "url" at bounding box center [726, 584] width 113 height 16
click at [784, 535] on input "url" at bounding box center [726, 543] width 113 height 16
click at [784, 576] on input "url" at bounding box center [726, 584] width 113 height 16
click at [784, 535] on input "url" at bounding box center [726, 543] width 113 height 16
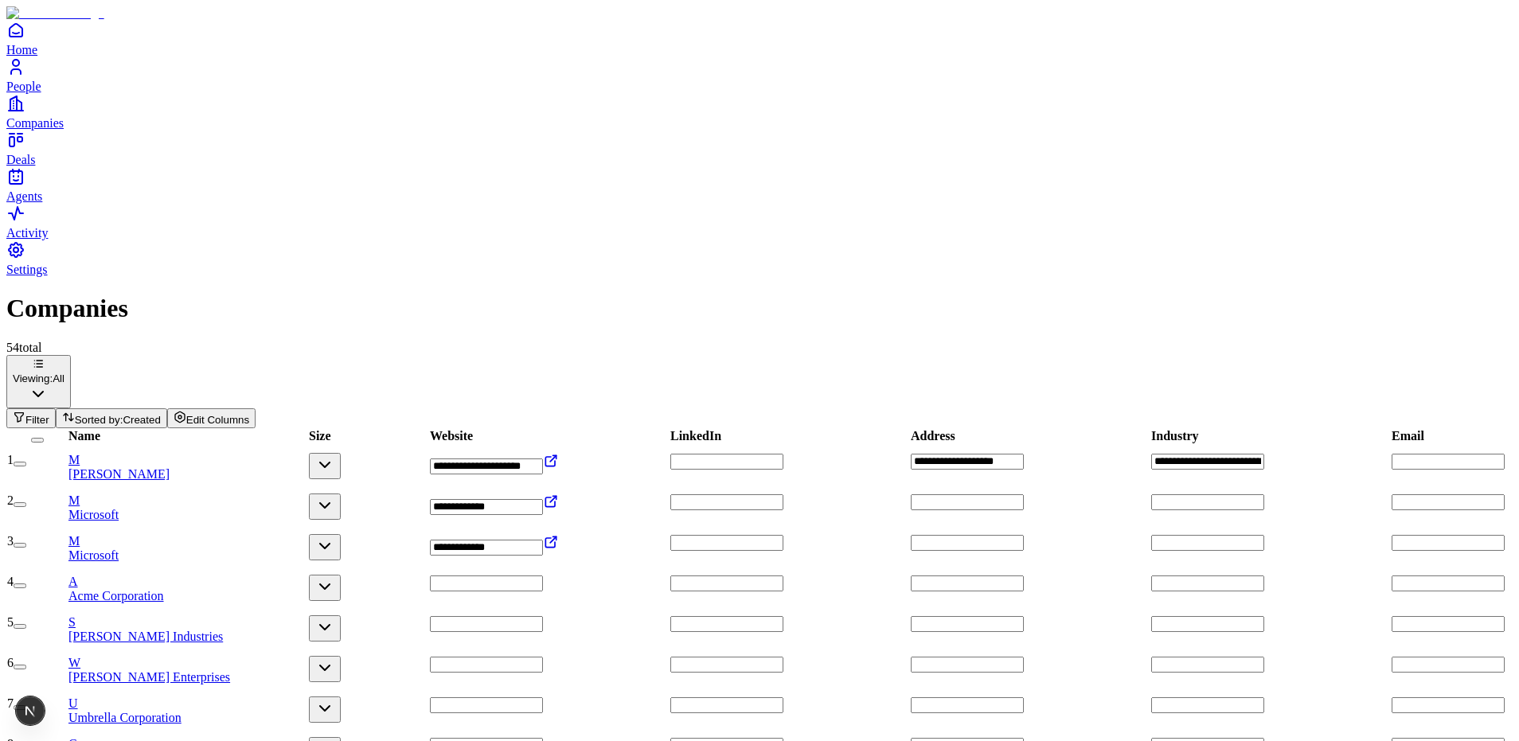
click at [543, 576] on input "url" at bounding box center [486, 584] width 113 height 16
click at [543, 535] on input "**********" at bounding box center [486, 543] width 113 height 16
click at [569, 534] on td "**********" at bounding box center [549, 549] width 240 height 30
click at [543, 499] on input "**********" at bounding box center [486, 507] width 113 height 16
drag, startPoint x: 568, startPoint y: 264, endPoint x: 571, endPoint y: 247, distance: 17.8
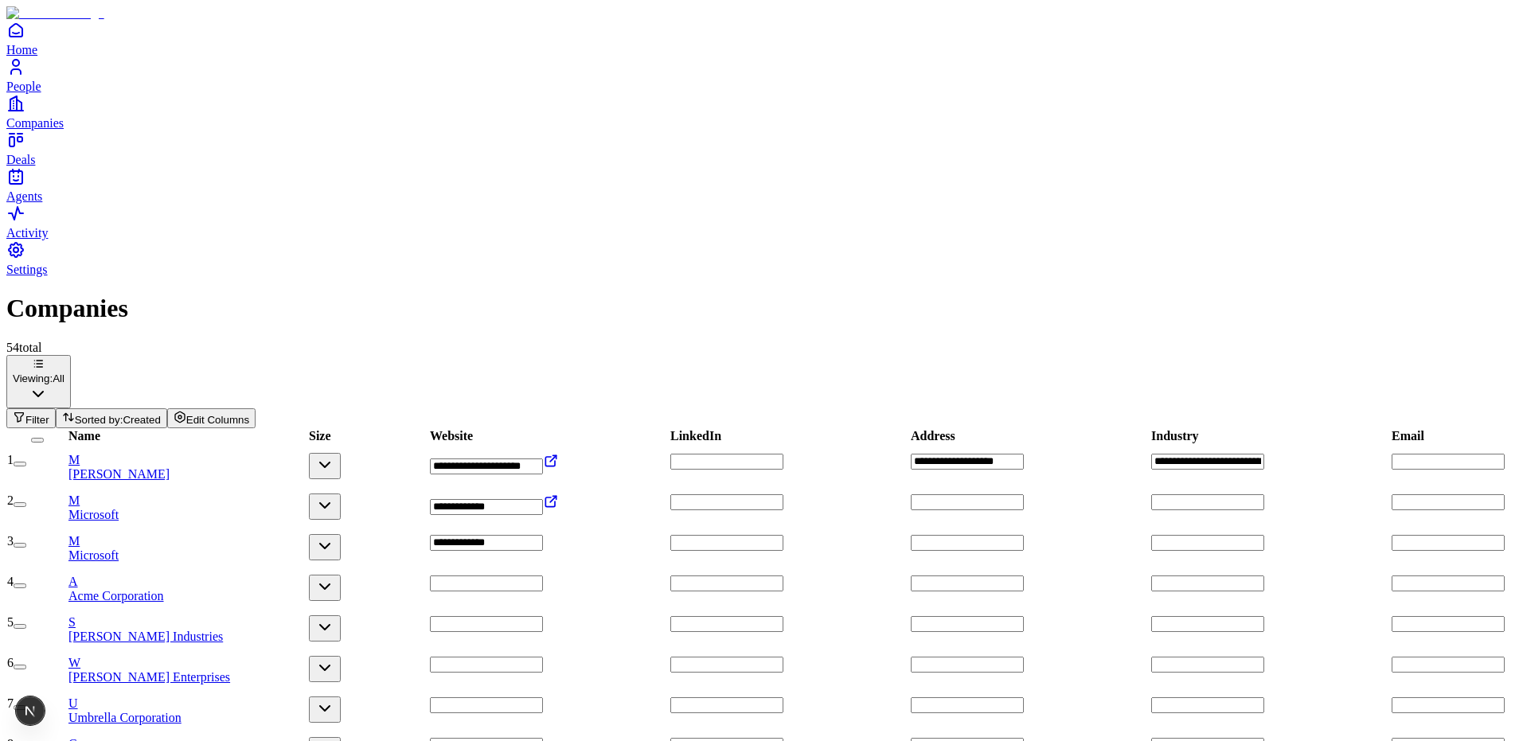
click at [543, 535] on input "**********" at bounding box center [486, 543] width 113 height 16
click at [543, 499] on input "**********" at bounding box center [486, 507] width 113 height 16
click at [543, 459] on input "**********" at bounding box center [486, 467] width 113 height 16
click at [760, 494] on input "url" at bounding box center [726, 502] width 113 height 16
click at [763, 454] on input "url" at bounding box center [726, 462] width 113 height 16
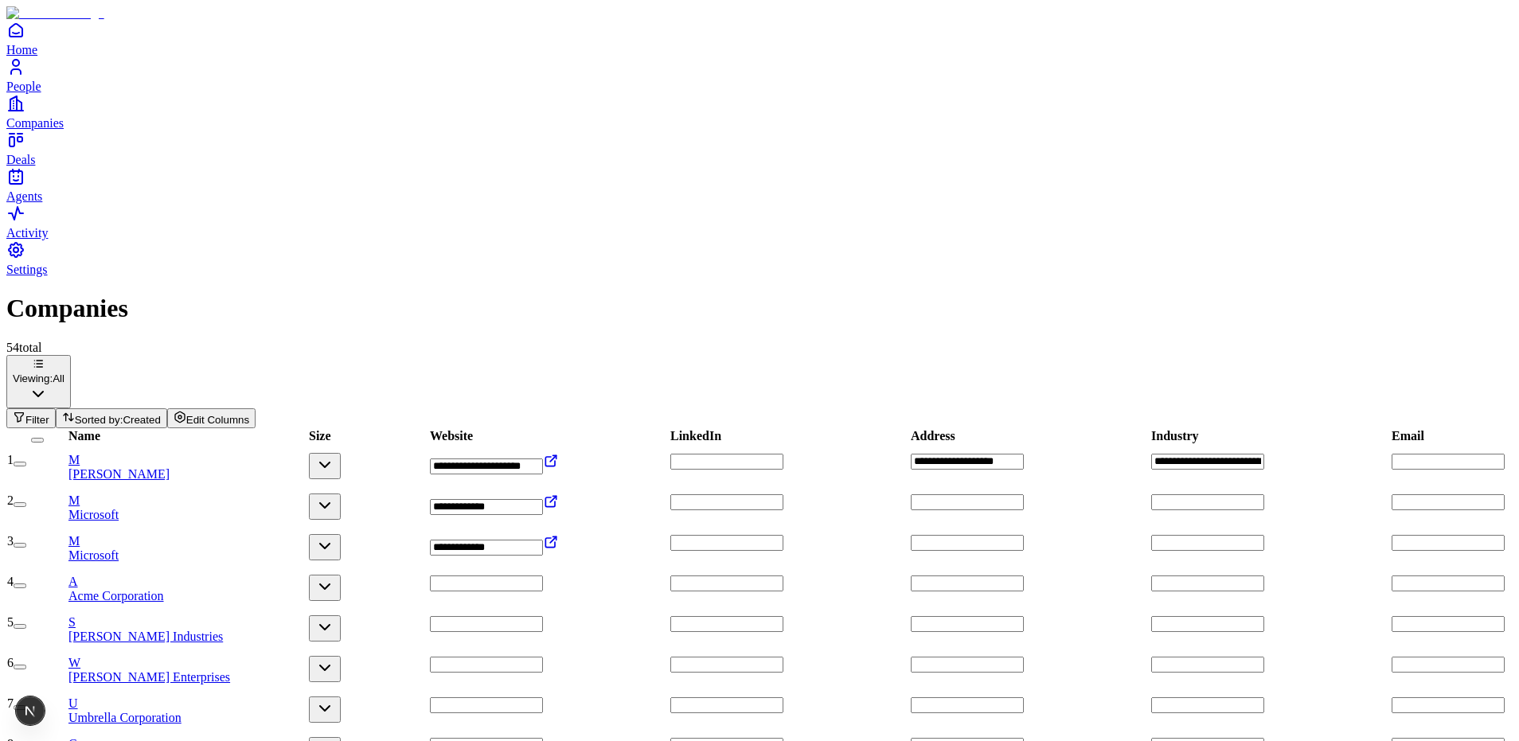
click at [54, 93] on link "People" at bounding box center [759, 75] width 1507 height 36
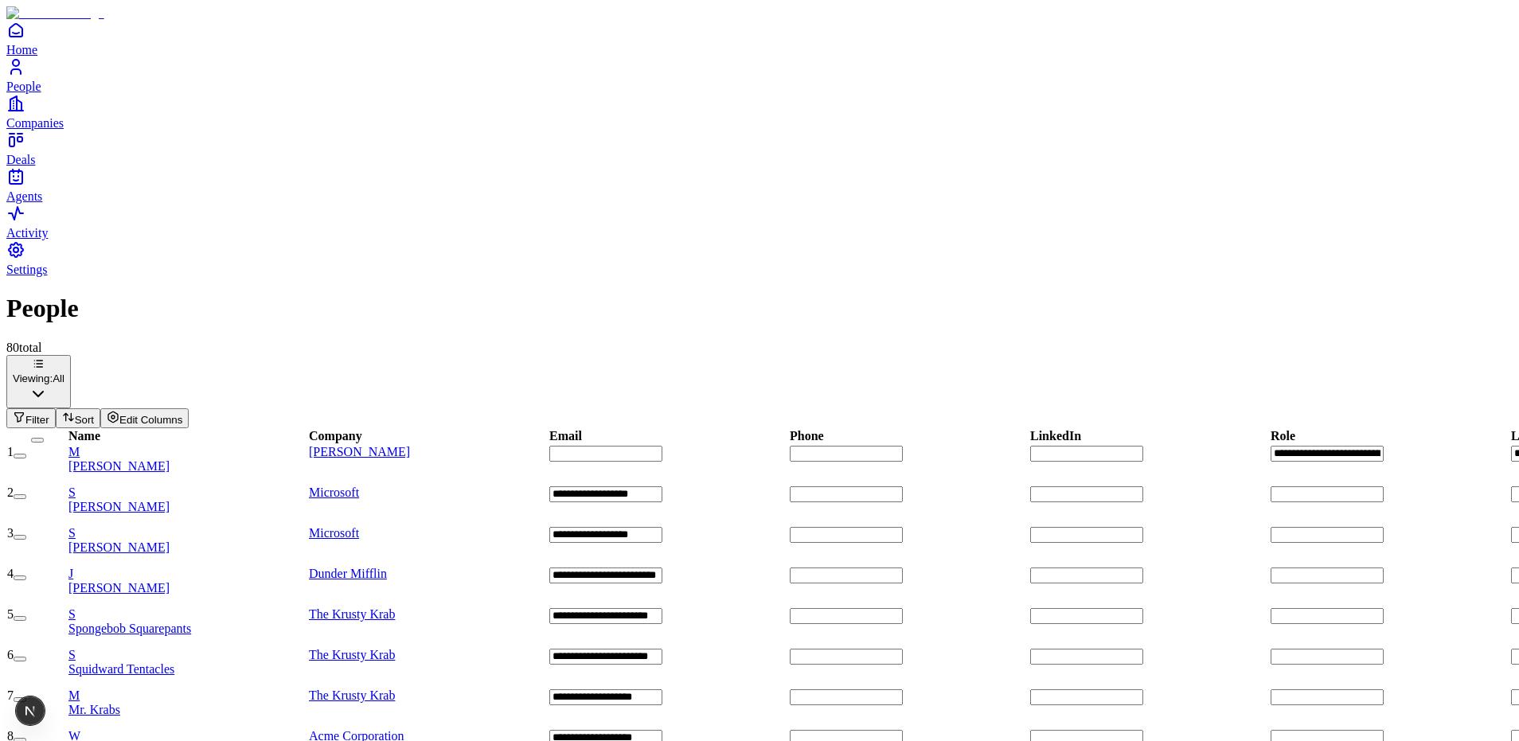
click at [64, 130] on span "Companies" at bounding box center [34, 123] width 57 height 14
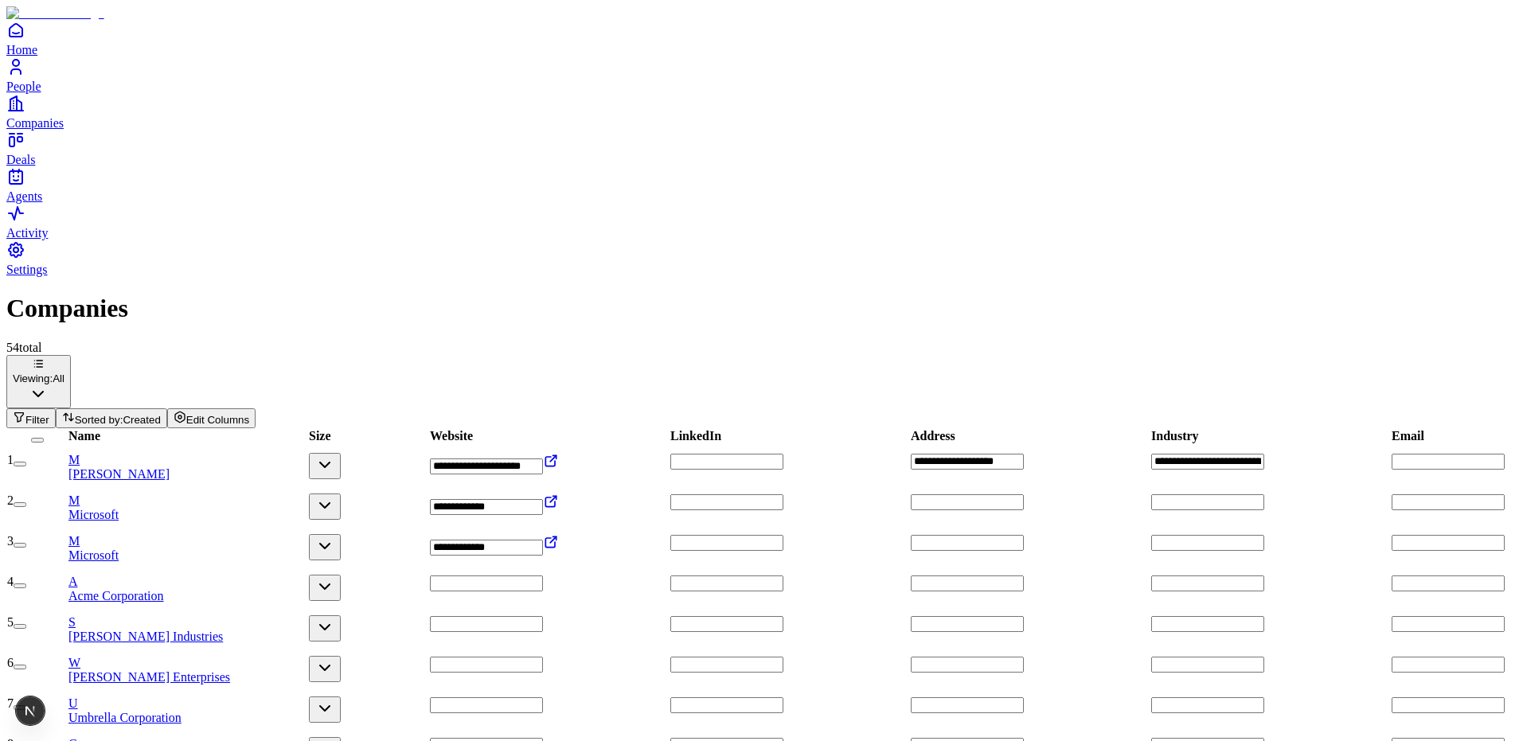
click at [153, 294] on h1 "Companies" at bounding box center [759, 308] width 1507 height 29
click at [323, 294] on div "Companies" at bounding box center [759, 308] width 1507 height 29
drag, startPoint x: 506, startPoint y: 75, endPoint x: 122, endPoint y: 48, distance: 384.8
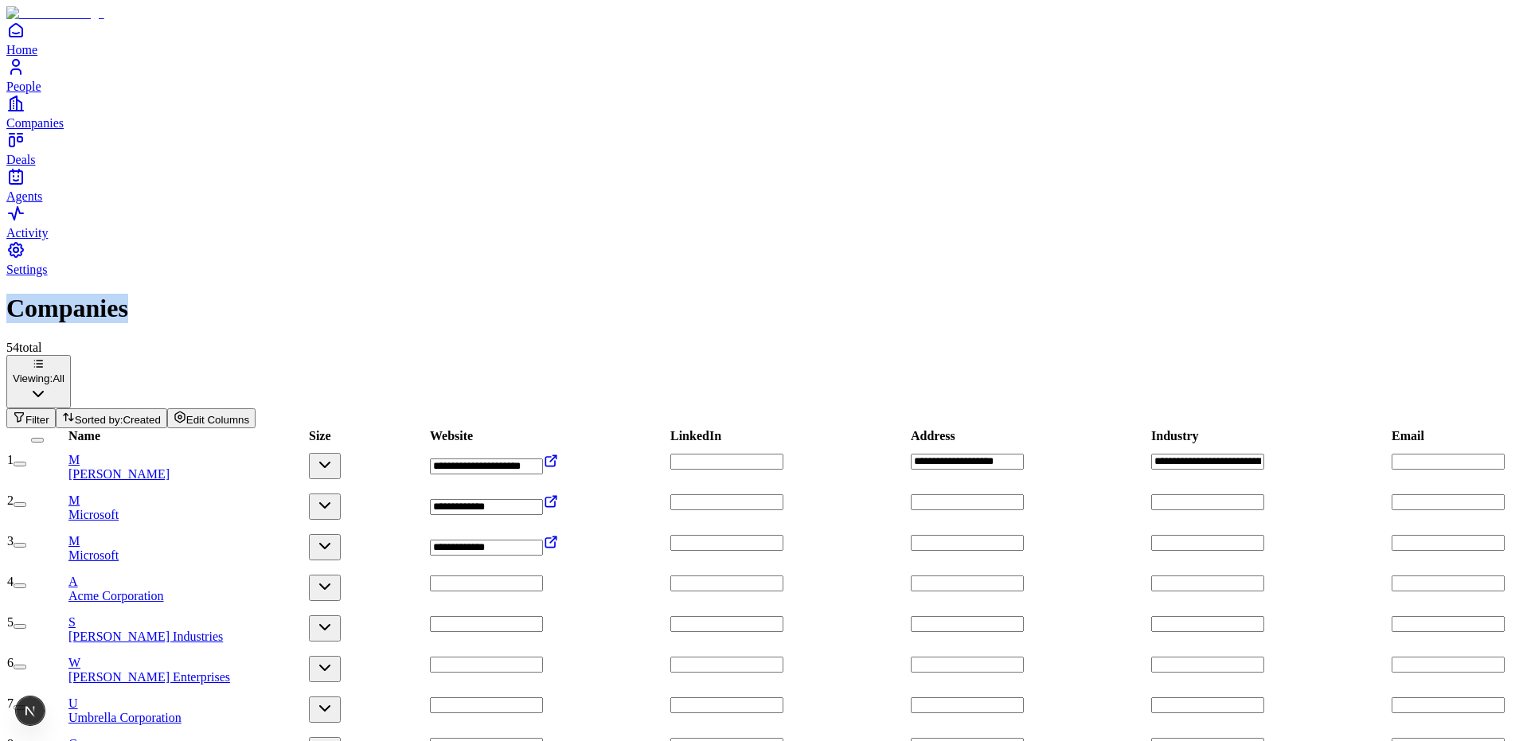
click at [122, 294] on h1 "Companies" at bounding box center [759, 308] width 1507 height 29
click at [397, 294] on div "Companies" at bounding box center [759, 308] width 1507 height 29
click at [41, 93] on span "People" at bounding box center [23, 87] width 35 height 14
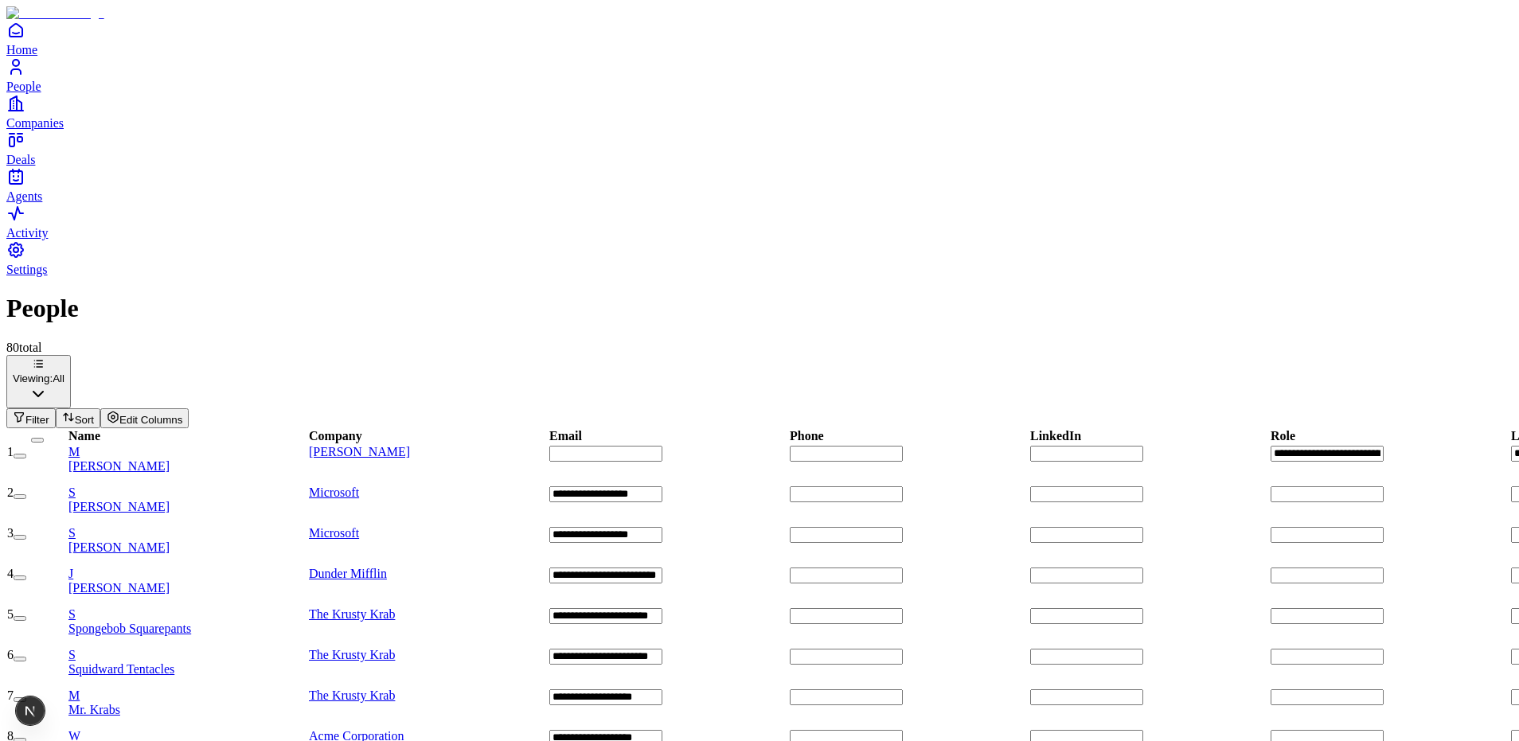
click at [64, 130] on span "Companies" at bounding box center [34, 123] width 57 height 14
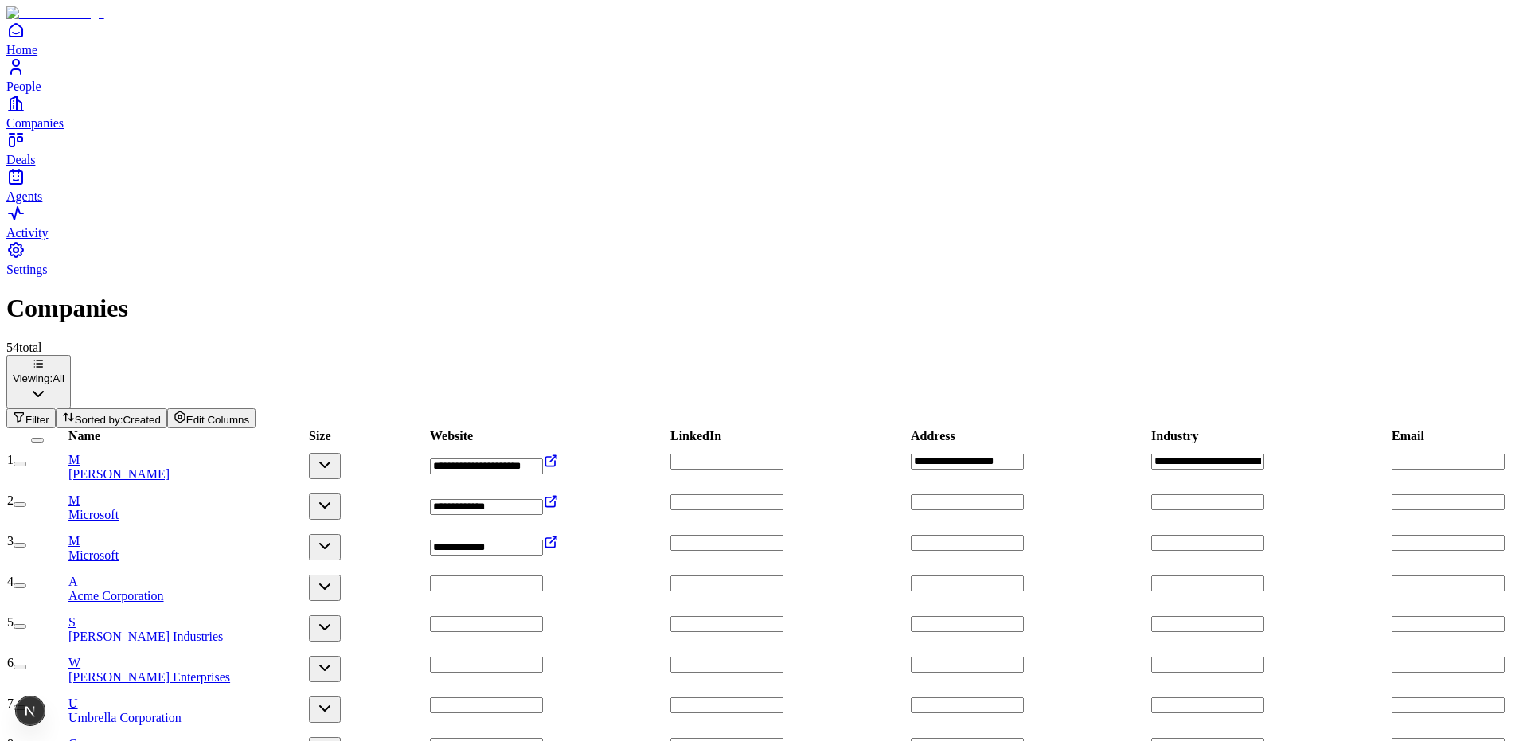
click at [45, 50] on div "Home People Companies Deals Agents" at bounding box center [759, 112] width 1507 height 183
click at [254, 294] on div "Companies" at bounding box center [759, 308] width 1507 height 29
click at [131, 294] on h1 "Companies" at bounding box center [759, 308] width 1507 height 29
click at [132, 294] on h1 "Companies" at bounding box center [759, 308] width 1507 height 29
click at [291, 294] on div "Companies" at bounding box center [759, 308] width 1507 height 29
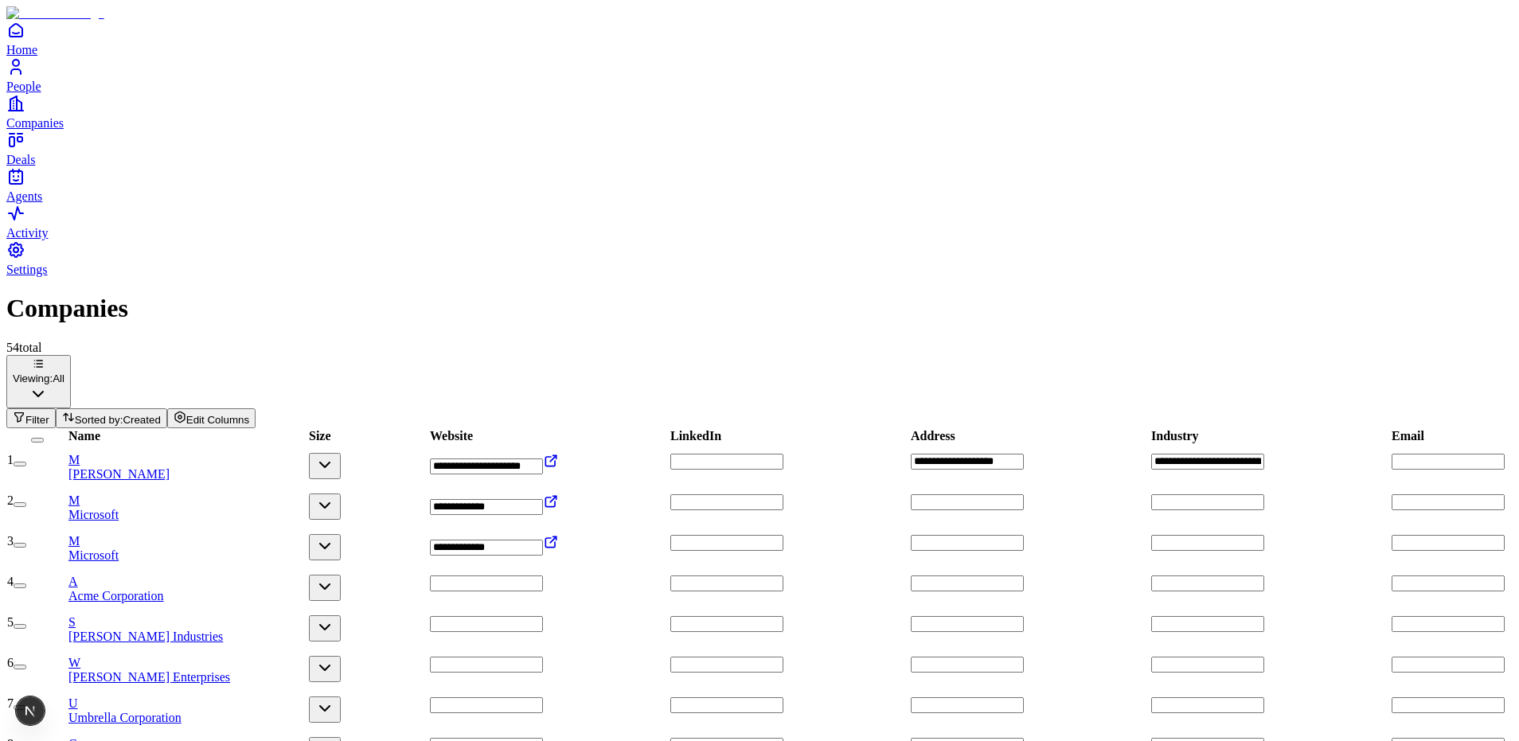
drag, startPoint x: 259, startPoint y: 36, endPoint x: 221, endPoint y: 37, distance: 38.3
click at [221, 294] on div "Companies" at bounding box center [759, 308] width 1507 height 29
click at [193, 294] on div "Companies" at bounding box center [759, 308] width 1507 height 29
click at [191, 294] on div "Companies" at bounding box center [759, 308] width 1507 height 29
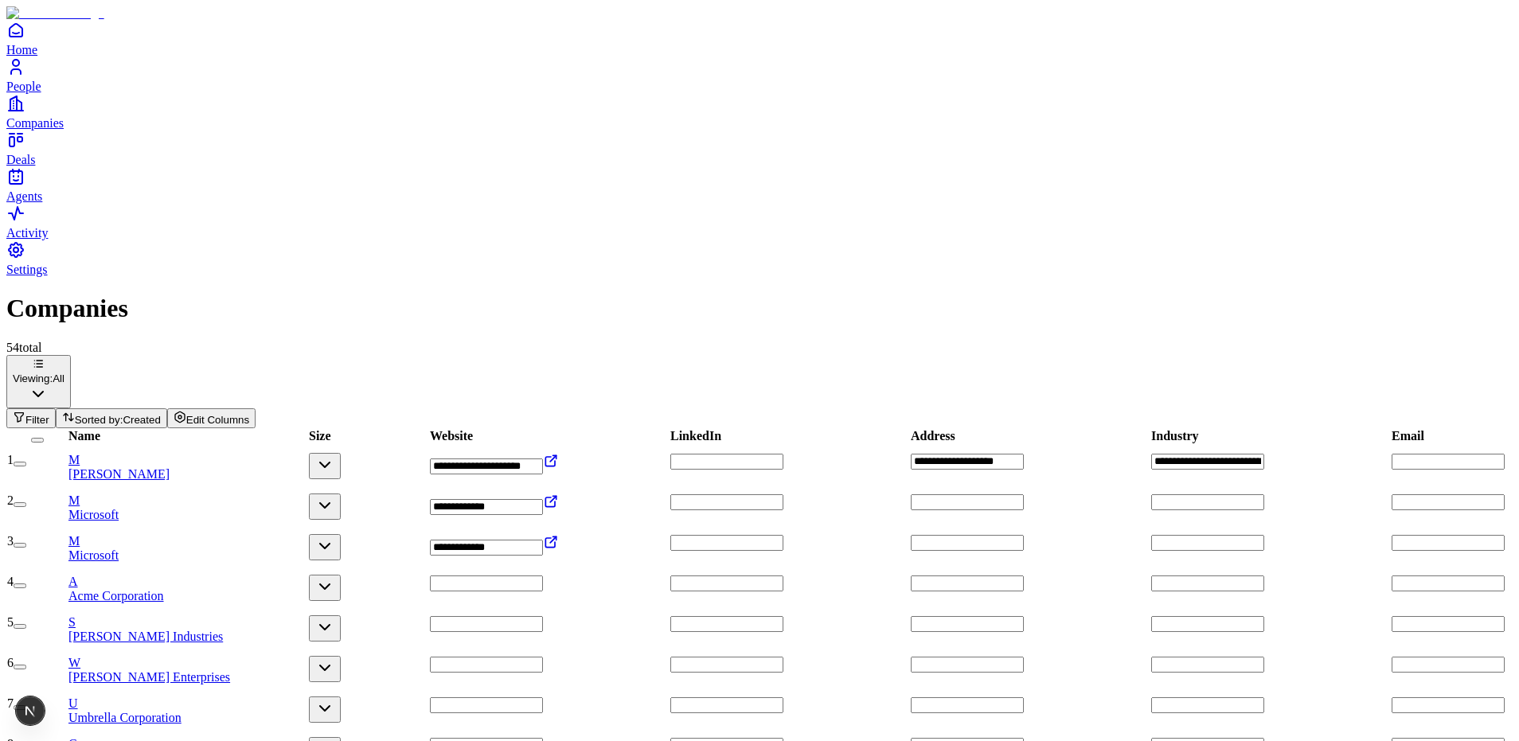
click at [182, 294] on h1 "Companies" at bounding box center [759, 308] width 1507 height 29
click at [143, 294] on div "Companies" at bounding box center [759, 308] width 1507 height 29
click at [235, 294] on div "Companies" at bounding box center [759, 308] width 1507 height 29
drag, startPoint x: 317, startPoint y: 94, endPoint x: 368, endPoint y: 91, distance: 51.1
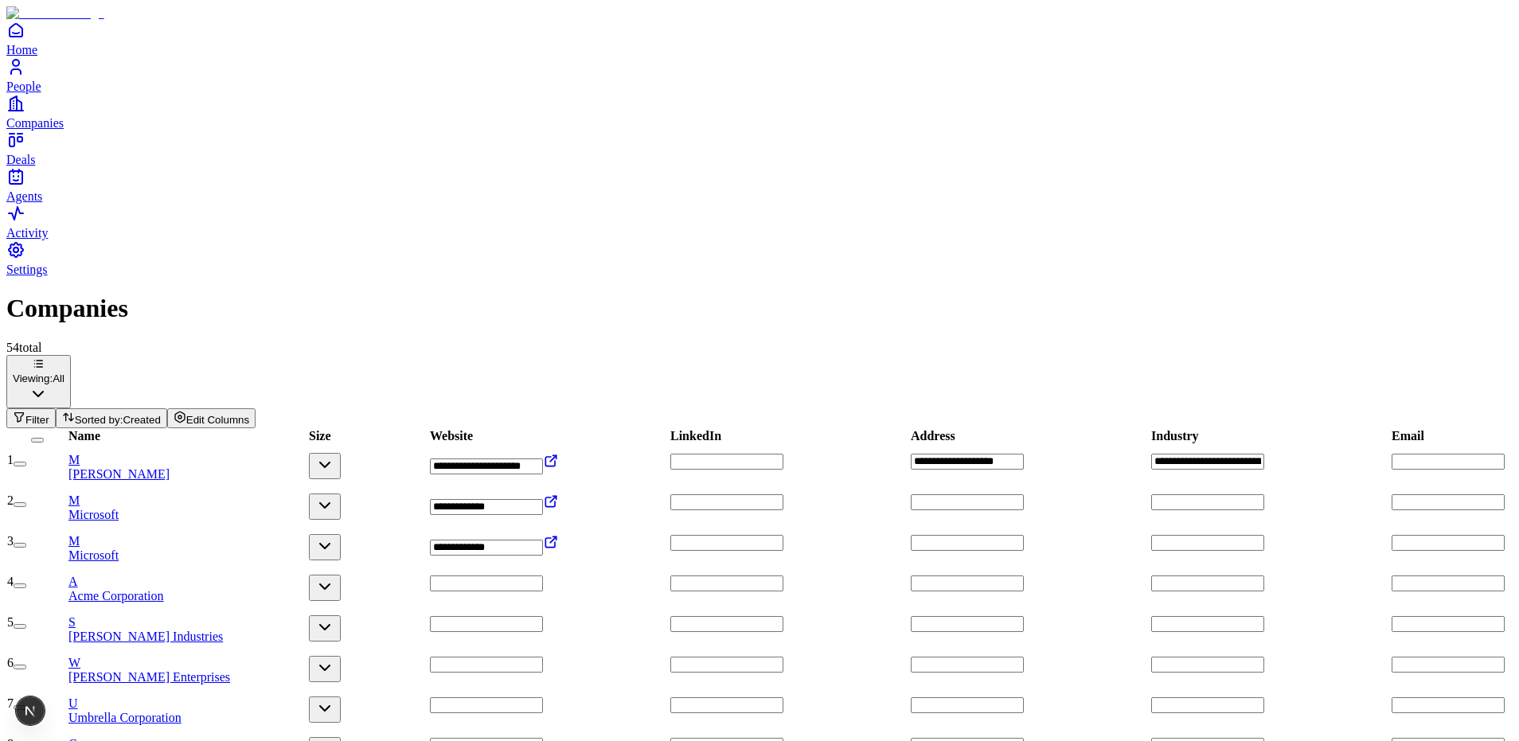
click at [317, 341] on div "54 total Viewing: All Filter Sorted by: Created Edit Columns" at bounding box center [759, 385] width 1507 height 88
click at [399, 341] on div "54 total" at bounding box center [759, 348] width 1507 height 14
